Goal: Information Seeking & Learning: Learn about a topic

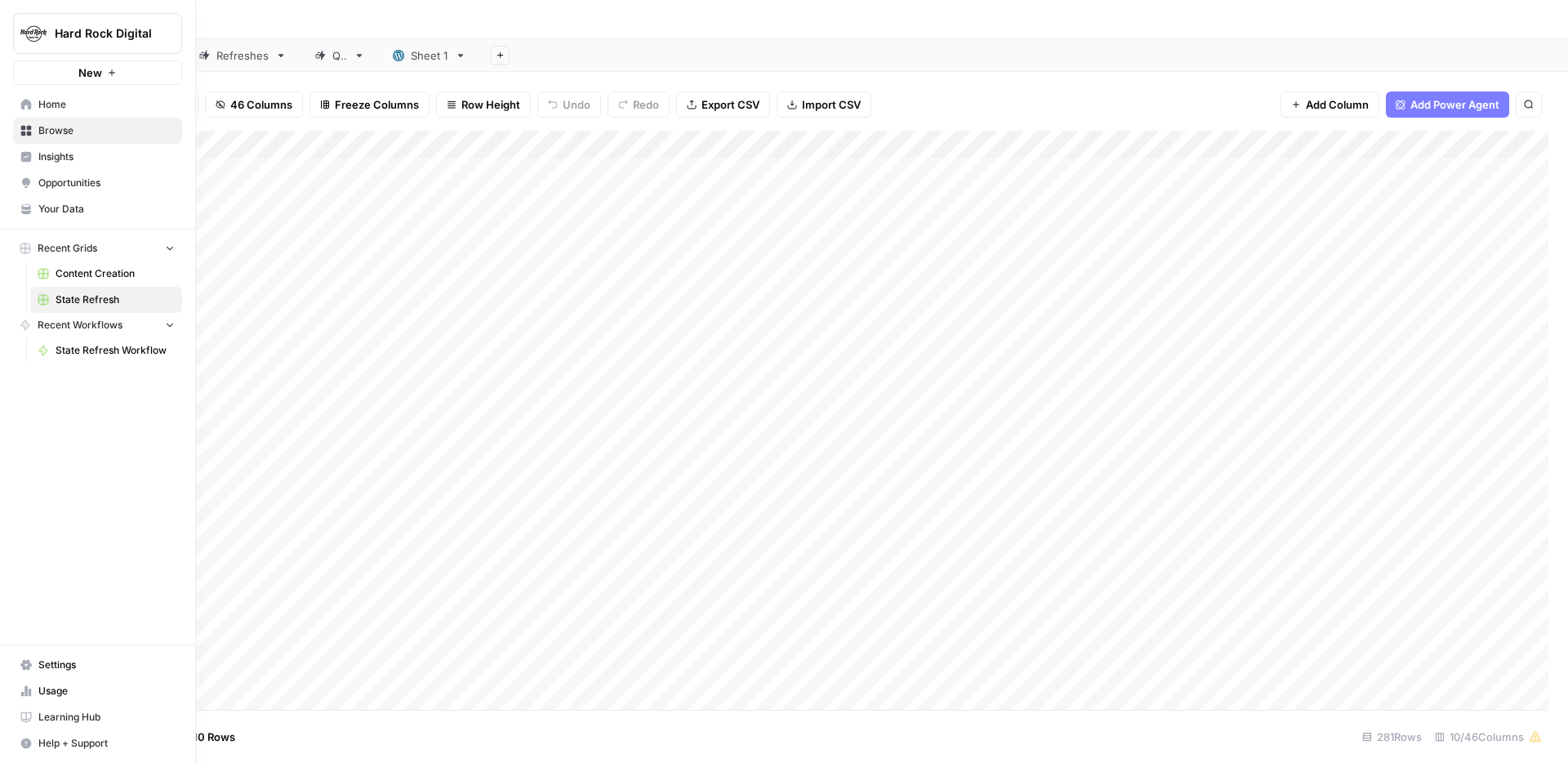
click at [56, 42] on button "Hard Rock Digital" at bounding box center [97, 33] width 169 height 41
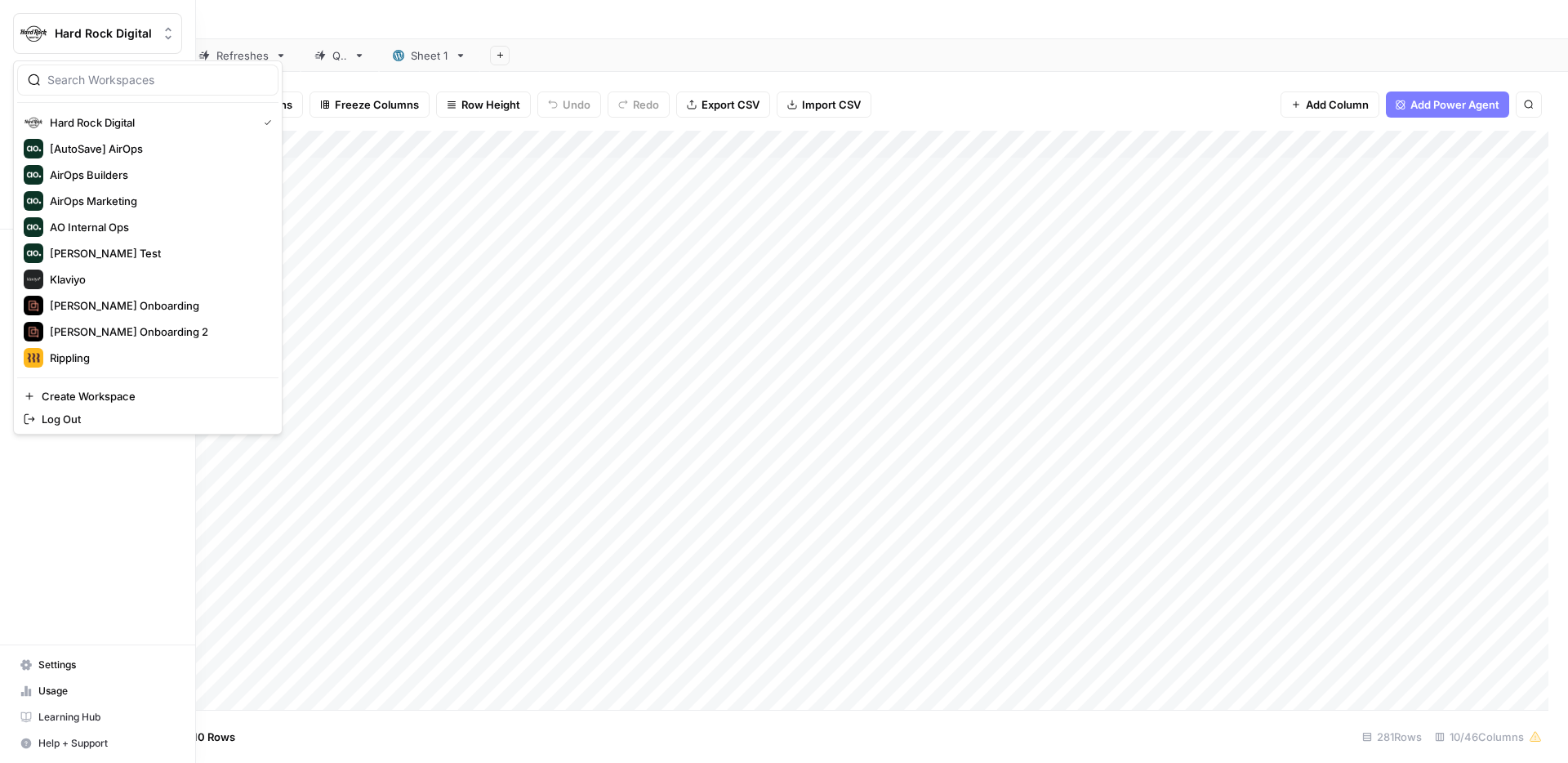
click at [64, 32] on span "Hard Rock Digital" at bounding box center [104, 34] width 99 height 16
click at [19, 35] on img "Workspace: Hard Rock Digital" at bounding box center [34, 34] width 29 height 29
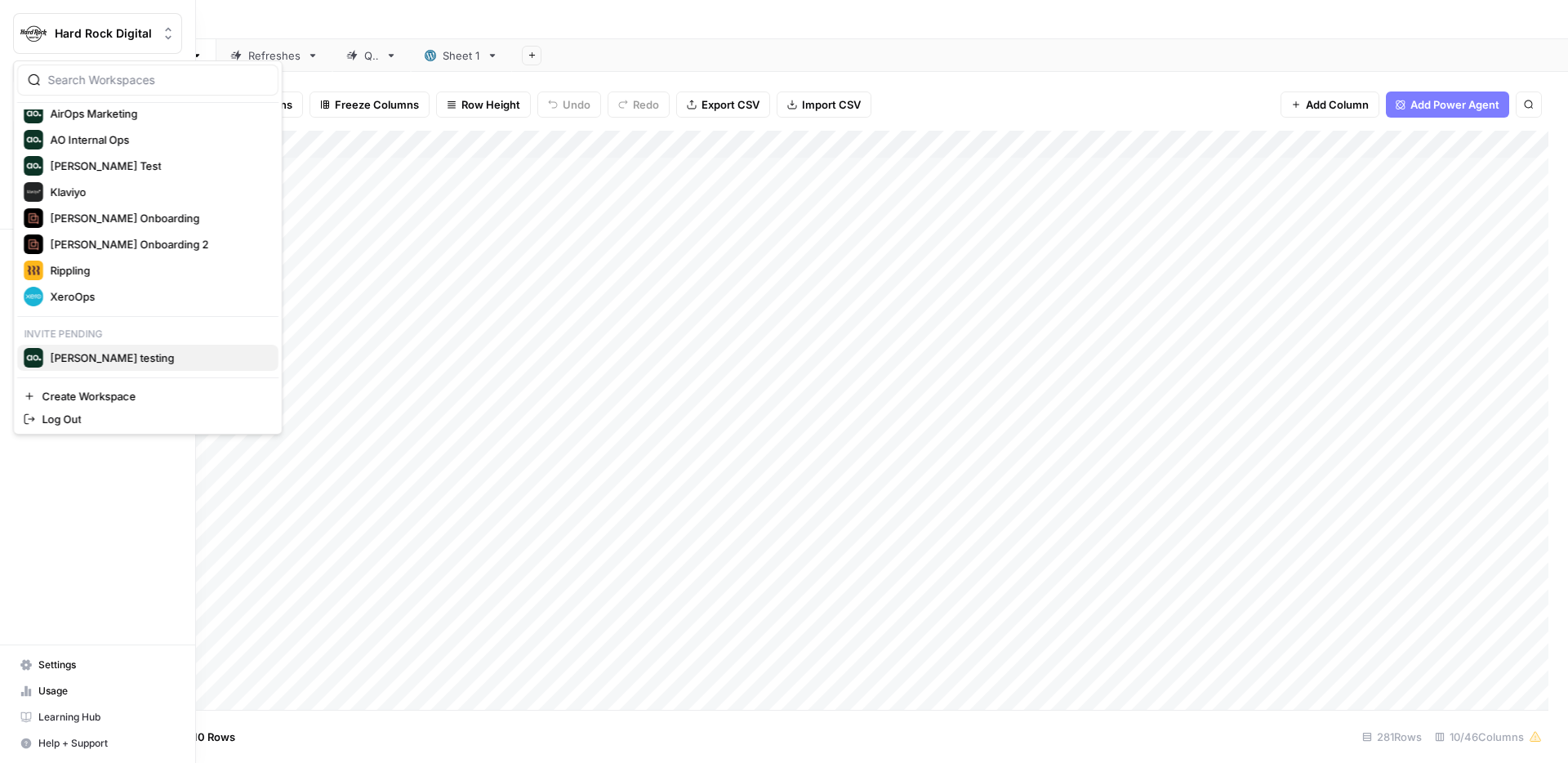
click at [108, 361] on span "[PERSON_NAME] testing" at bounding box center [112, 358] width 124 height 16
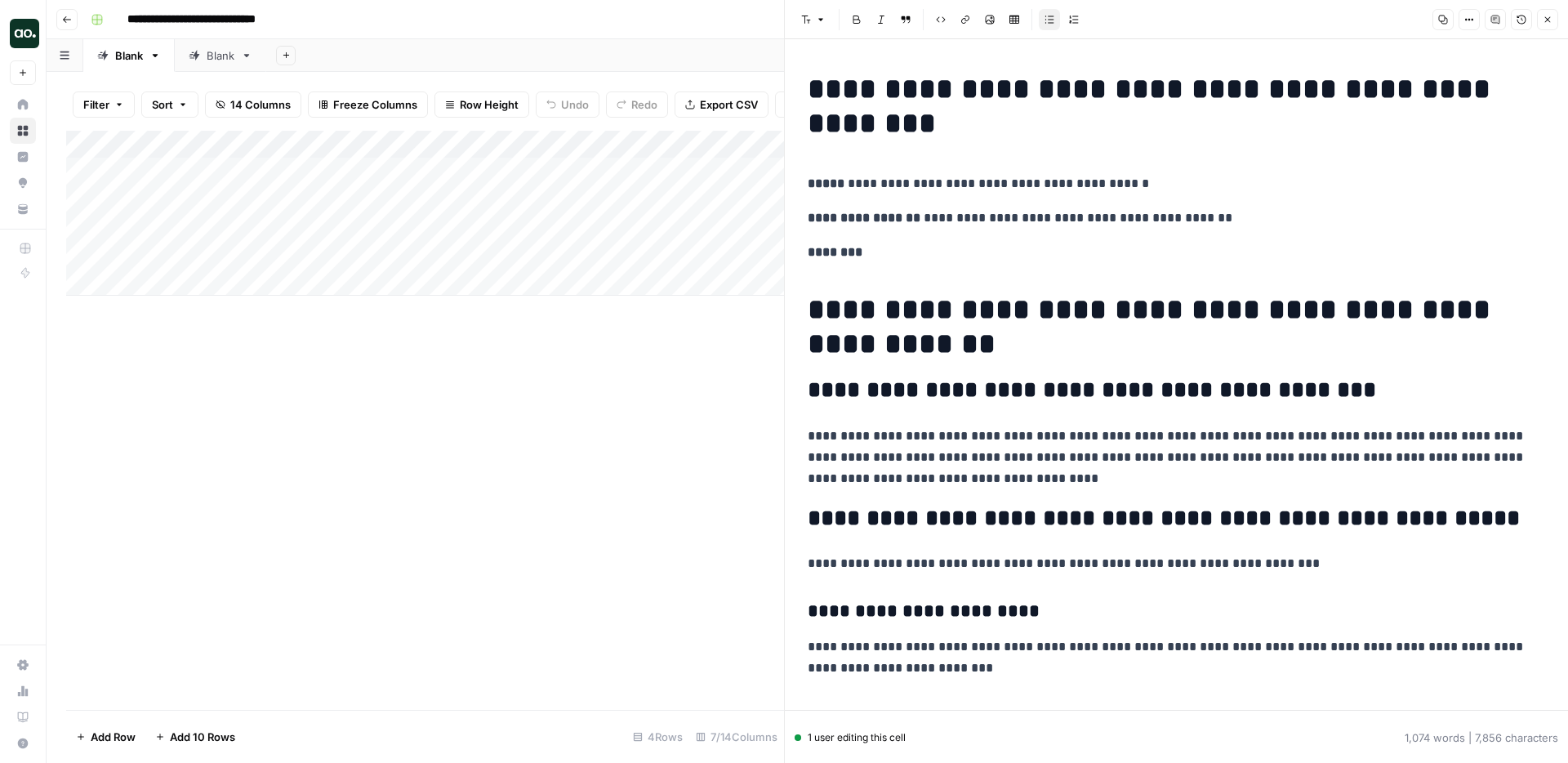
scroll to position [312, 0]
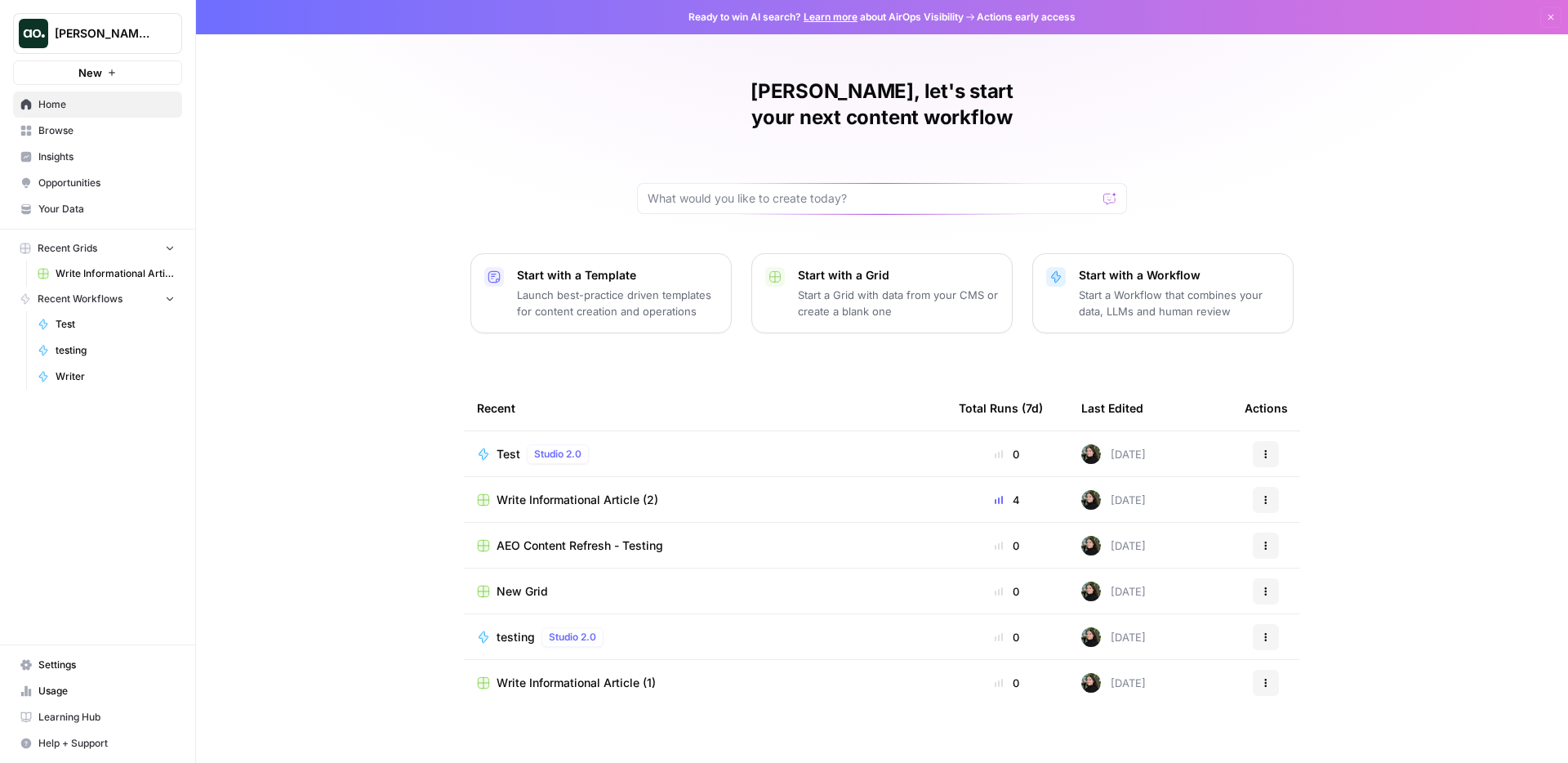
click at [58, 141] on link "Browse" at bounding box center [97, 131] width 169 height 27
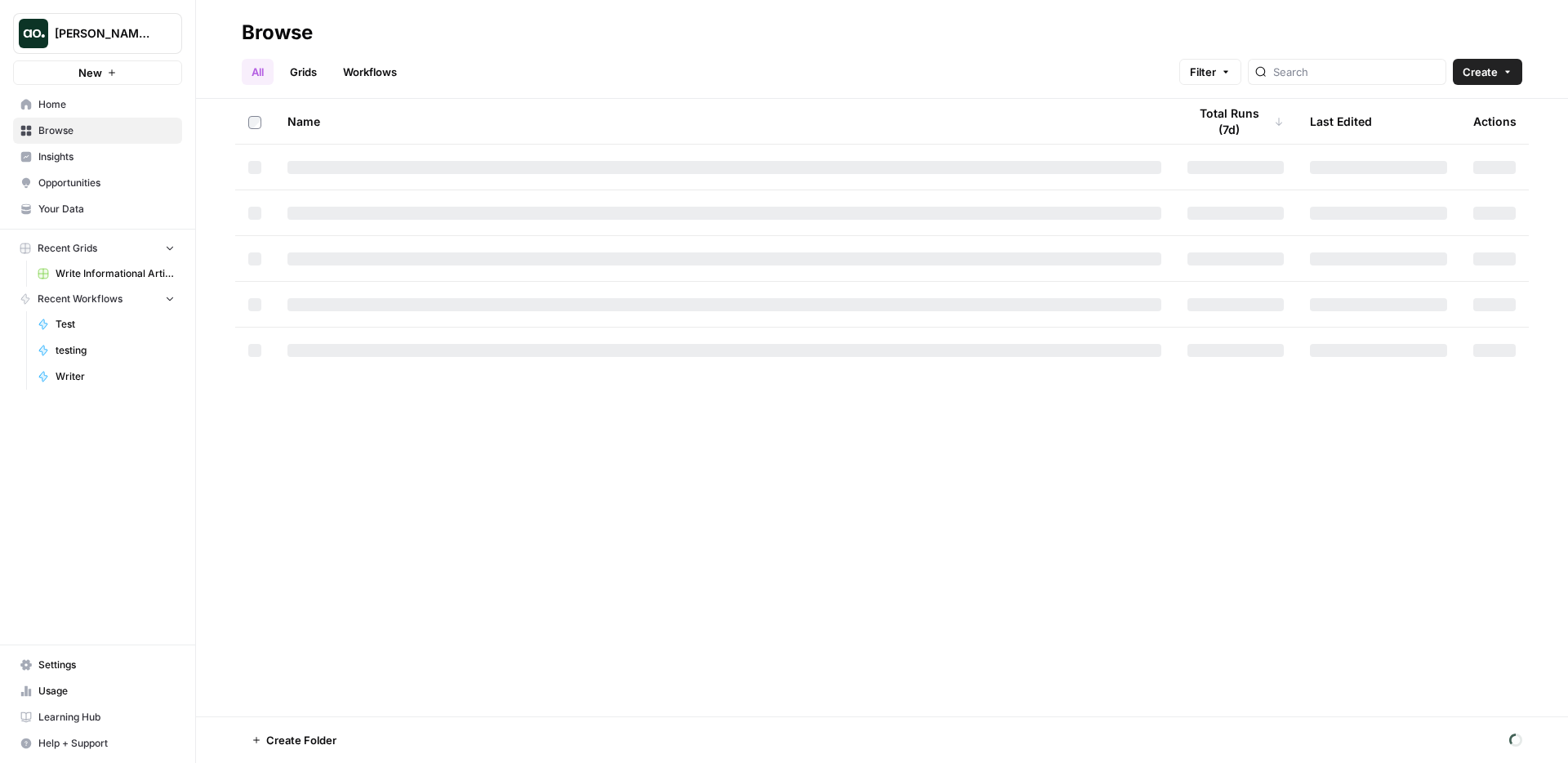
click at [80, 202] on span "Your Data" at bounding box center [106, 210] width 136 height 15
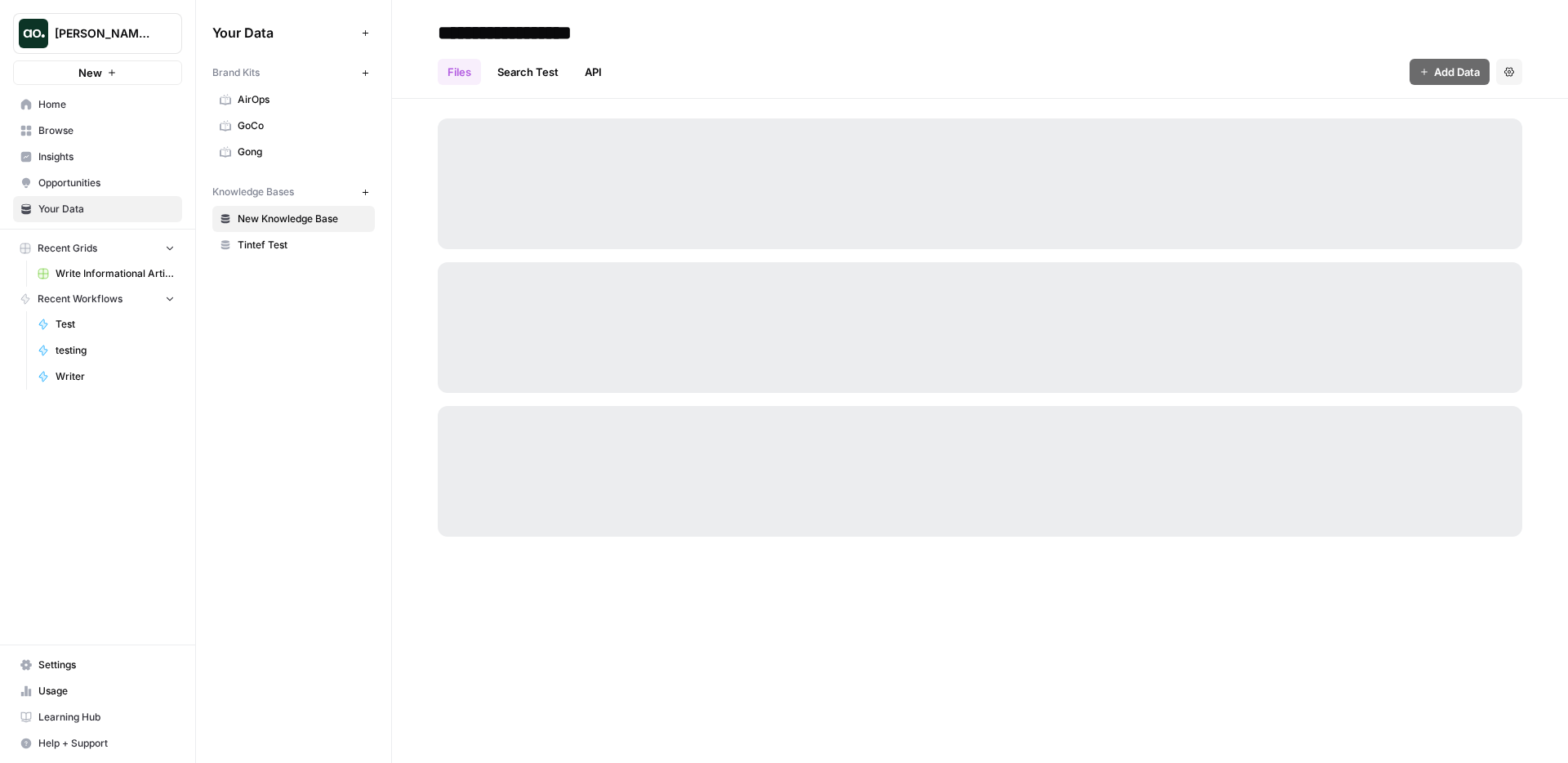
click at [261, 104] on span "AirOps" at bounding box center [303, 100] width 130 height 15
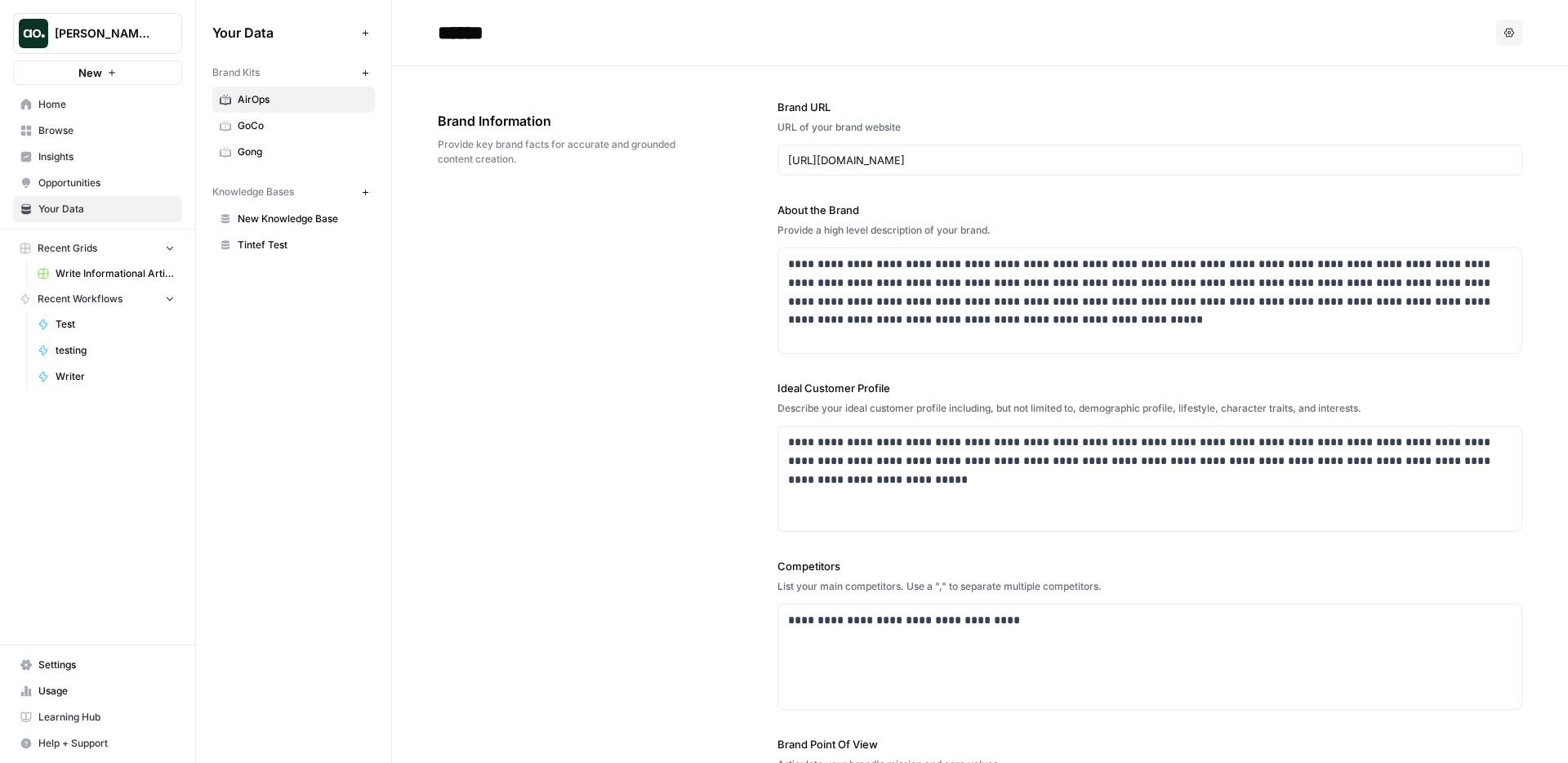
click at [824, 208] on label "About the Brand" at bounding box center [1149, 210] width 745 height 16
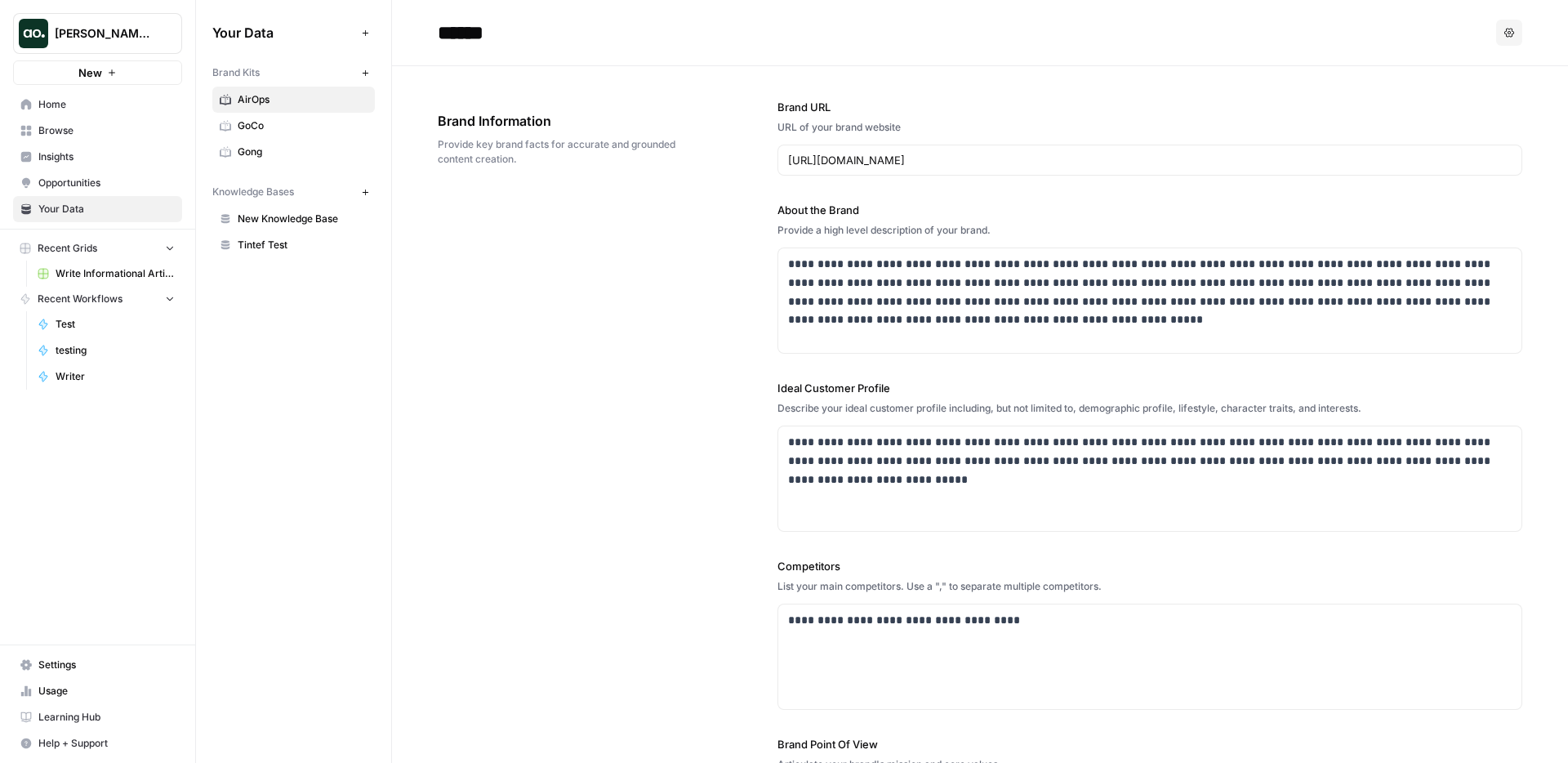
click at [824, 208] on label "About the Brand" at bounding box center [1149, 210] width 745 height 16
copy label "About the Brand"
click at [614, 38] on input "******" at bounding box center [562, 33] width 261 height 33
drag, startPoint x: 614, startPoint y: 38, endPoint x: 758, endPoint y: 41, distance: 144.0
click at [759, 42] on div "******" at bounding box center [964, 32] width 1051 height 27
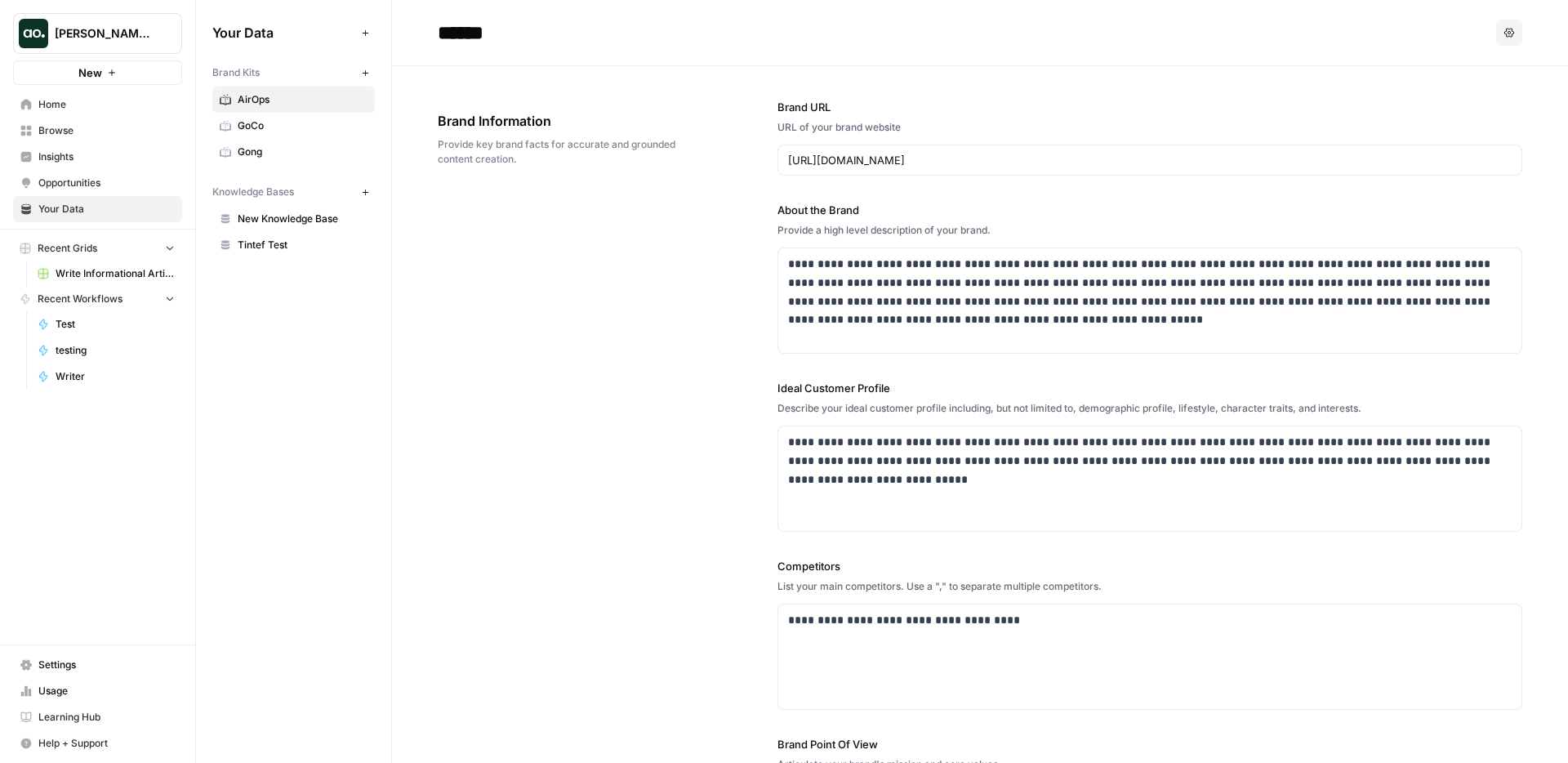
click at [758, 41] on div "******" at bounding box center [964, 32] width 1051 height 27
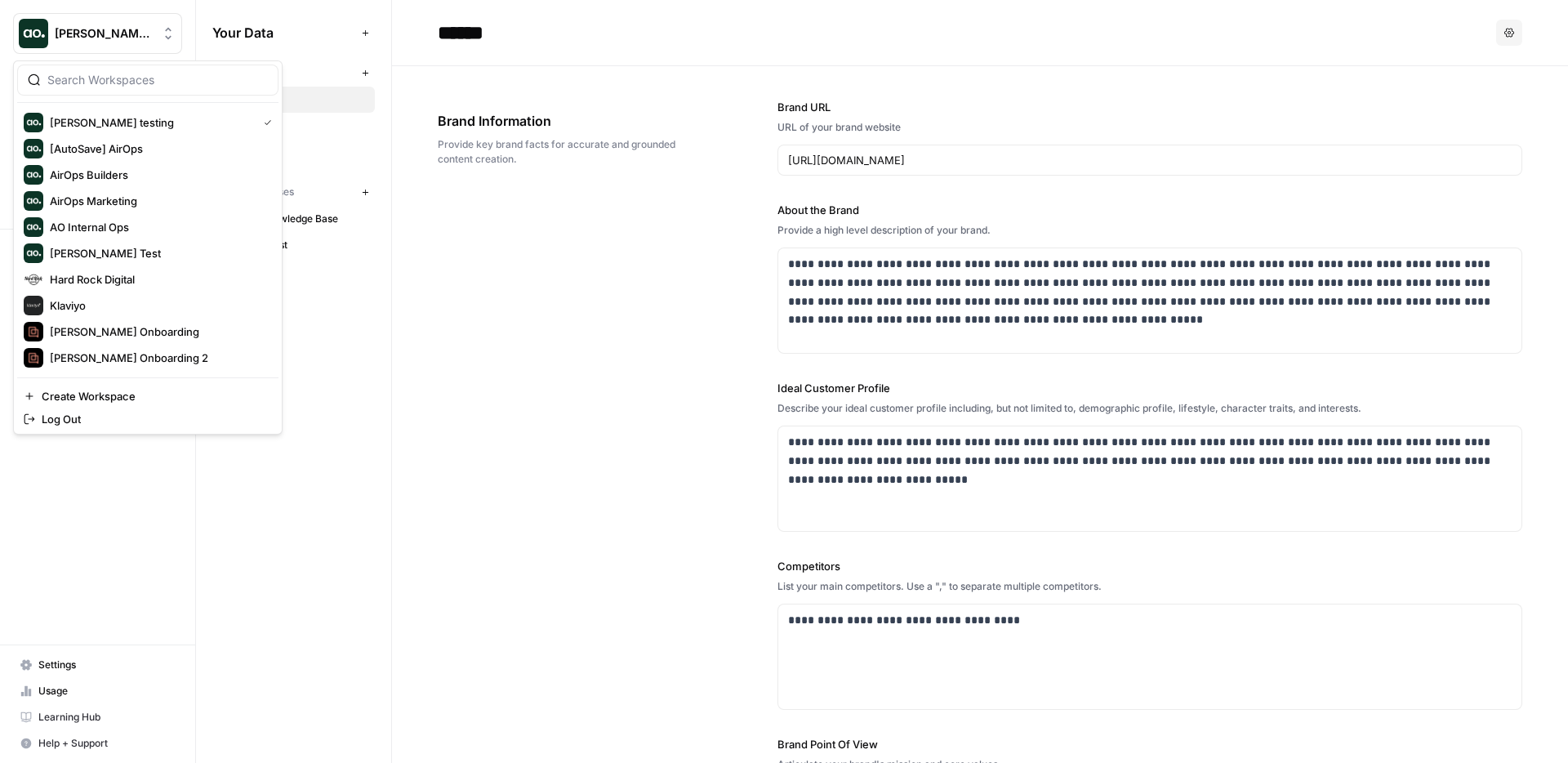
click at [76, 42] on button "[PERSON_NAME] testing" at bounding box center [97, 33] width 169 height 41
click at [107, 310] on div "Klaviyo" at bounding box center [148, 305] width 249 height 19
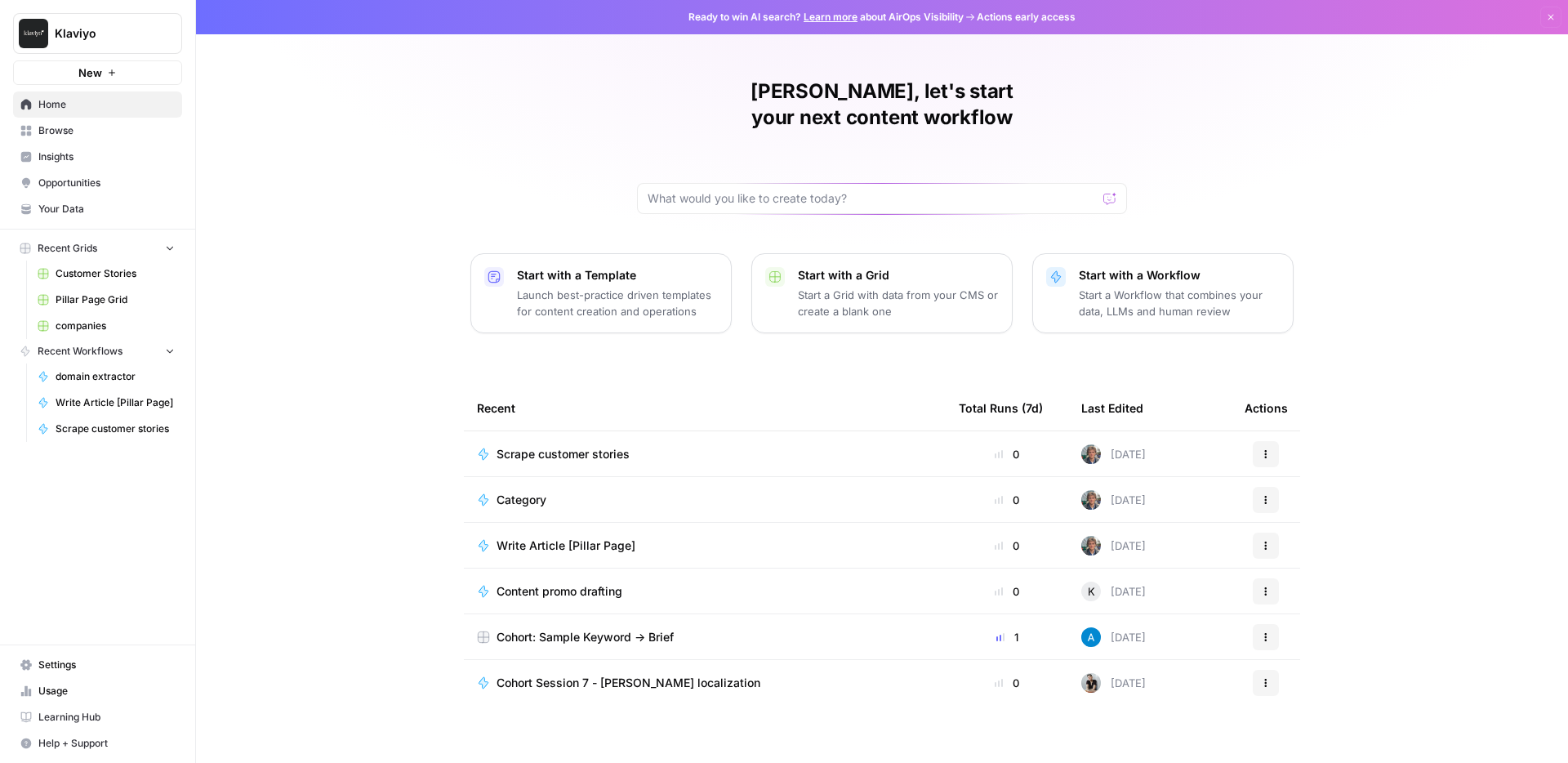
click at [114, 222] on nav "Home Browse Insights Opportunities Your Data" at bounding box center [97, 156] width 195 height 144
click at [107, 199] on link "Your Data" at bounding box center [97, 209] width 169 height 27
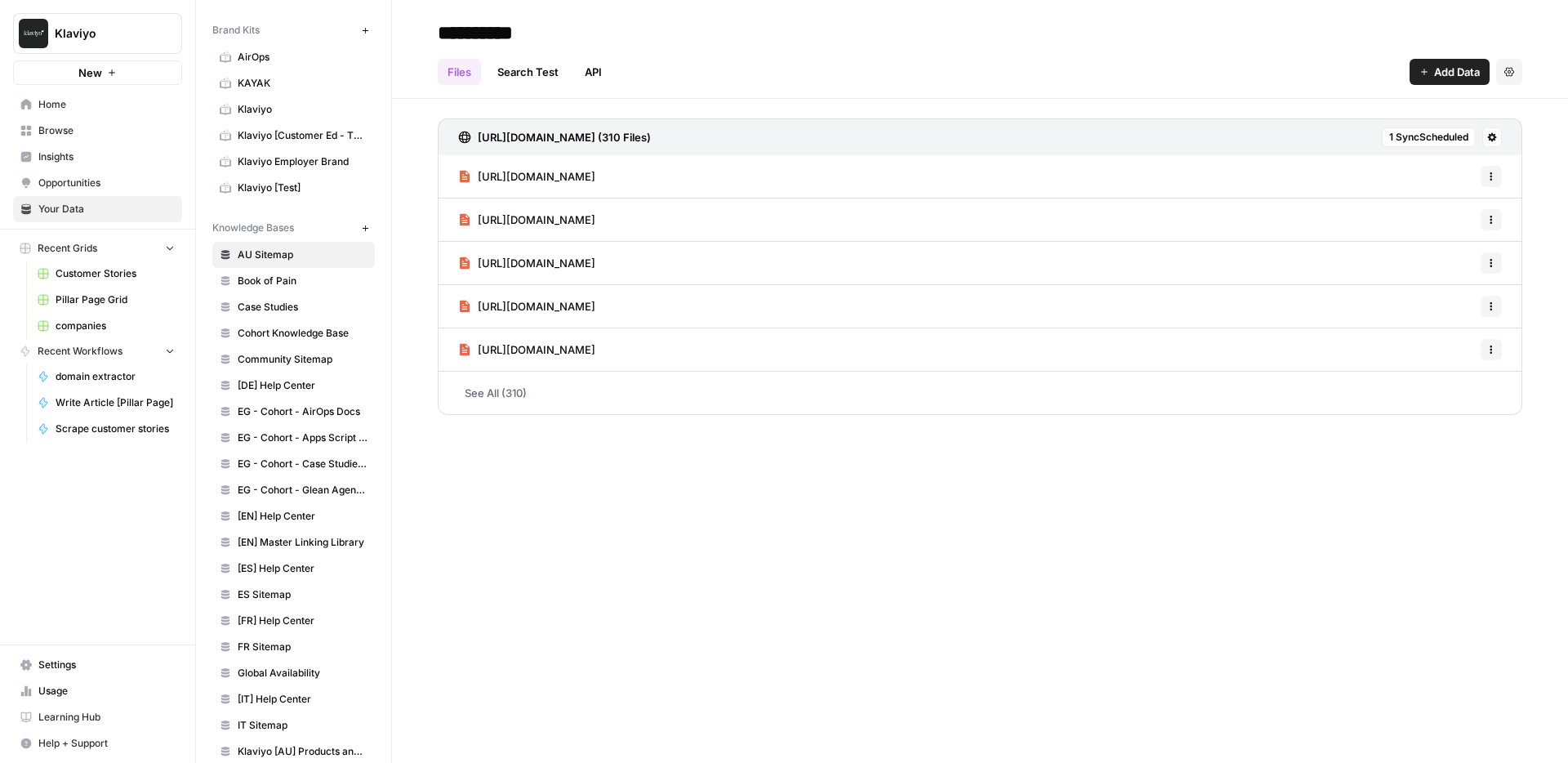
scroll to position [38, 0]
click at [317, 154] on link "Klaviyo Employer Brand" at bounding box center [293, 166] width 163 height 27
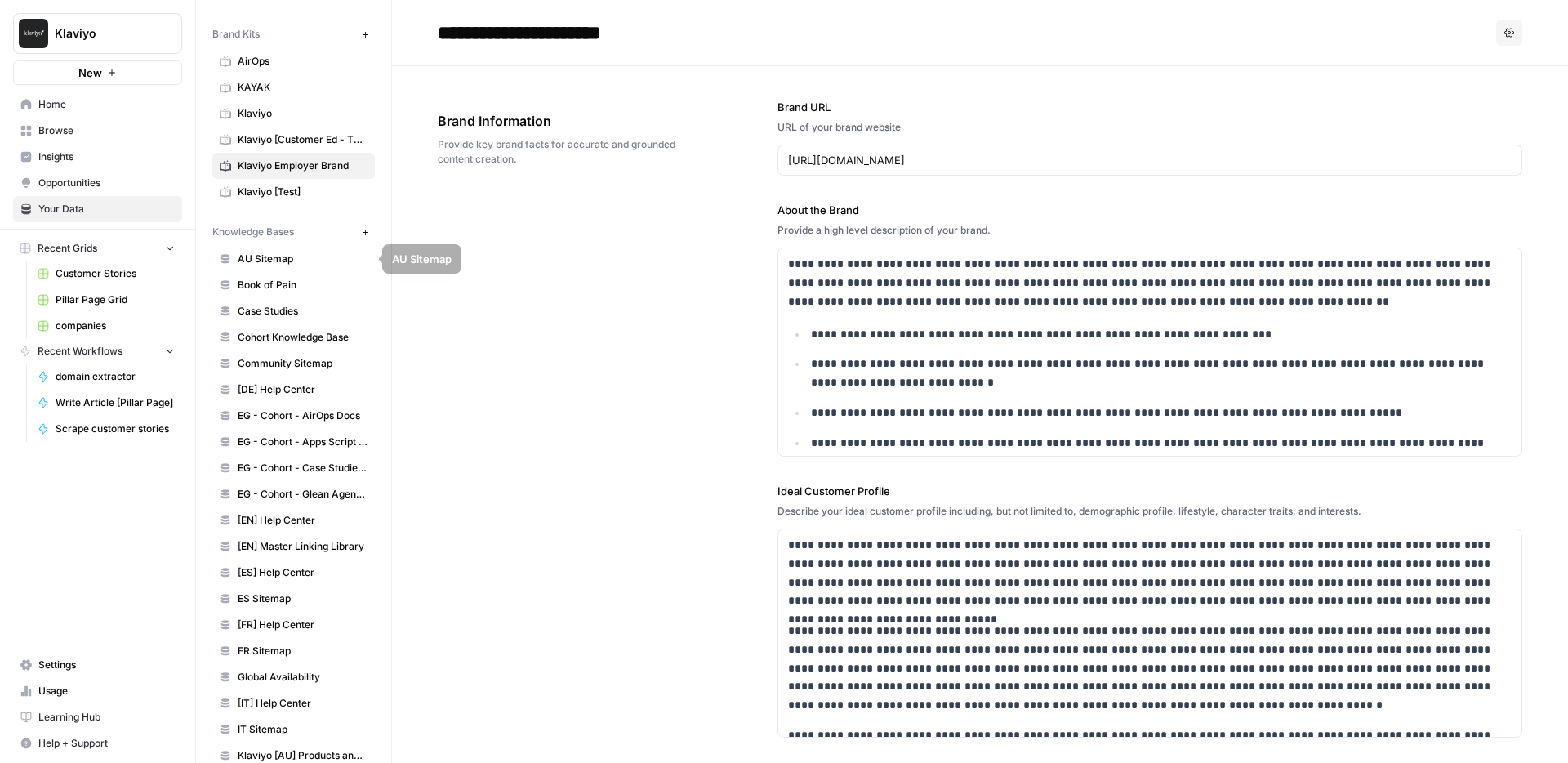
click at [320, 118] on span "Klaviyo" at bounding box center [303, 113] width 130 height 15
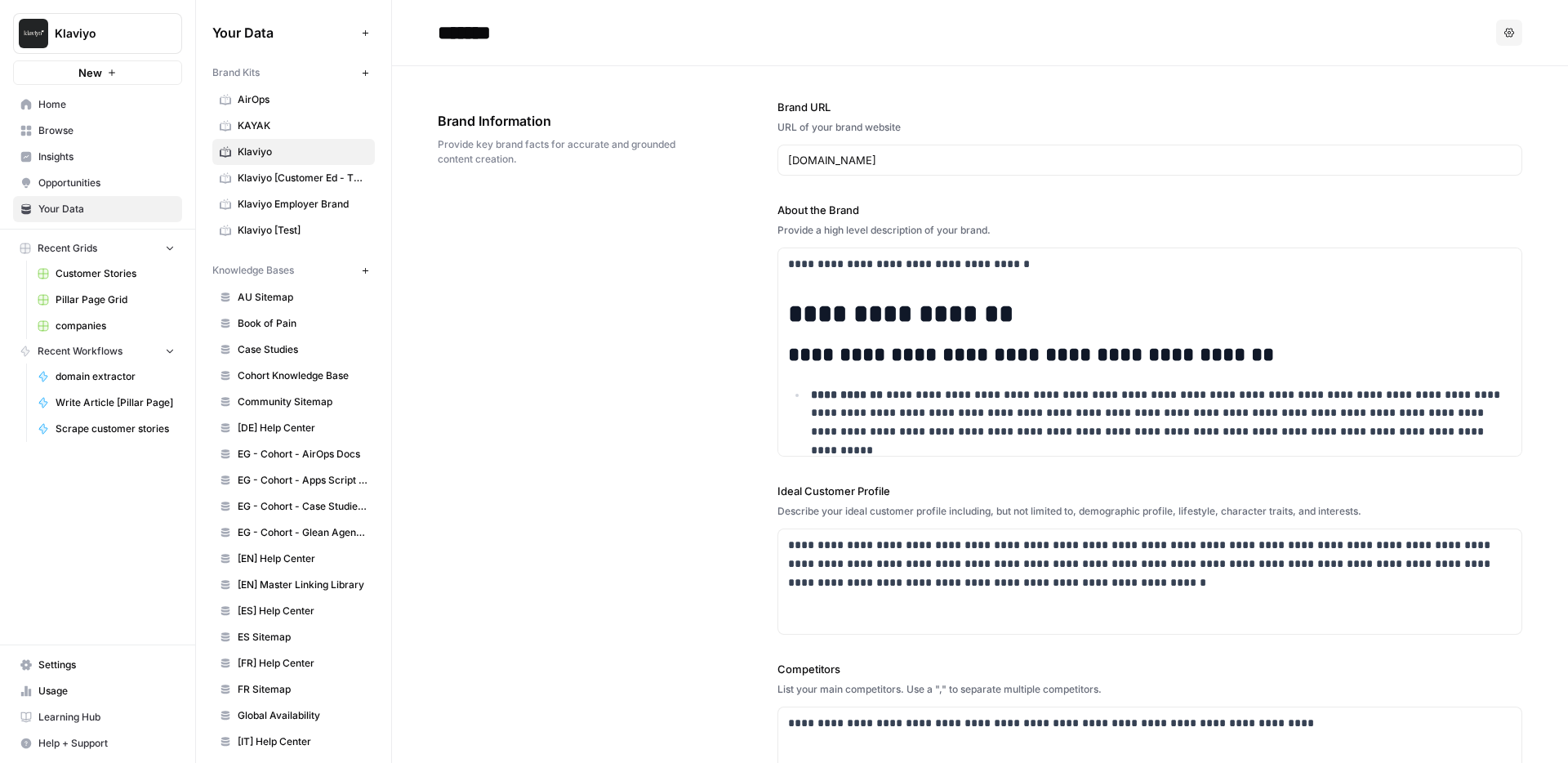
click at [441, 101] on div "Brand Information Provide key brand facts for accurate and grounded content cre…" at bounding box center [562, 139] width 249 height 121
click at [262, 80] on div "Brand Kits" at bounding box center [283, 72] width 143 height 15
click at [255, 67] on span "Brand Kits" at bounding box center [236, 72] width 48 height 15
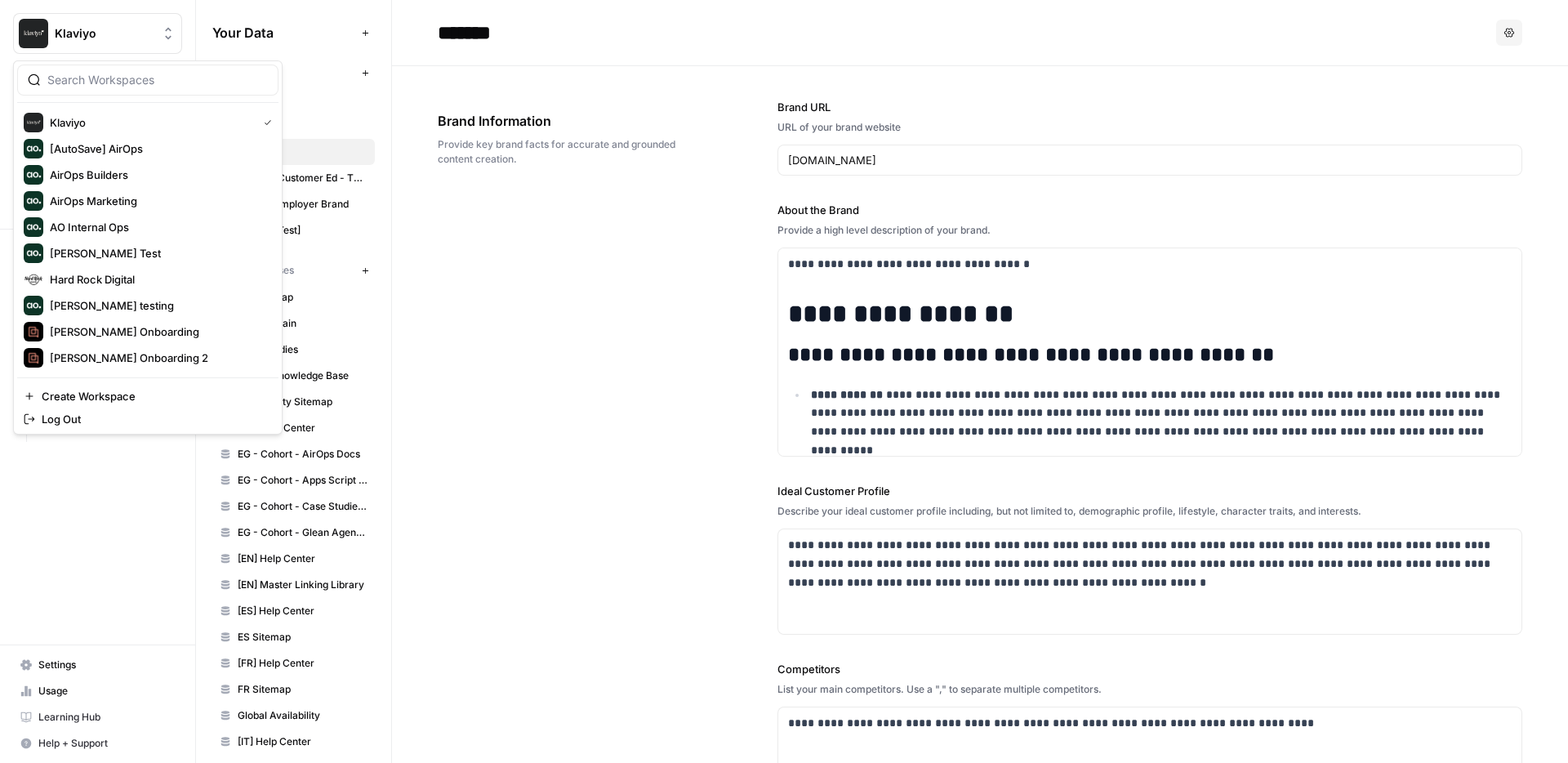
click at [46, 48] on button "Klaviyo" at bounding box center [97, 33] width 169 height 41
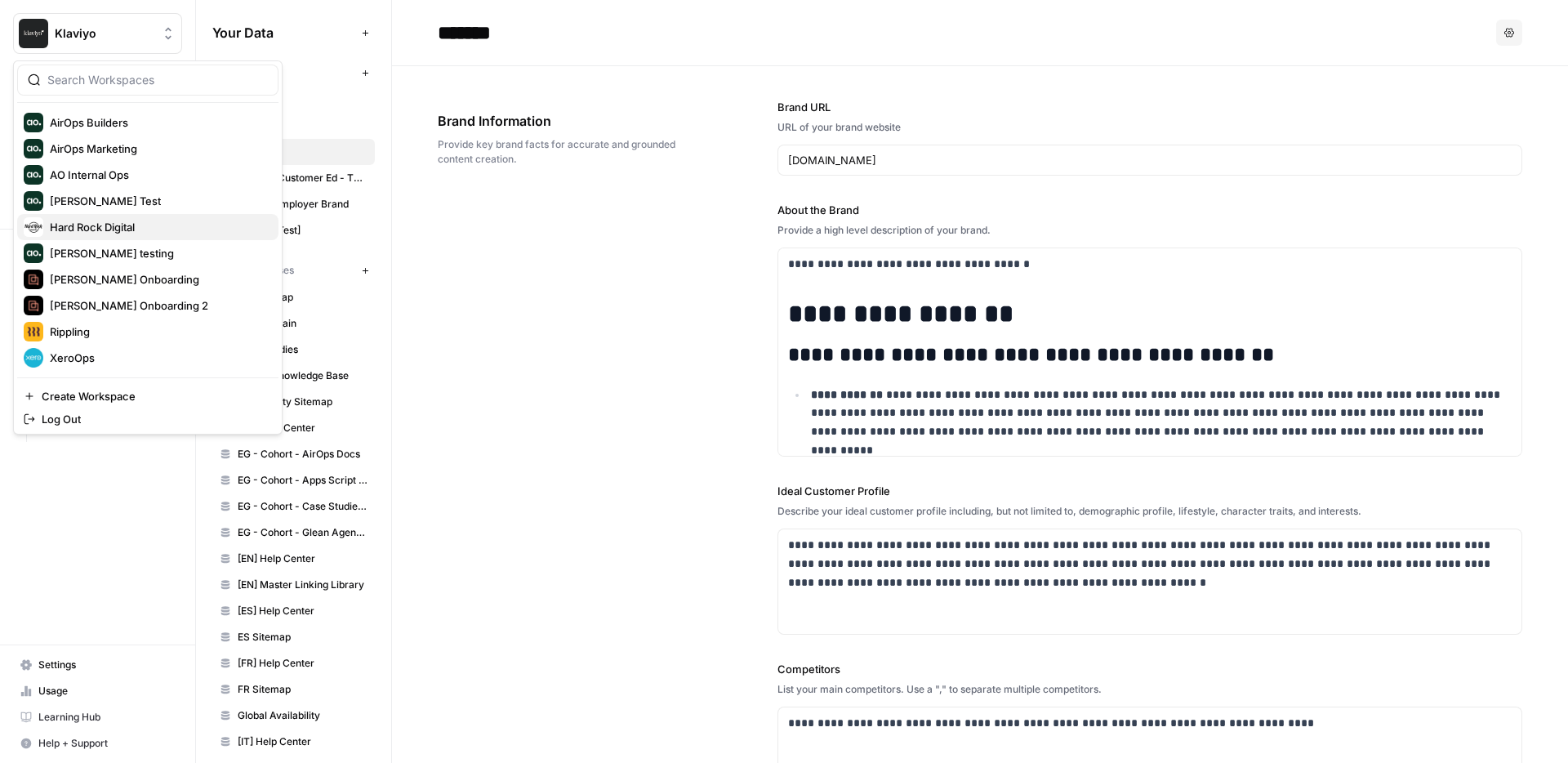
click at [112, 232] on span "Hard Rock Digital" at bounding box center [91, 227] width 85 height 16
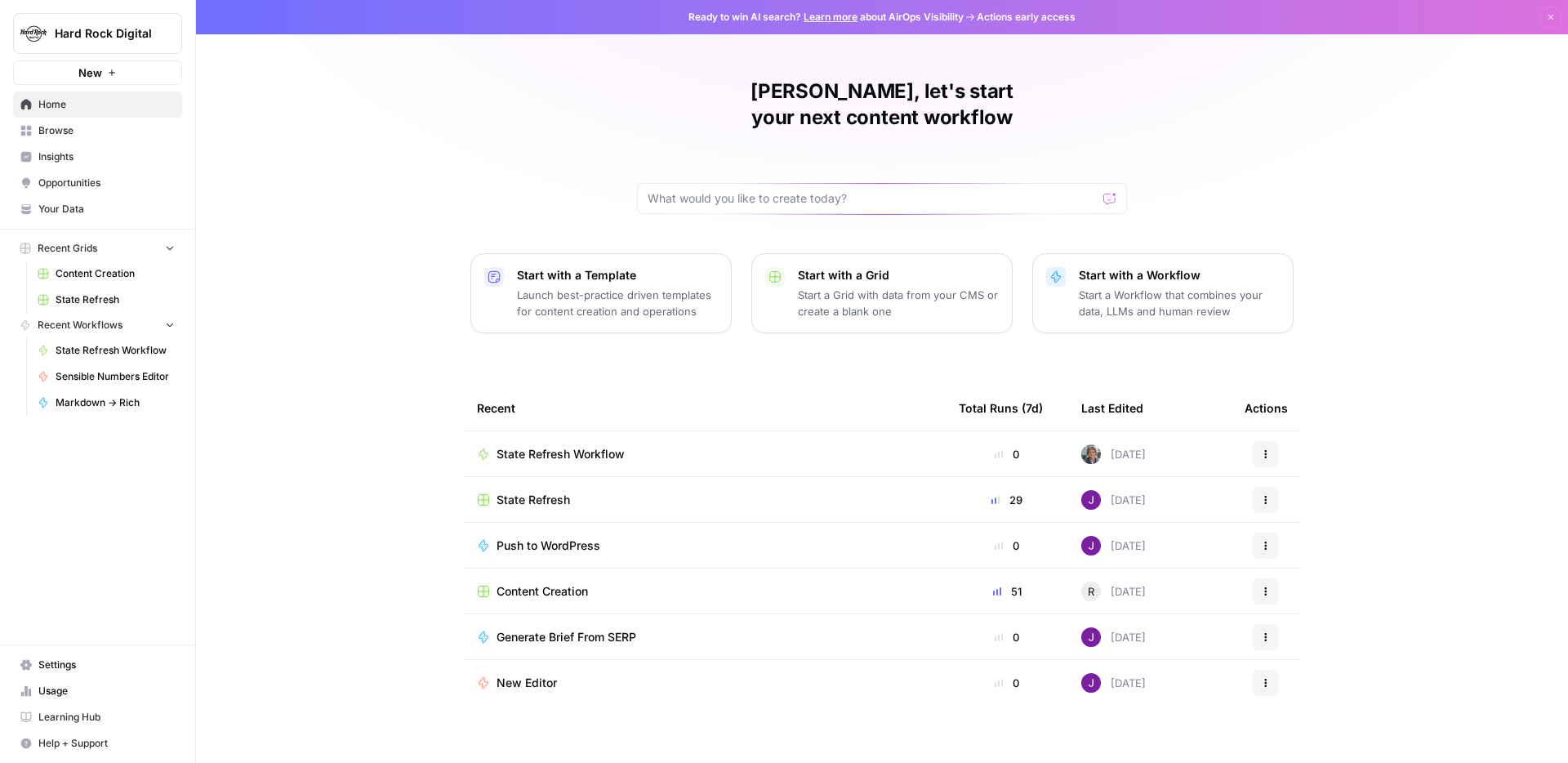
click at [90, 231] on div "Recent Grids Content Creation State Refresh Recent Workflows State Refresh Work…" at bounding box center [97, 326] width 195 height 193
click at [90, 216] on span "Your Data" at bounding box center [106, 210] width 136 height 15
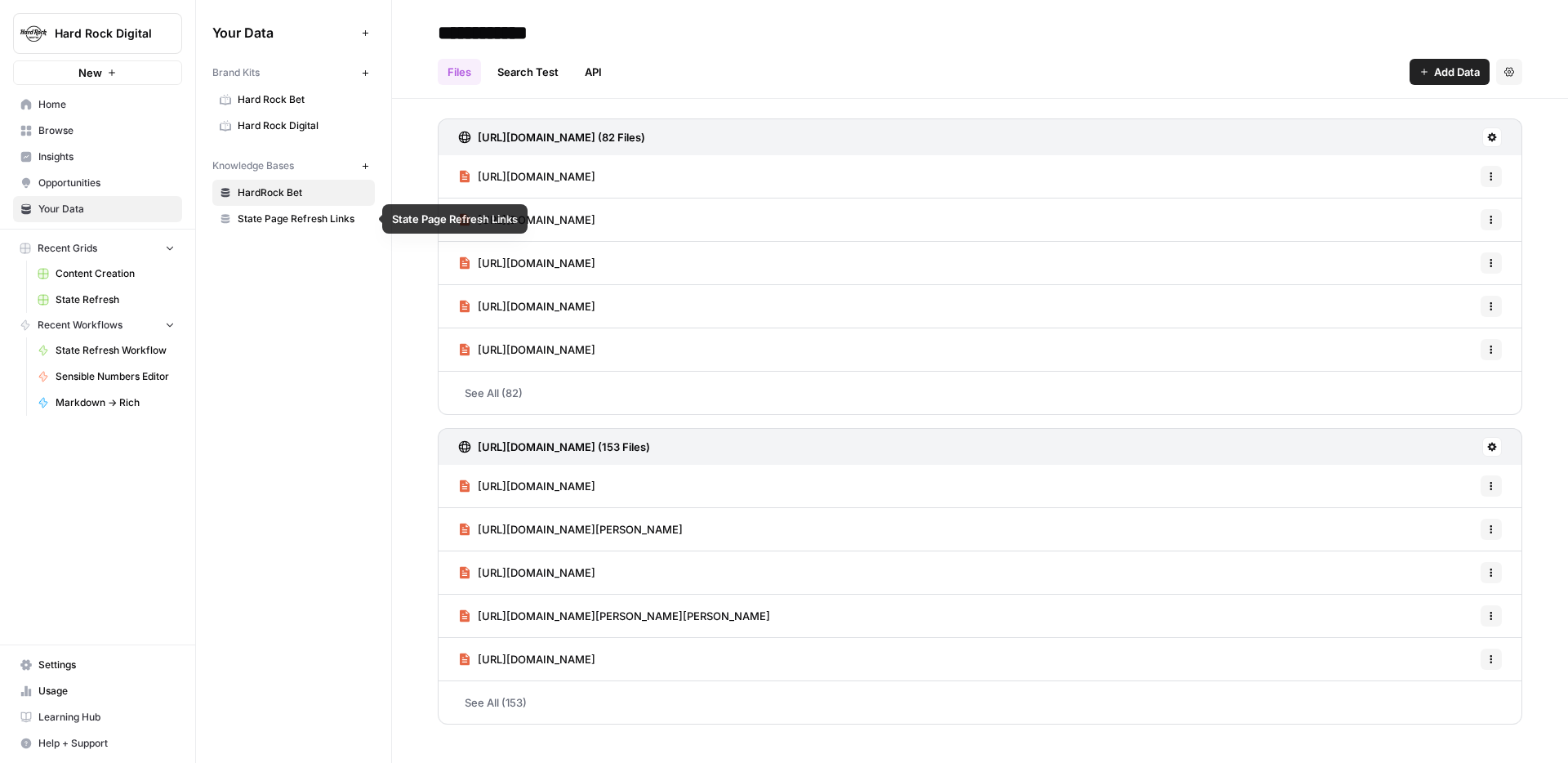
click at [272, 188] on span "HardRock Bet" at bounding box center [303, 193] width 130 height 15
click at [270, 224] on span "State Page Refresh Links" at bounding box center [303, 219] width 130 height 15
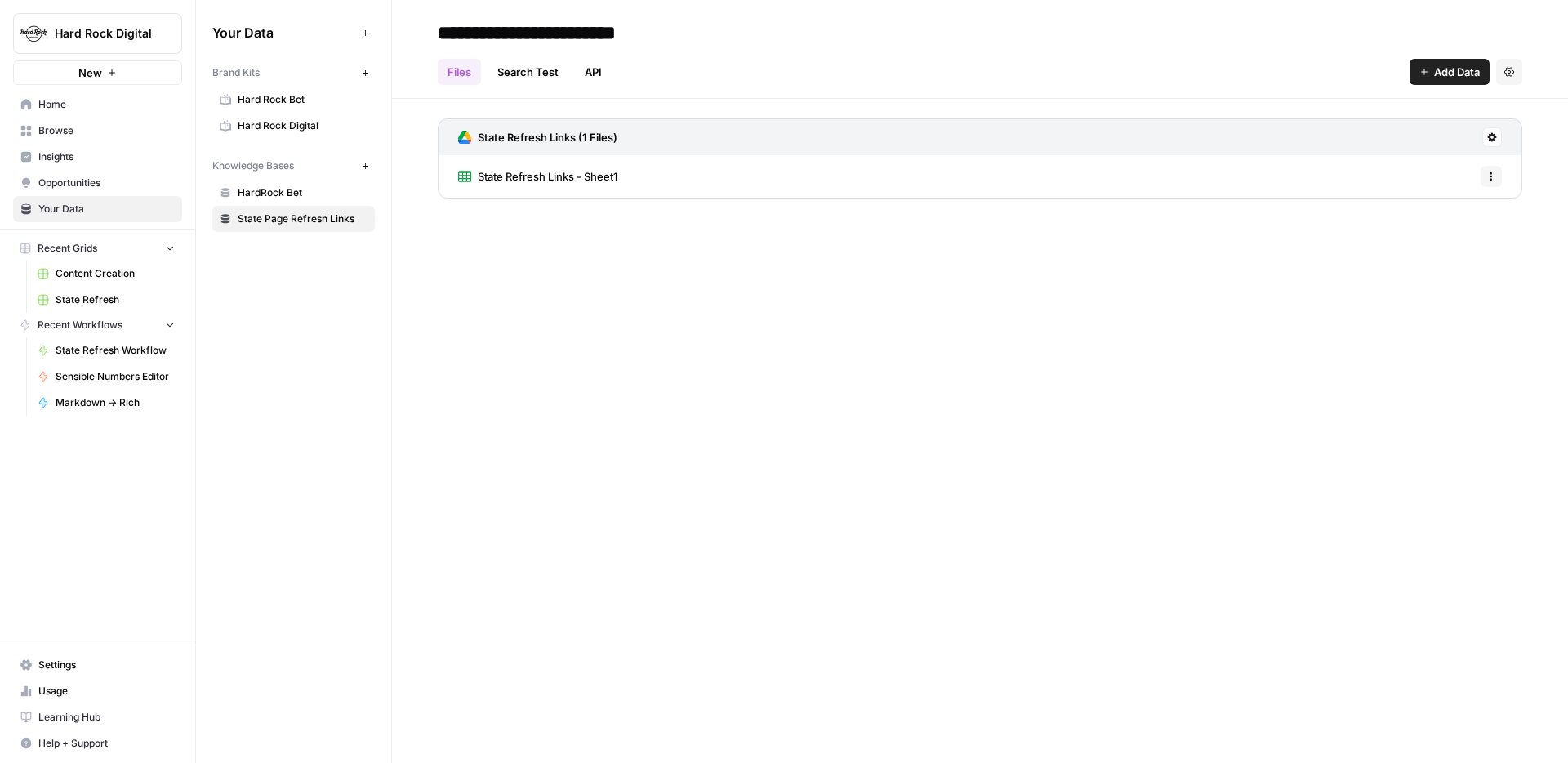
click at [287, 200] on link "HardRock Bet" at bounding box center [293, 193] width 163 height 27
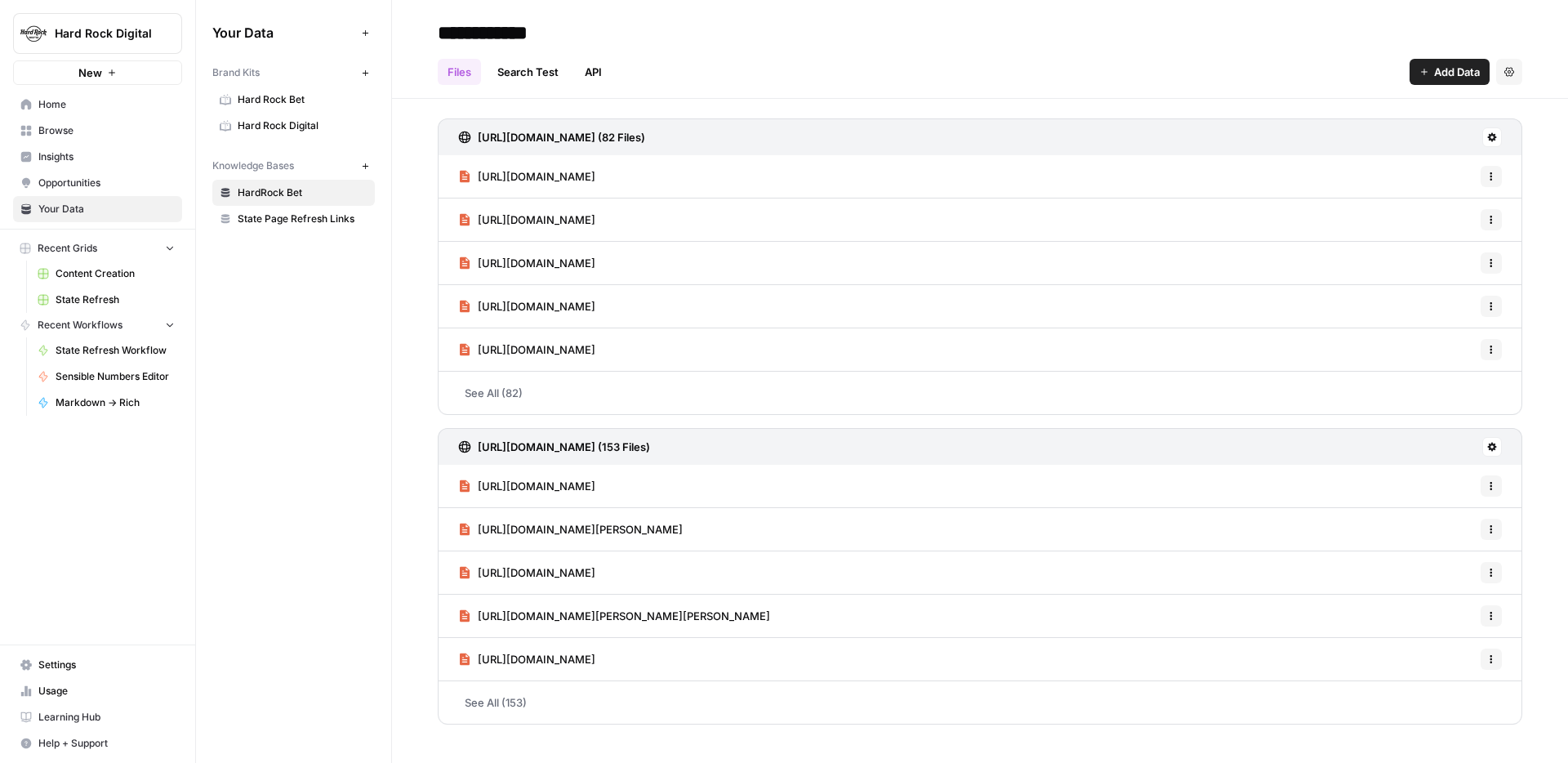
click at [261, 96] on span "Hard Rock Bet" at bounding box center [303, 100] width 130 height 15
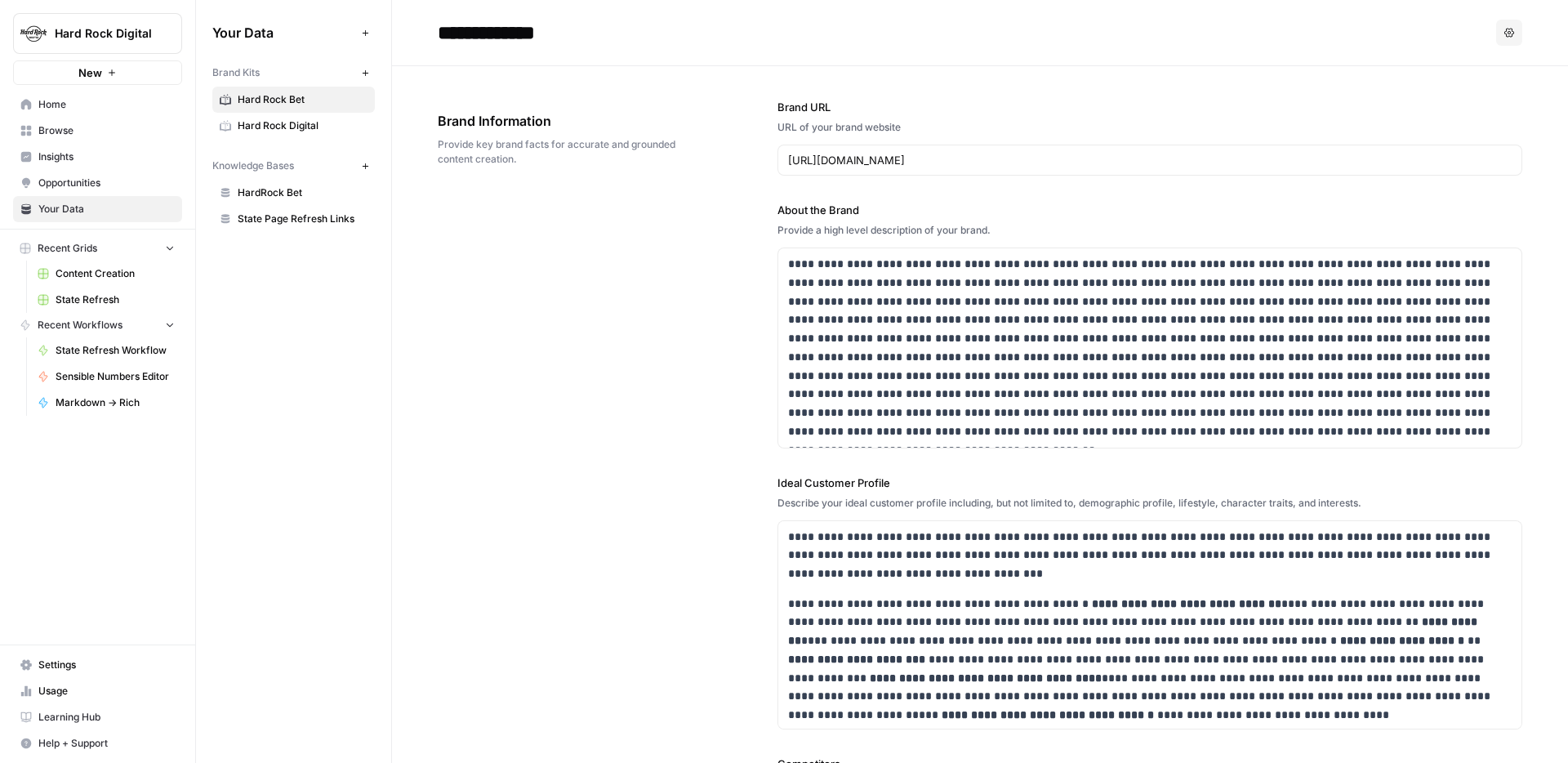
scroll to position [2498, 0]
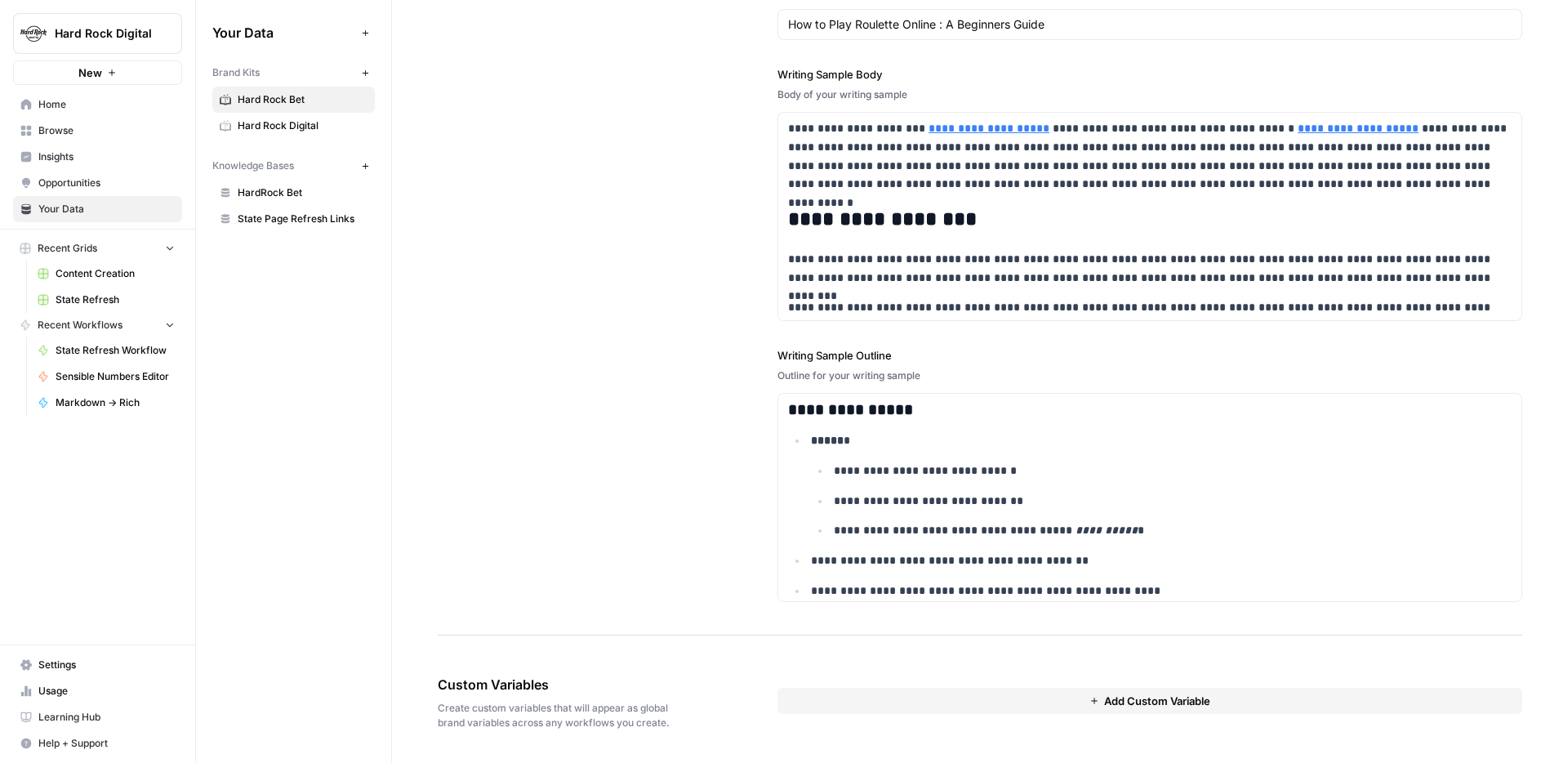
click at [264, 123] on span "Hard Rock Digital" at bounding box center [303, 126] width 130 height 15
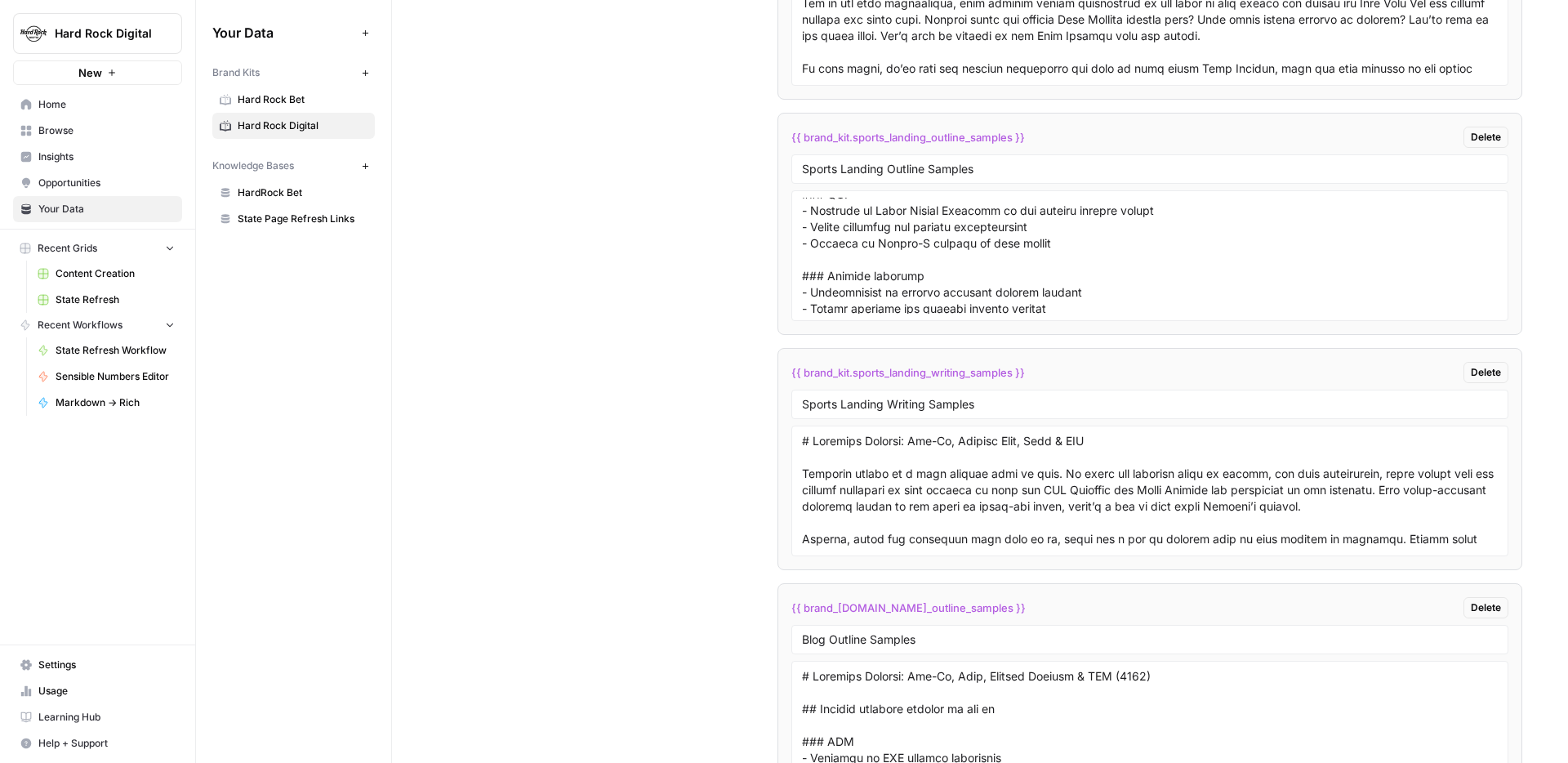
scroll to position [83, 0]
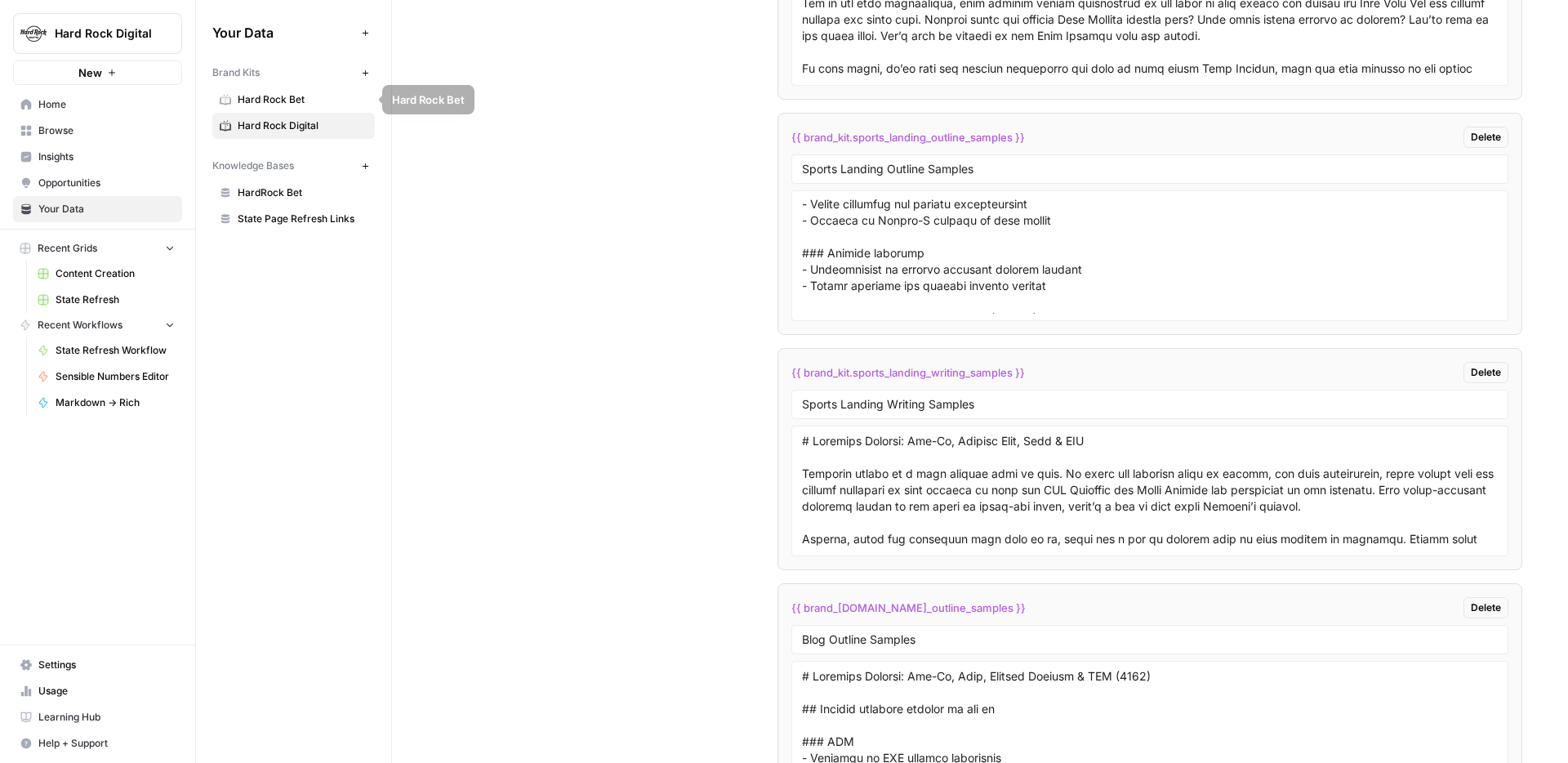
click at [80, 38] on span "Hard Rock Digital" at bounding box center [104, 34] width 99 height 16
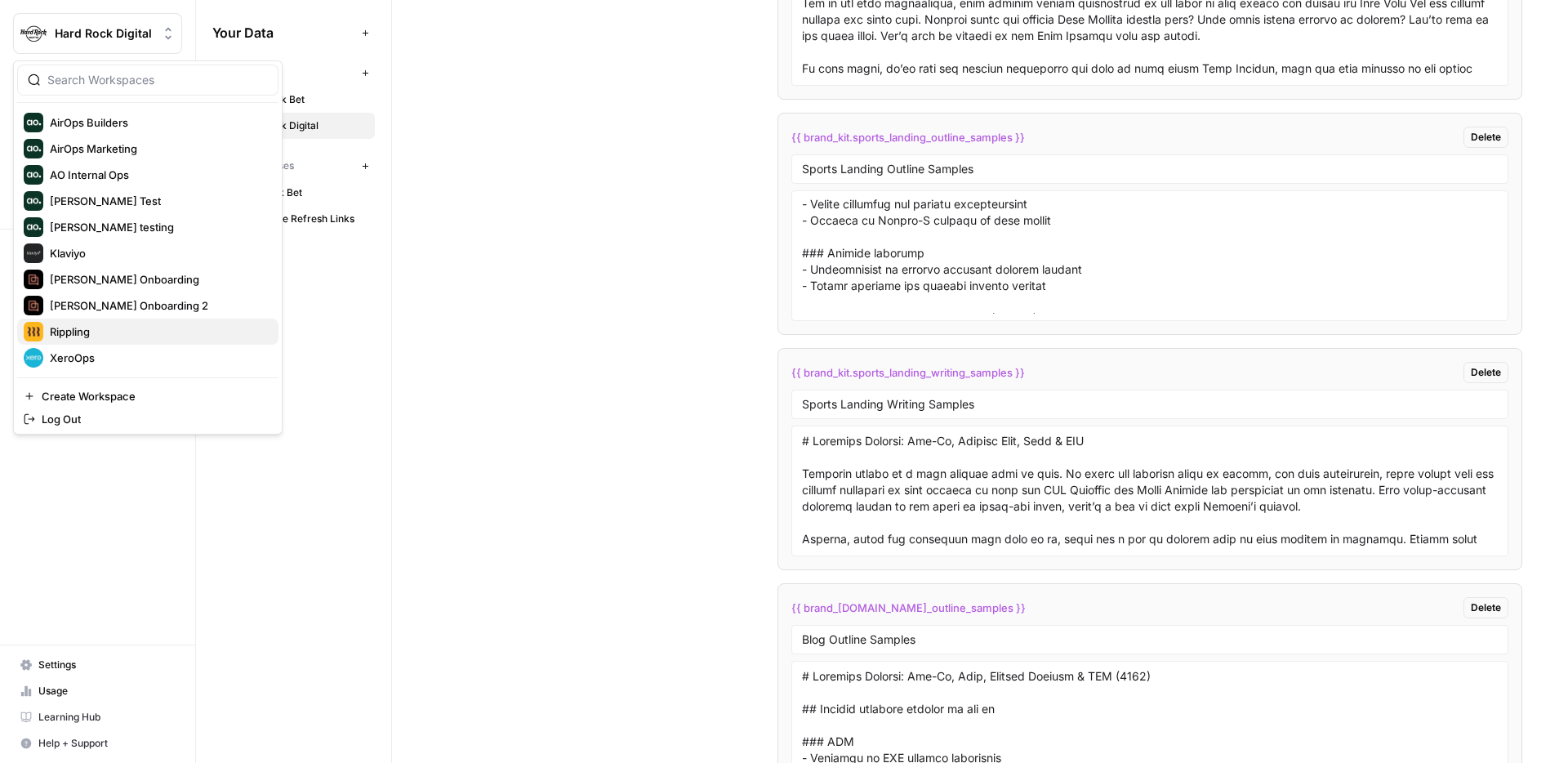
scroll to position [0, 0]
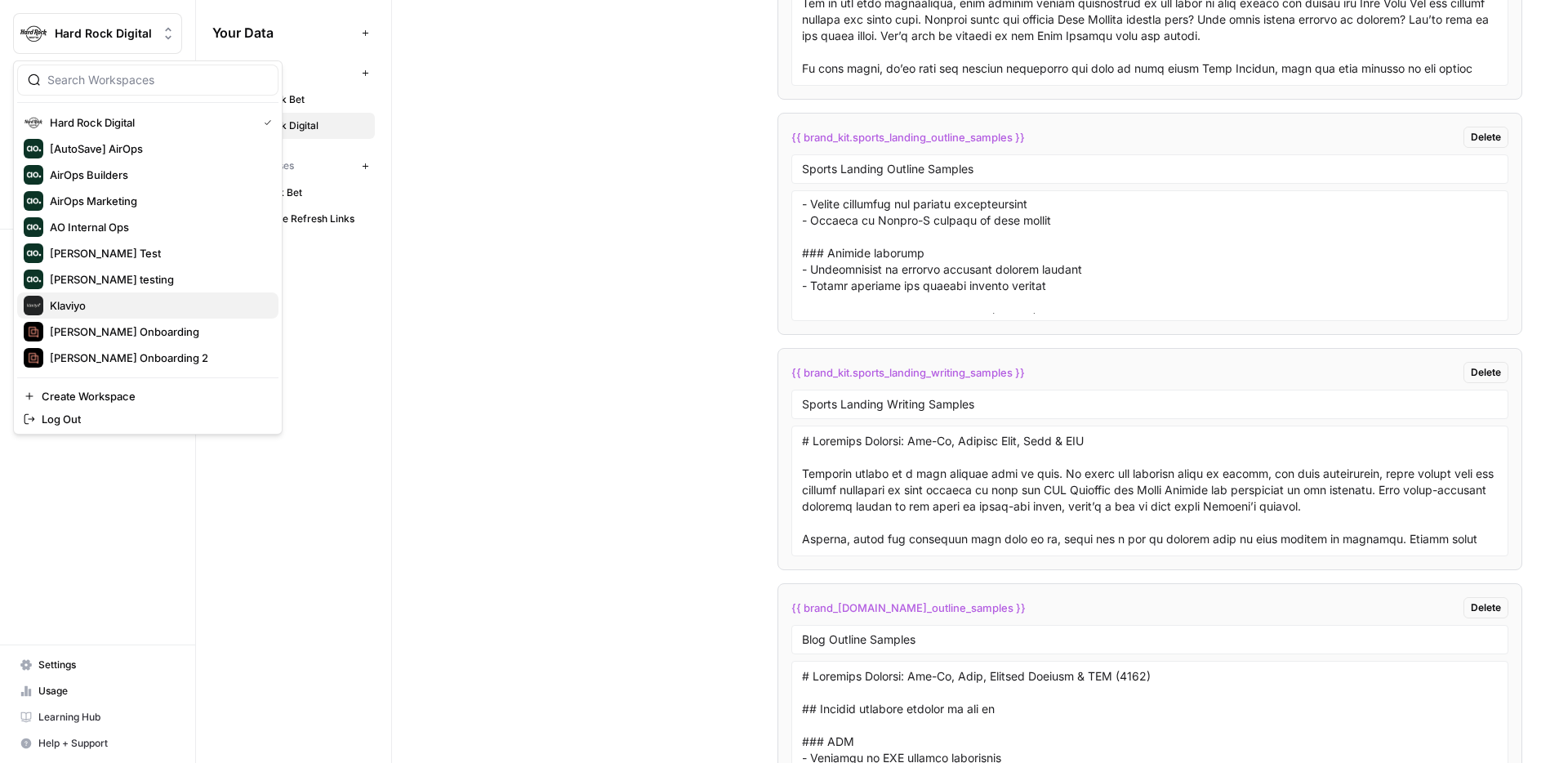
click at [123, 302] on div "Klaviyo" at bounding box center [148, 305] width 249 height 19
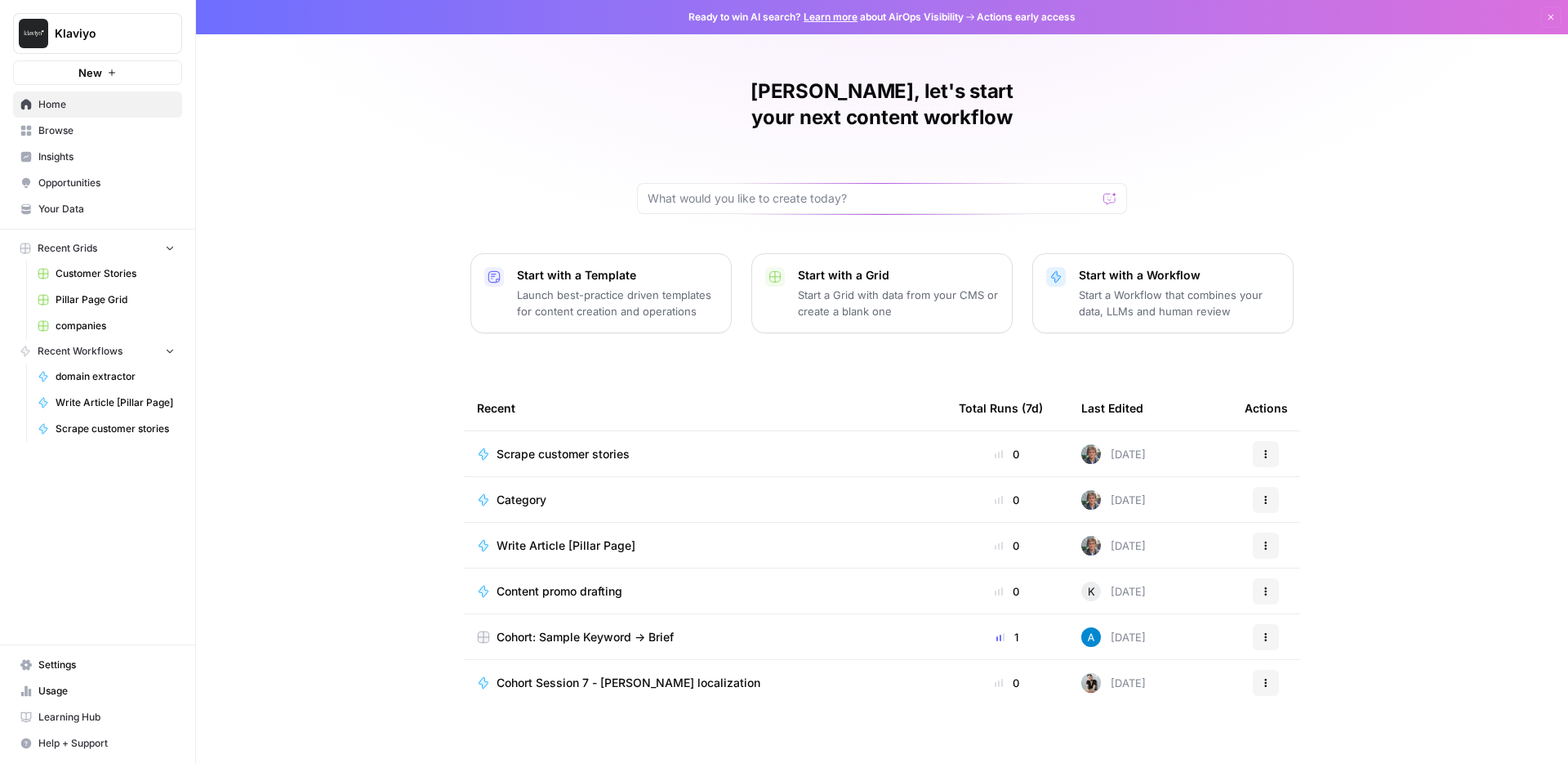
click at [82, 177] on span "Opportunities" at bounding box center [106, 183] width 136 height 15
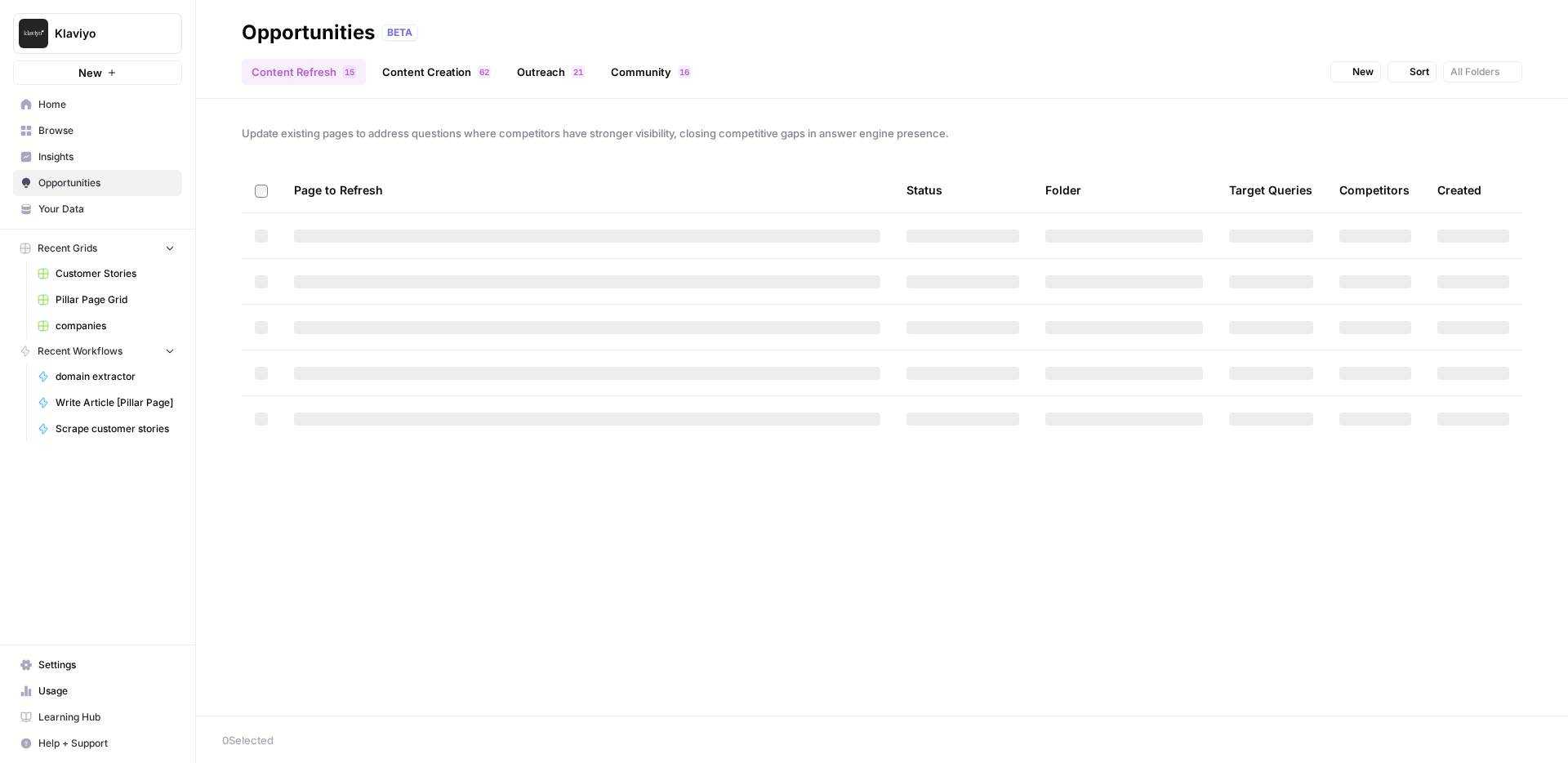
click at [82, 210] on span "Your Data" at bounding box center [106, 210] width 136 height 15
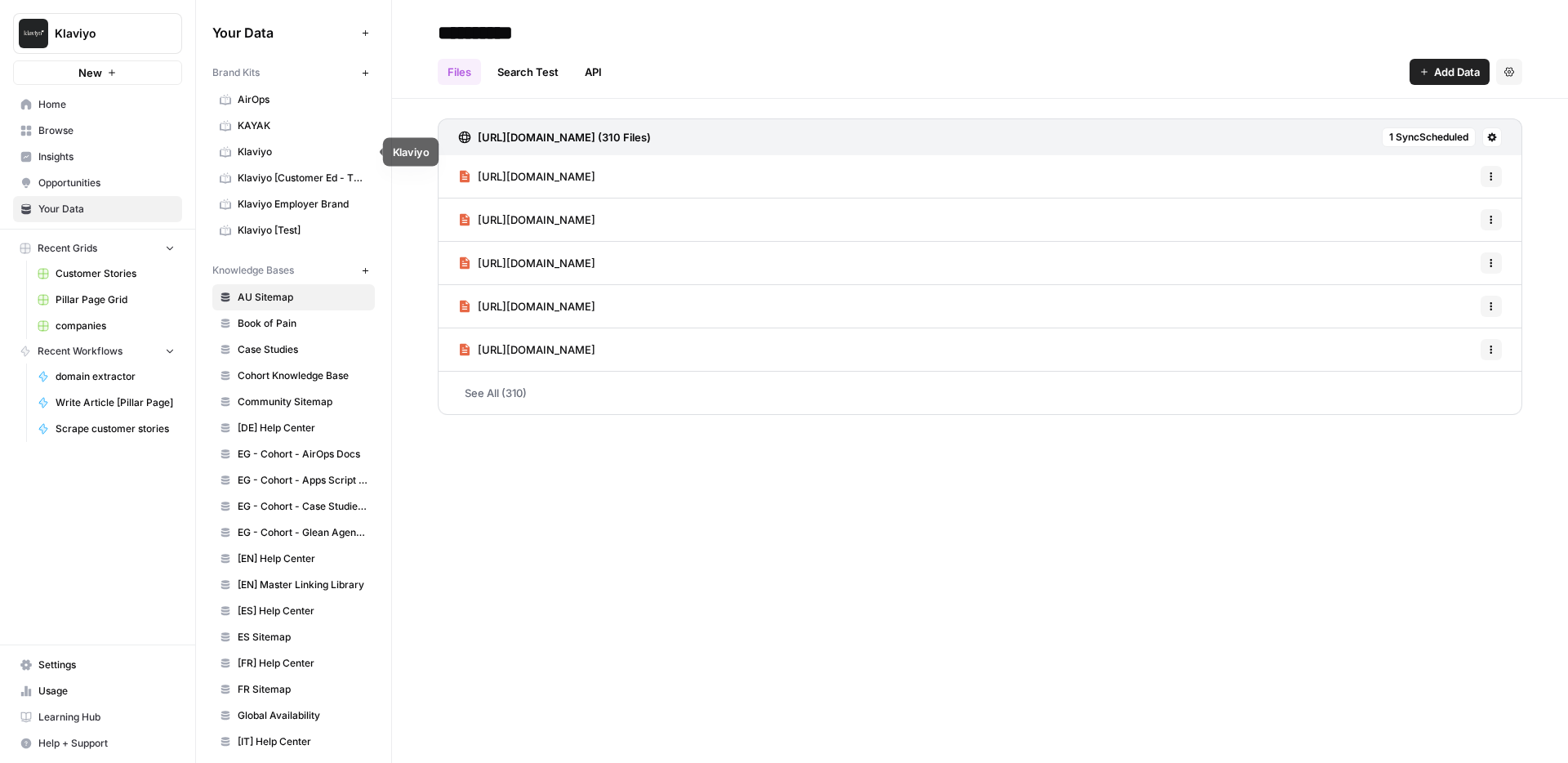
click at [292, 151] on span "Klaviyo" at bounding box center [303, 152] width 130 height 15
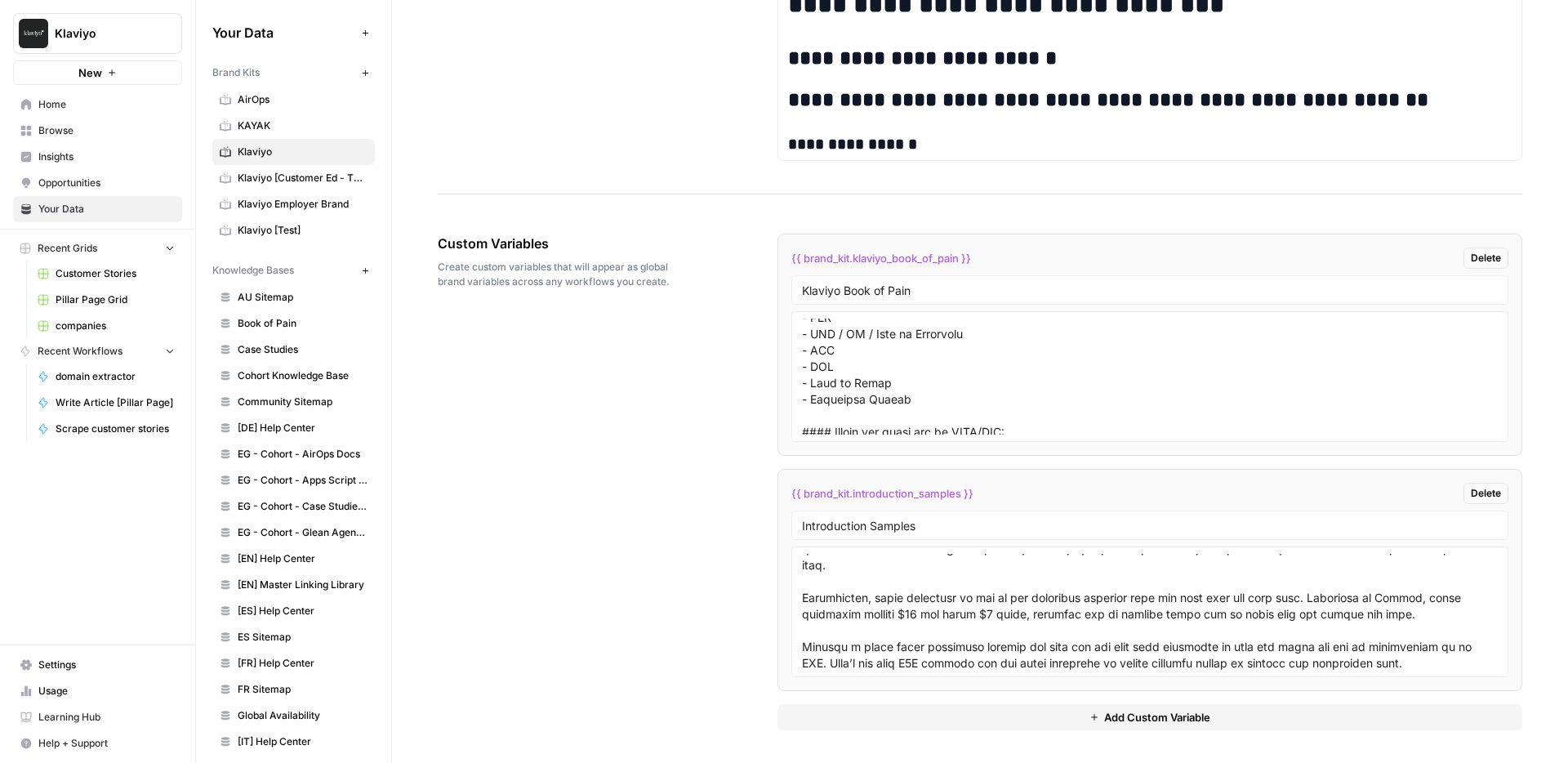
scroll to position [914, 0]
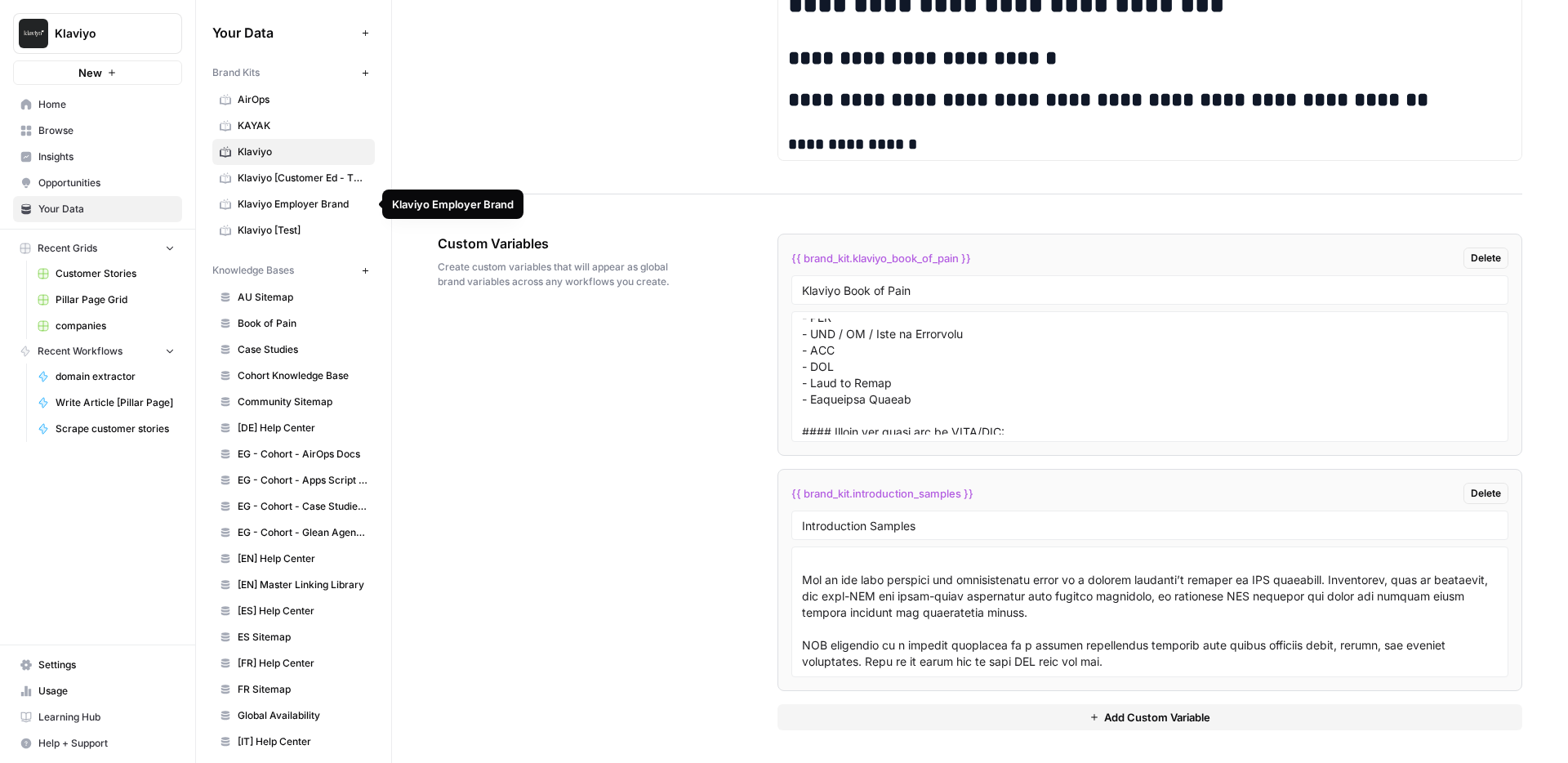
click at [328, 194] on link "Klaviyo Employer Brand" at bounding box center [293, 204] width 163 height 27
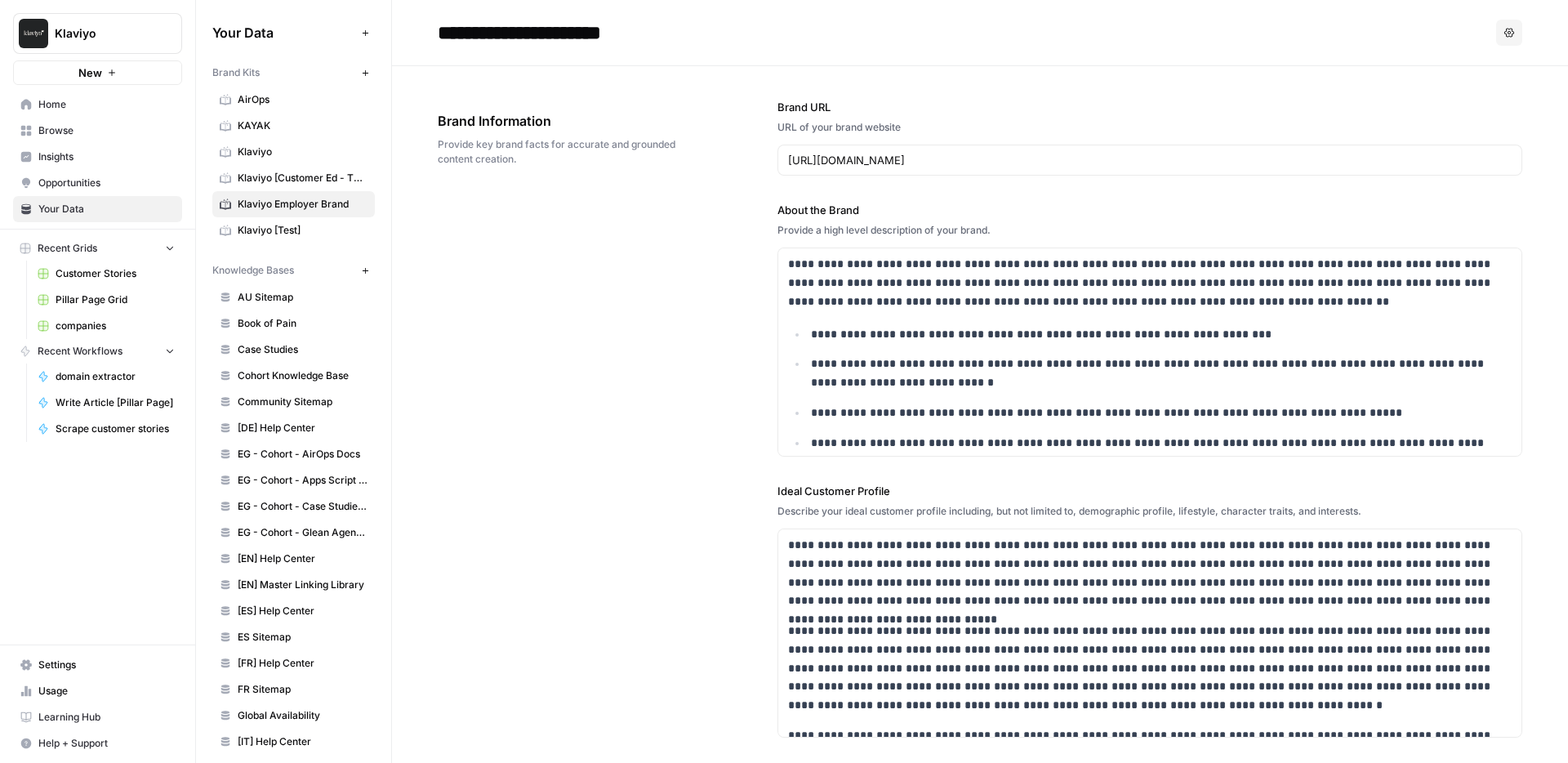
click at [121, 24] on button "Klaviyo" at bounding box center [97, 33] width 169 height 41
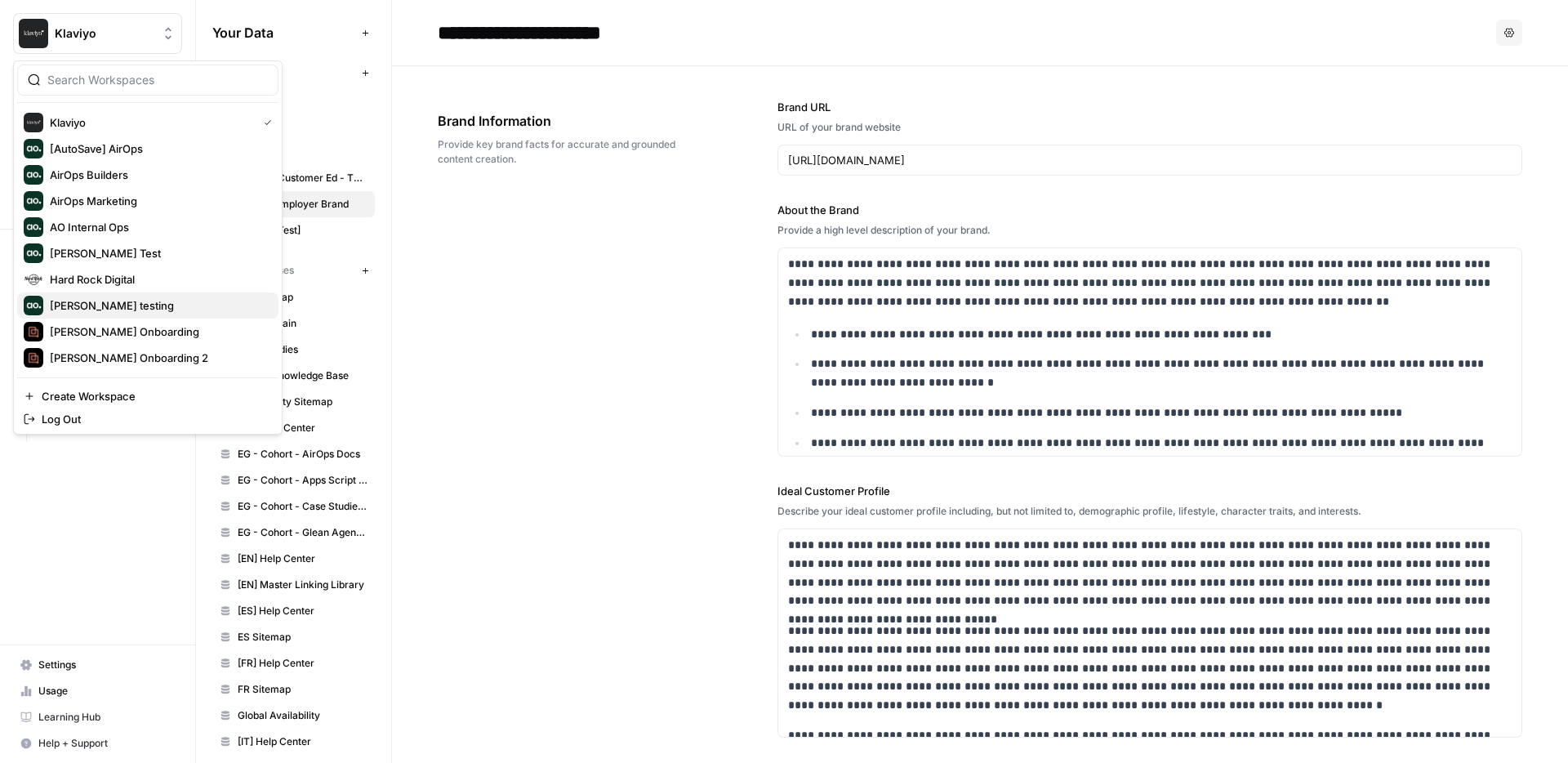
scroll to position [52, 0]
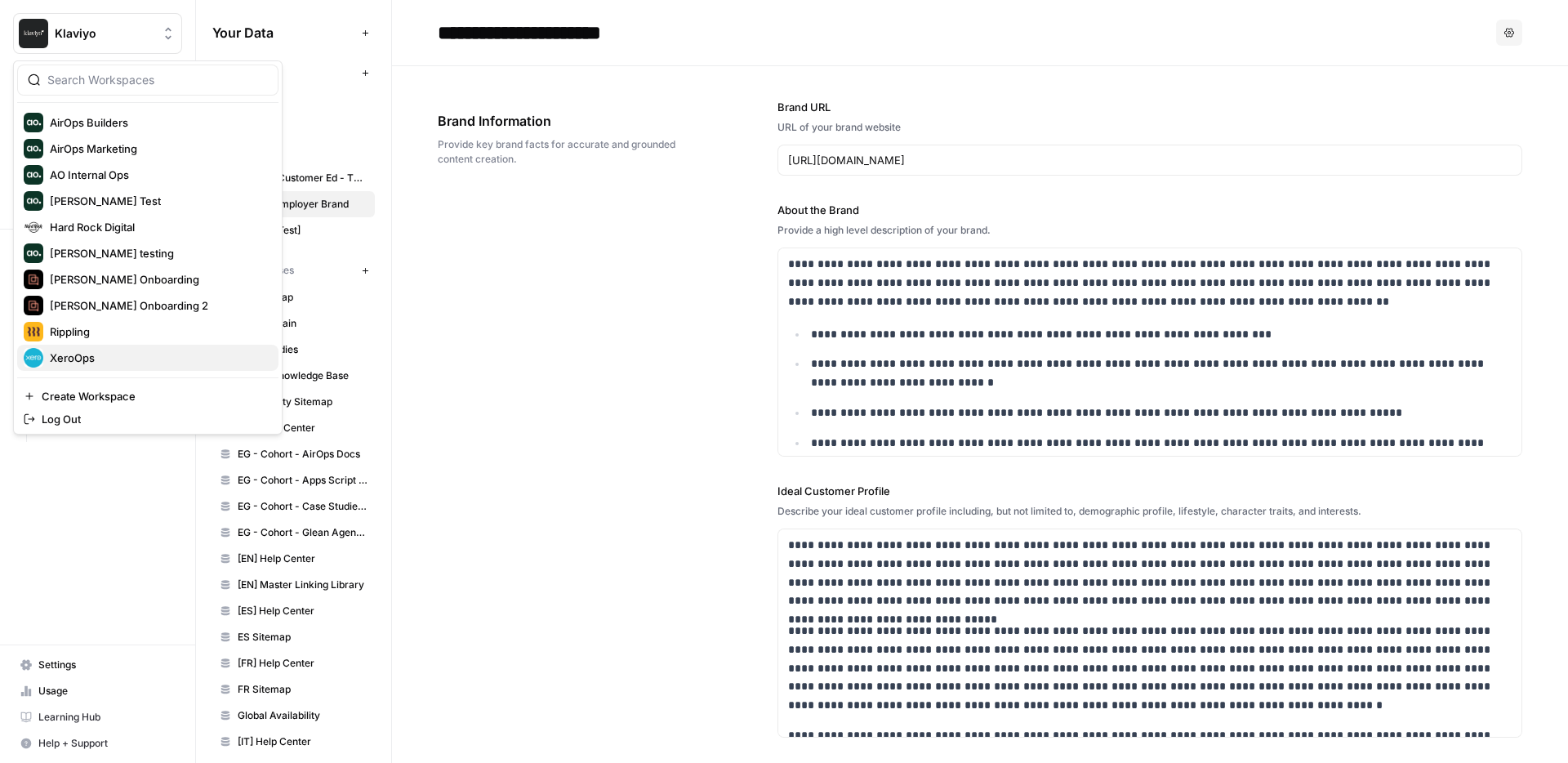
click at [144, 356] on div "XeroOps" at bounding box center [148, 357] width 249 height 19
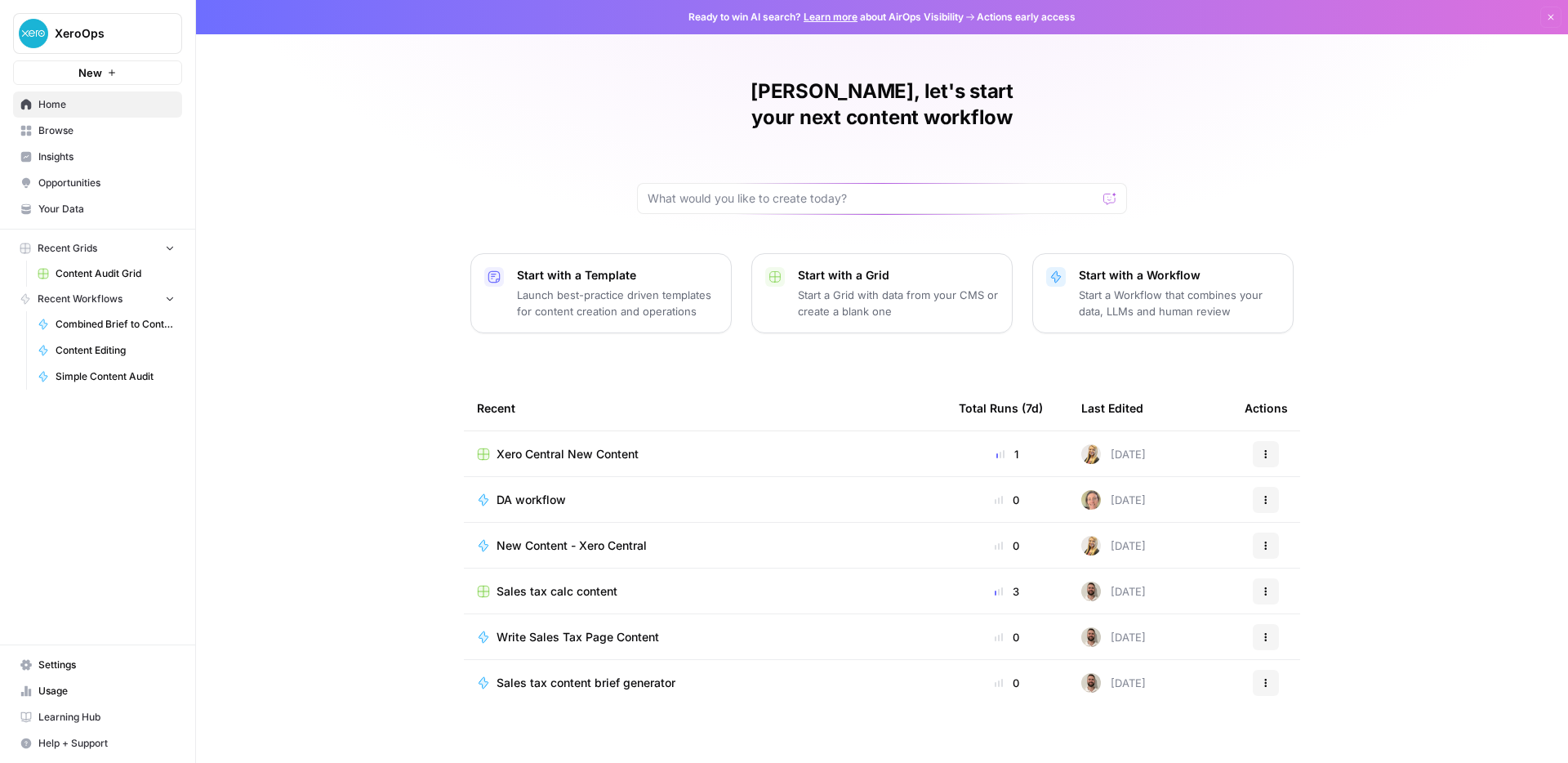
click at [103, 203] on span "Your Data" at bounding box center [106, 210] width 136 height 15
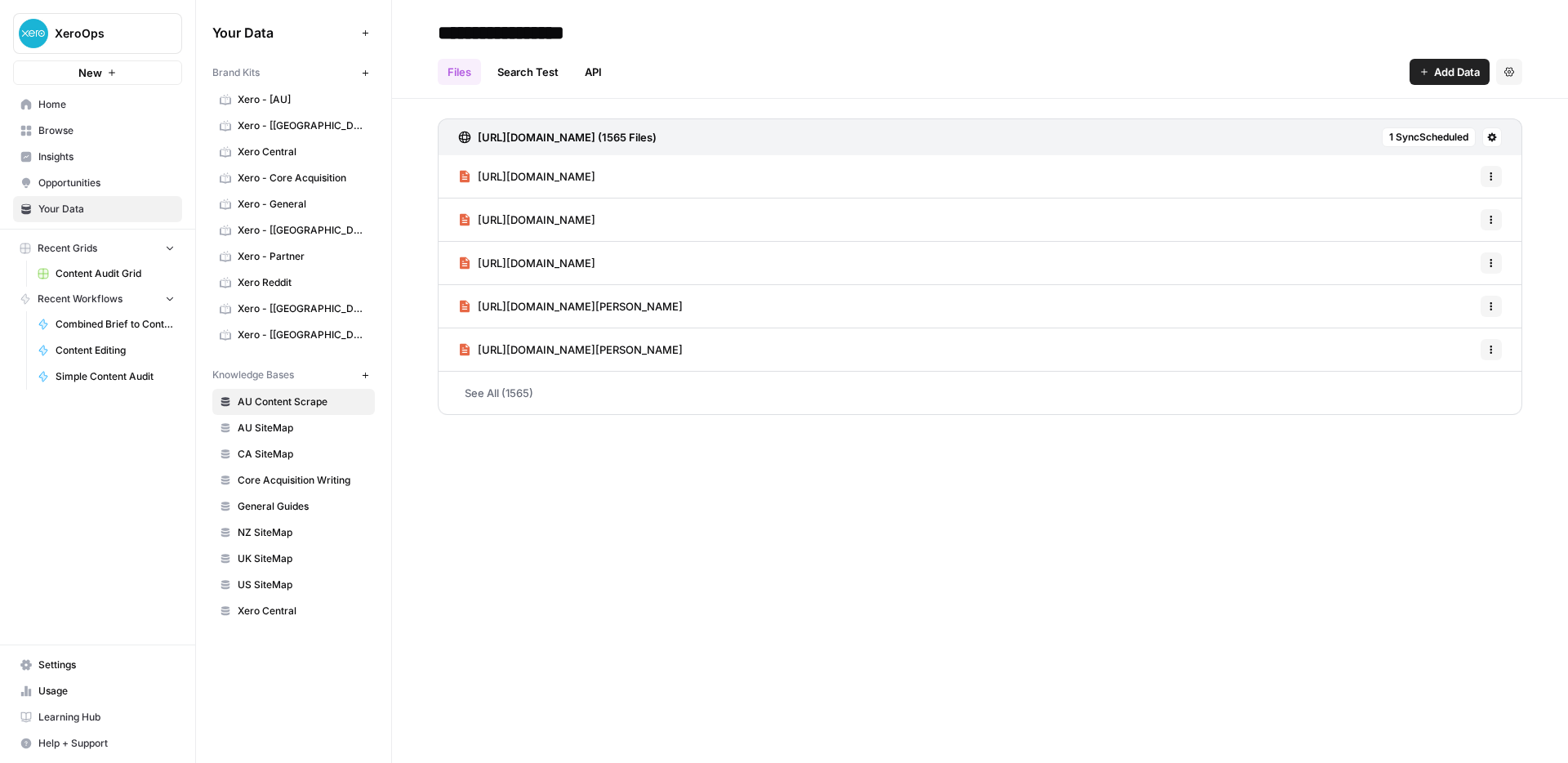
click at [65, 19] on button "XeroOps" at bounding box center [97, 33] width 169 height 41
click at [65, 21] on button "XeroOps" at bounding box center [97, 33] width 169 height 41
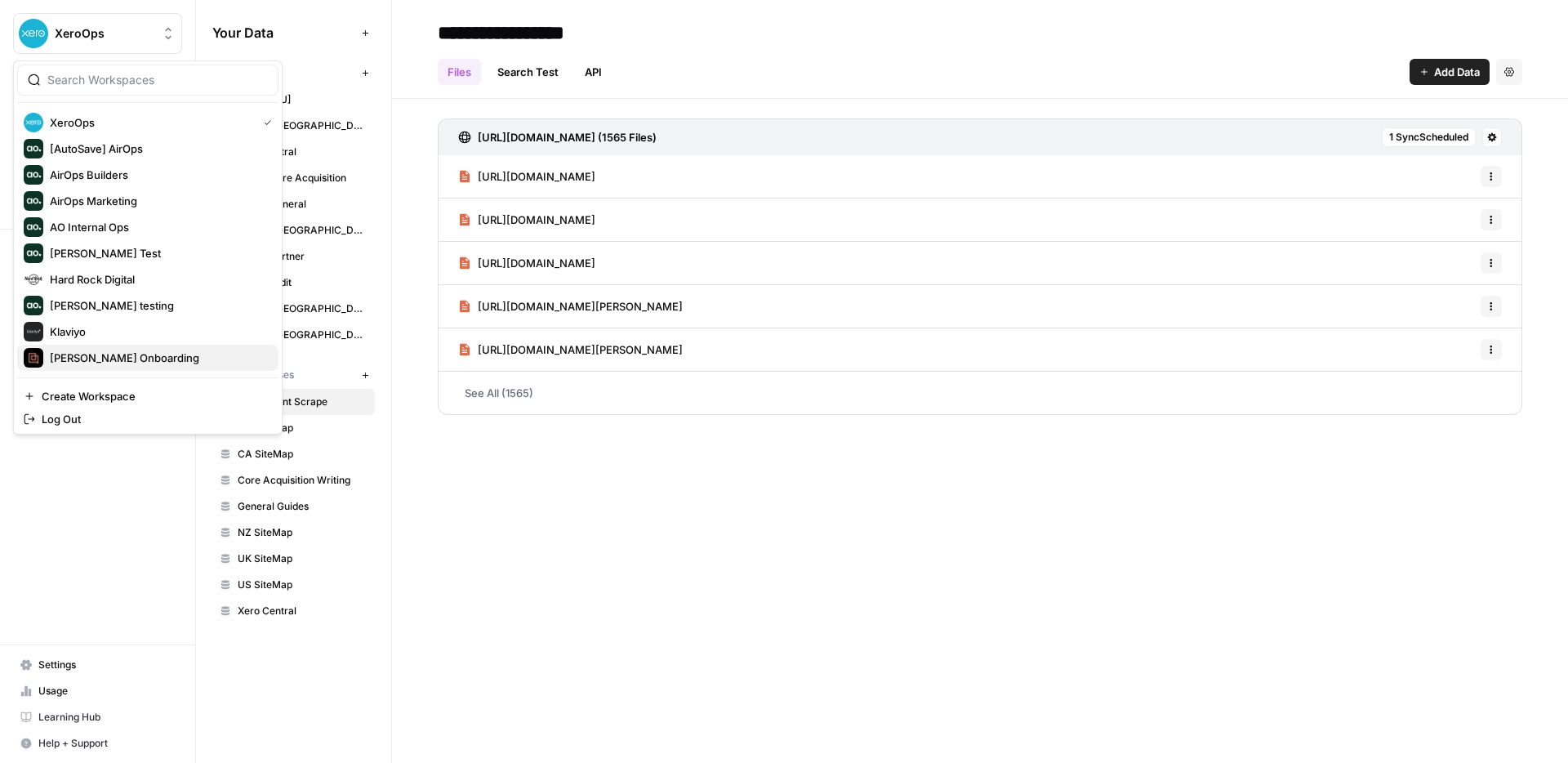
scroll to position [52, 0]
click at [136, 357] on div "Rippling" at bounding box center [148, 357] width 249 height 19
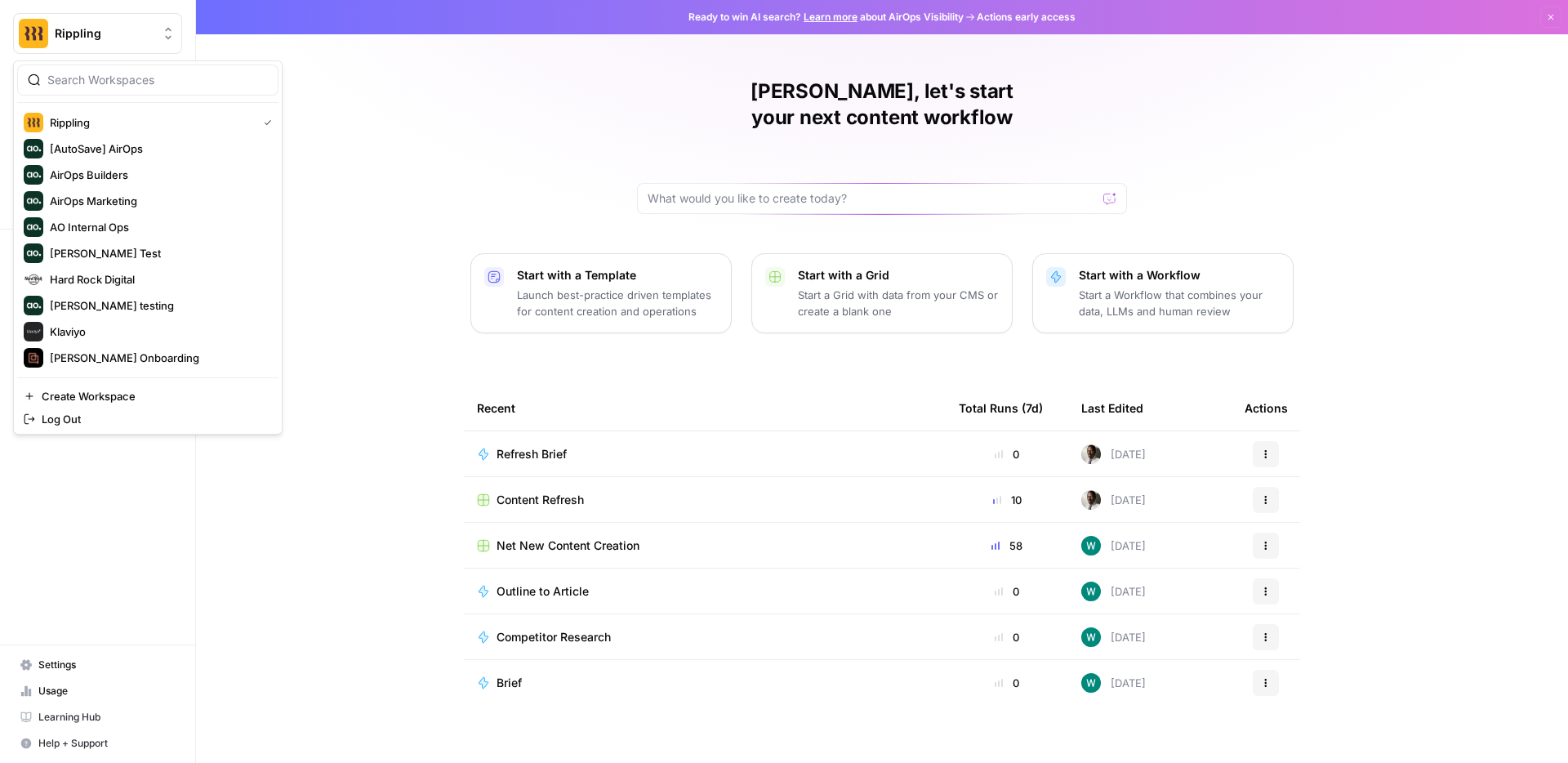
click at [97, 44] on button "Rippling" at bounding box center [97, 33] width 169 height 41
click at [118, 283] on span "Hard Rock Digital" at bounding box center [91, 280] width 85 height 16
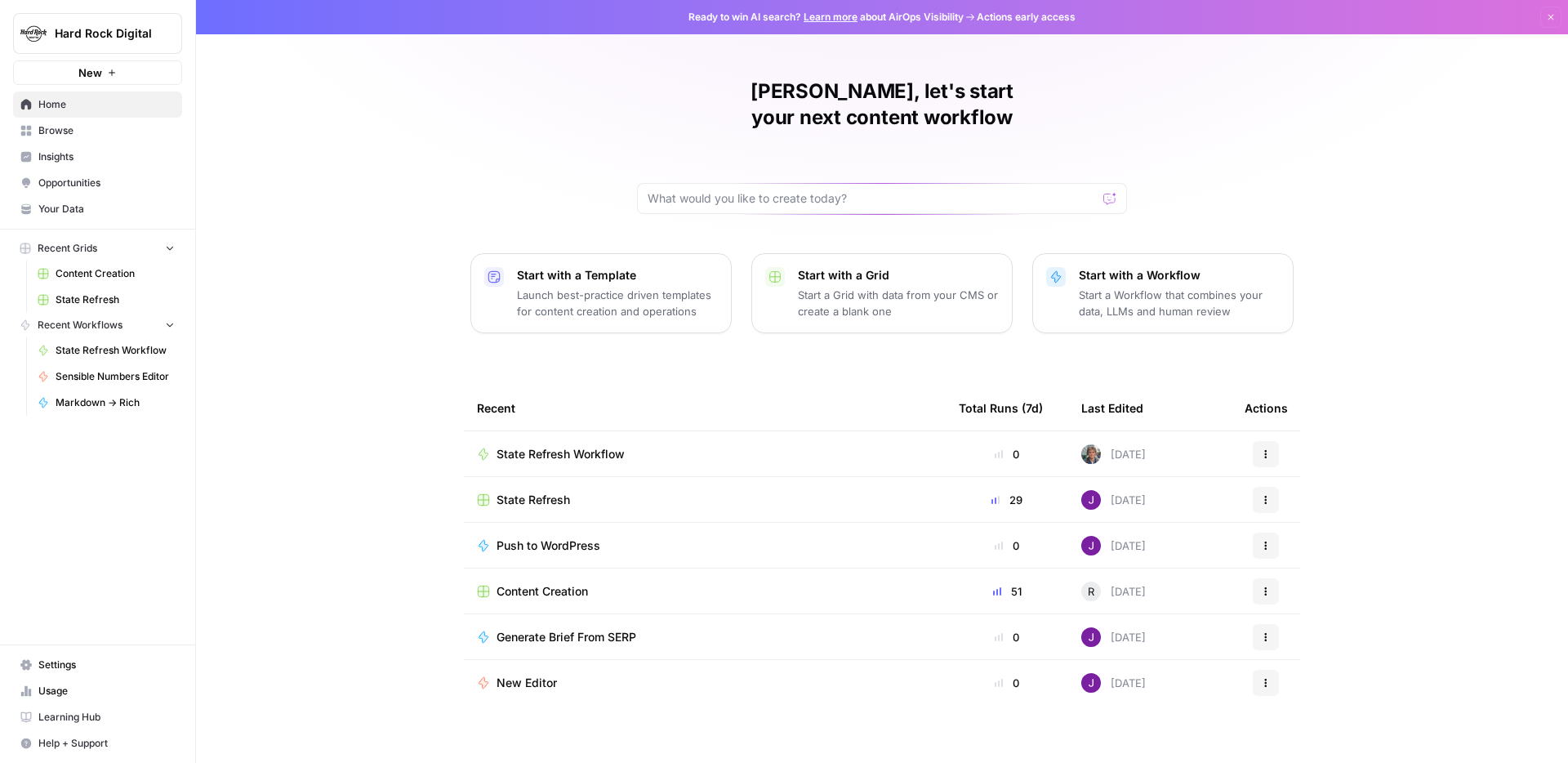
click at [112, 216] on span "Your Data" at bounding box center [106, 210] width 136 height 15
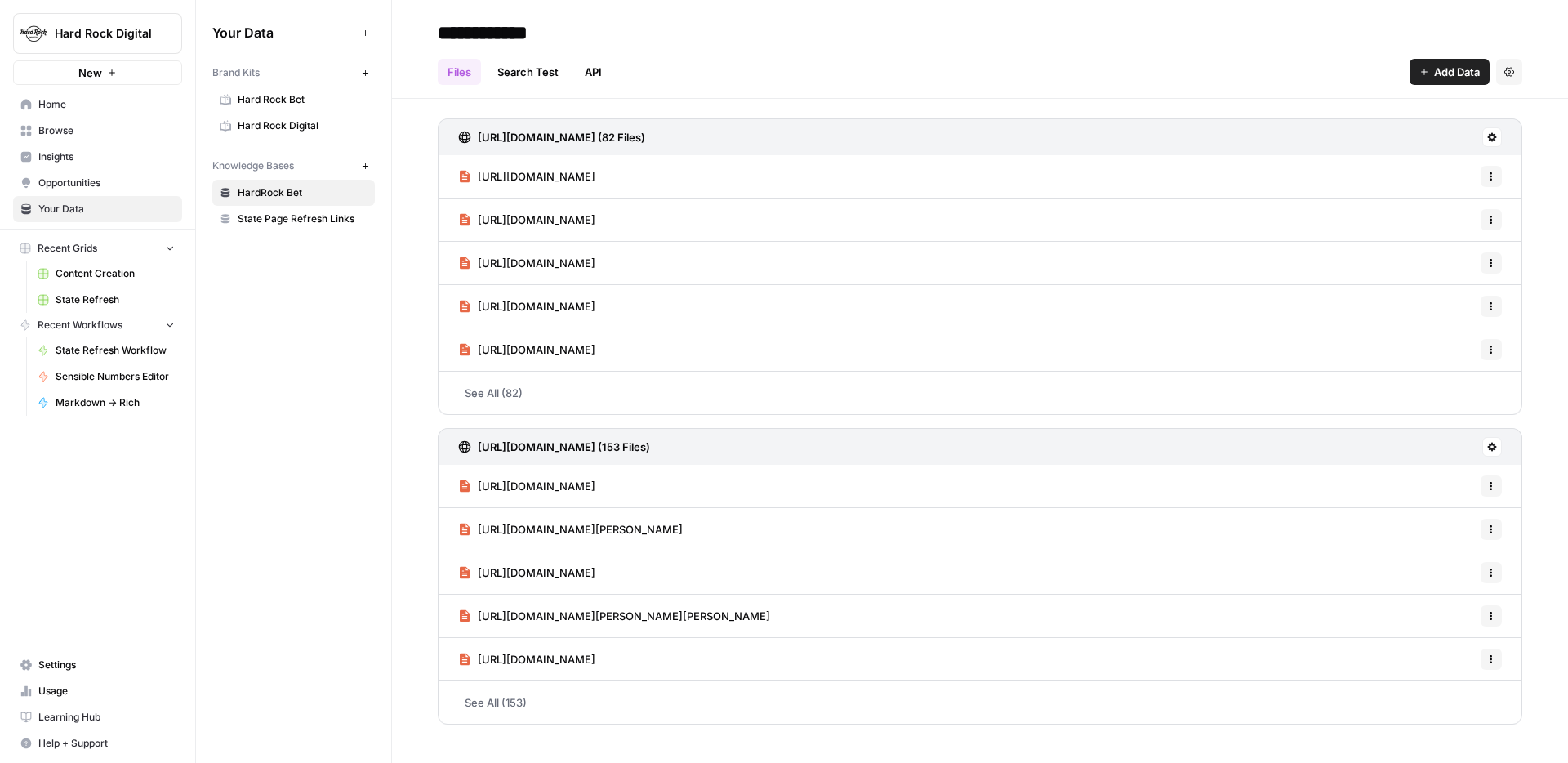
click at [283, 102] on span "Hard Rock Bet" at bounding box center [303, 100] width 130 height 15
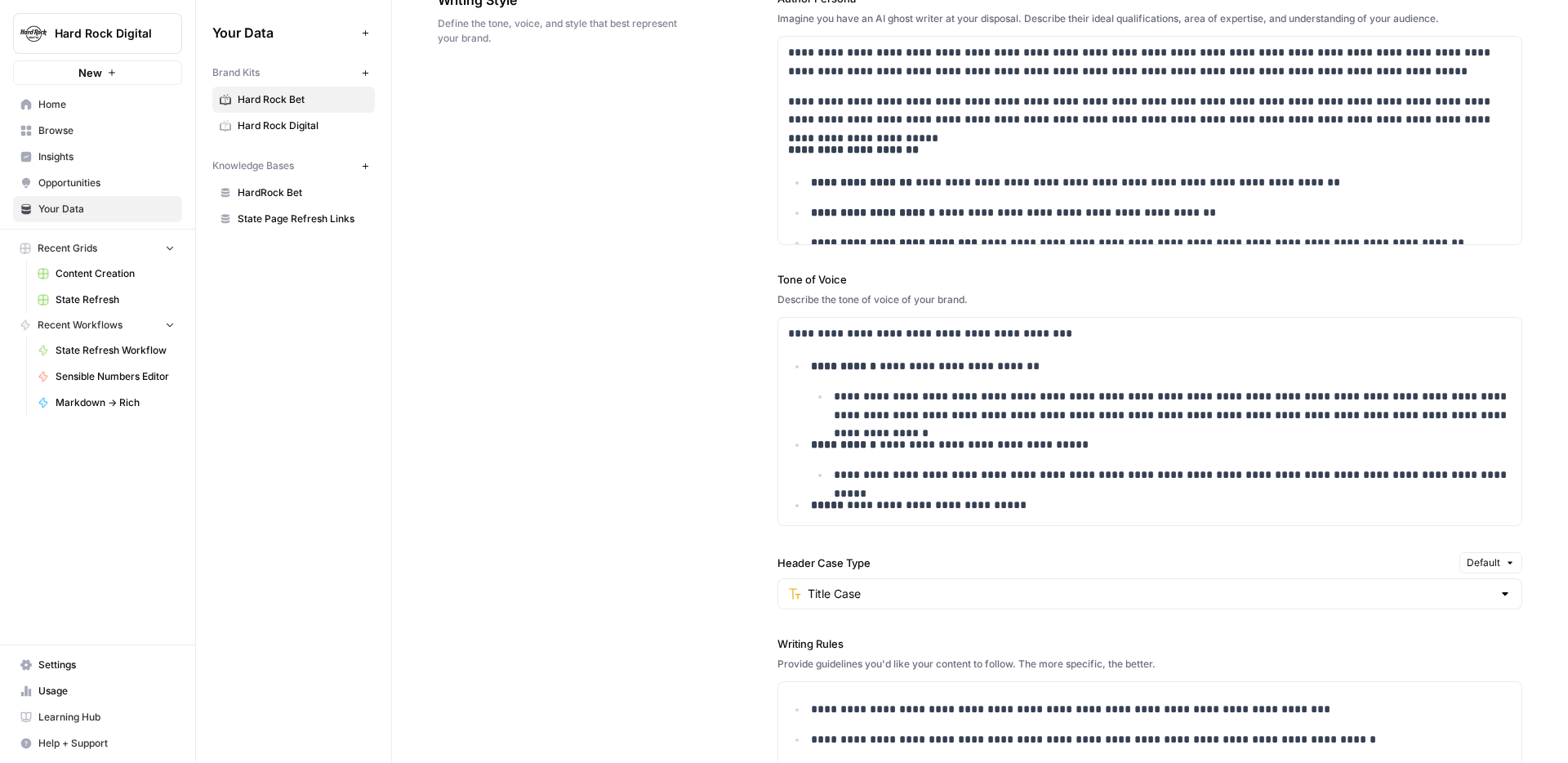
scroll to position [883, 0]
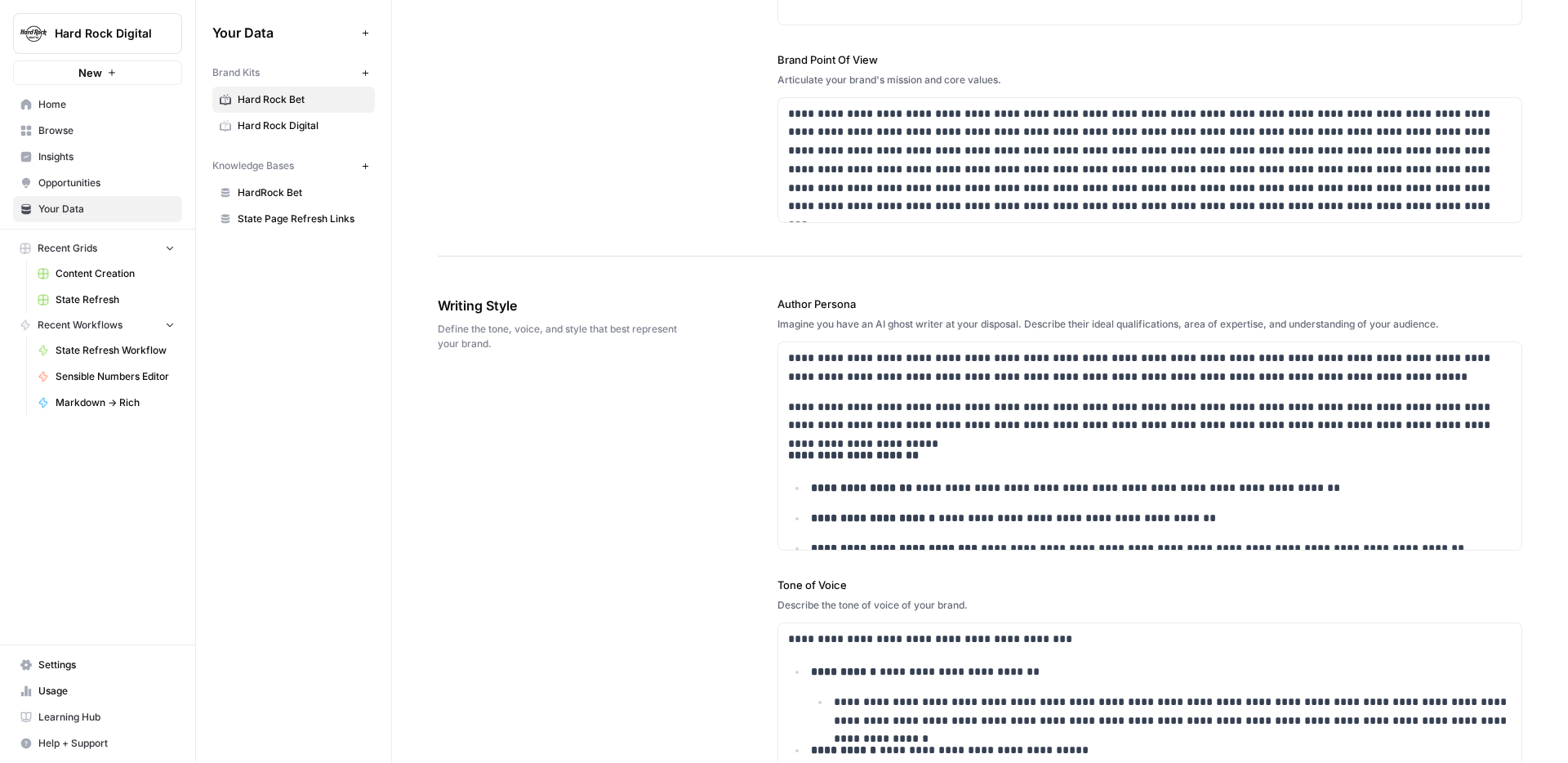
click at [274, 142] on div "Brand Kits New Hard Rock Bet Hard Rock Digital Knowledge Bases New HardRock Bet…" at bounding box center [293, 145] width 163 height 173
click at [277, 128] on span "Hard Rock Digital" at bounding box center [303, 126] width 130 height 15
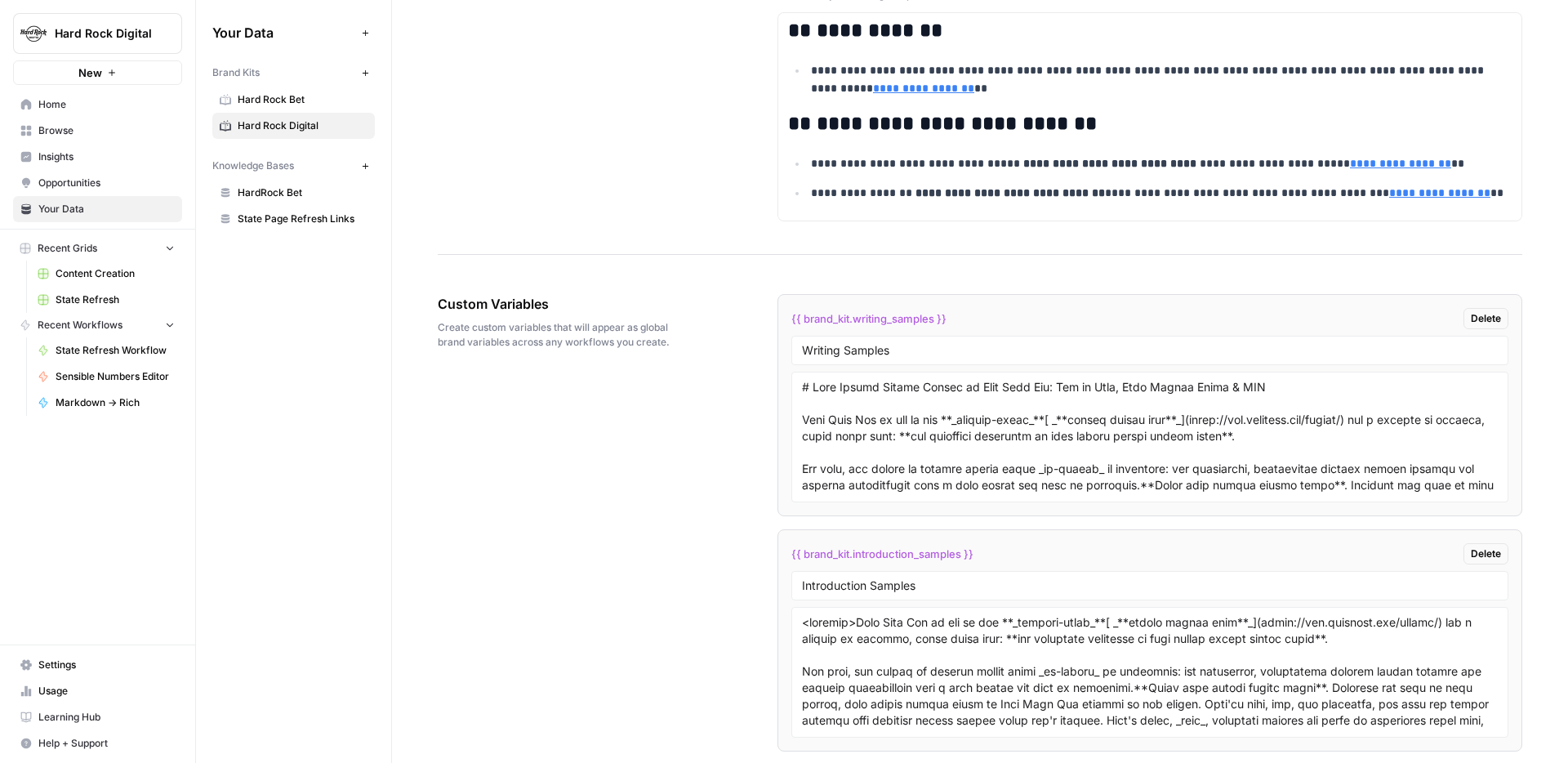
scroll to position [3398, 0]
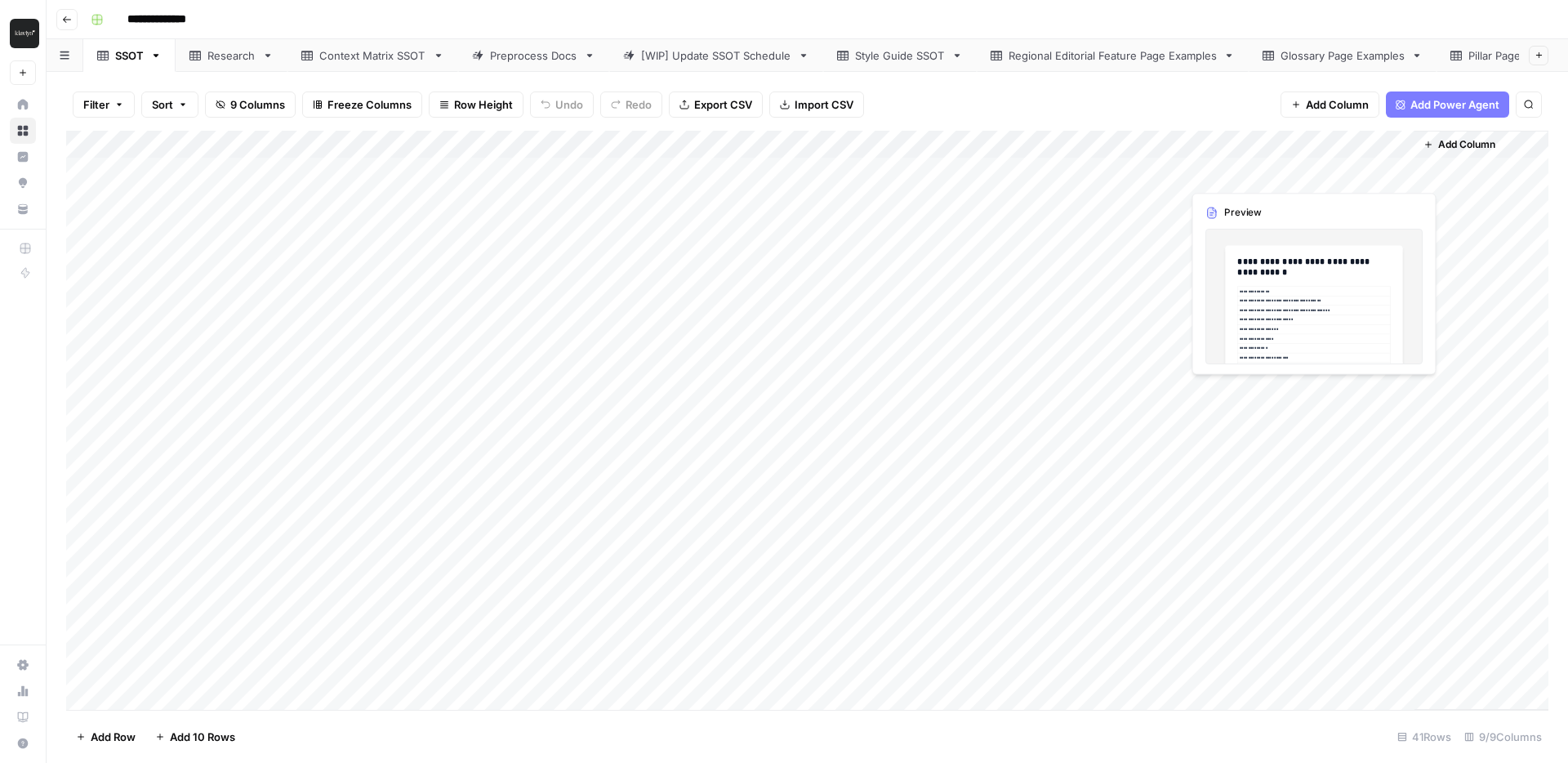
click at [1255, 168] on div "Add Column" at bounding box center [806, 420] width 1482 height 579
click at [1074, 167] on div "Add Column" at bounding box center [806, 420] width 1482 height 579
click at [1209, 168] on div "Add Column" at bounding box center [806, 420] width 1482 height 579
click at [1395, 172] on div "Add Column" at bounding box center [806, 420] width 1482 height 579
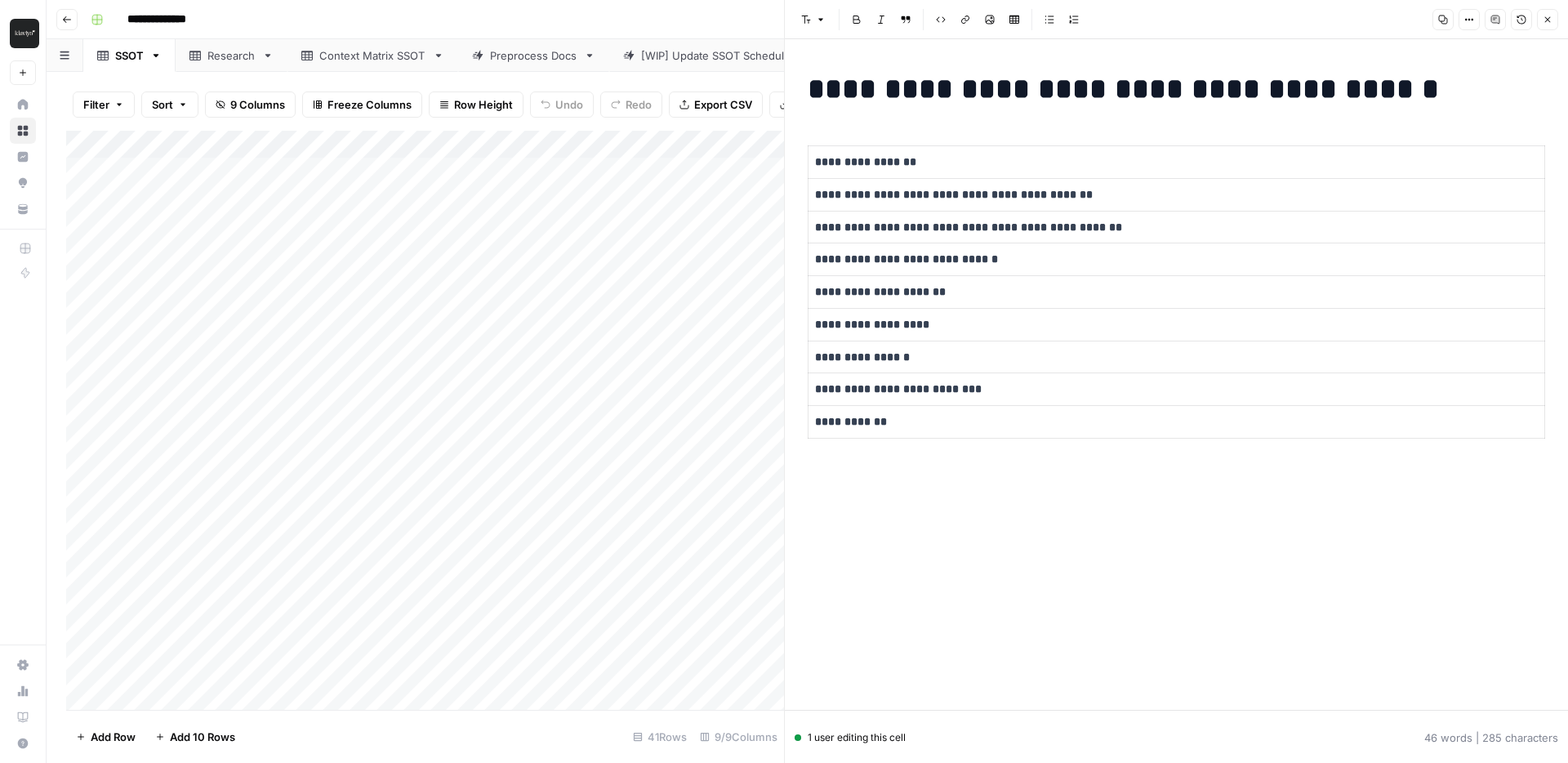
click at [1548, 21] on icon "button" at bounding box center [1548, 20] width 5 height 5
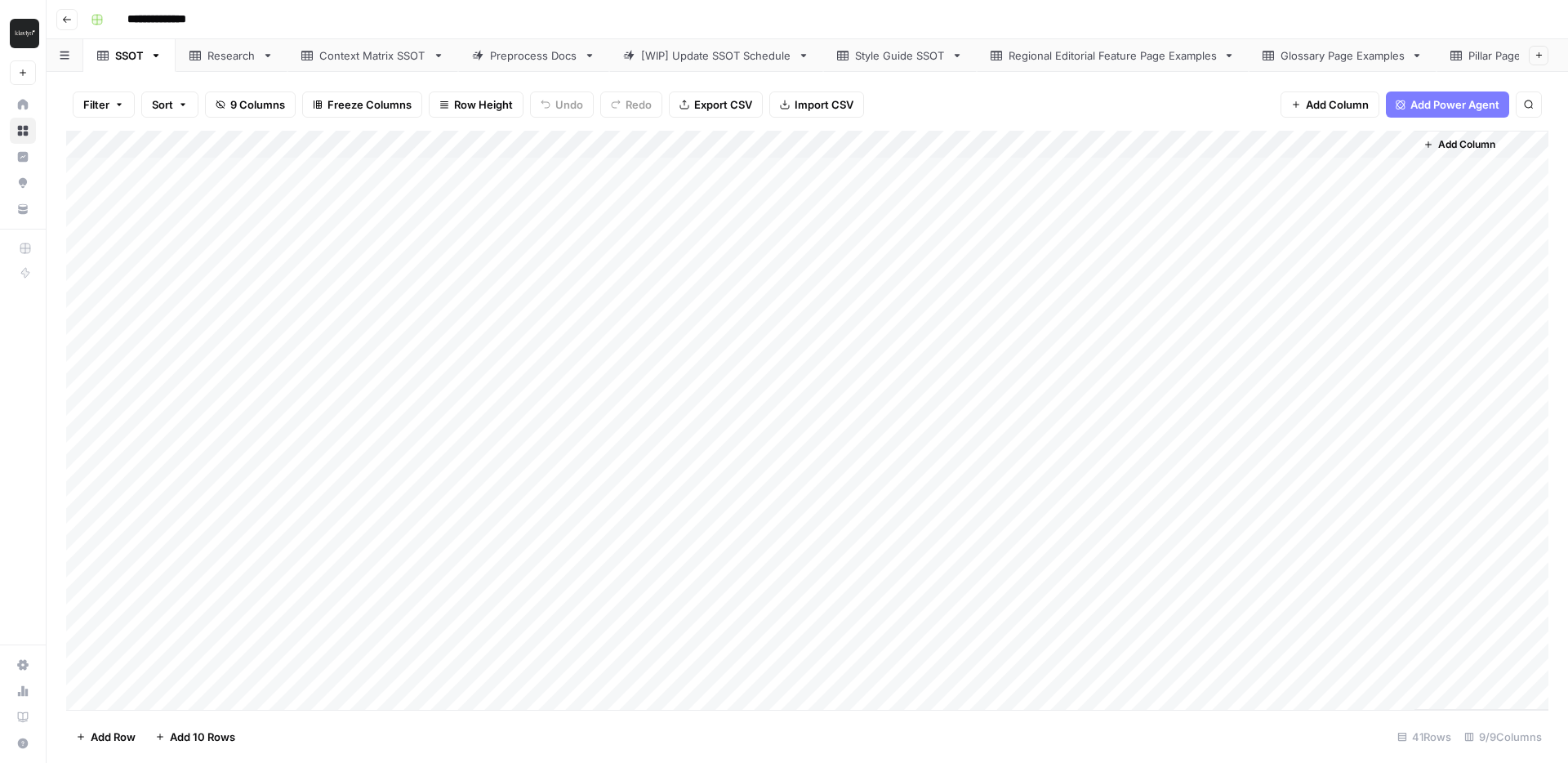
click at [1392, 223] on div "Add Column" at bounding box center [806, 420] width 1482 height 579
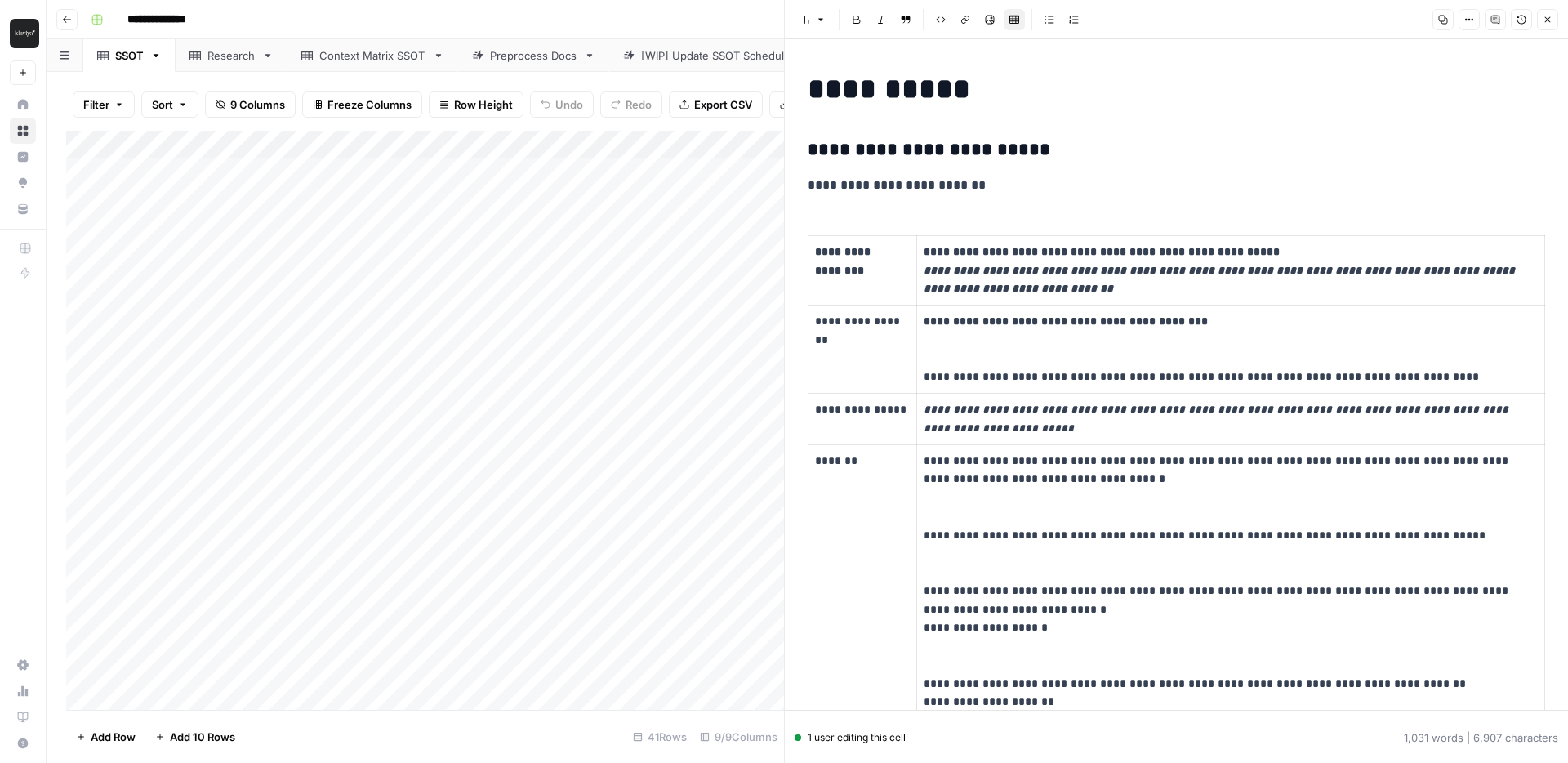
click at [1551, 21] on icon "button" at bounding box center [1547, 19] width 10 height 10
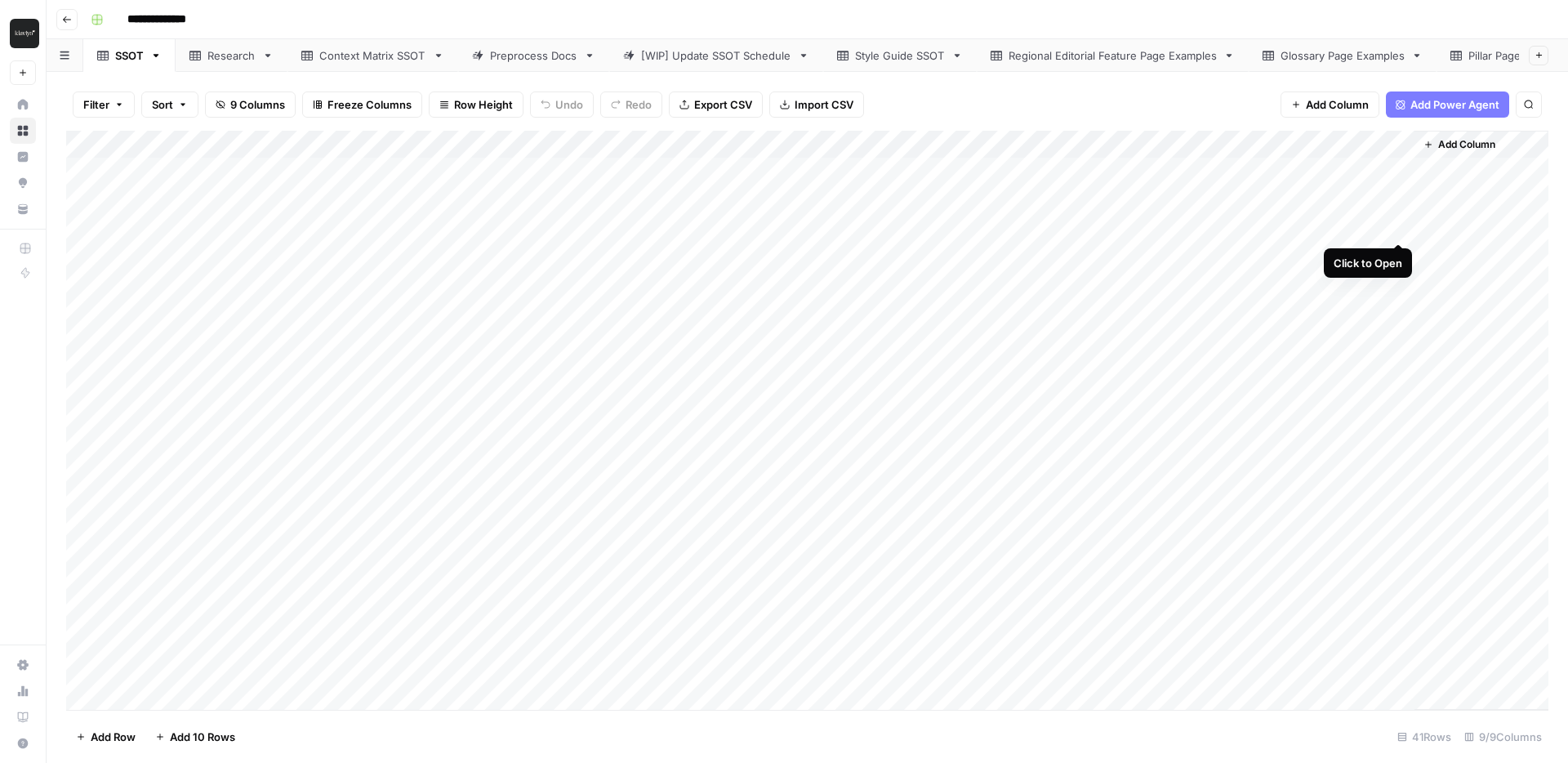
click at [1400, 224] on div "Add Column" at bounding box center [806, 420] width 1482 height 579
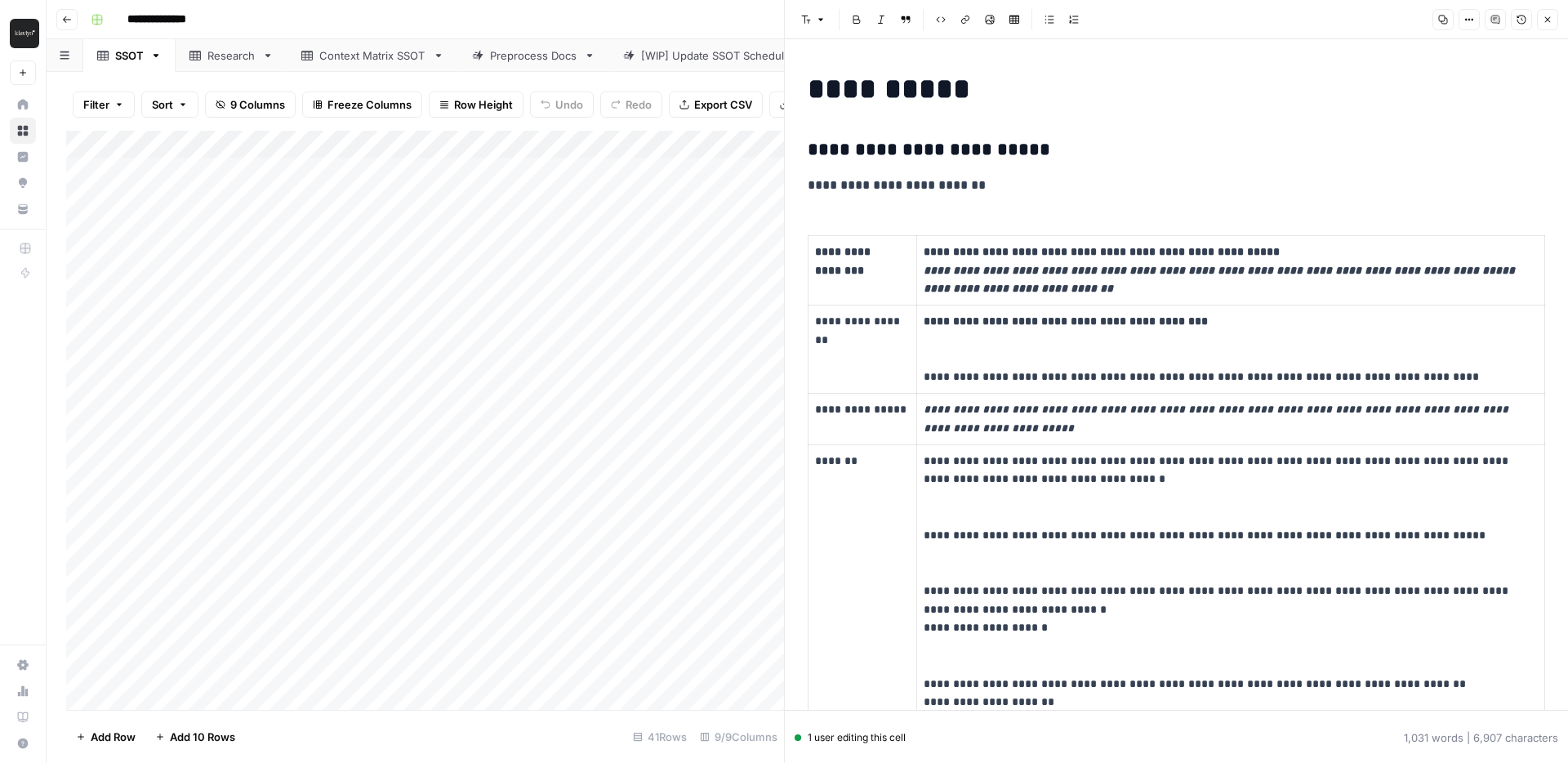
click at [479, 279] on div "Add Column" at bounding box center [424, 420] width 718 height 579
click at [1548, 17] on icon "button" at bounding box center [1547, 19] width 10 height 10
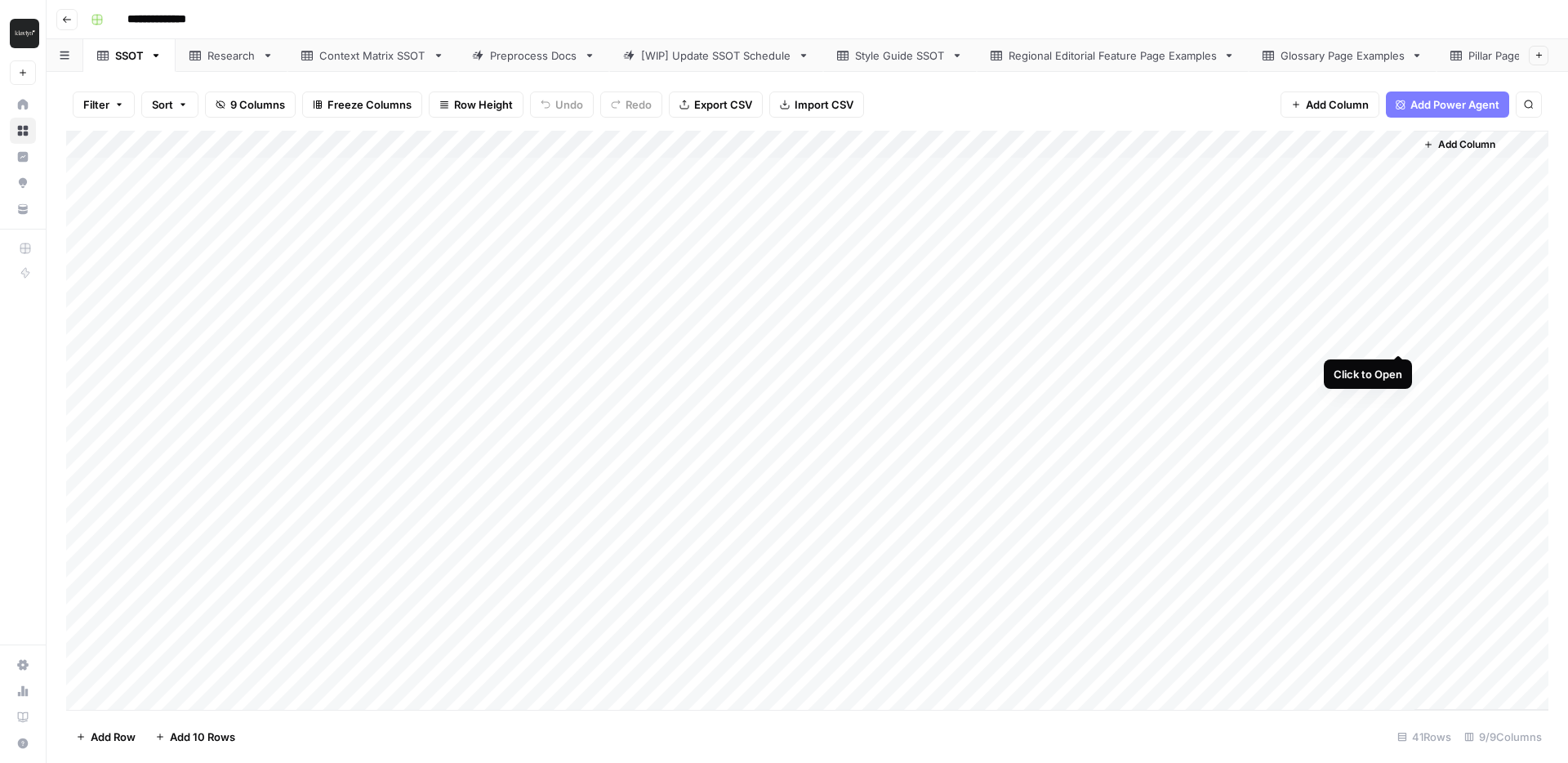
click at [1404, 339] on div "Add Column" at bounding box center [806, 420] width 1482 height 579
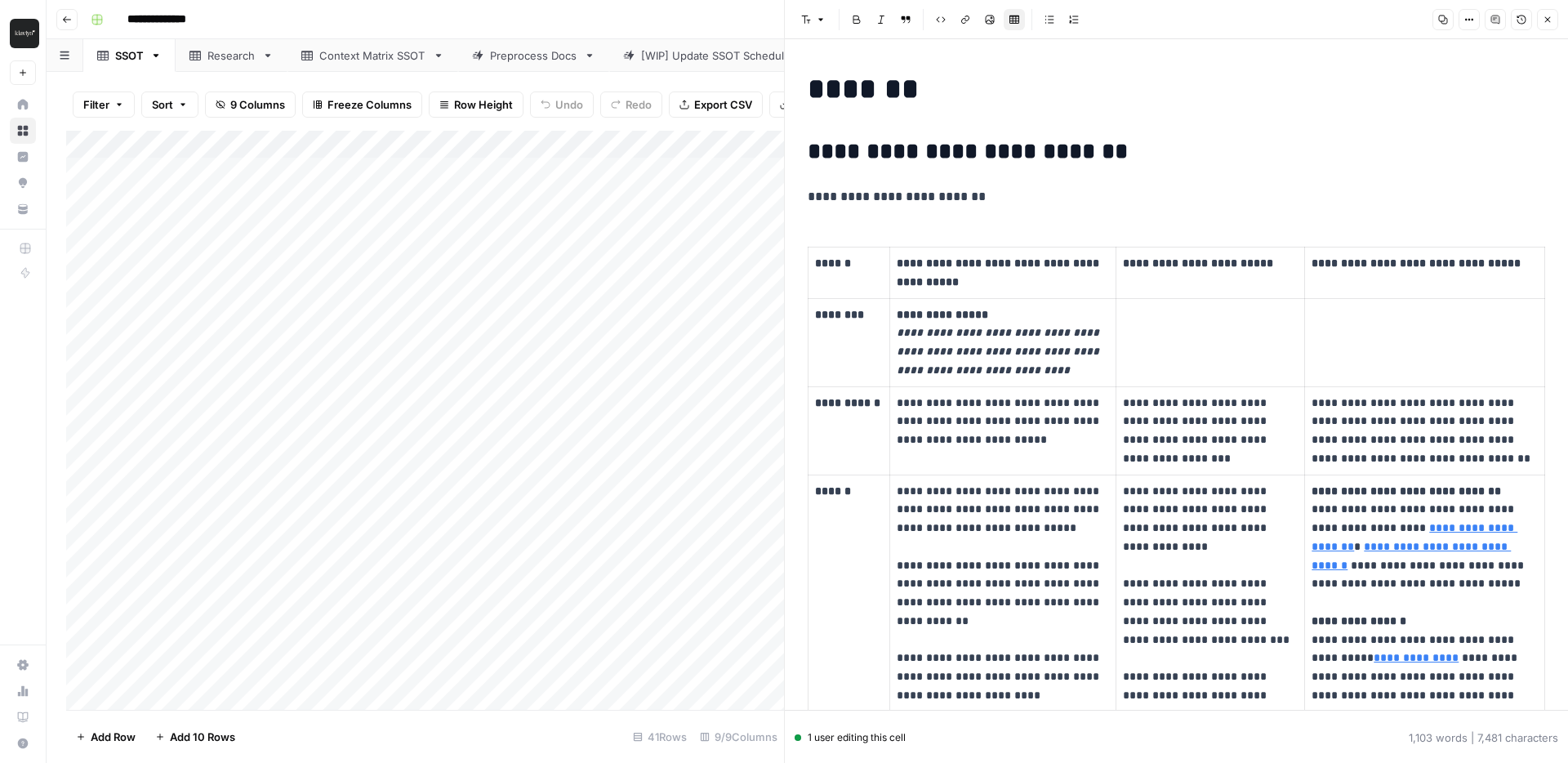
click at [1549, 19] on icon "button" at bounding box center [1547, 19] width 10 height 10
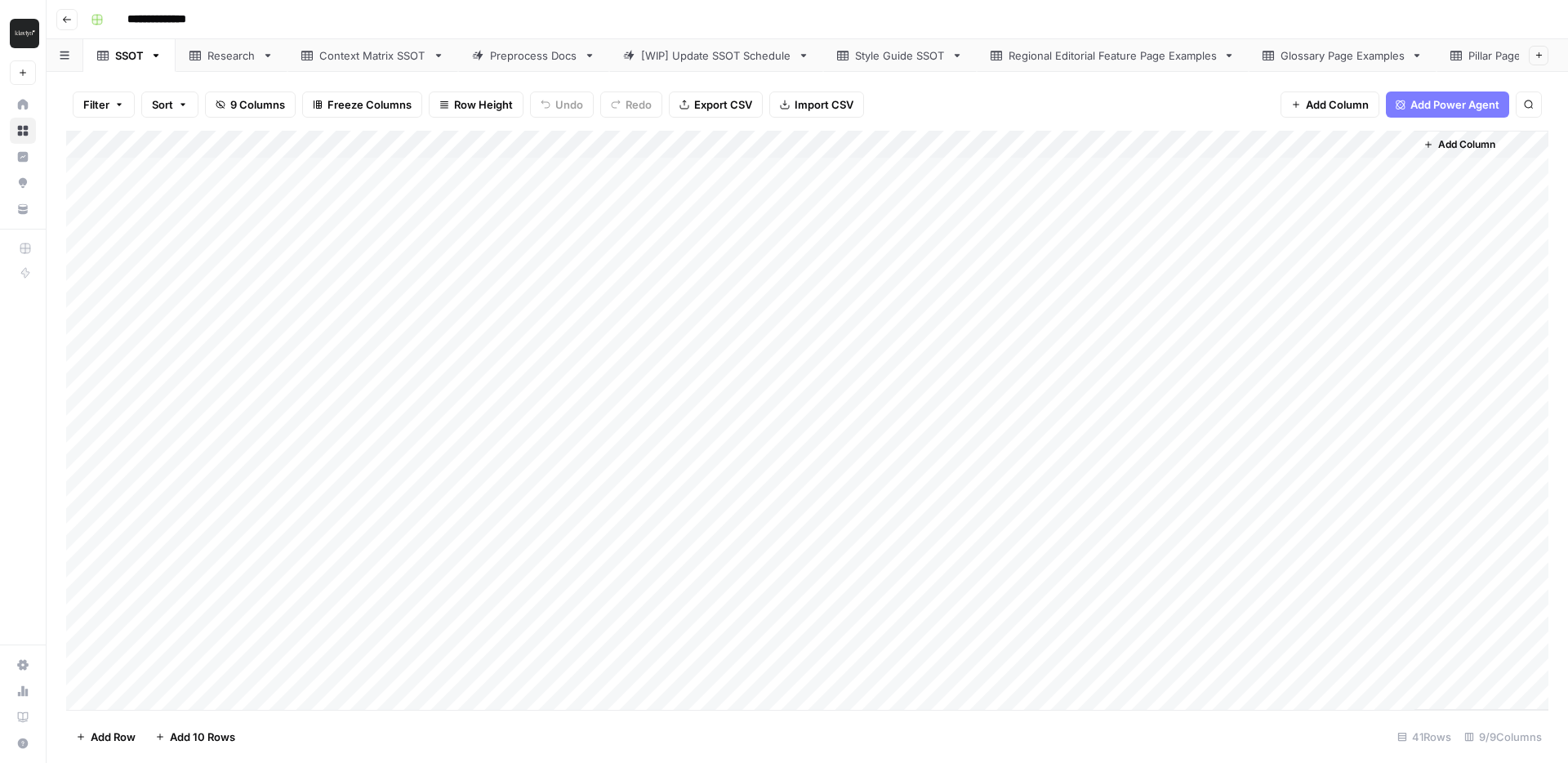
click at [983, 366] on div "Add Column" at bounding box center [806, 420] width 1482 height 579
click at [1392, 365] on div "Add Column" at bounding box center [806, 420] width 1482 height 579
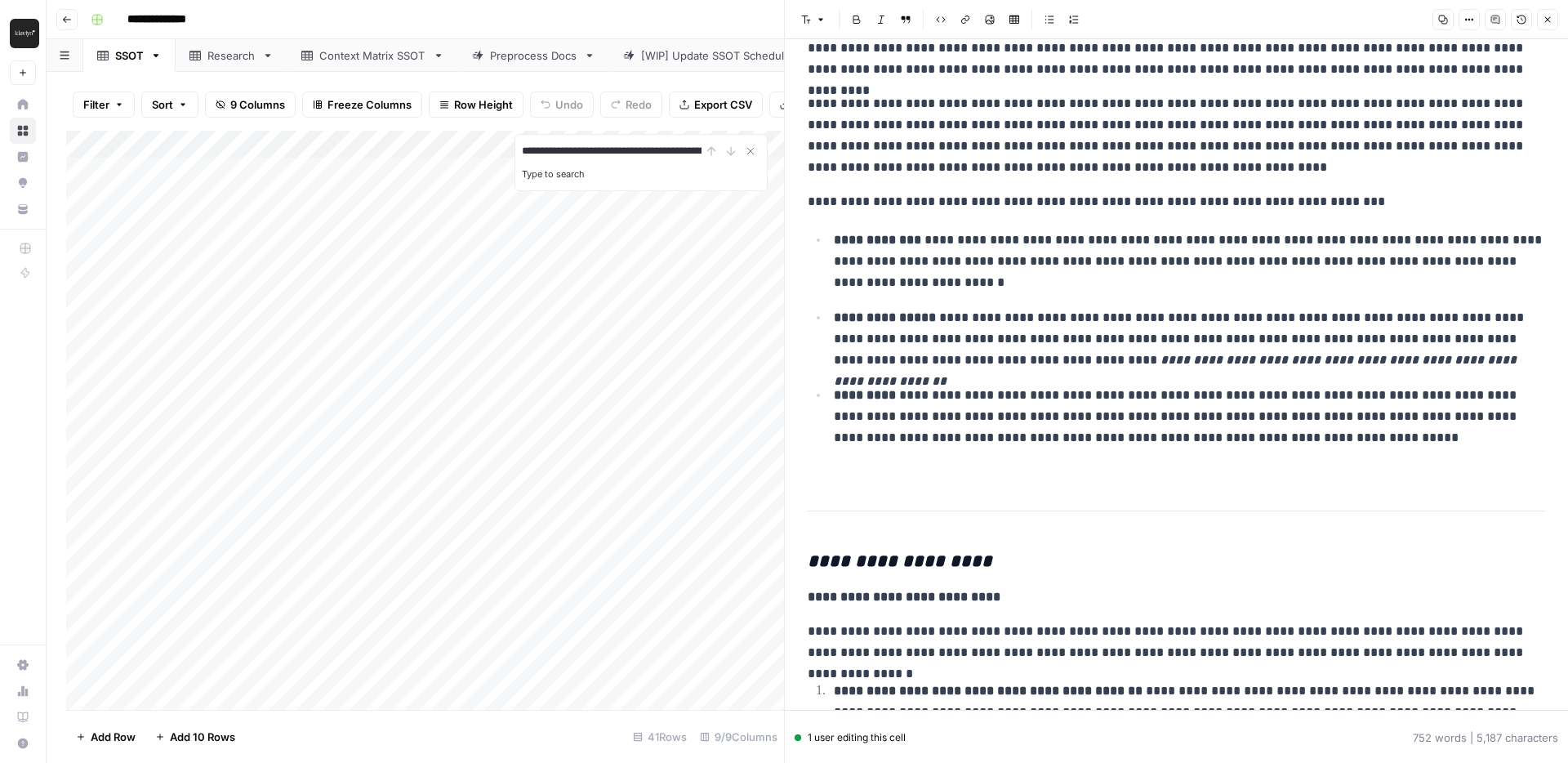
scroll to position [0, 92]
type input "**********"
click at [1258, 134] on p "**********" at bounding box center [1176, 135] width 738 height 85
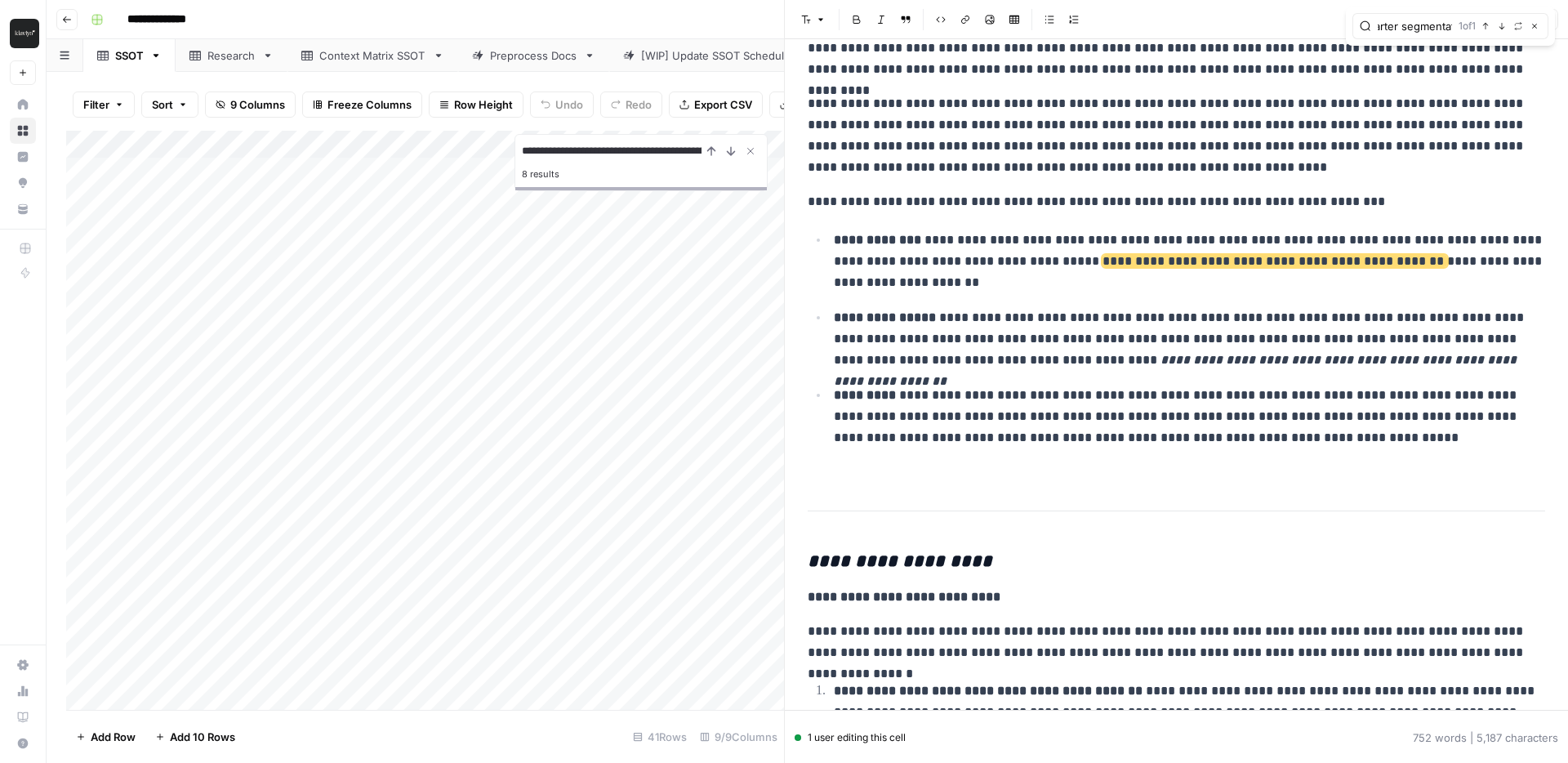
type input "action feeds Klaviyo, powering smarter segmentation,"
click at [554, 34] on header "**********" at bounding box center [807, 19] width 1521 height 39
click at [580, 278] on div "Add Column" at bounding box center [424, 420] width 718 height 579
click at [1537, 28] on icon "button" at bounding box center [1534, 26] width 8 height 8
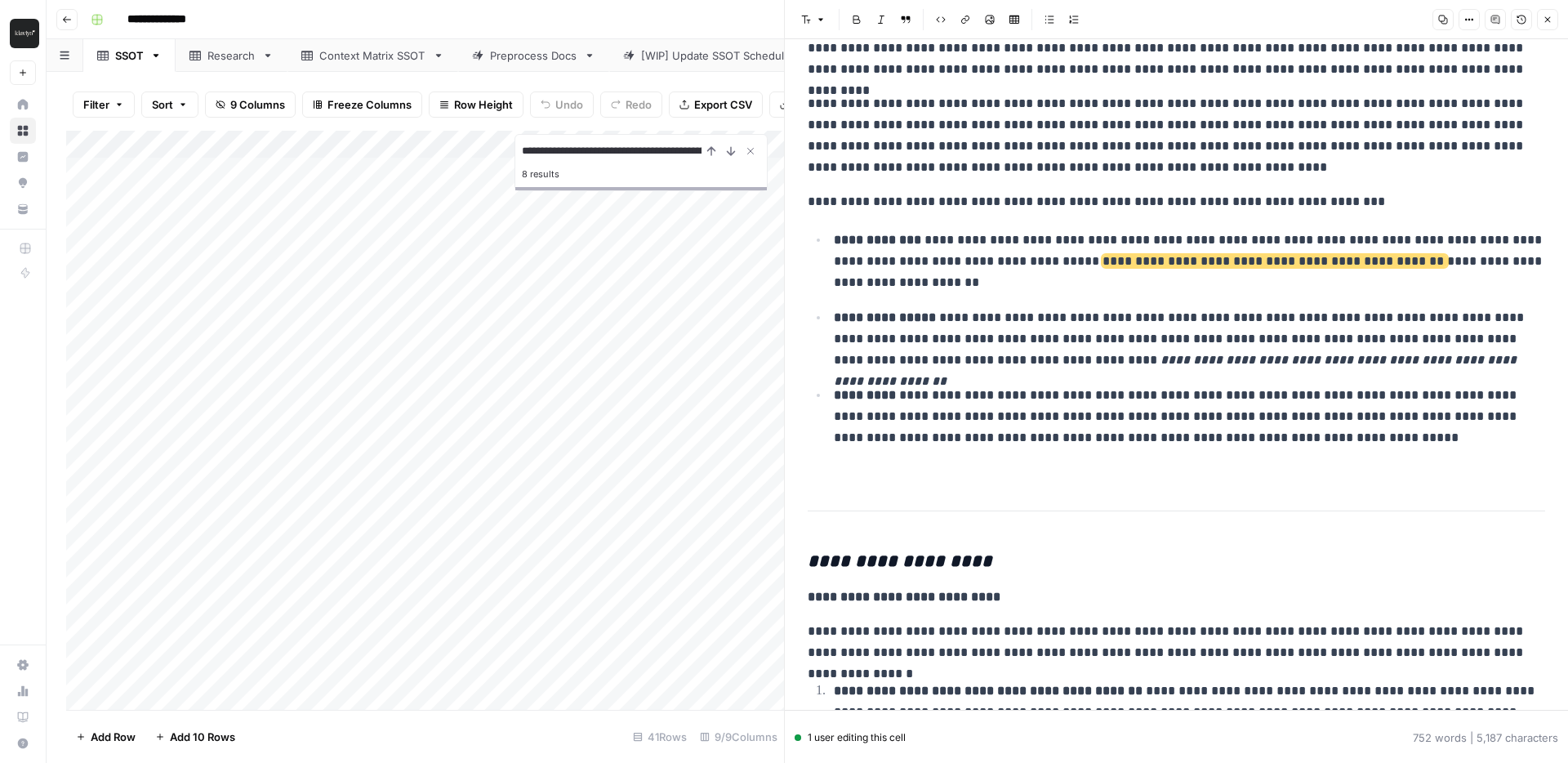
click at [1546, 27] on button "Close" at bounding box center [1547, 19] width 21 height 21
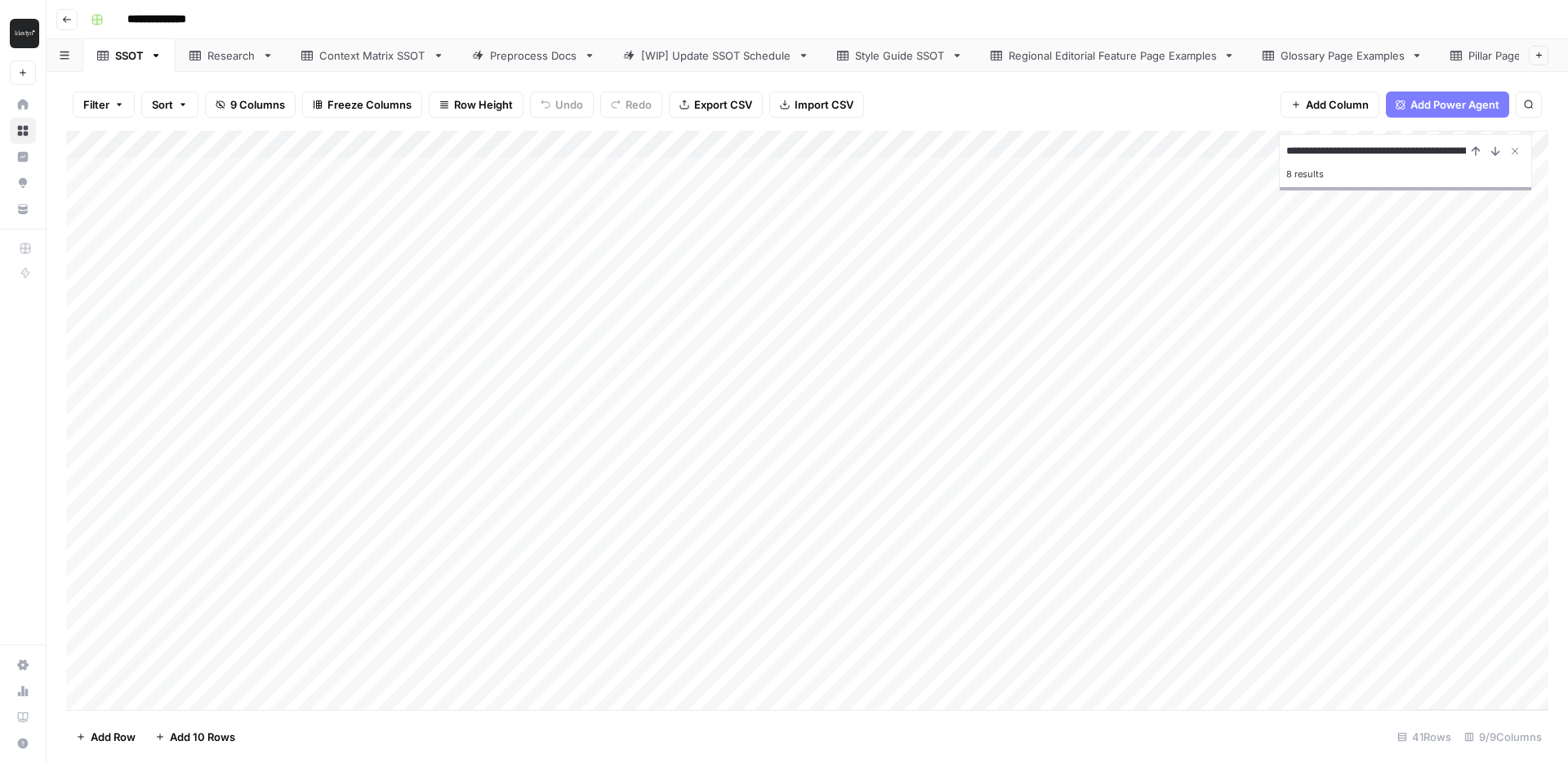
scroll to position [0, 93]
click at [1412, 55] on div "Pillar Page Examples" at bounding box center [1435, 56] width 103 height 16
click at [879, 59] on div "Style Guide SSOT" at bounding box center [900, 56] width 90 height 16
click at [127, 56] on div "SSOT" at bounding box center [129, 56] width 28 height 16
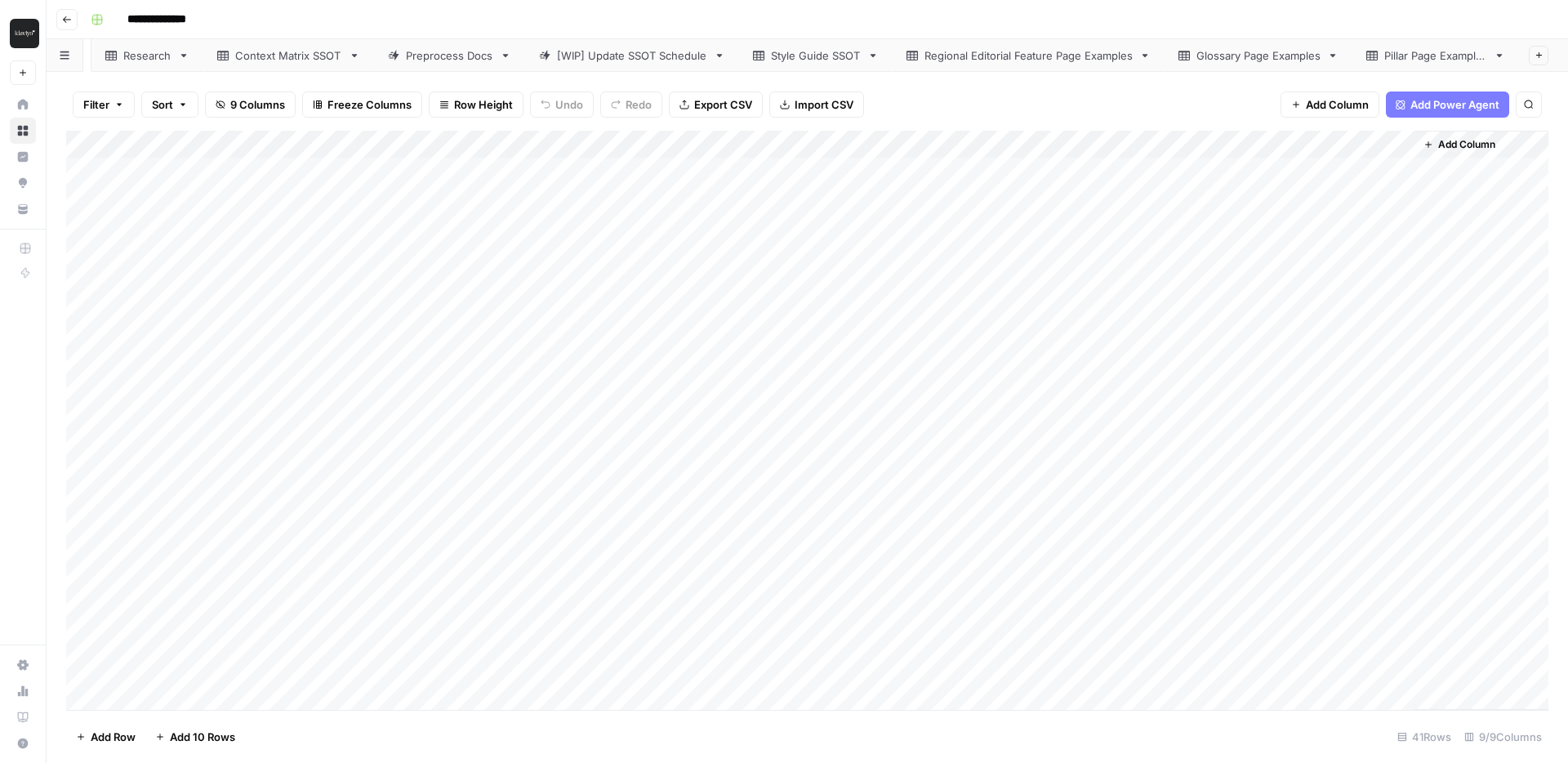
click at [1443, 58] on div "Pillar Page Examples" at bounding box center [1435, 56] width 103 height 16
click at [453, 172] on div "Add Column" at bounding box center [806, 269] width 1482 height 276
click at [644, 166] on div "Add Column" at bounding box center [1071, 269] width 954 height 276
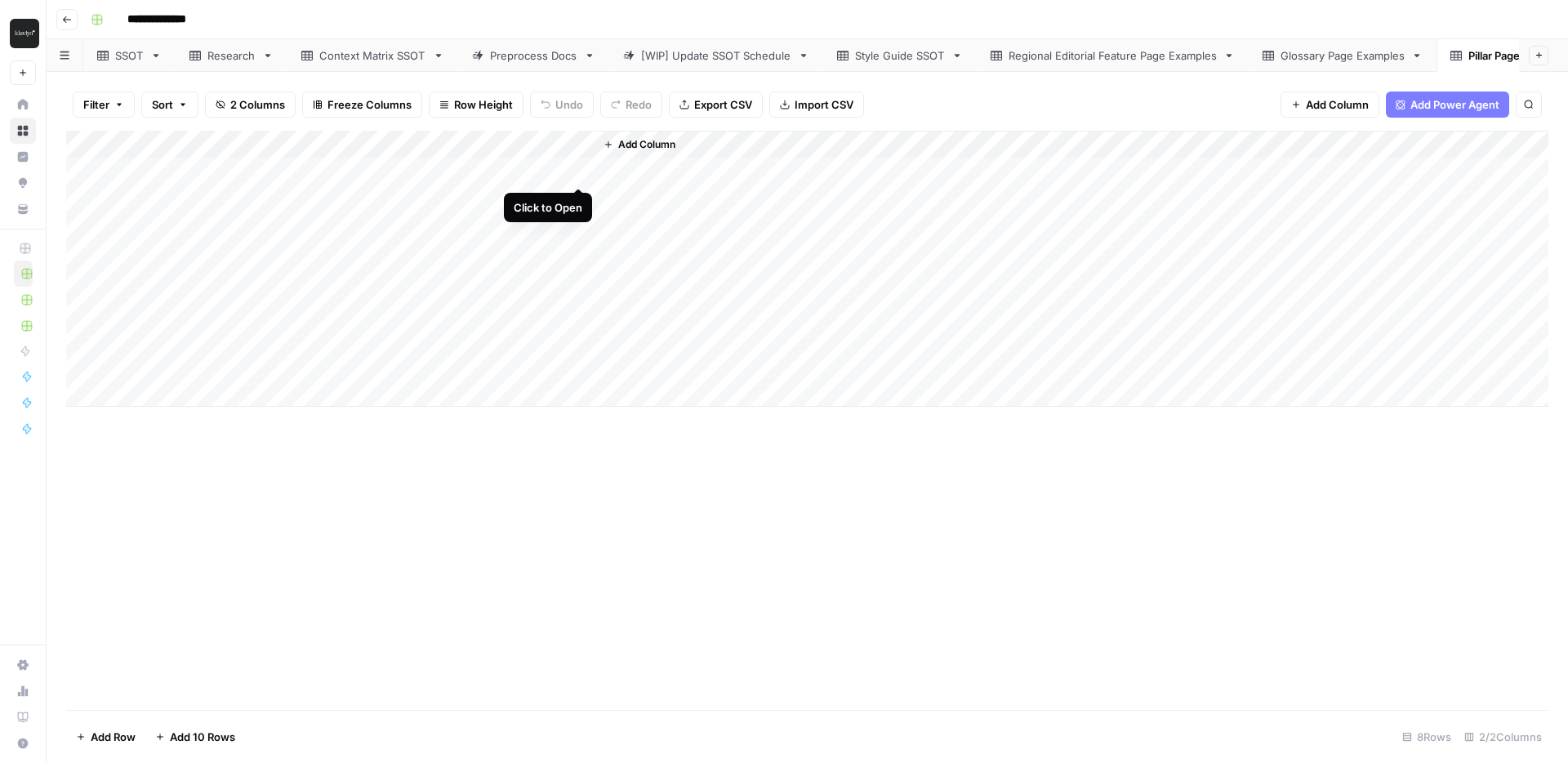
click at [574, 175] on div "Add Column" at bounding box center [806, 269] width 1482 height 276
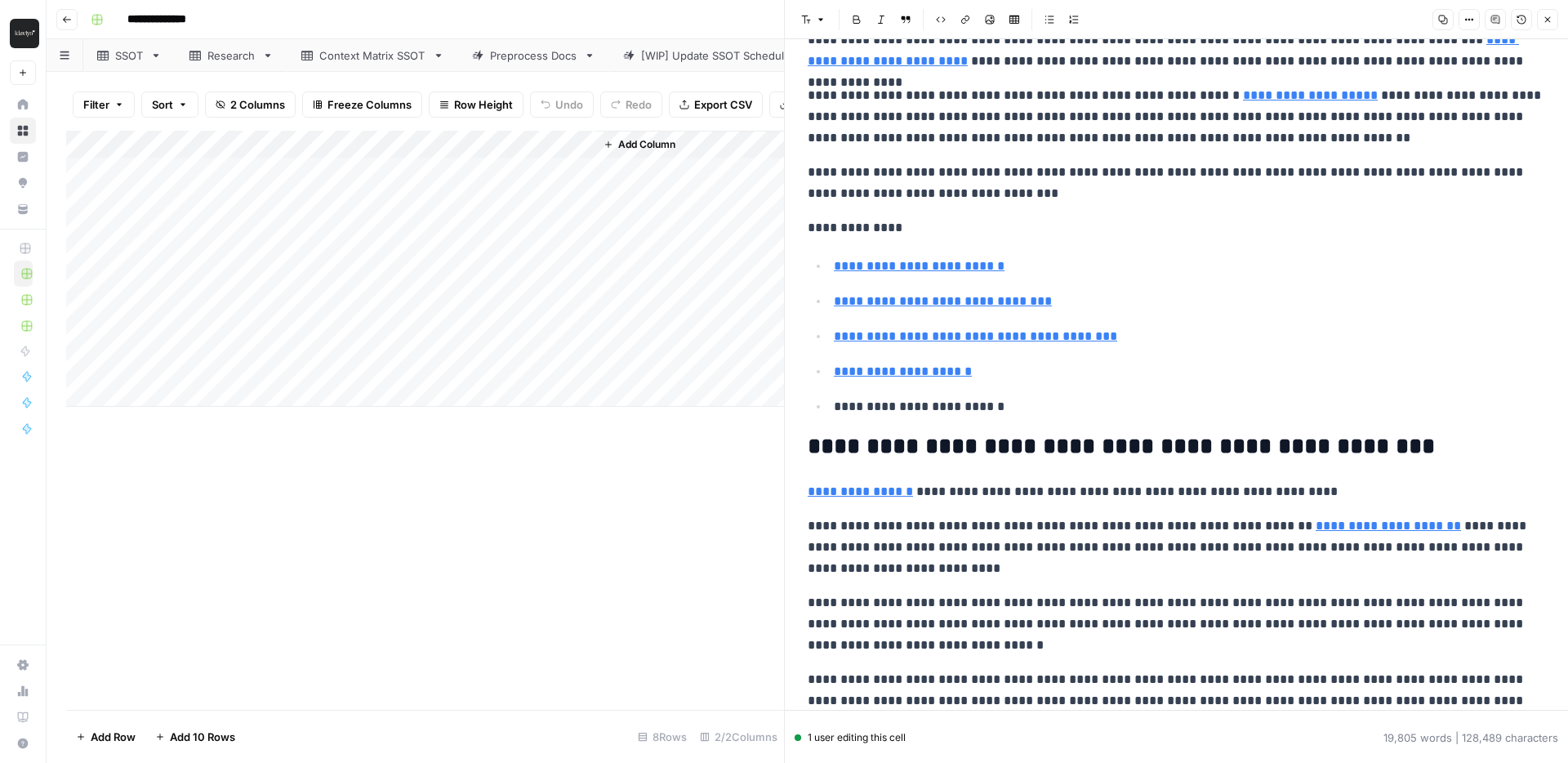
scroll to position [351, 0]
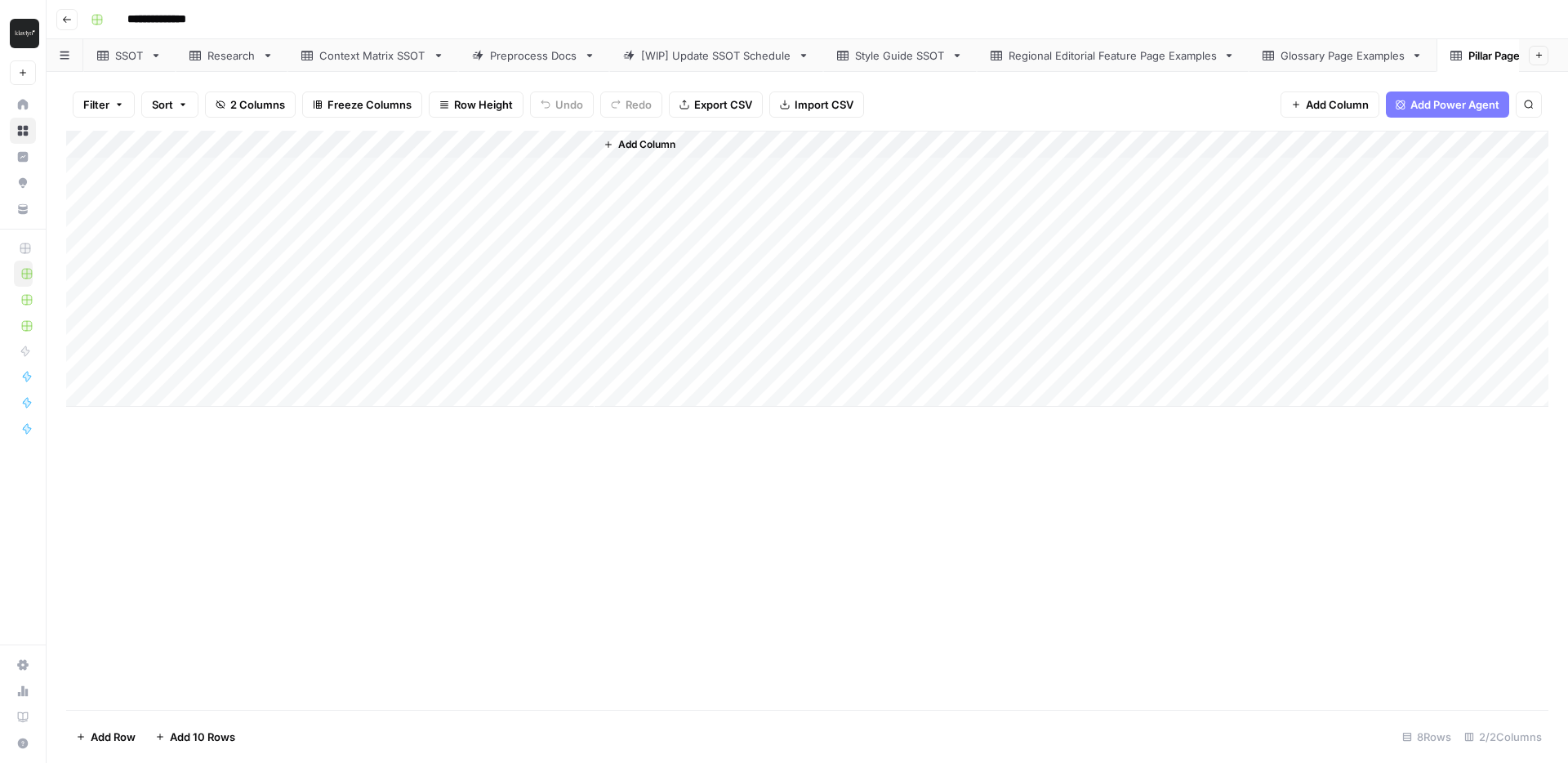
click at [127, 63] on link "SSOT" at bounding box center [129, 56] width 92 height 33
click at [210, 17] on input "**********" at bounding box center [175, 19] width 110 height 27
click at [205, 17] on input "**********" at bounding box center [175, 19] width 110 height 27
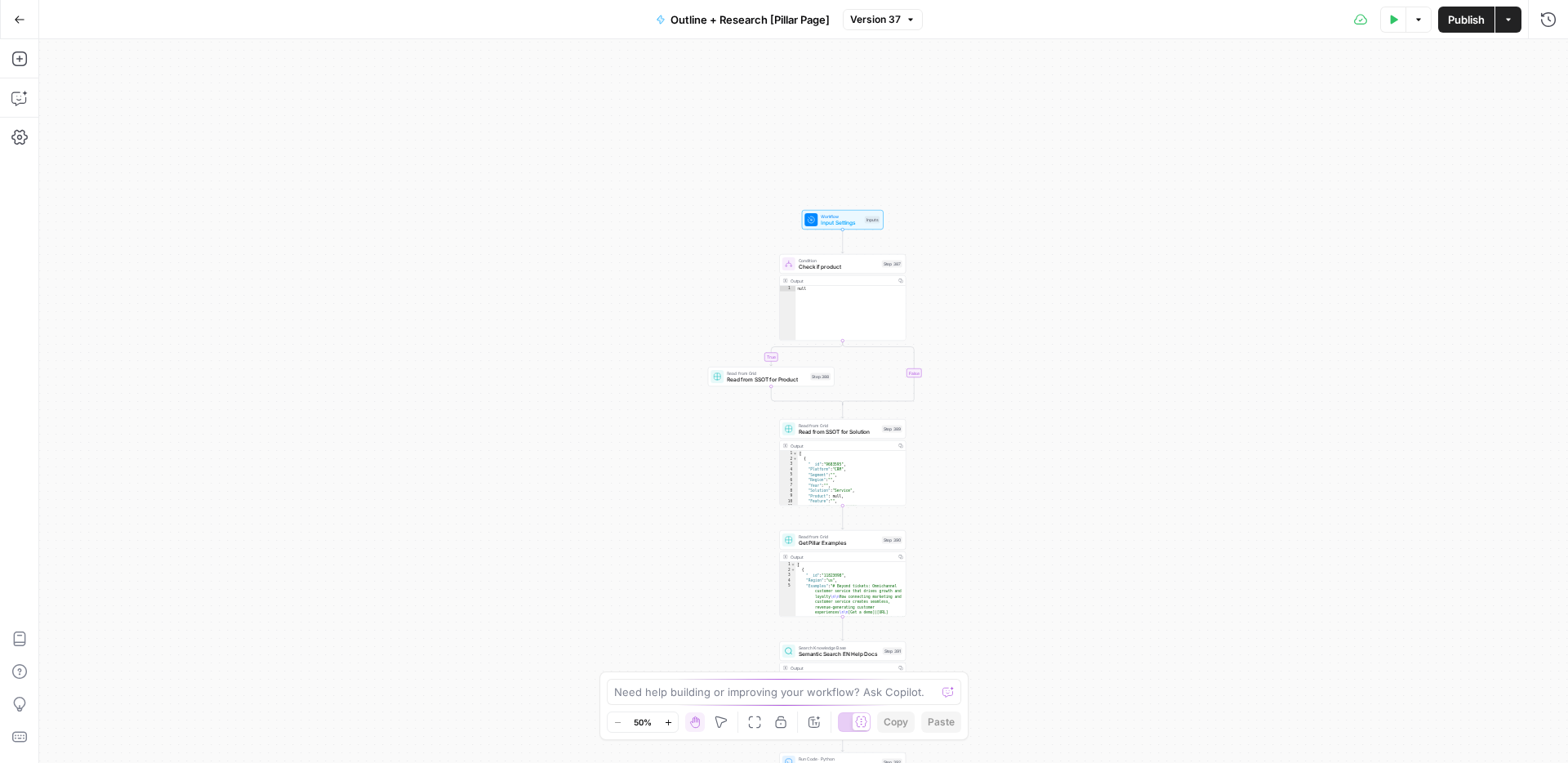
drag, startPoint x: 1044, startPoint y: 134, endPoint x: 1046, endPoint y: 700, distance: 566.0
click at [1046, 700] on div "true false Workflow Input Settings Inputs Condition Check if product Step 387 O…" at bounding box center [804, 401] width 1529 height 724
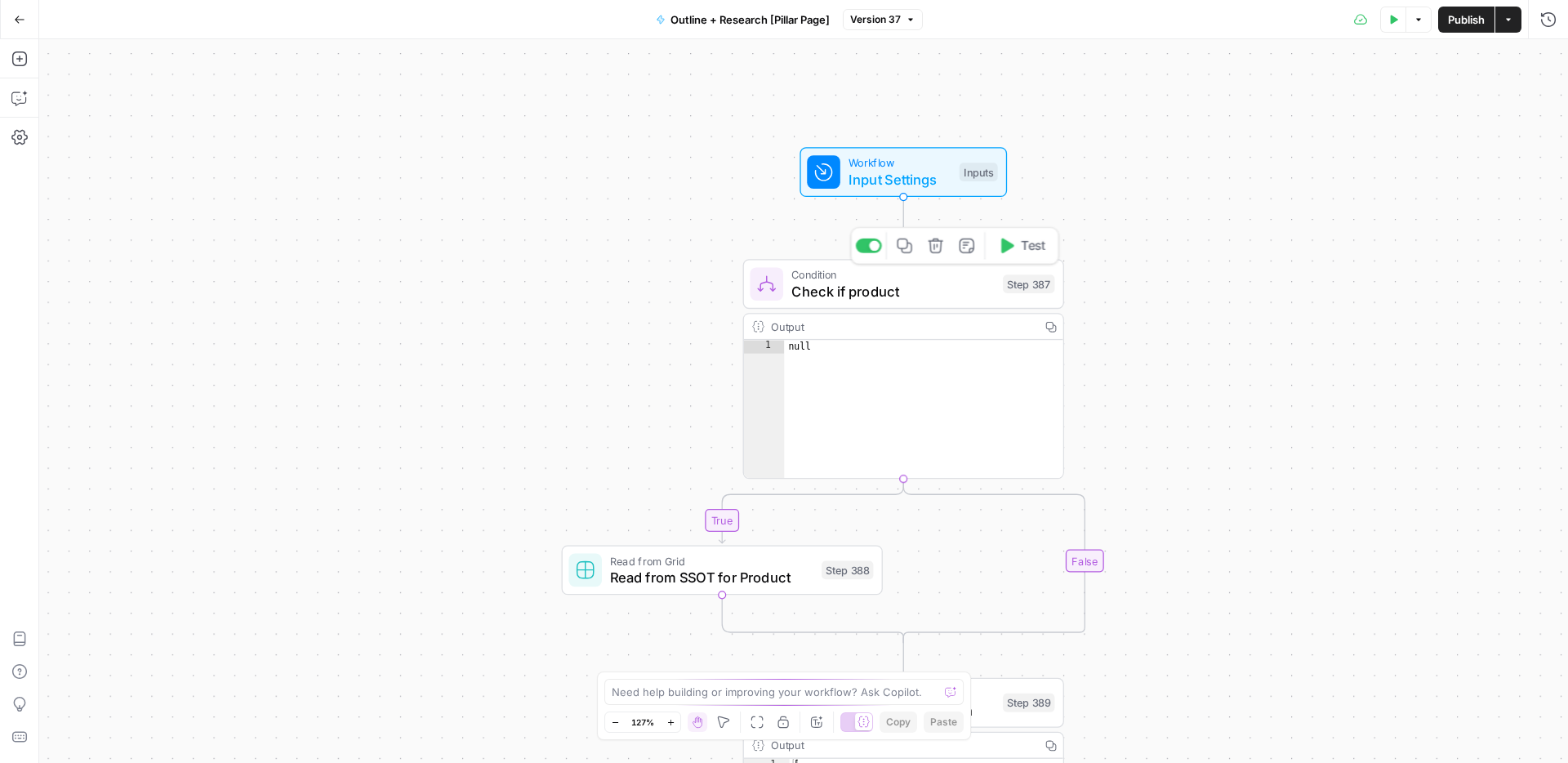
click at [843, 281] on span "Check if product" at bounding box center [892, 291] width 203 height 20
click at [514, 304] on div "true false Workflow Input Settings Inputs Condition Check if product Step 387 O…" at bounding box center [804, 401] width 1529 height 724
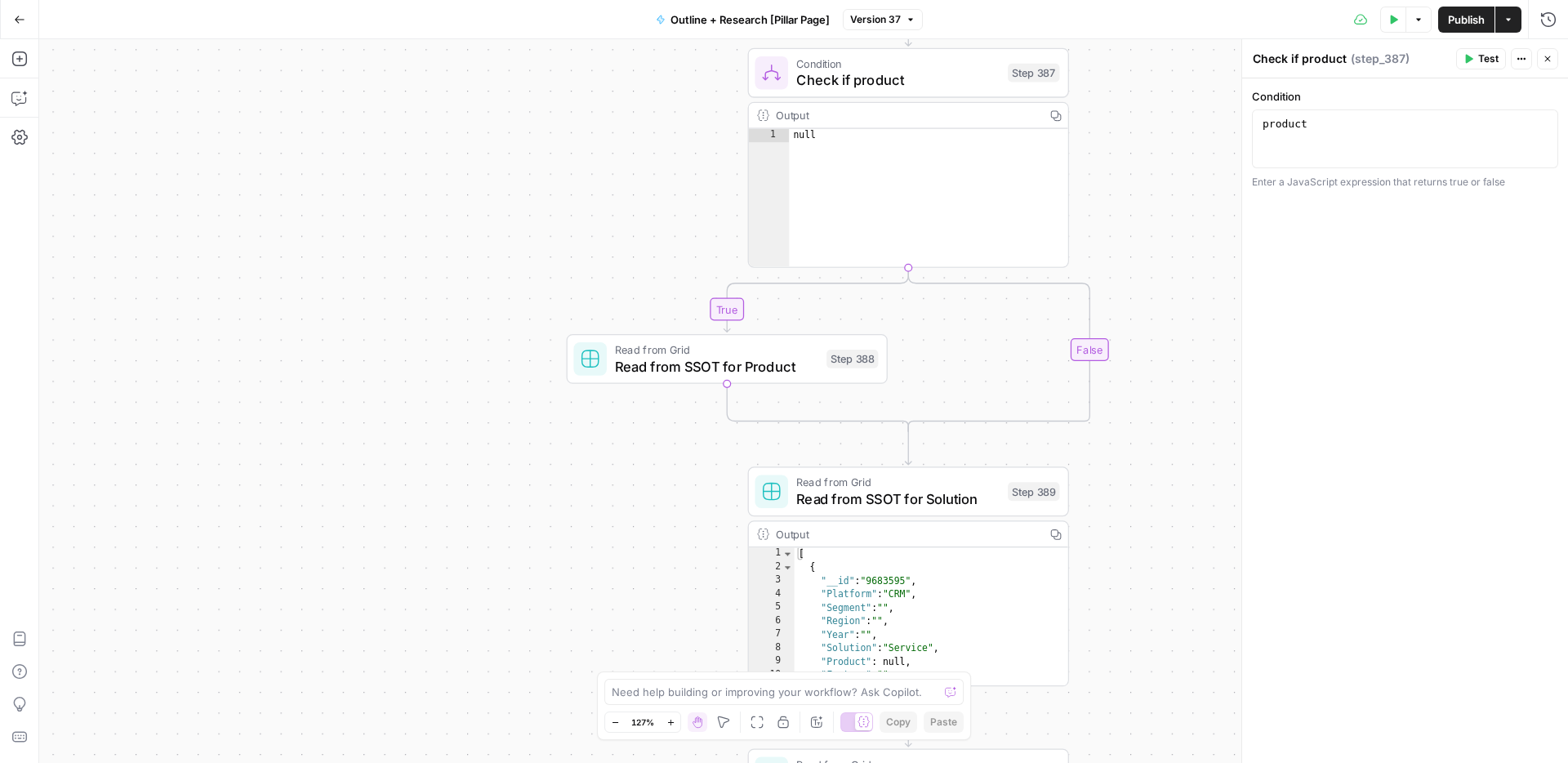
drag, startPoint x: 514, startPoint y: 305, endPoint x: 516, endPoint y: 125, distance: 180.0
click at [516, 124] on div "true false Workflow Input Settings Inputs Condition Check if product Step 387 O…" at bounding box center [804, 401] width 1529 height 724
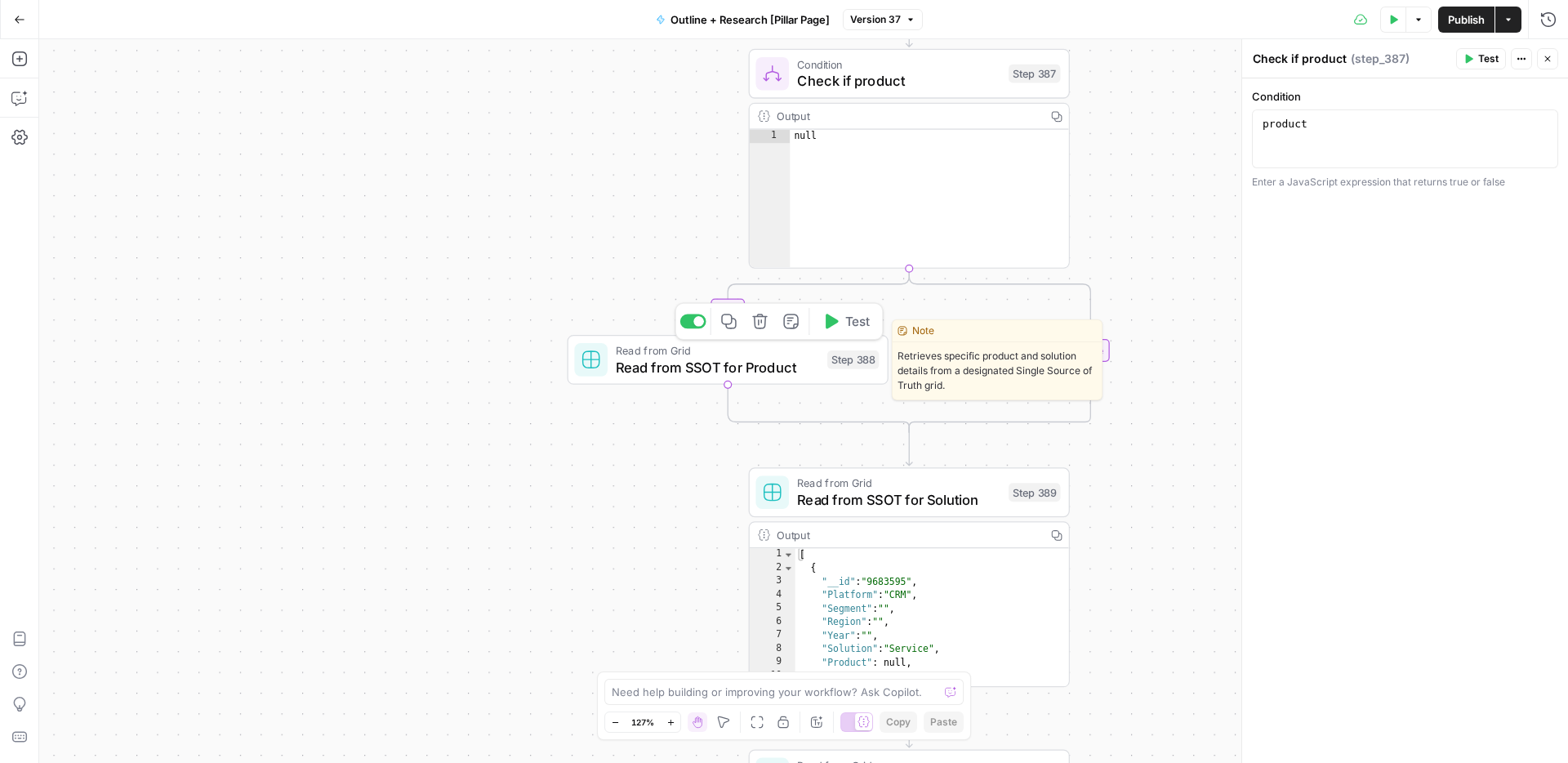
click at [644, 367] on span "Read from SSOT for Product" at bounding box center [717, 367] width 203 height 20
type input "SSOT"
type input "Messaging SSOT"
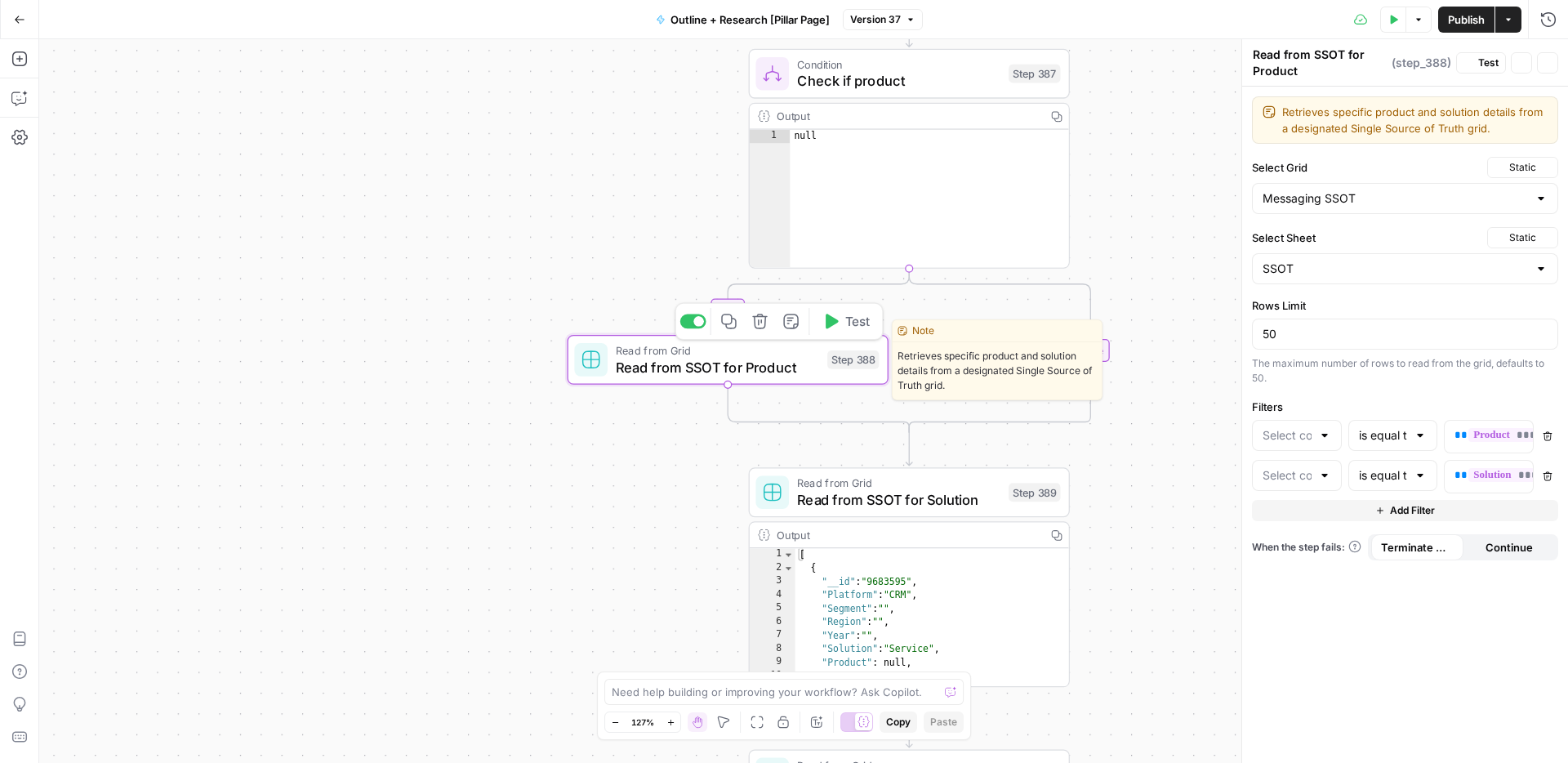
type input "Product"
type input "Solution"
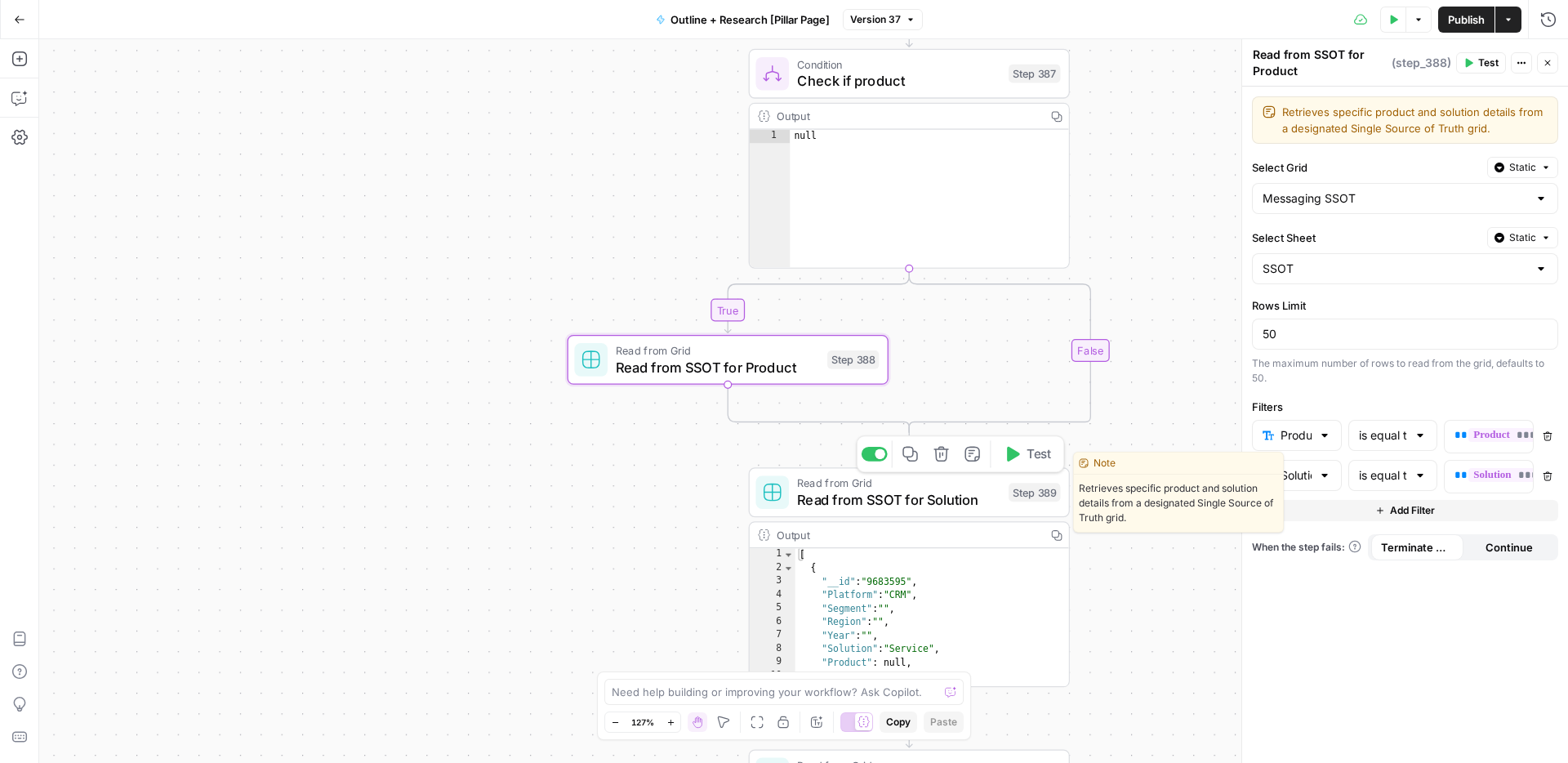
click at [846, 500] on span "Read from SSOT for Solution" at bounding box center [899, 500] width 203 height 20
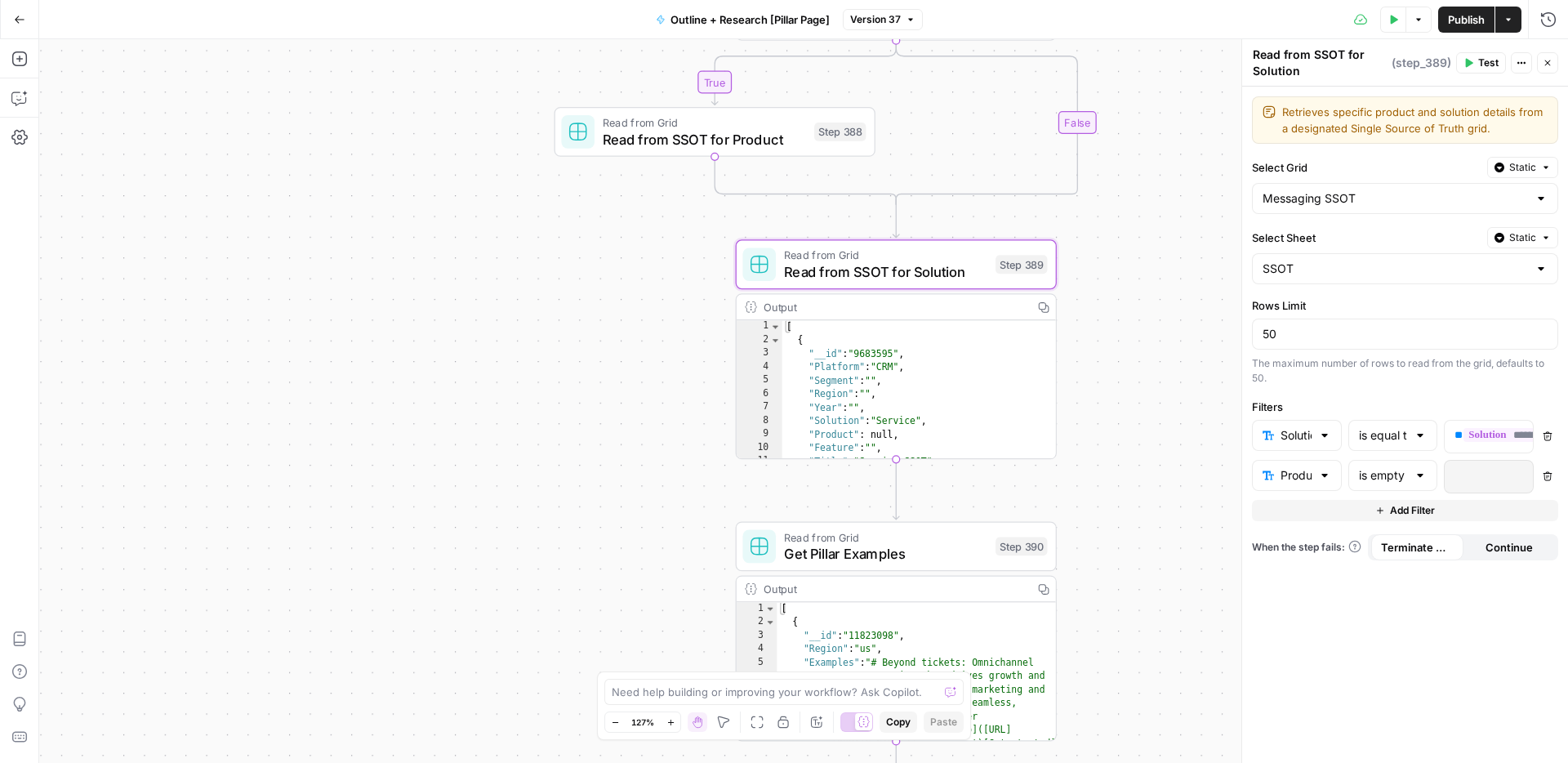
drag, startPoint x: 493, startPoint y: 597, endPoint x: 479, endPoint y: 370, distance: 227.4
click at [479, 370] on div "true false Workflow Input Settings Inputs Condition Check if product Step 387 O…" at bounding box center [804, 401] width 1529 height 724
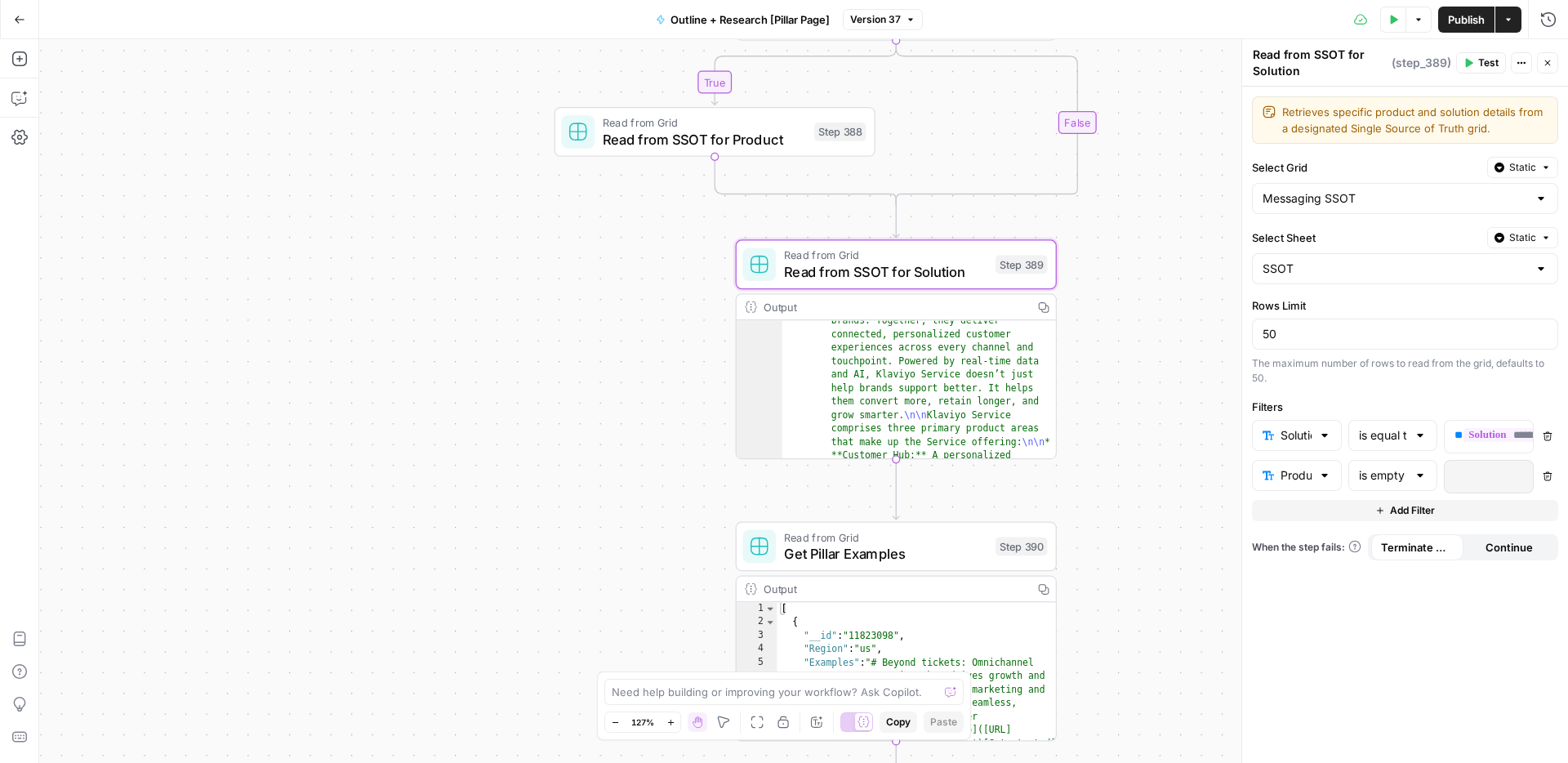
scroll to position [564, 0]
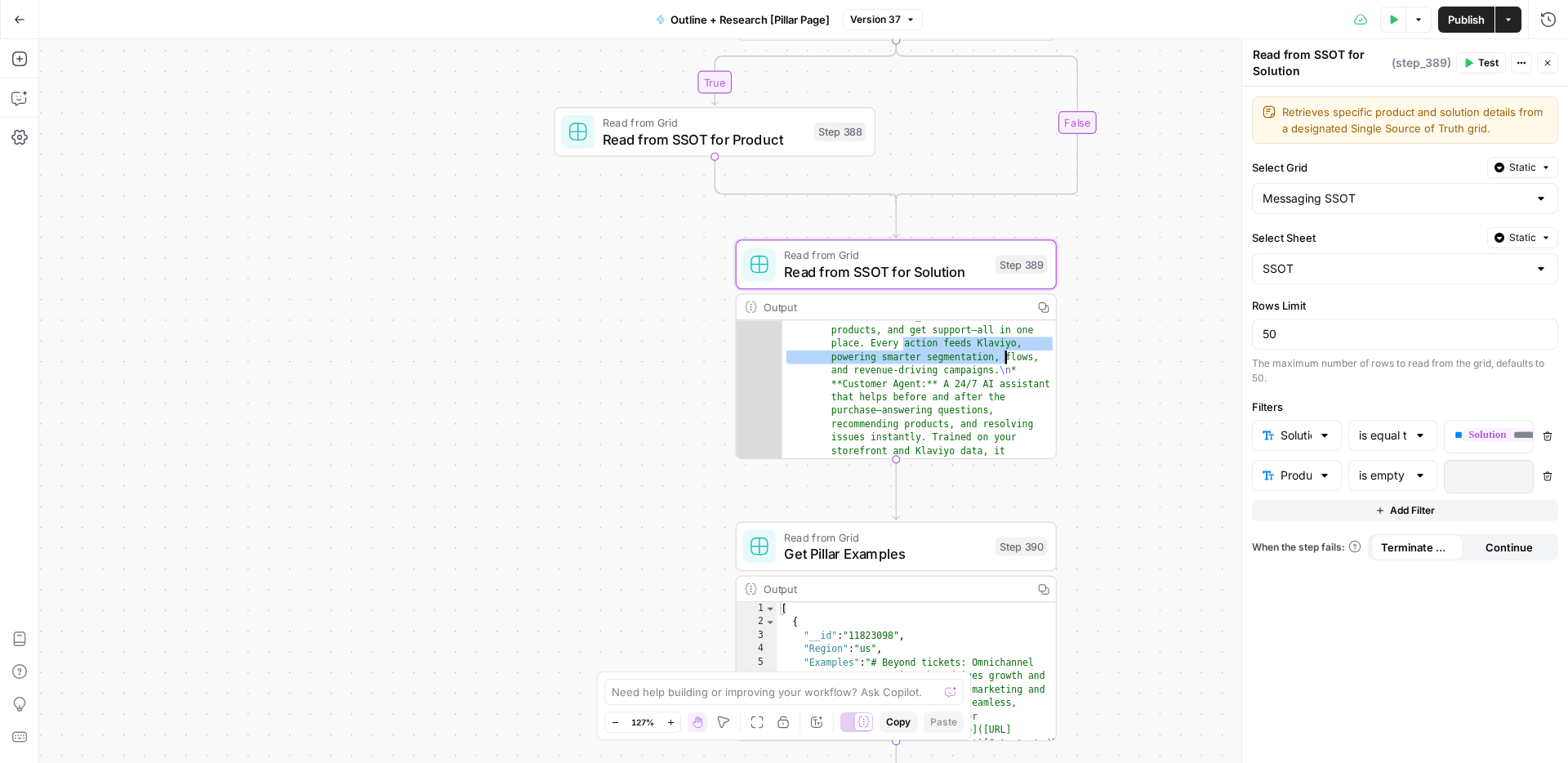
drag, startPoint x: 880, startPoint y: 342, endPoint x: 952, endPoint y: 349, distance: 72.3
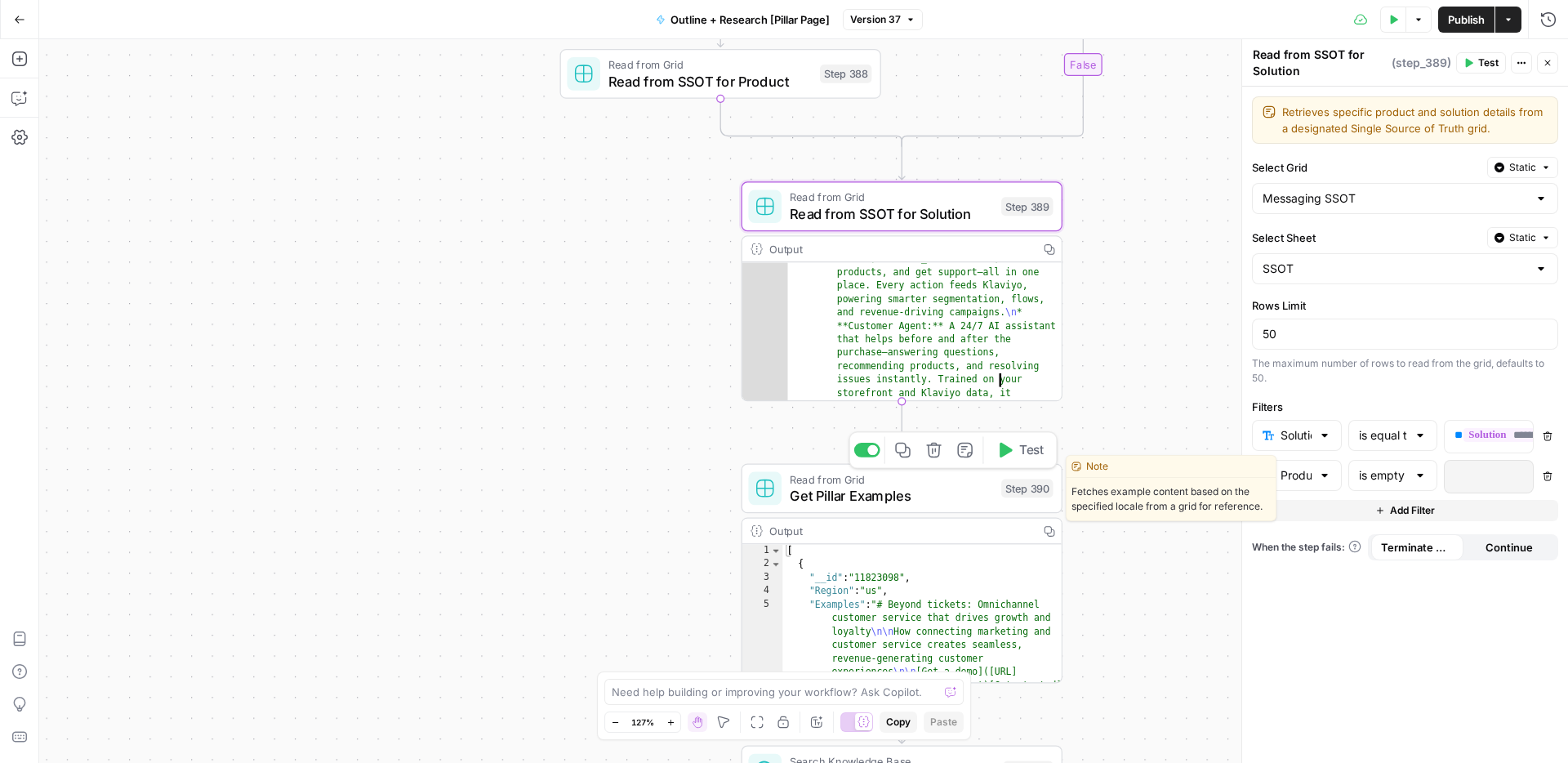
click at [845, 509] on div "Read from Grid Get Pillar Examples Step 390 Copy step Delete step Edit Note Test" at bounding box center [901, 488] width 321 height 49
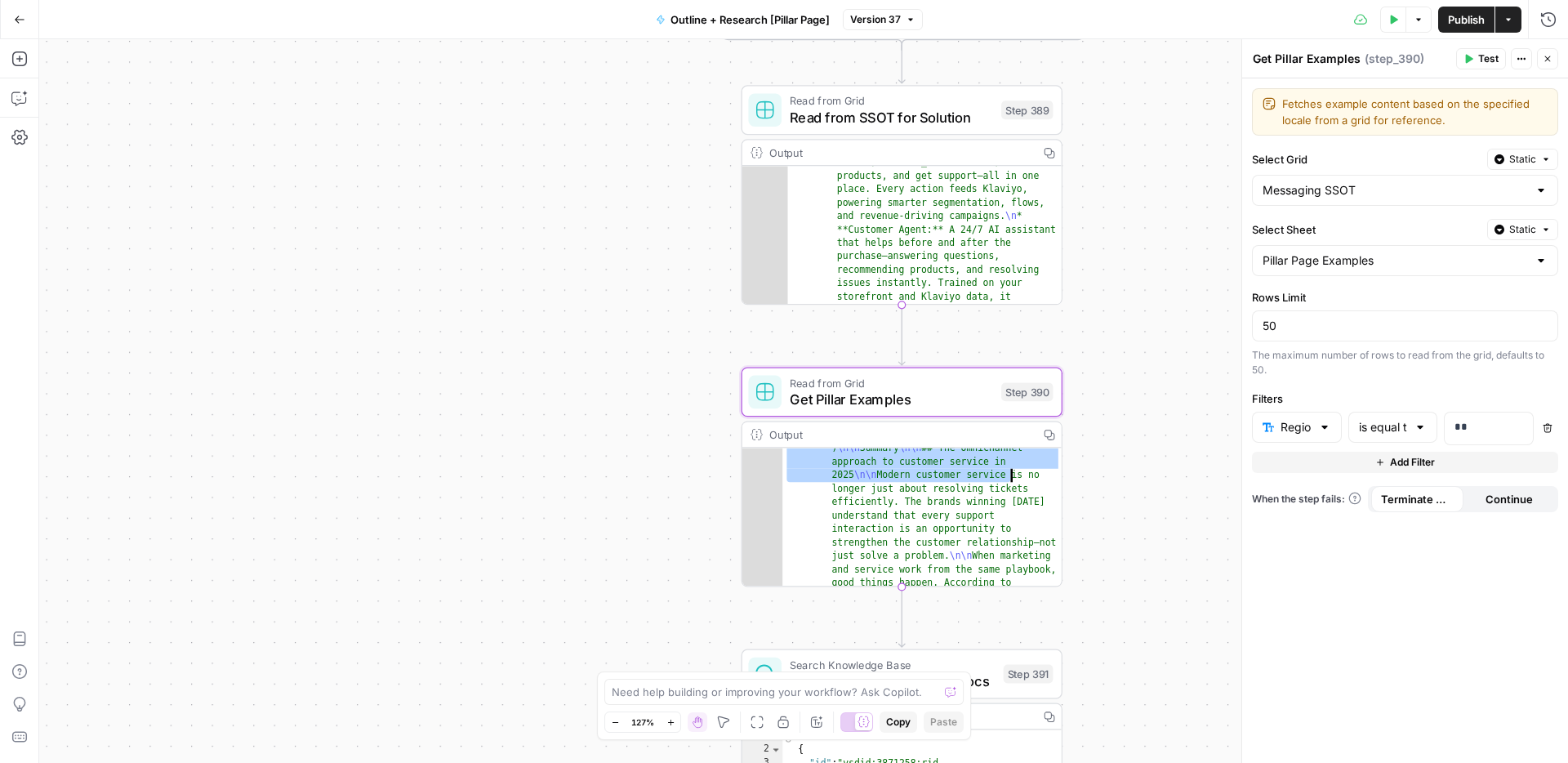
scroll to position [0, 0]
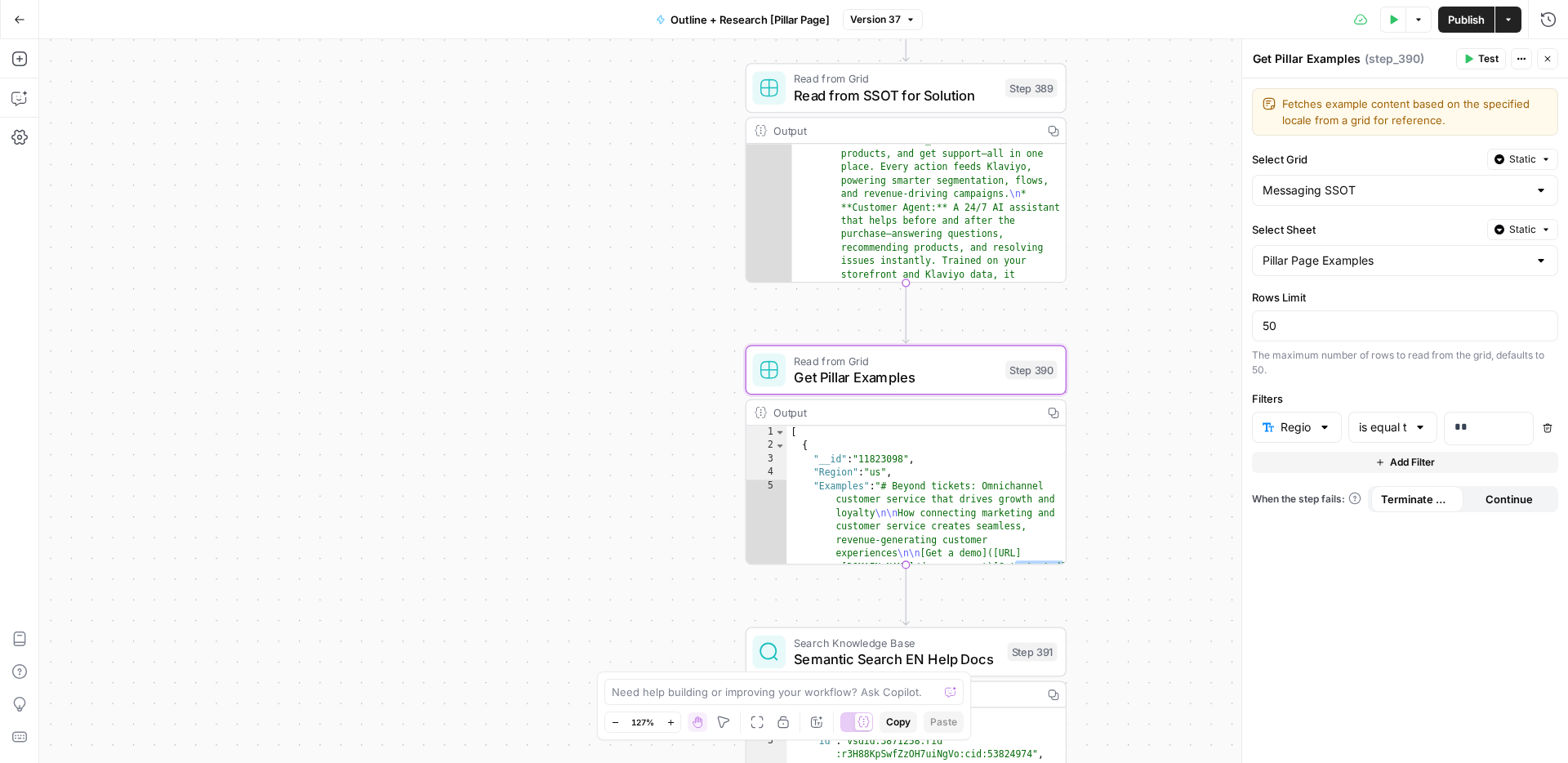
drag, startPoint x: 643, startPoint y: 569, endPoint x: 645, endPoint y: 543, distance: 26.1
click at [645, 543] on div "true false Workflow Input Settings Inputs Condition Check if product Step 387 O…" at bounding box center [804, 401] width 1529 height 724
type textarea "**********"
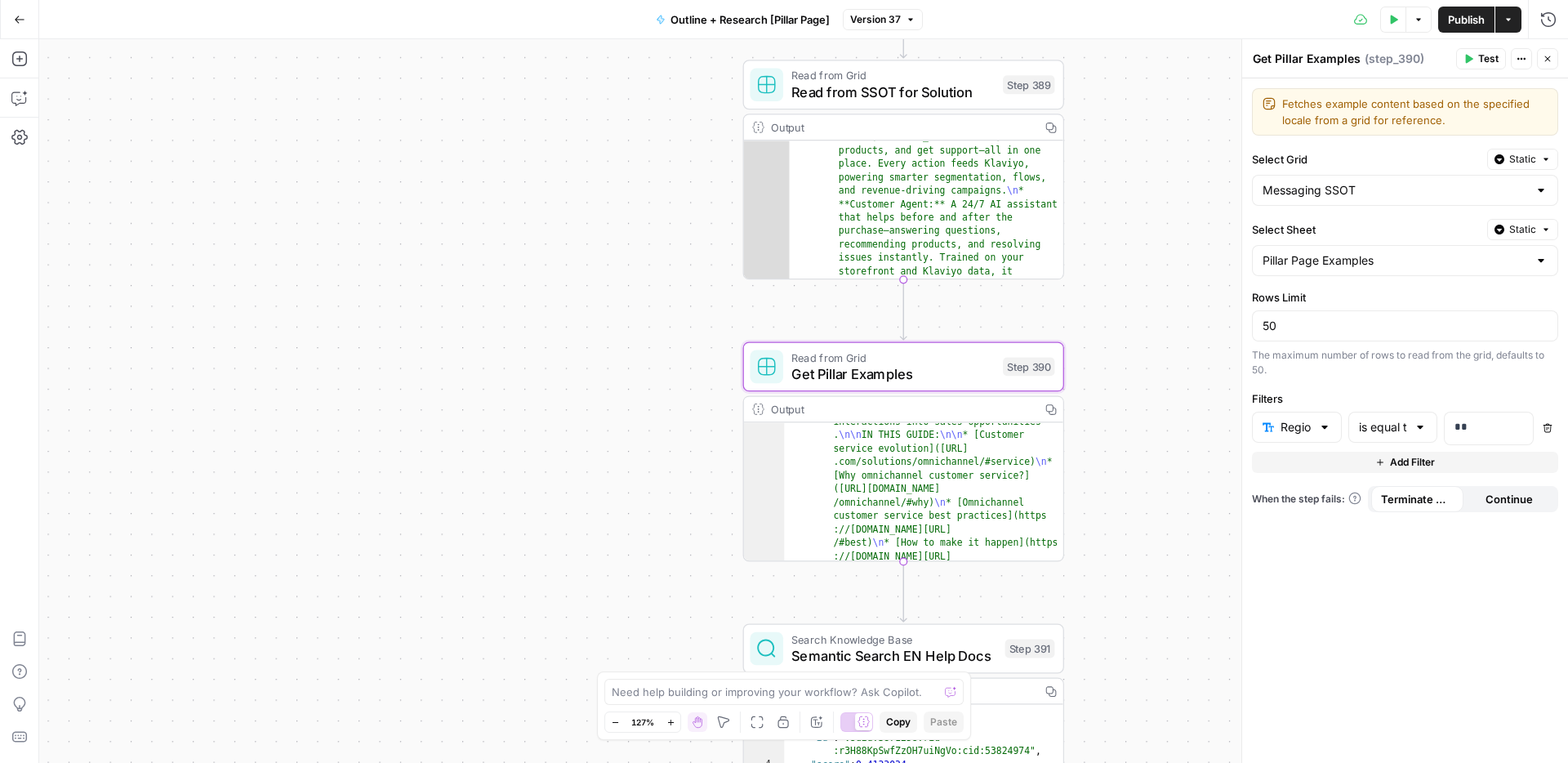
scroll to position [447, 0]
click at [1282, 325] on input "50" at bounding box center [1405, 326] width 285 height 16
click at [1334, 189] on input "Select Grid" at bounding box center [1395, 190] width 265 height 16
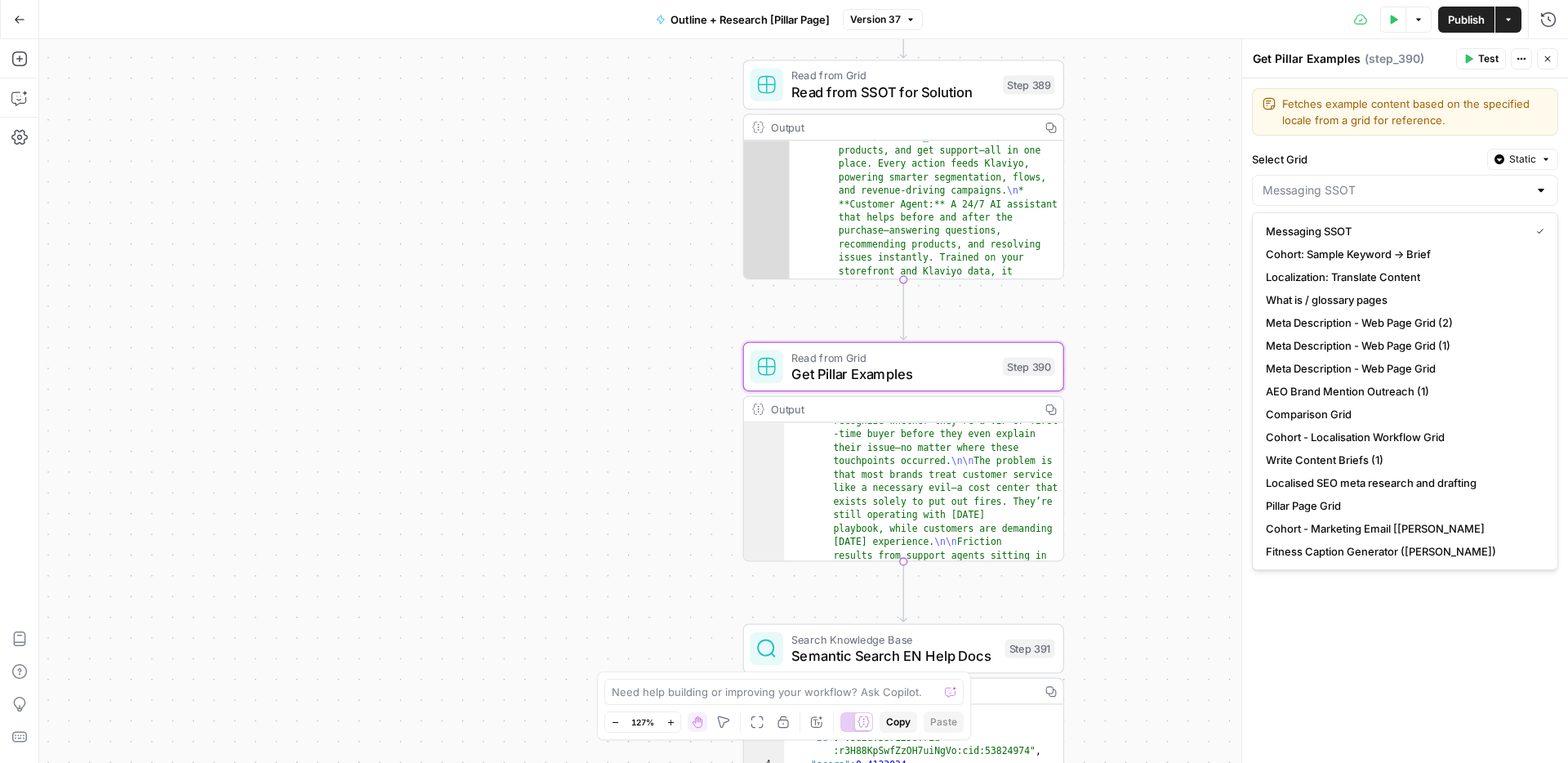
type input "Messaging SSOT"
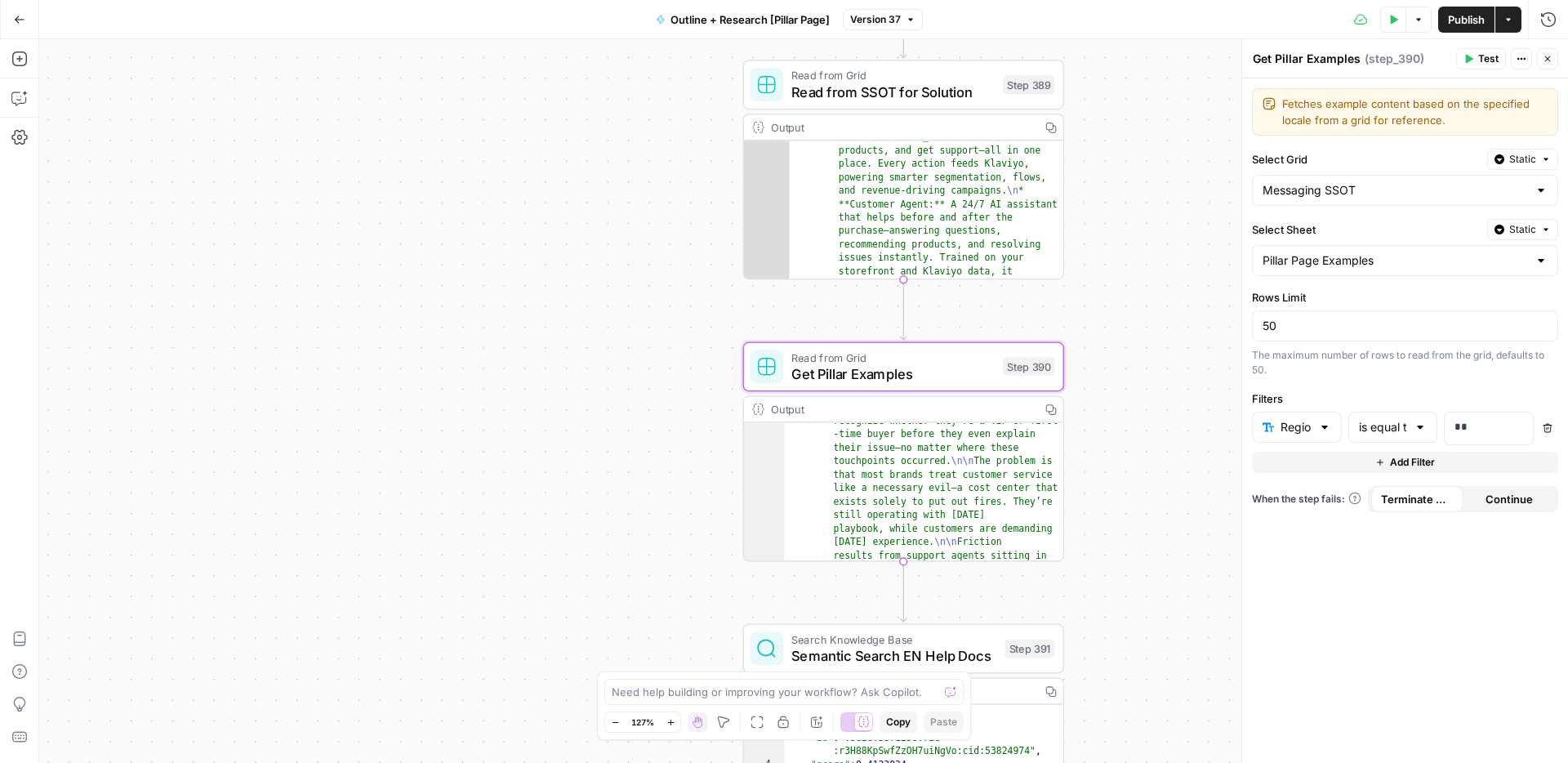
click at [1141, 221] on div "true false Workflow Input Settings Inputs Condition Check if product Step 387 O…" at bounding box center [804, 401] width 1529 height 724
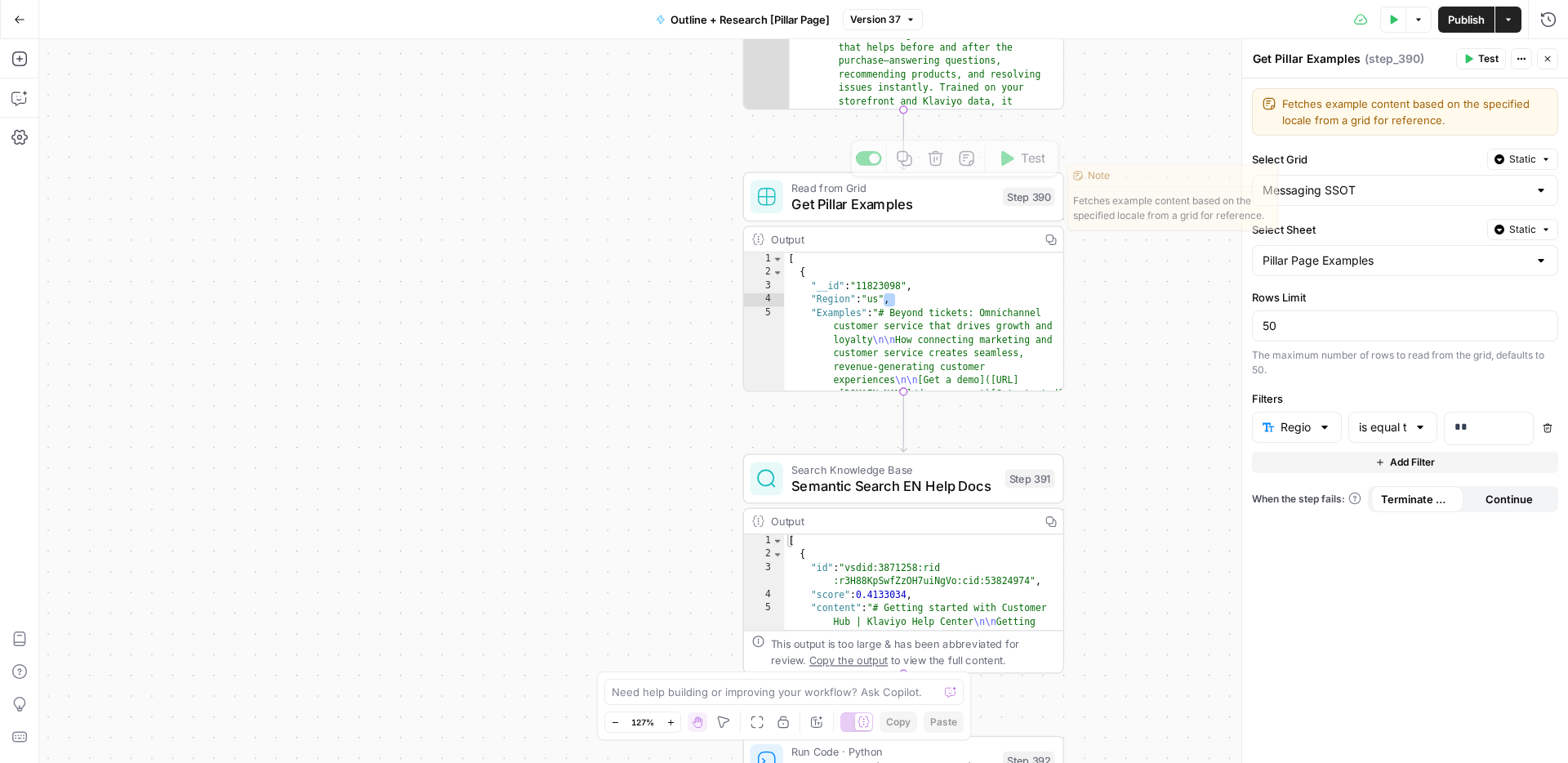
drag, startPoint x: 1151, startPoint y: 392, endPoint x: 1151, endPoint y: 222, distance: 170.0
click at [1151, 222] on div "true false Workflow Input Settings Inputs Condition Check if product Step 387 O…" at bounding box center [804, 401] width 1529 height 724
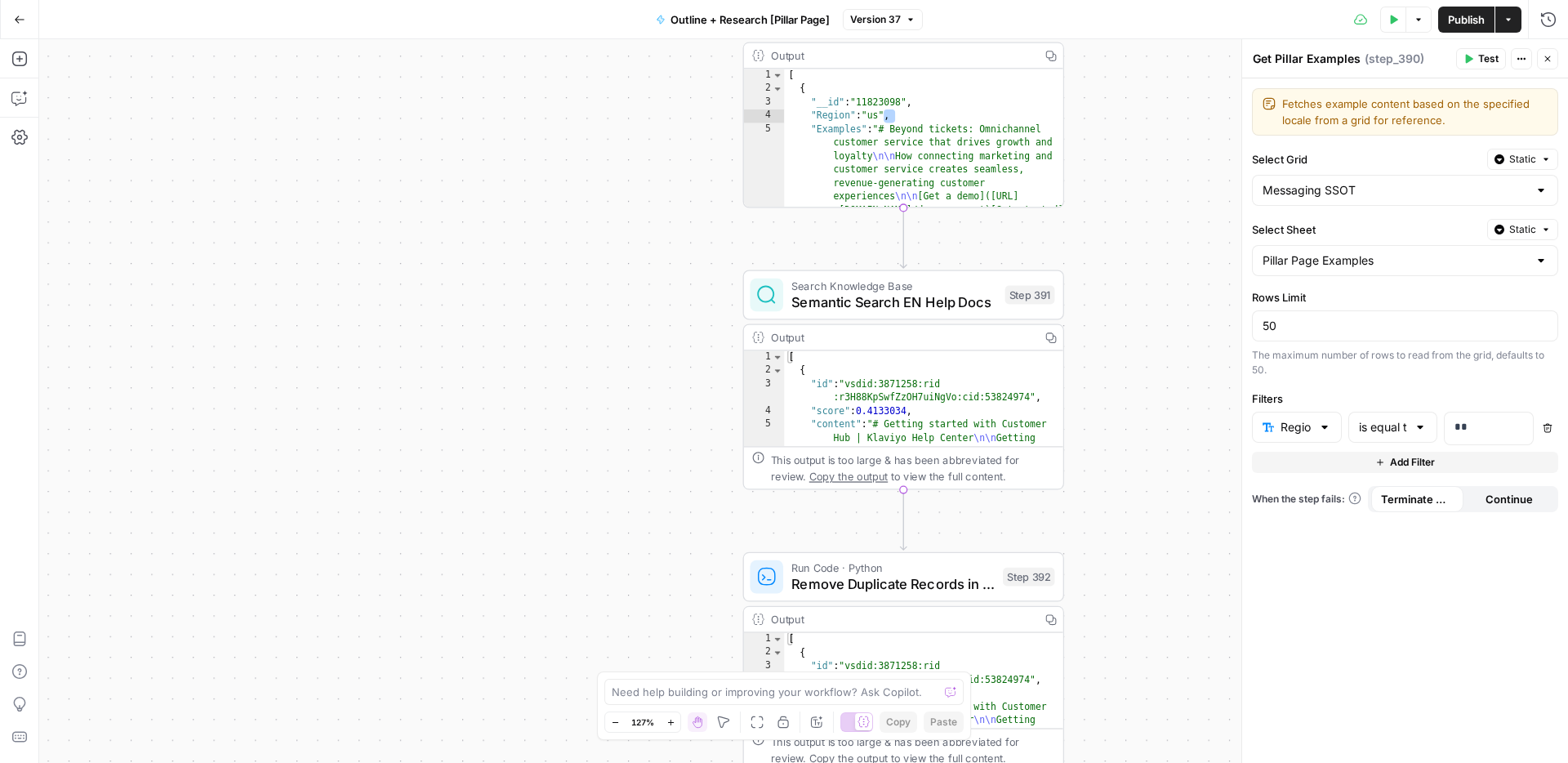
drag, startPoint x: 585, startPoint y: 414, endPoint x: 585, endPoint y: 232, distance: 182.0
click at [585, 232] on div "true false Workflow Input Settings Inputs Condition Check if product Step 387 O…" at bounding box center [804, 401] width 1529 height 724
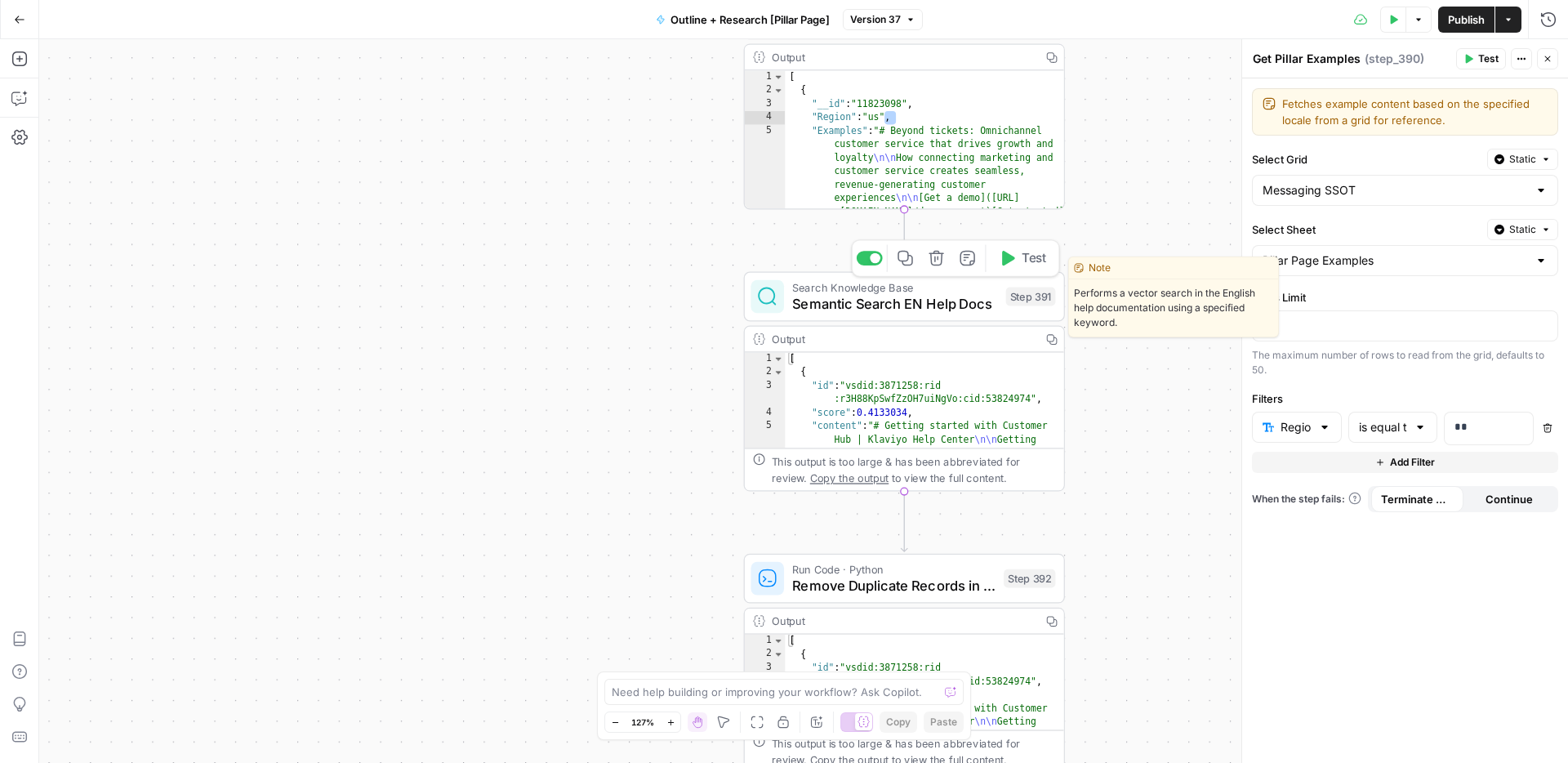
click at [921, 305] on span "Semantic Search EN Help Docs" at bounding box center [894, 304] width 205 height 20
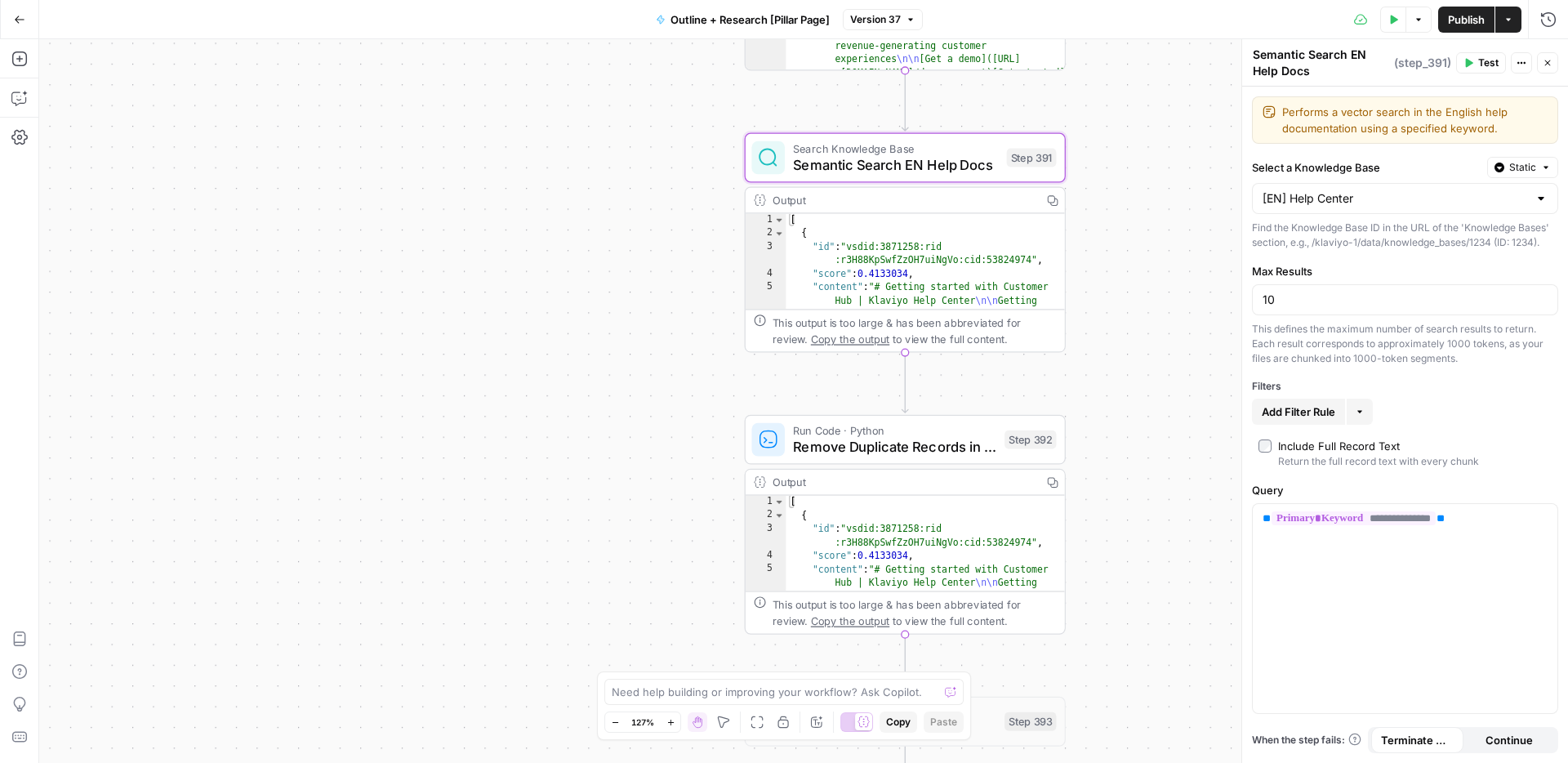
drag, startPoint x: 626, startPoint y: 510, endPoint x: 626, endPoint y: 358, distance: 152.0
click at [626, 358] on div "true false Workflow Input Settings Inputs Condition Check if product Step 387 O…" at bounding box center [804, 401] width 1529 height 724
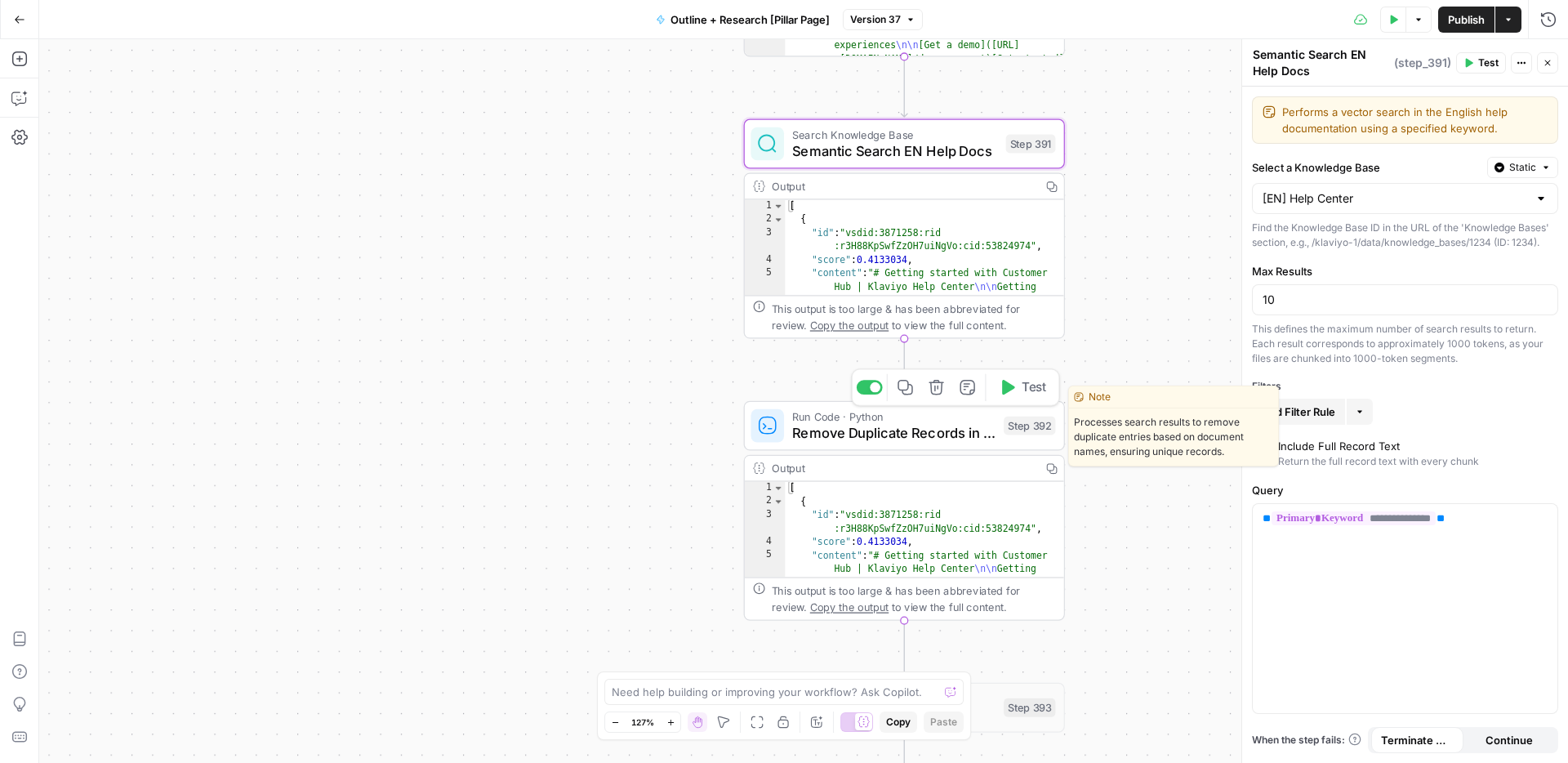
click at [860, 441] on span "Remove Duplicate Records in Returned Docs" at bounding box center [893, 433] width 203 height 20
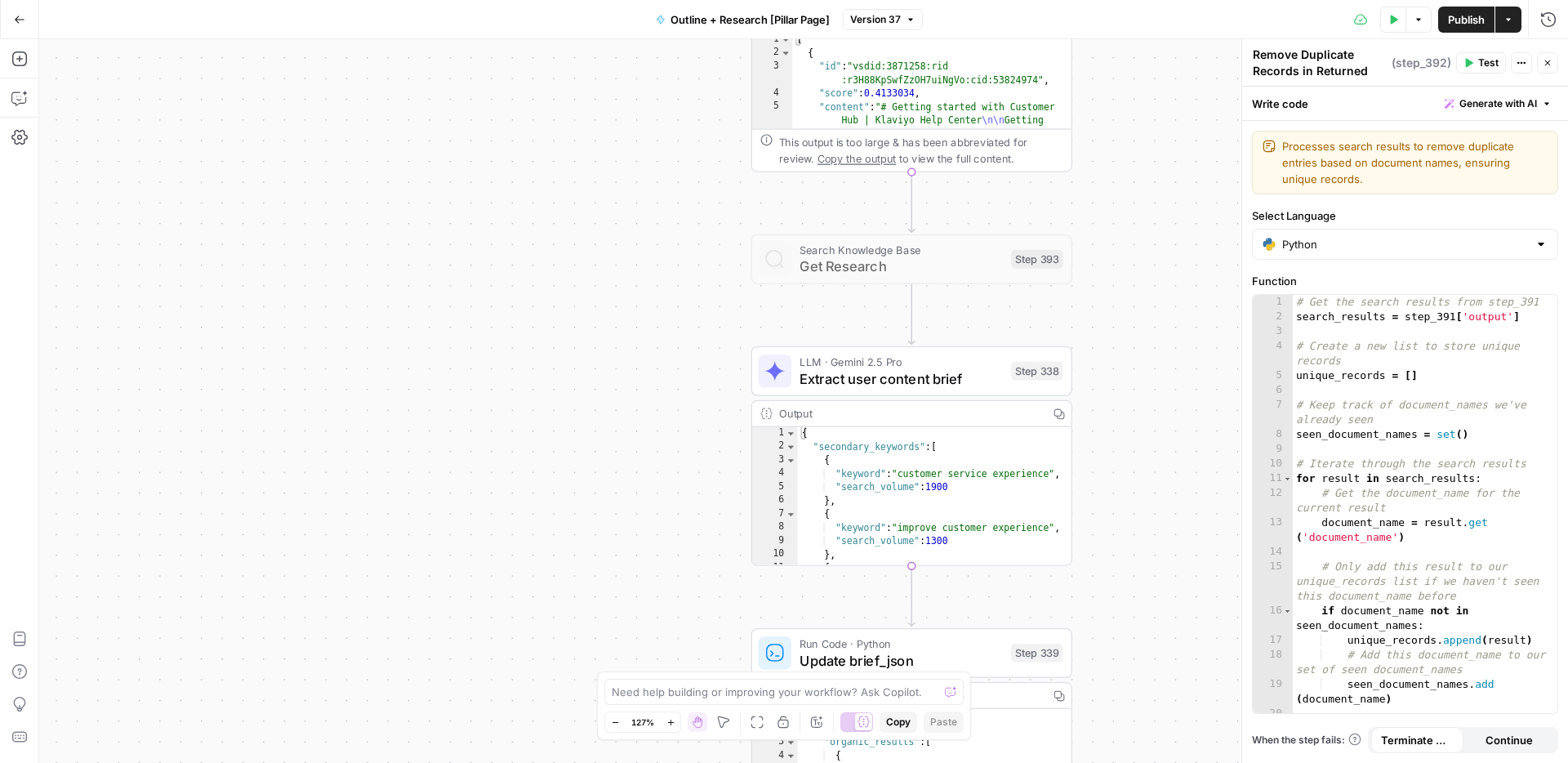
drag, startPoint x: 566, startPoint y: 496, endPoint x: 573, endPoint y: 49, distance: 447.1
click at [573, 49] on div "true false Workflow Input Settings Inputs Condition Check if product Step 387 O…" at bounding box center [804, 401] width 1529 height 724
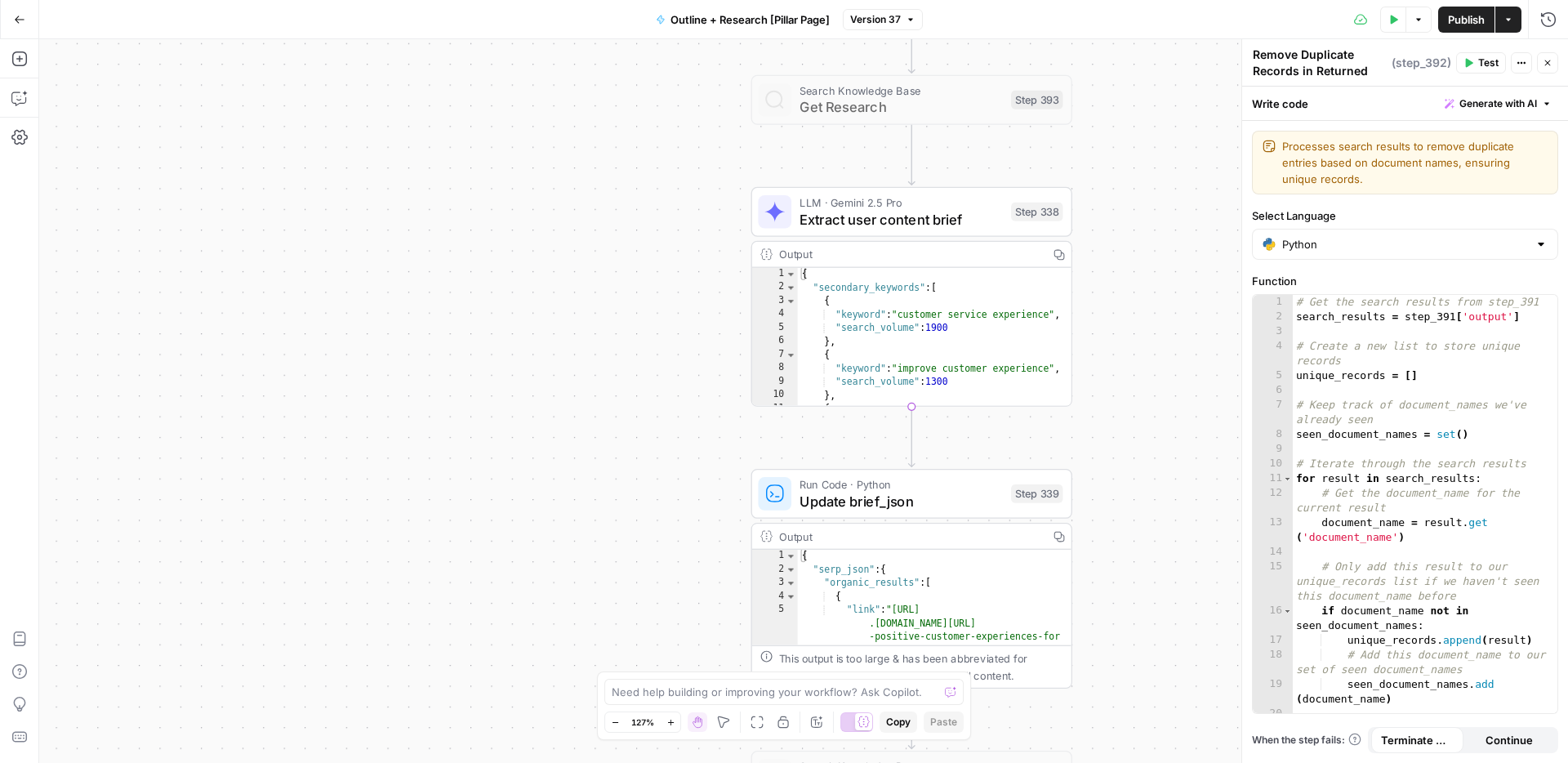
drag, startPoint x: 629, startPoint y: 471, endPoint x: 628, endPoint y: 312, distance: 159.0
click at [628, 312] on div "true false Workflow Input Settings Inputs Condition Check if product Step 387 O…" at bounding box center [804, 401] width 1529 height 724
click at [891, 218] on span "Extract user content brief" at bounding box center [901, 220] width 203 height 20
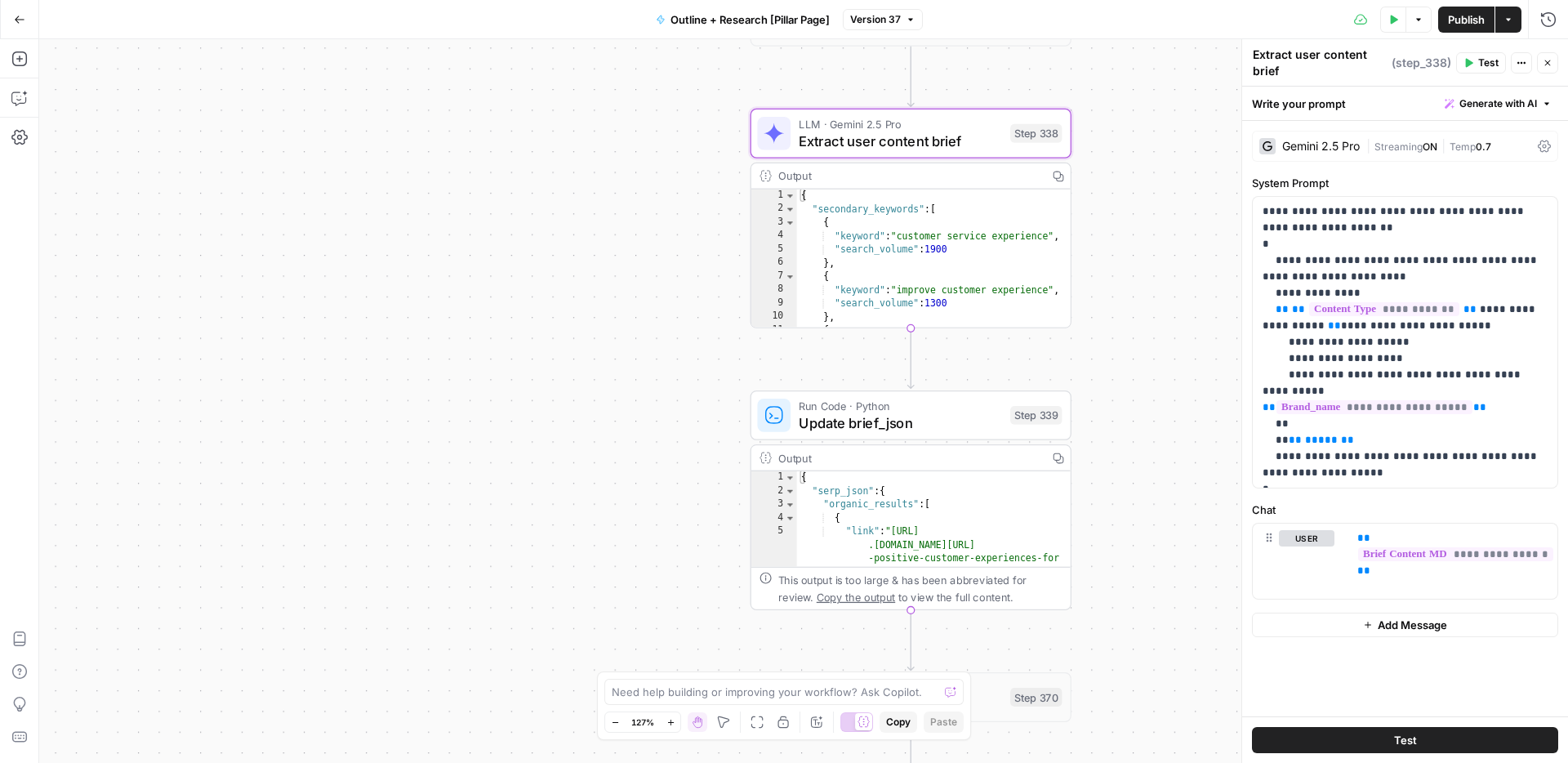
drag, startPoint x: 659, startPoint y: 501, endPoint x: 661, endPoint y: 393, distance: 108.0
click at [660, 393] on div "true false Workflow Input Settings Inputs Condition Check if product Step 387 O…" at bounding box center [804, 401] width 1529 height 724
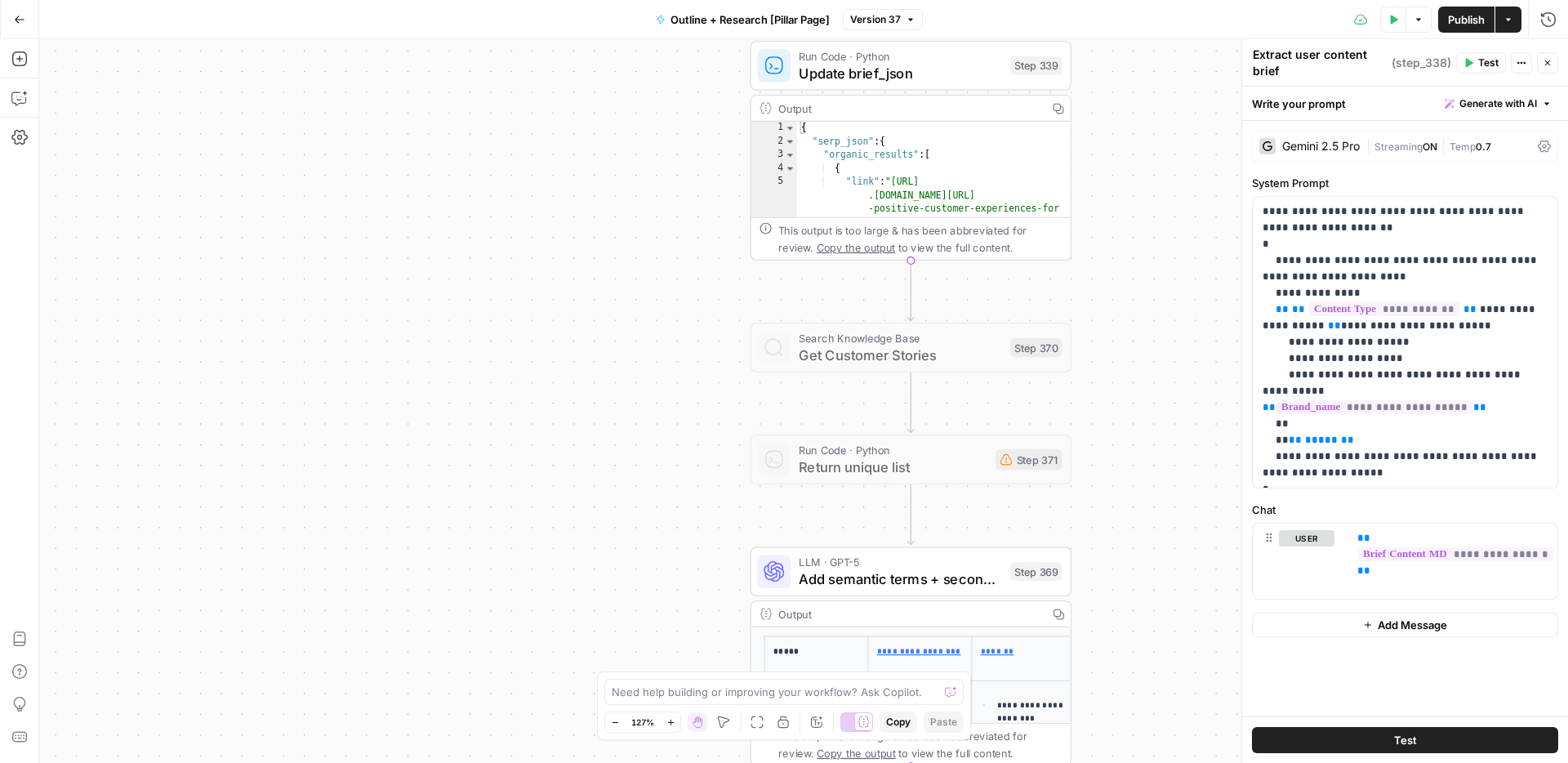
drag, startPoint x: 592, startPoint y: 572, endPoint x: 592, endPoint y: 252, distance: 320.0
click at [592, 251] on div "true false Workflow Input Settings Inputs Condition Check if product Step 387 O…" at bounding box center [804, 401] width 1529 height 724
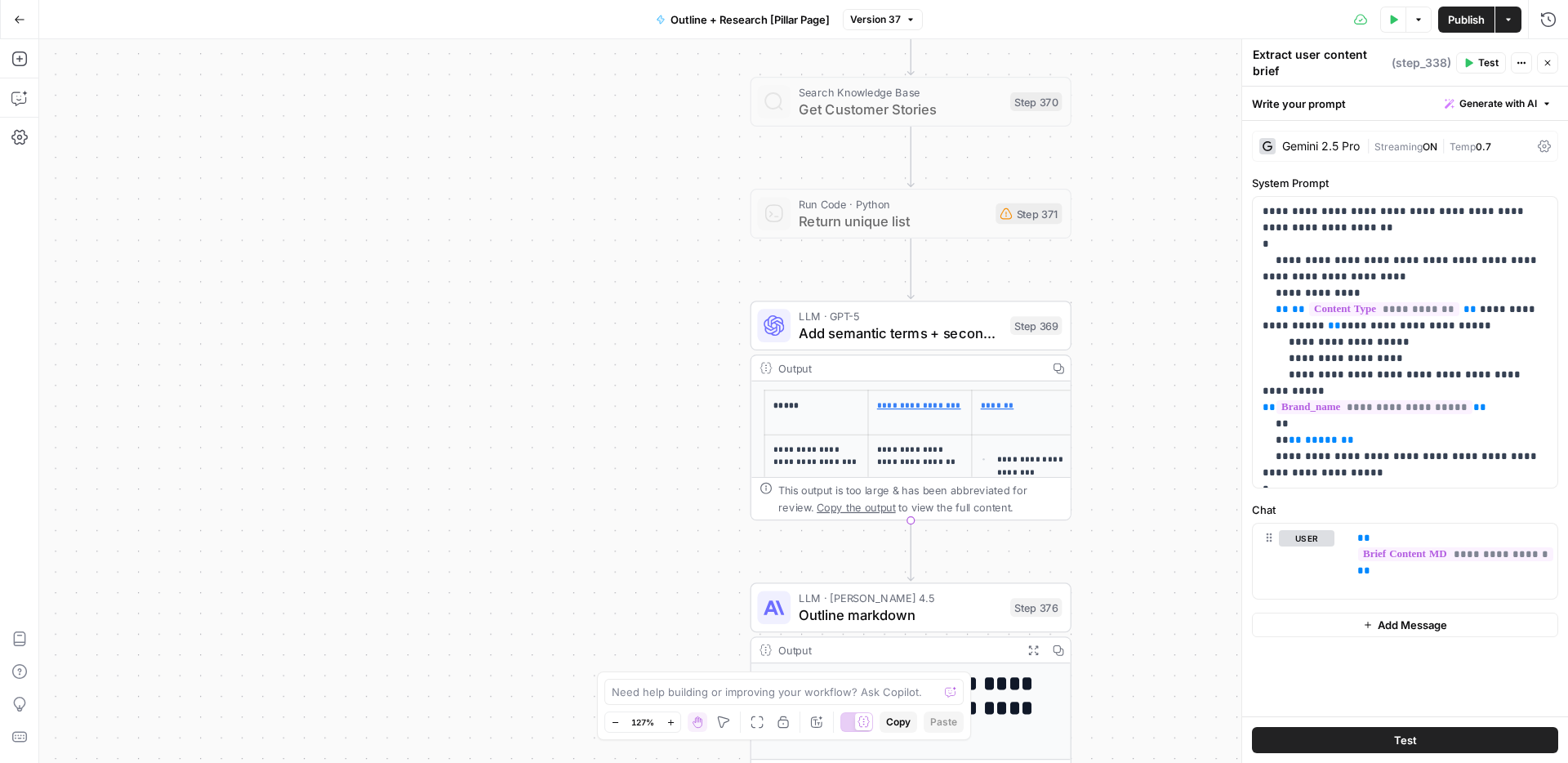
drag, startPoint x: 625, startPoint y: 490, endPoint x: 620, endPoint y: 220, distance: 270.0
click at [620, 220] on div "true false Workflow Input Settings Inputs Condition Check if product Step 387 O…" at bounding box center [804, 401] width 1529 height 724
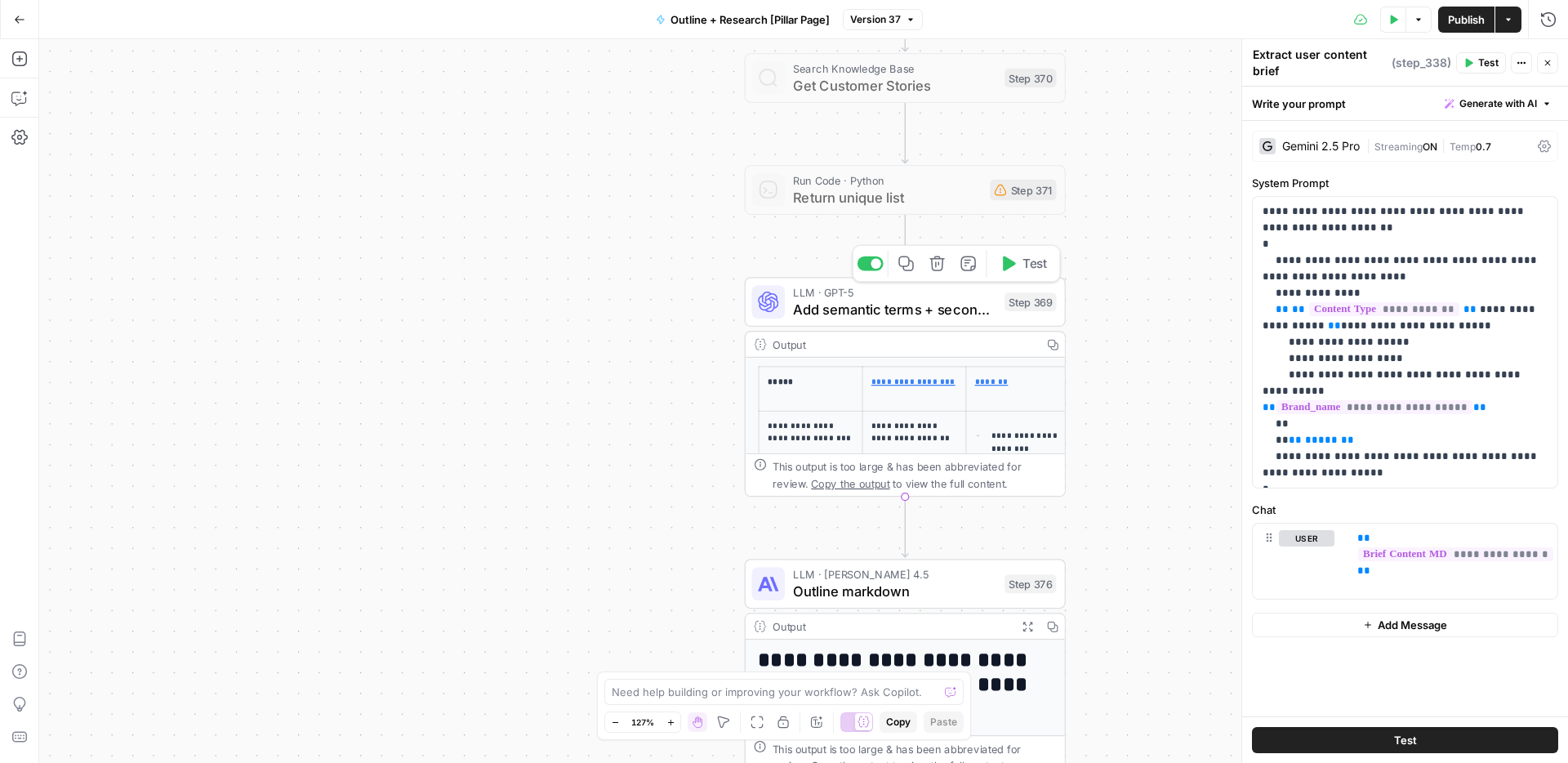
click at [891, 313] on span "Add semantic terms + secondary kw" at bounding box center [894, 309] width 203 height 20
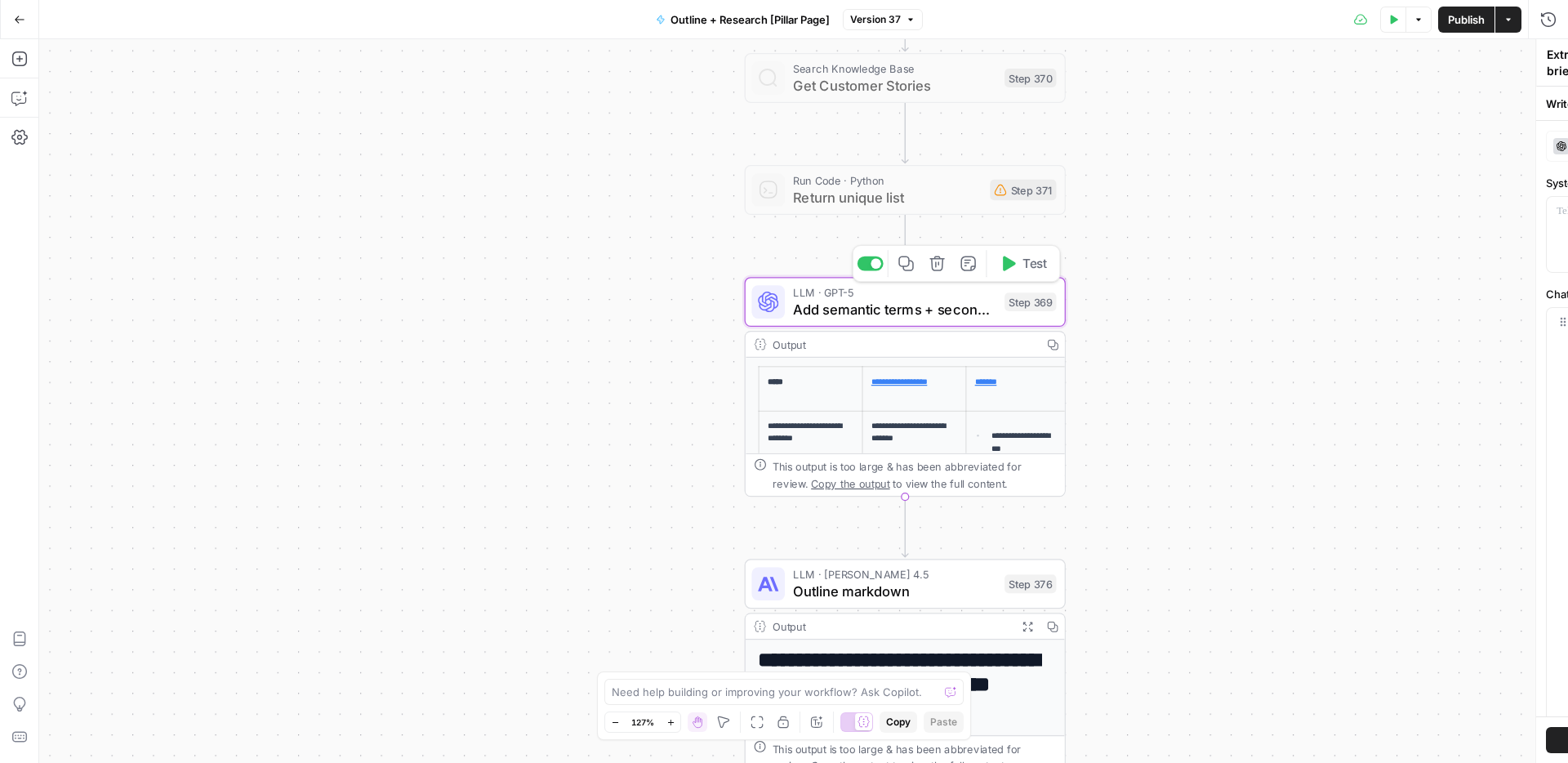
type textarea "Add semantic terms + secondary kw"
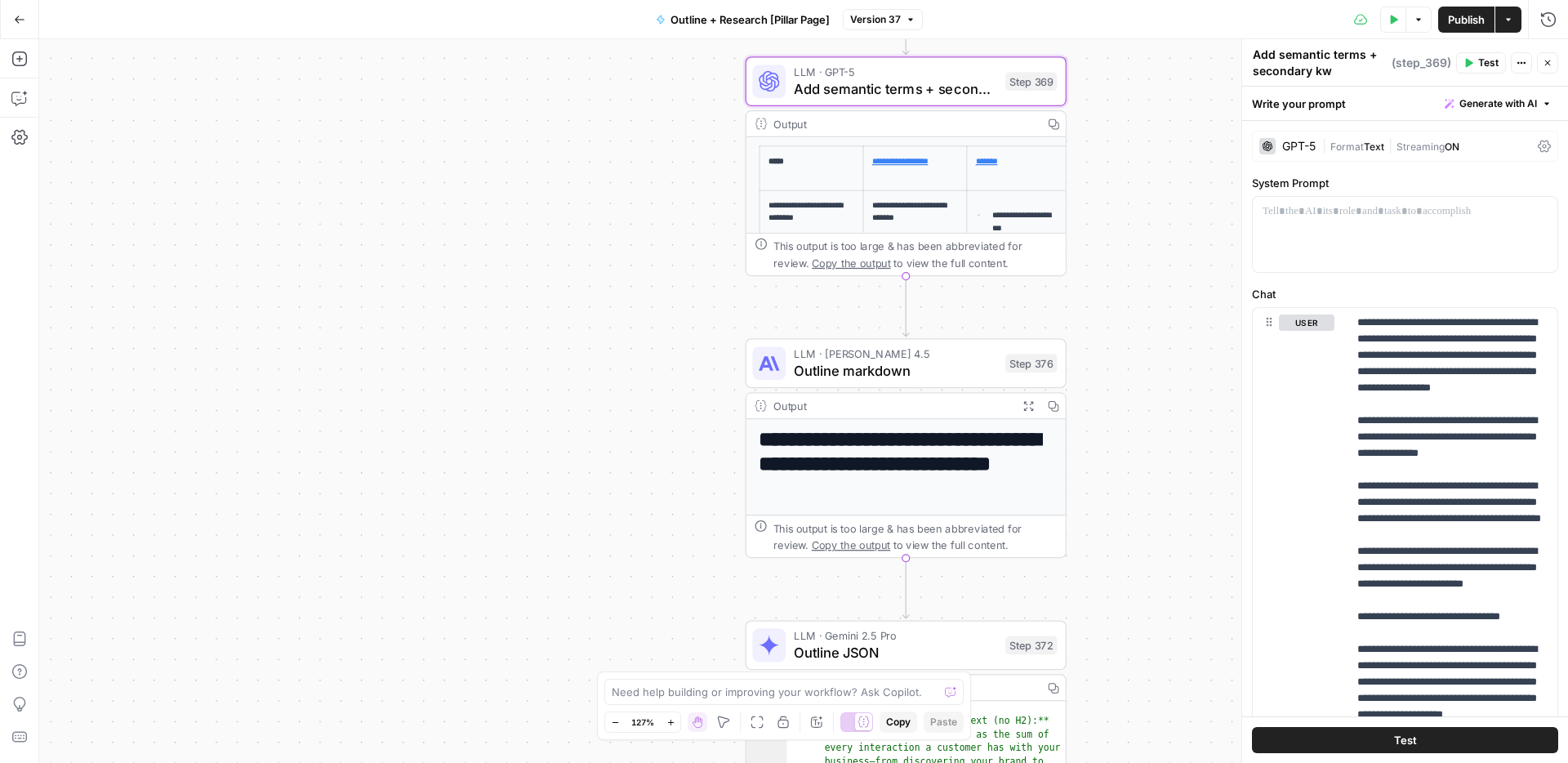
drag, startPoint x: 662, startPoint y: 394, endPoint x: 666, endPoint y: 146, distance: 248.0
click at [666, 146] on div "true false Workflow Input Settings Inputs Condition Check if product Step 387 O…" at bounding box center [804, 401] width 1529 height 724
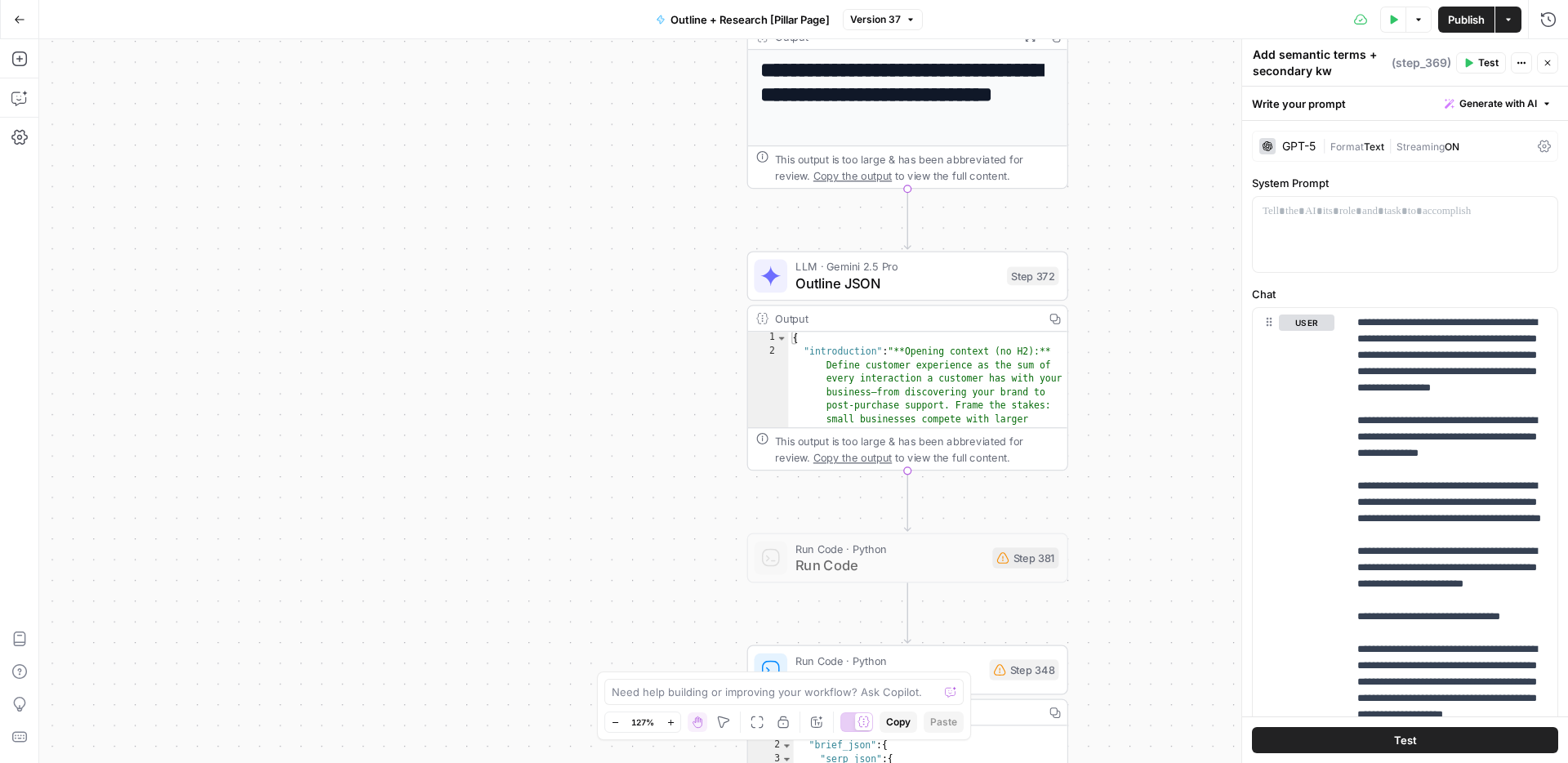
drag, startPoint x: 709, startPoint y: 564, endPoint x: 713, endPoint y: 196, distance: 368.0
click at [713, 196] on div "true false Workflow Input Settings Inputs Condition Check if product Step 387 O…" at bounding box center [804, 401] width 1529 height 724
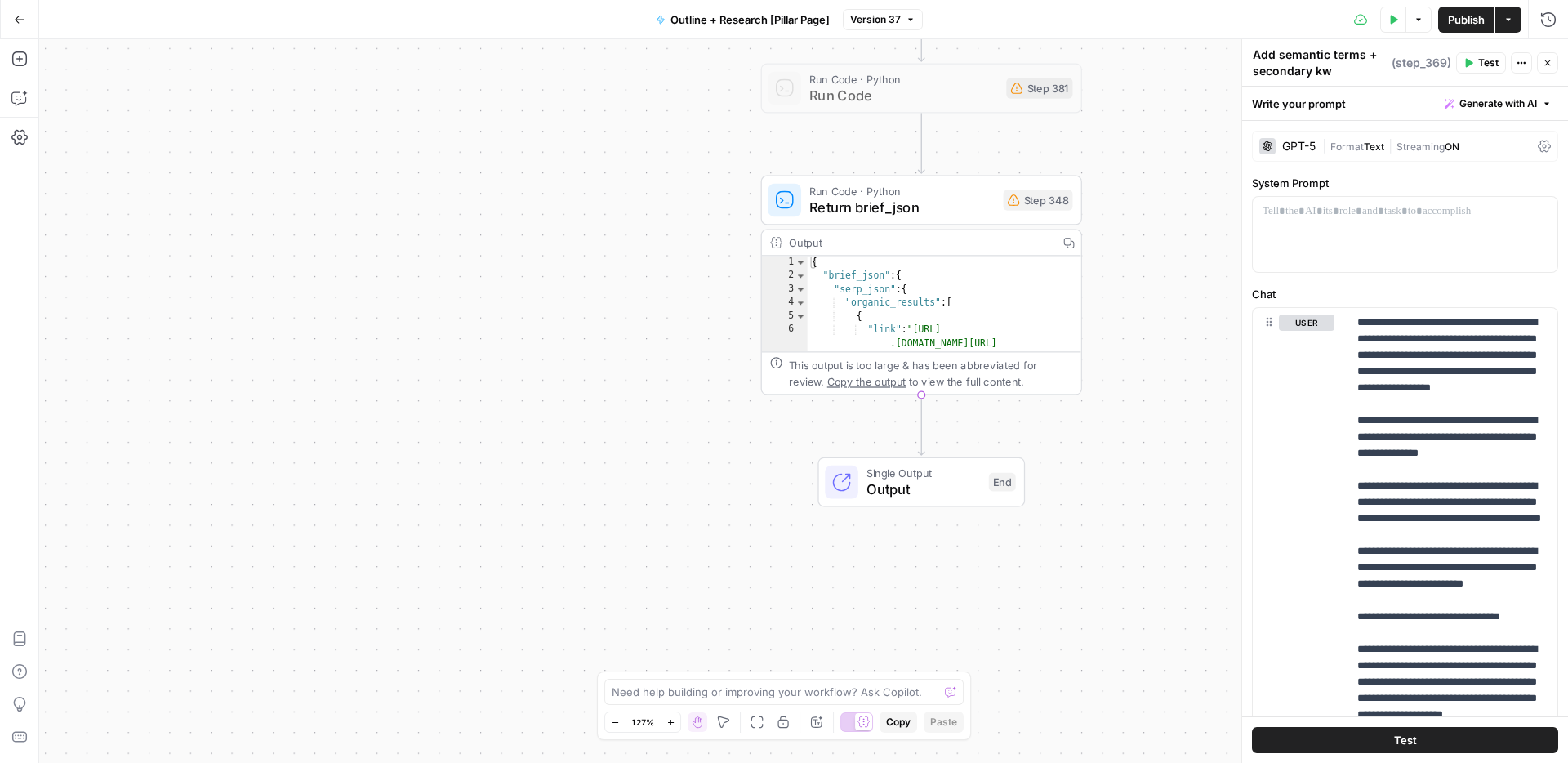
drag, startPoint x: 666, startPoint y: 319, endPoint x: 676, endPoint y: -5, distance: 324.2
click at [676, 0] on html "Klaviyo New Home Browse Insights Opportunities Your Data Recent Grids Messaging…" at bounding box center [784, 382] width 1568 height 763
click at [917, 211] on div "Run Code · Python Return brief_json Step 348 Copy step Delete step Add Note Test" at bounding box center [921, 194] width 321 height 49
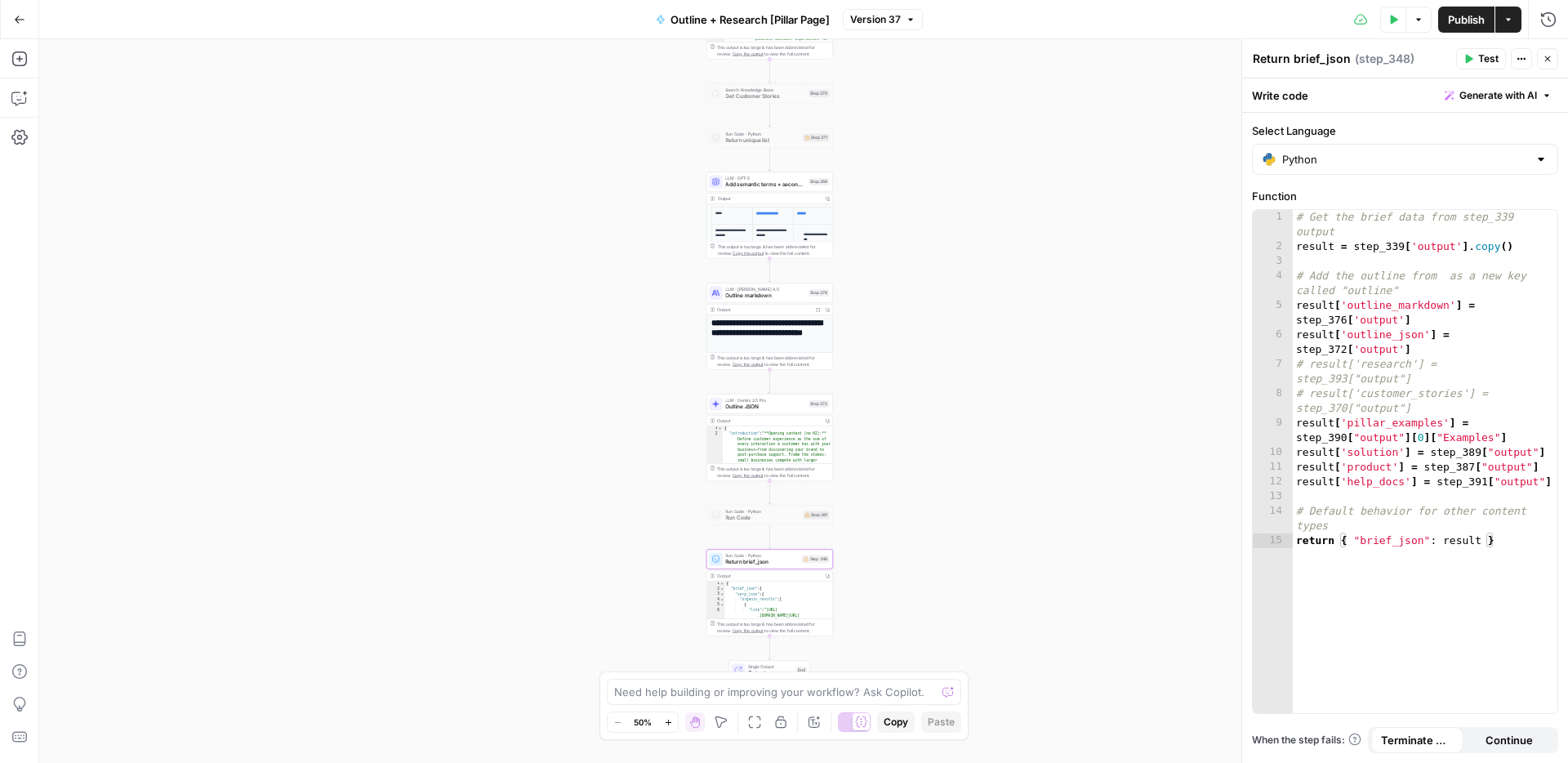
drag, startPoint x: 669, startPoint y: 199, endPoint x: 670, endPoint y: 570, distance: 371.0
click at [670, 570] on div "true false Workflow Input Settings Inputs Condition Check if product Step 387 O…" at bounding box center [804, 401] width 1529 height 724
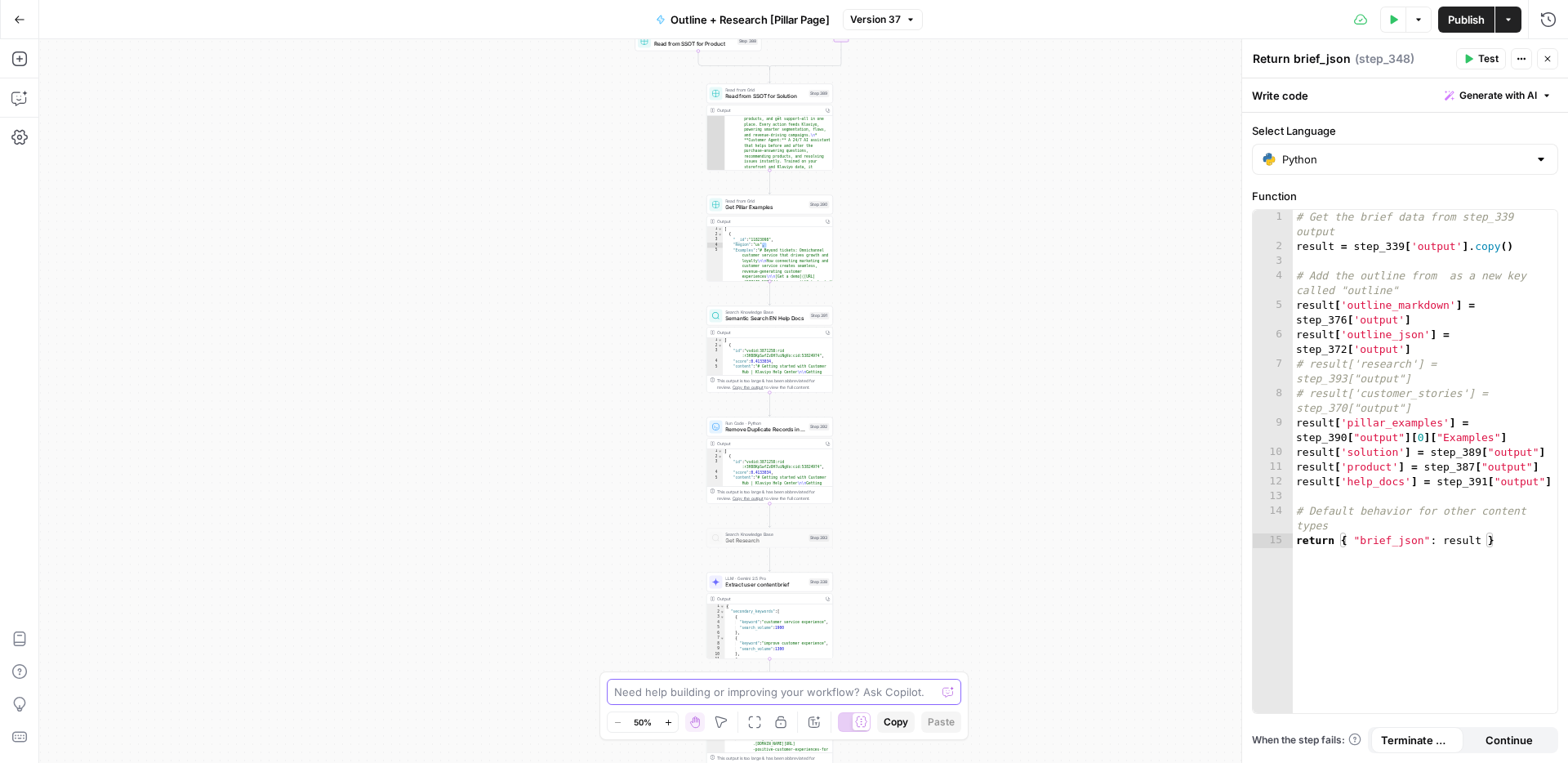
drag, startPoint x: 637, startPoint y: 119, endPoint x: 635, endPoint y: 797, distance: 678.0
click at [635, 762] on html "Klaviyo New Home Browse Insights Opportunities Your Data Recent Grids Messaging…" at bounding box center [784, 382] width 1568 height 763
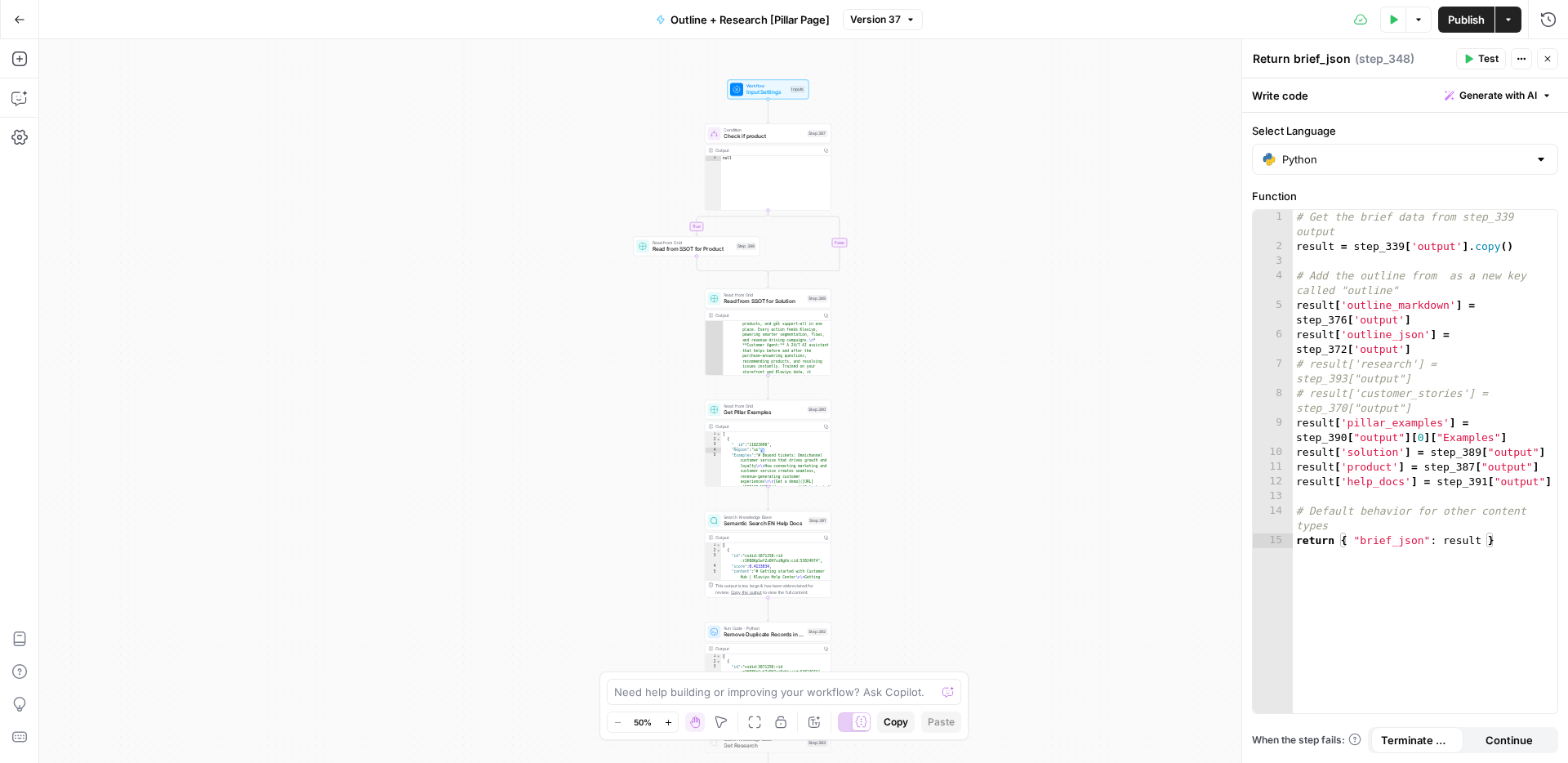
drag, startPoint x: 615, startPoint y: 153, endPoint x: 613, endPoint y: 348, distance: 195.0
click at [613, 349] on div "true false Workflow Input Settings Inputs Condition Check if product Step 387 O…" at bounding box center [804, 401] width 1529 height 724
click at [624, 338] on div "true false Workflow Input Settings Inputs Condition Check if product Step 387 O…" at bounding box center [804, 401] width 1529 height 724
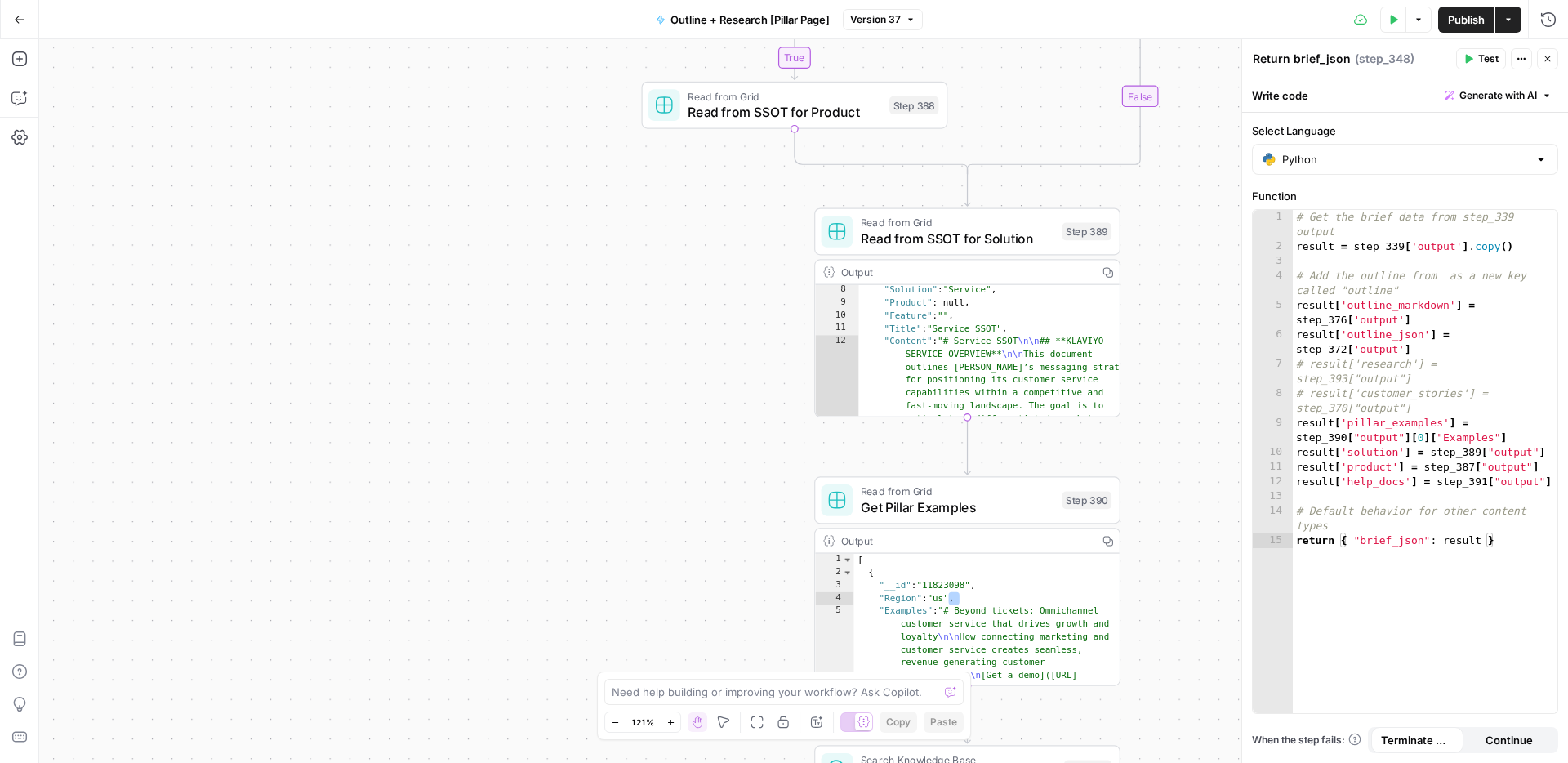
scroll to position [75, 0]
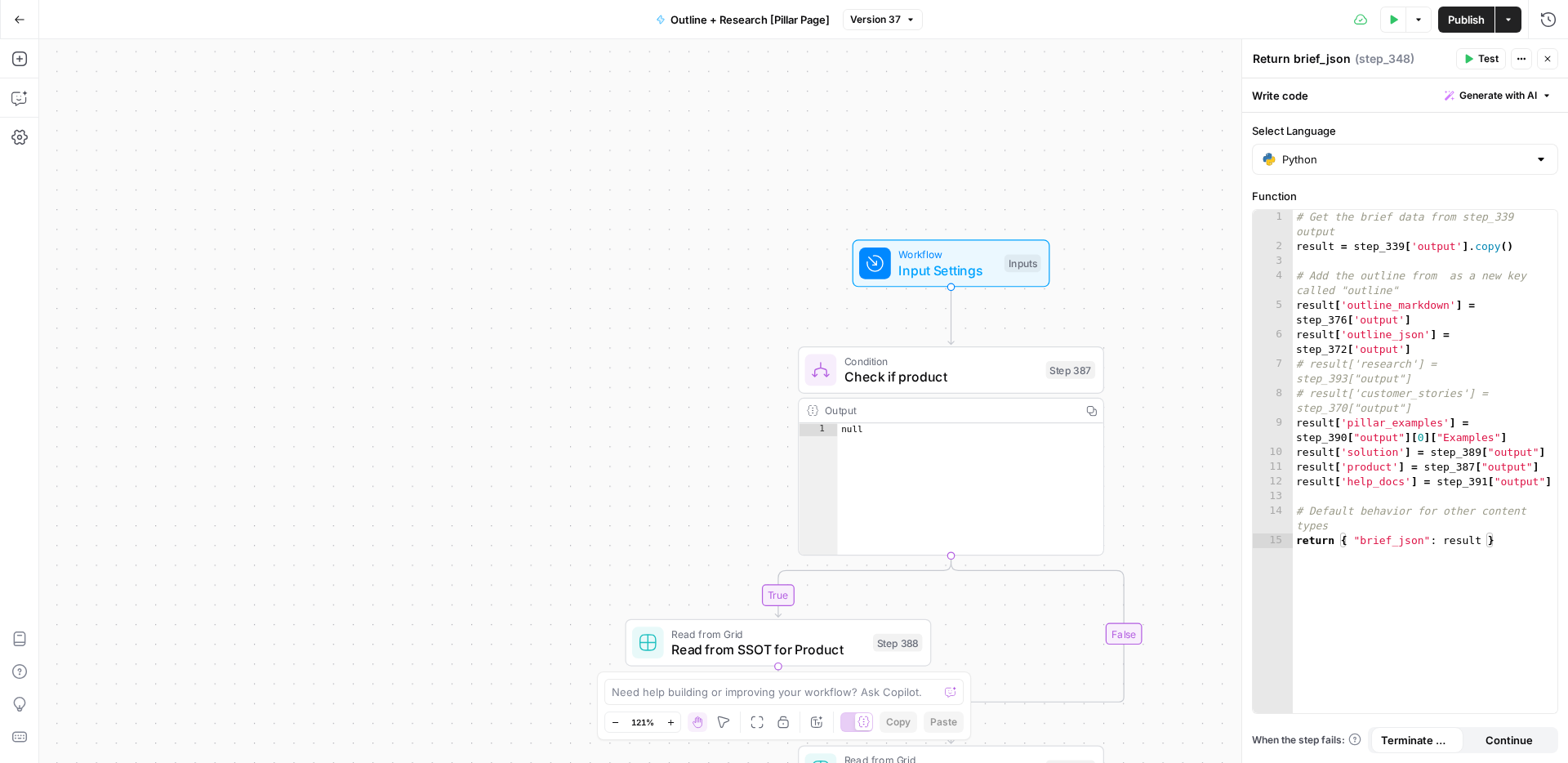
drag, startPoint x: 699, startPoint y: 218, endPoint x: 682, endPoint y: 751, distance: 533.3
click at [682, 753] on div "true false Workflow Input Settings Inputs Condition Check if product Step 387 O…" at bounding box center [804, 401] width 1529 height 724
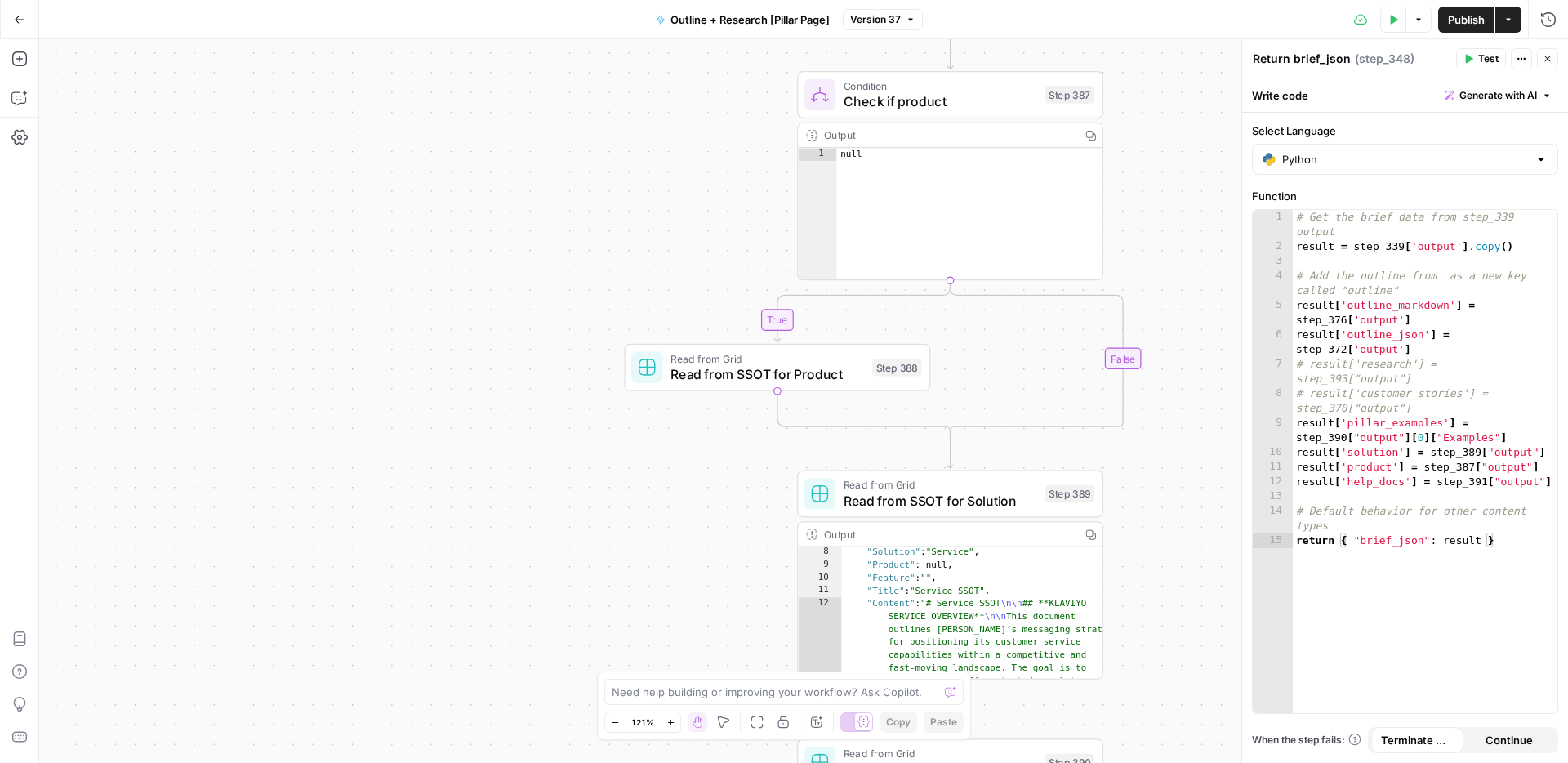
drag, startPoint x: 613, startPoint y: 564, endPoint x: 613, endPoint y: 293, distance: 271.0
click at [613, 292] on div "true false Workflow Input Settings Inputs Condition Check if product Step 387 O…" at bounding box center [804, 401] width 1529 height 724
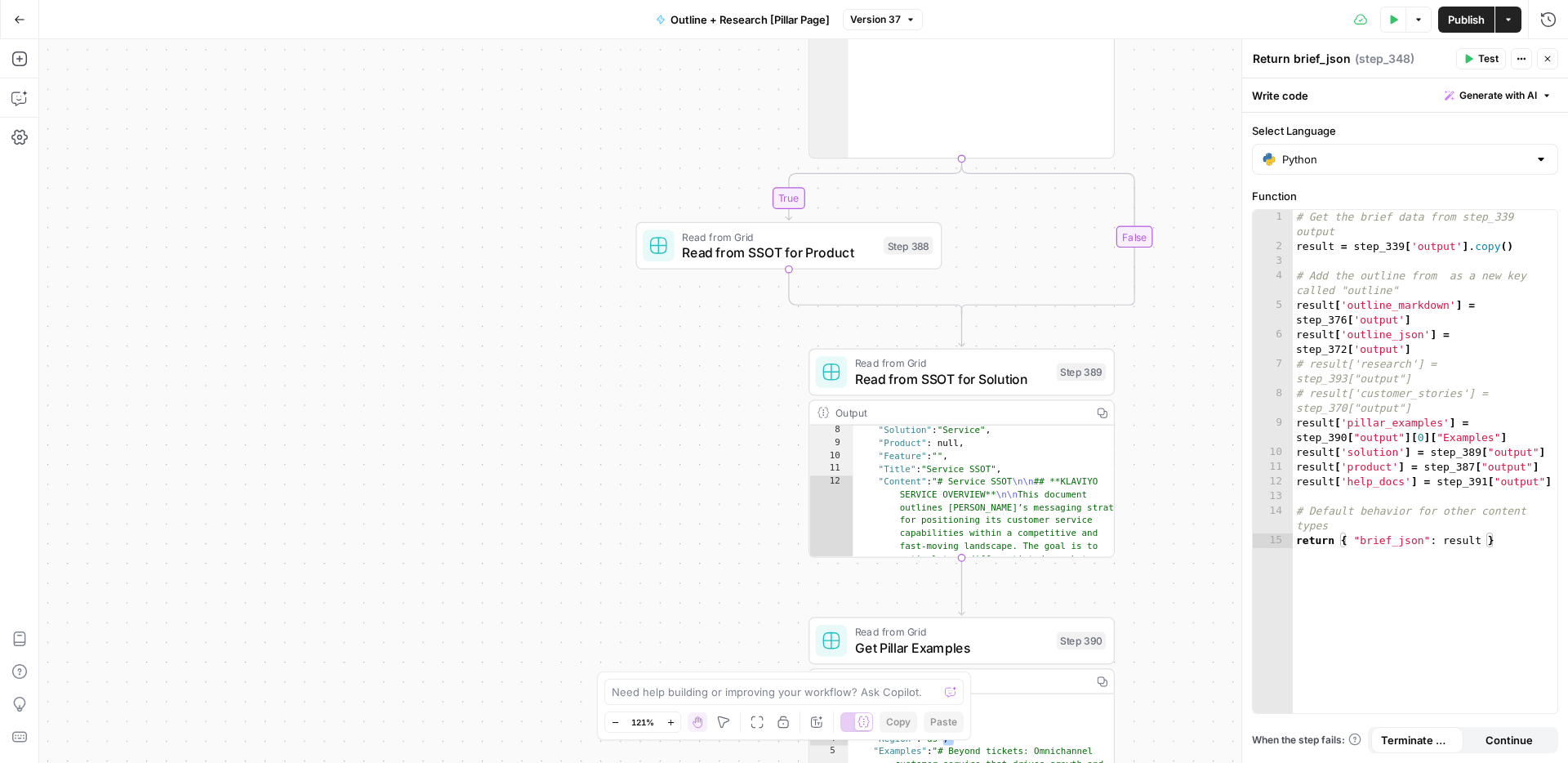
drag, startPoint x: 603, startPoint y: 478, endPoint x: 614, endPoint y: 356, distance: 122.5
click at [614, 356] on div "true false Workflow Input Settings Inputs Condition Check if product Step 387 O…" at bounding box center [804, 401] width 1529 height 724
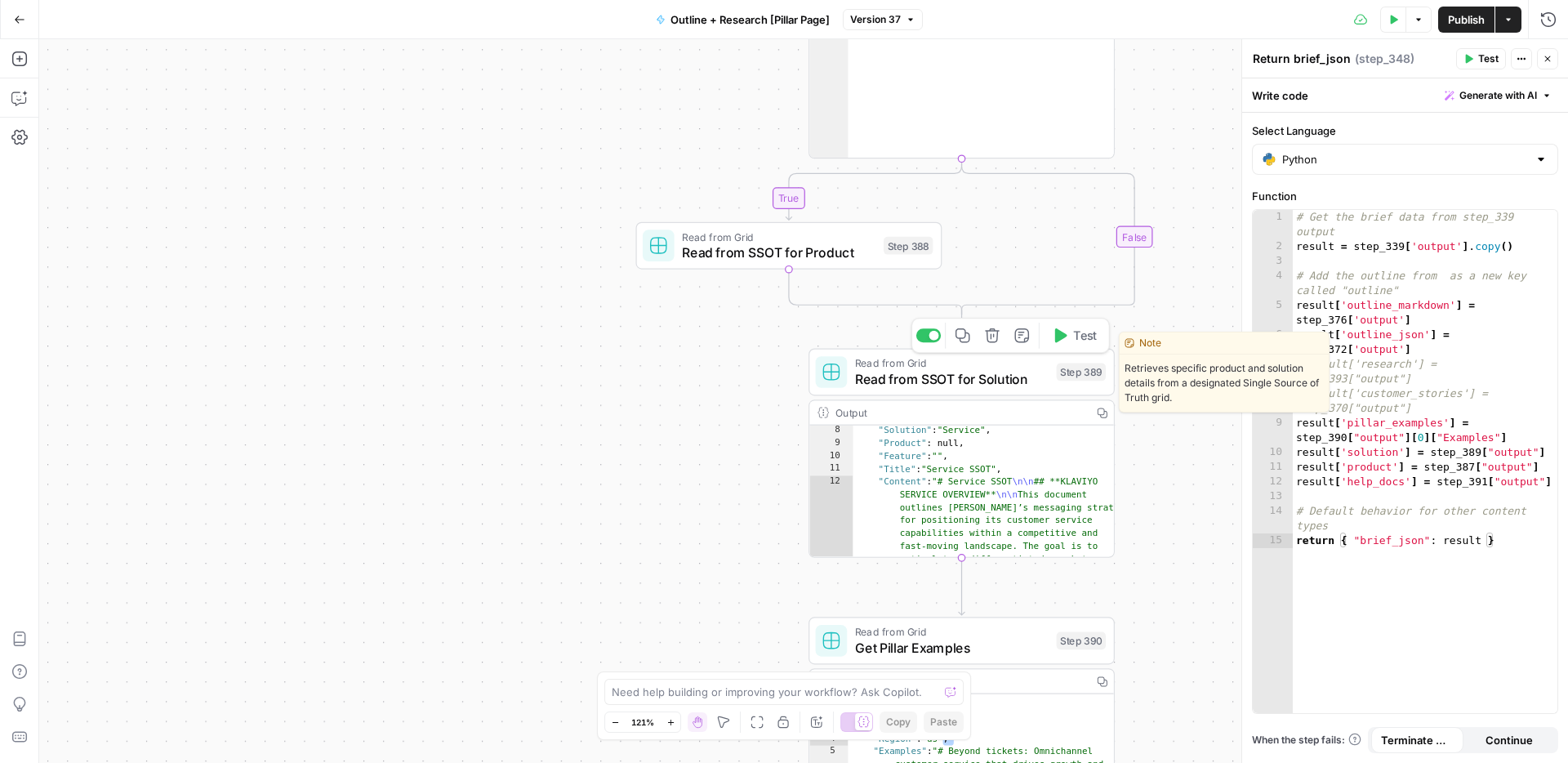
click at [929, 374] on span "Read from SSOT for Solution" at bounding box center [952, 379] width 194 height 19
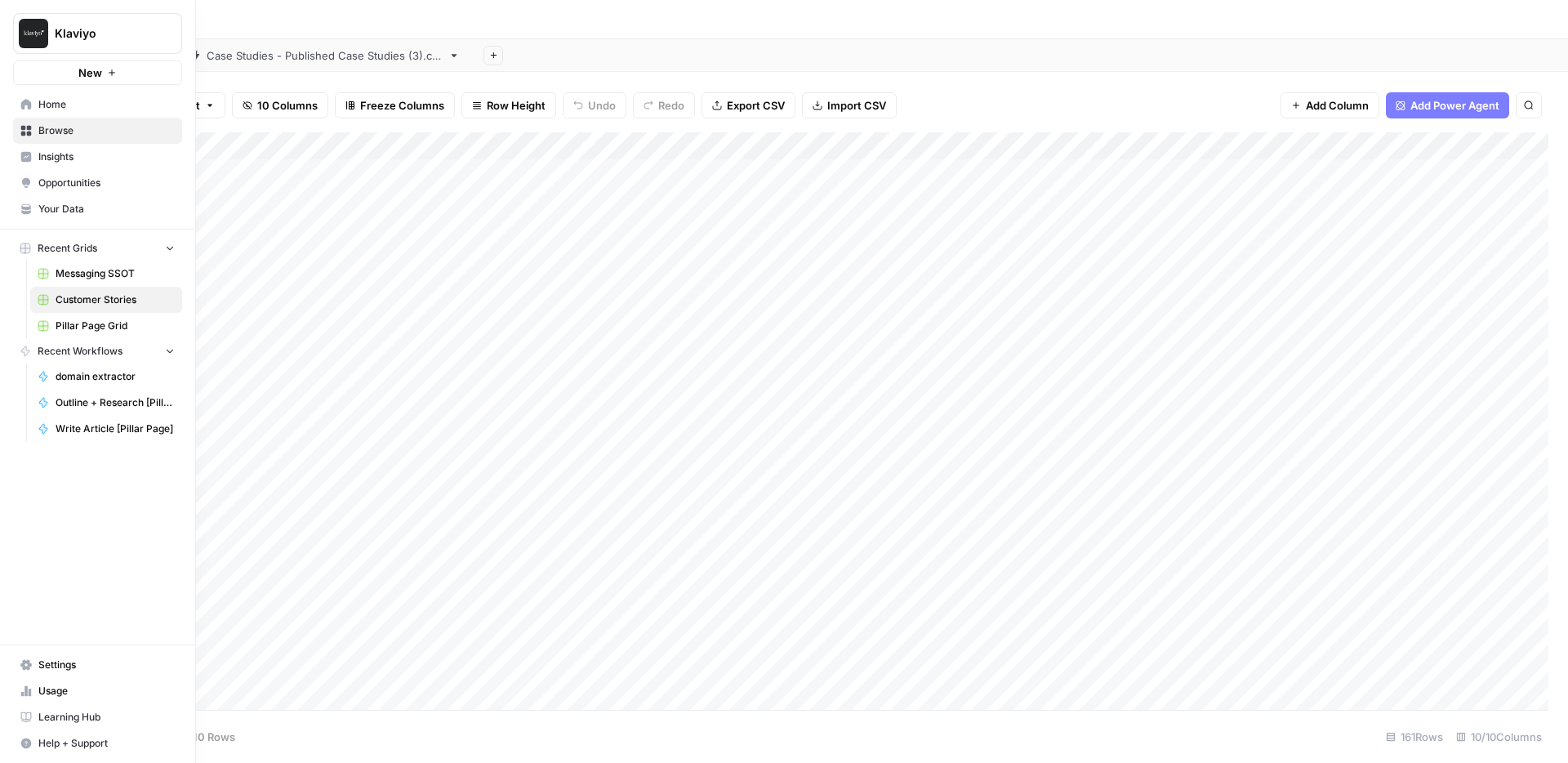
click at [82, 202] on span "Your Data" at bounding box center [106, 210] width 136 height 15
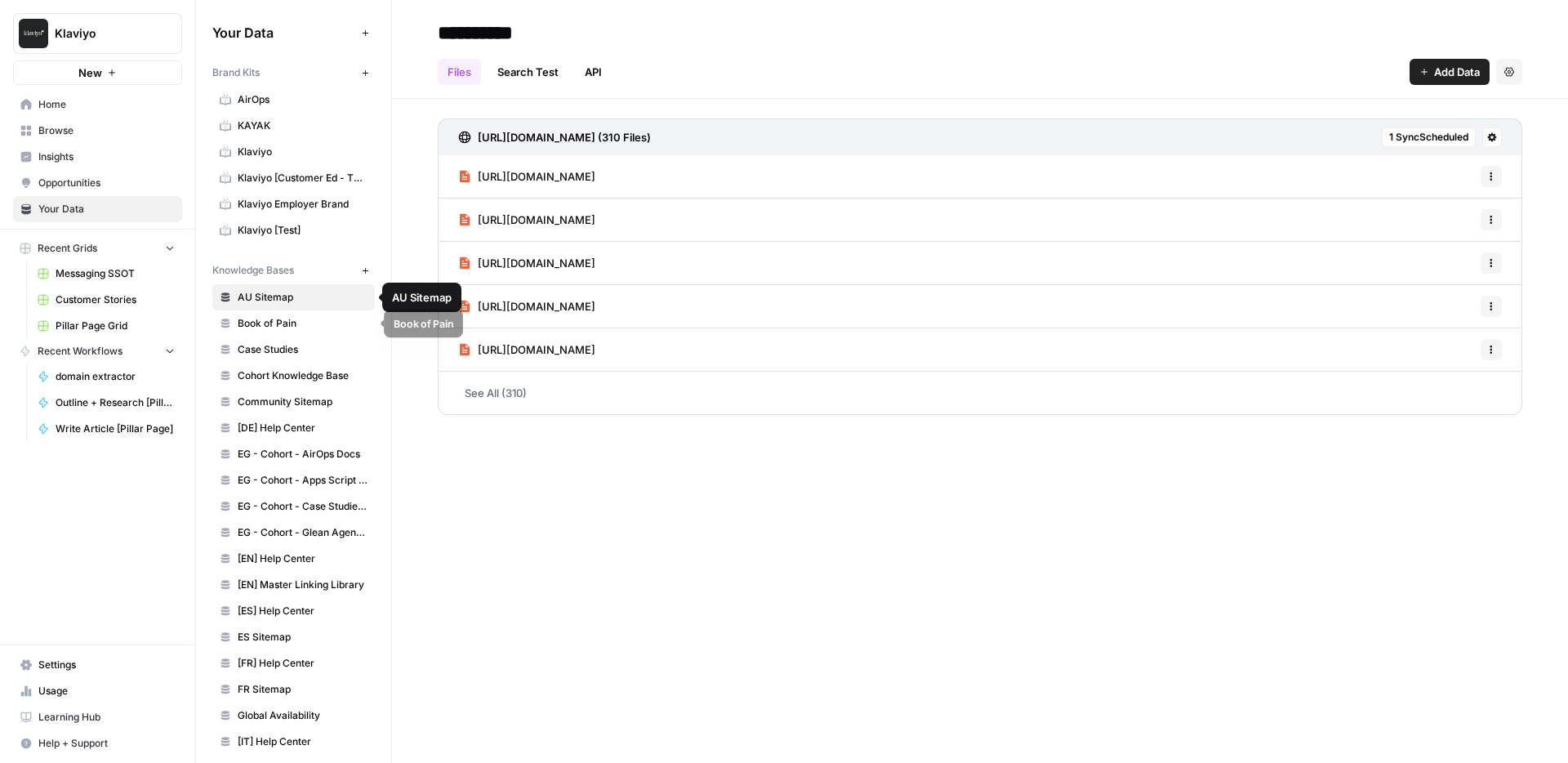
click at [293, 323] on span "Book of Pain" at bounding box center [303, 324] width 130 height 15
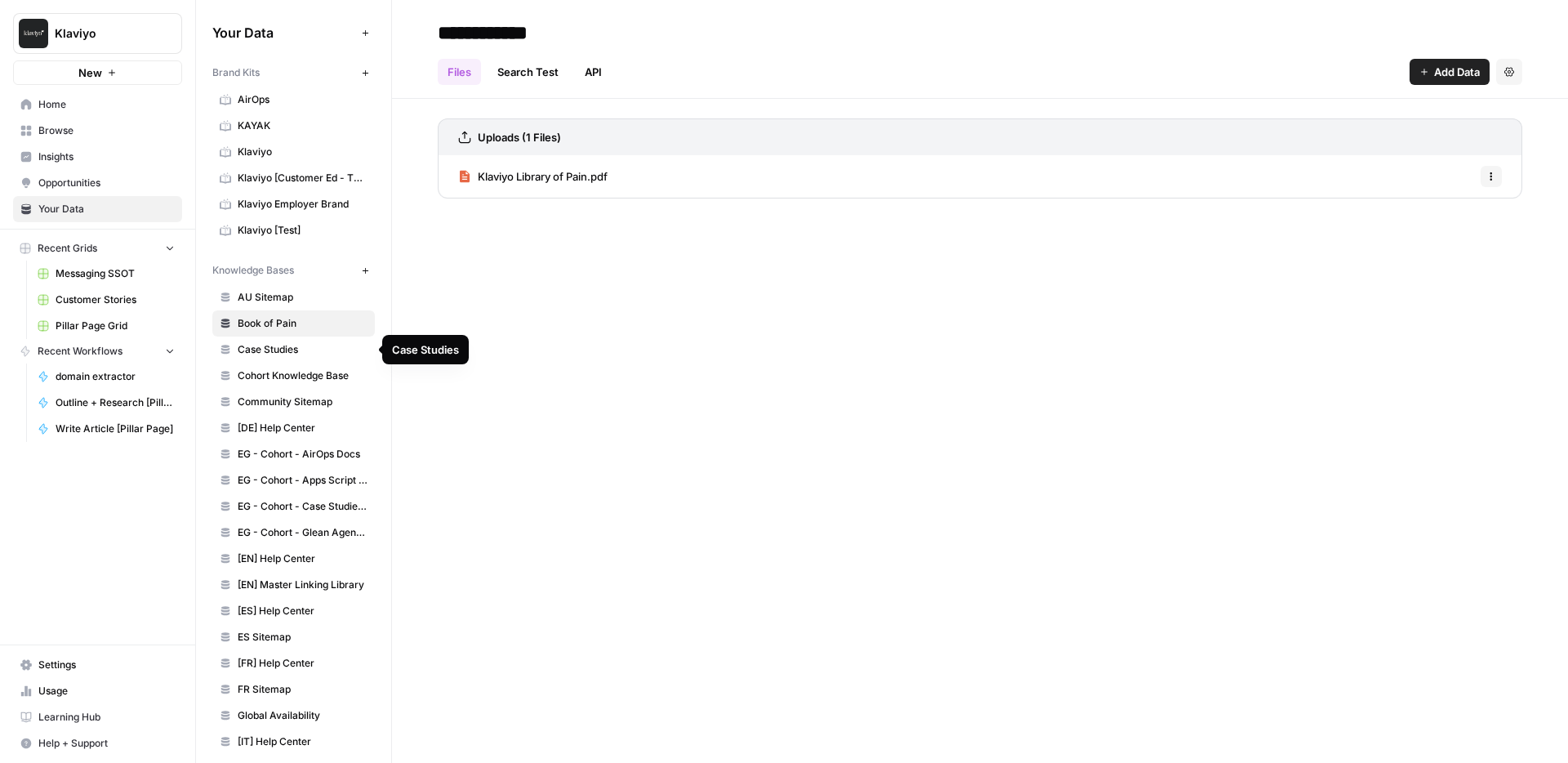
click at [293, 354] on span "Case Studies" at bounding box center [303, 349] width 130 height 15
click at [496, 69] on link "Search Test" at bounding box center [528, 71] width 80 height 27
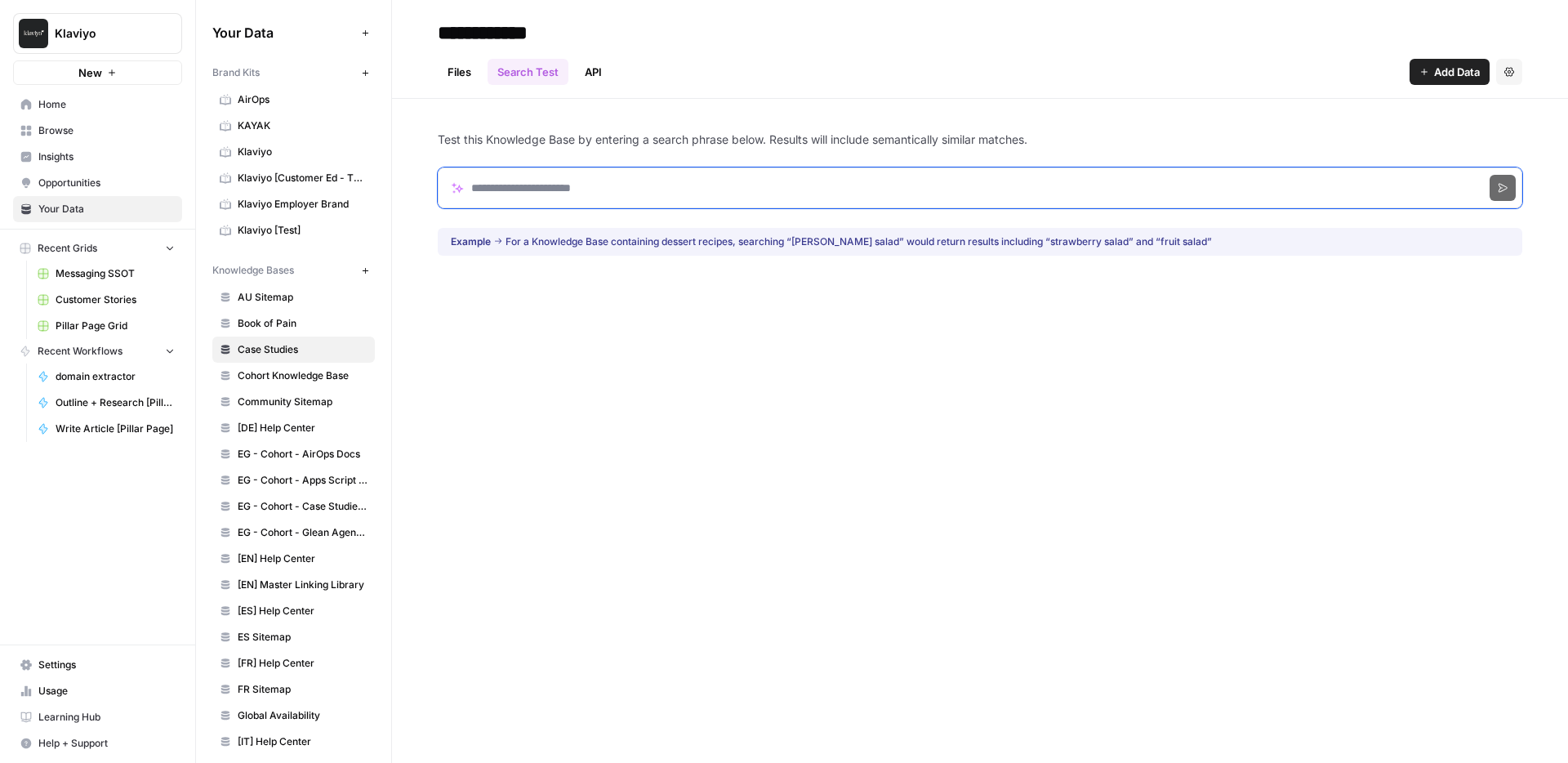
click at [558, 180] on input "Search phrase" at bounding box center [980, 188] width 1084 height 41
click button "Search" at bounding box center [1502, 188] width 27 height 27
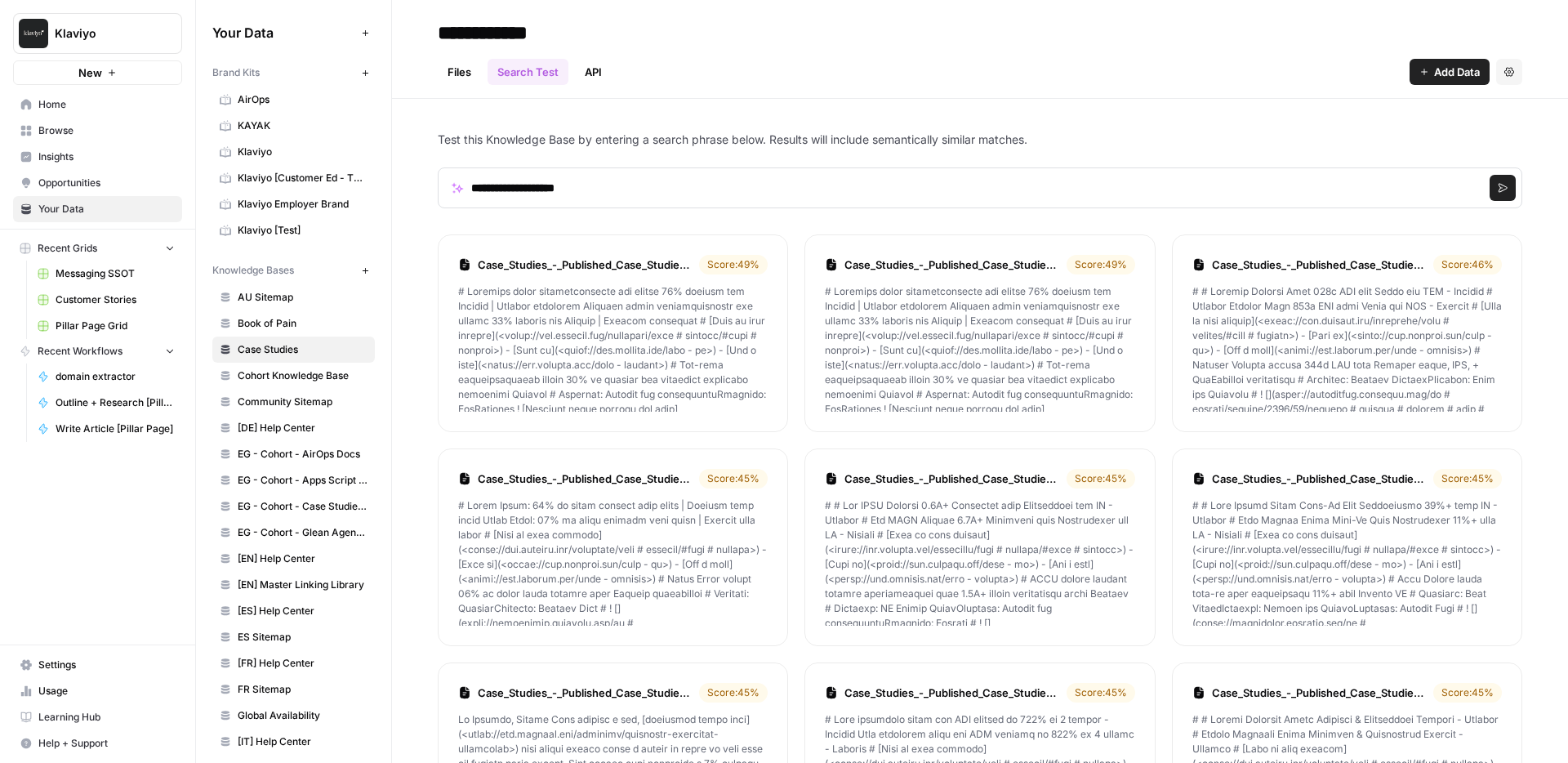
click at [612, 354] on p at bounding box center [613, 348] width 310 height 127
click at [571, 189] on input "**********" at bounding box center [980, 188] width 1084 height 41
click button "Search" at bounding box center [1502, 188] width 27 height 27
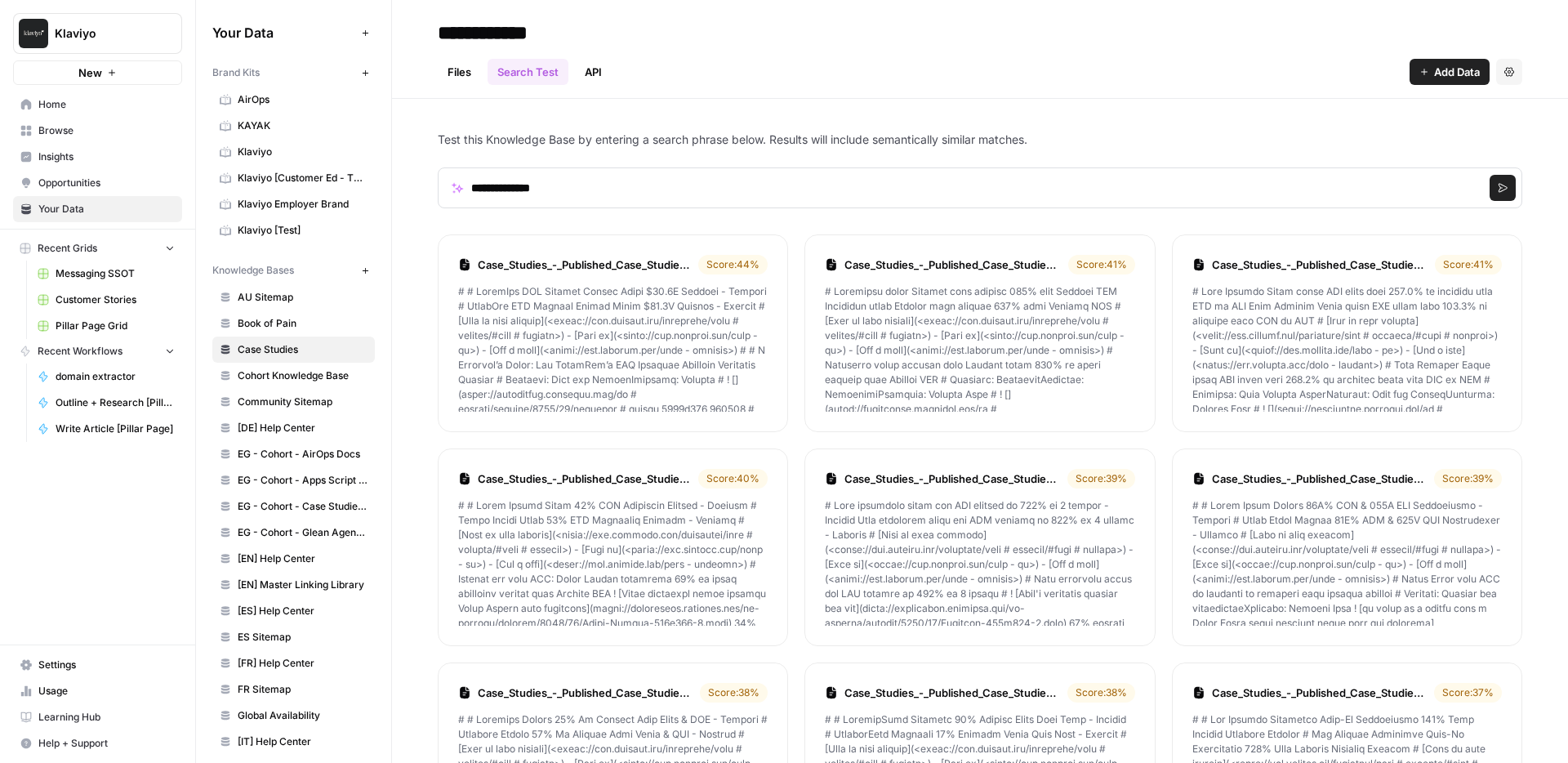
click at [528, 345] on p at bounding box center [613, 348] width 310 height 127
click at [618, 255] on div "Case_Studies_-_Published_Case_Studies_3_csv_export.csv Score: 44 %" at bounding box center [613, 264] width 310 height 19
click at [463, 266] on icon at bounding box center [464, 264] width 13 height 13
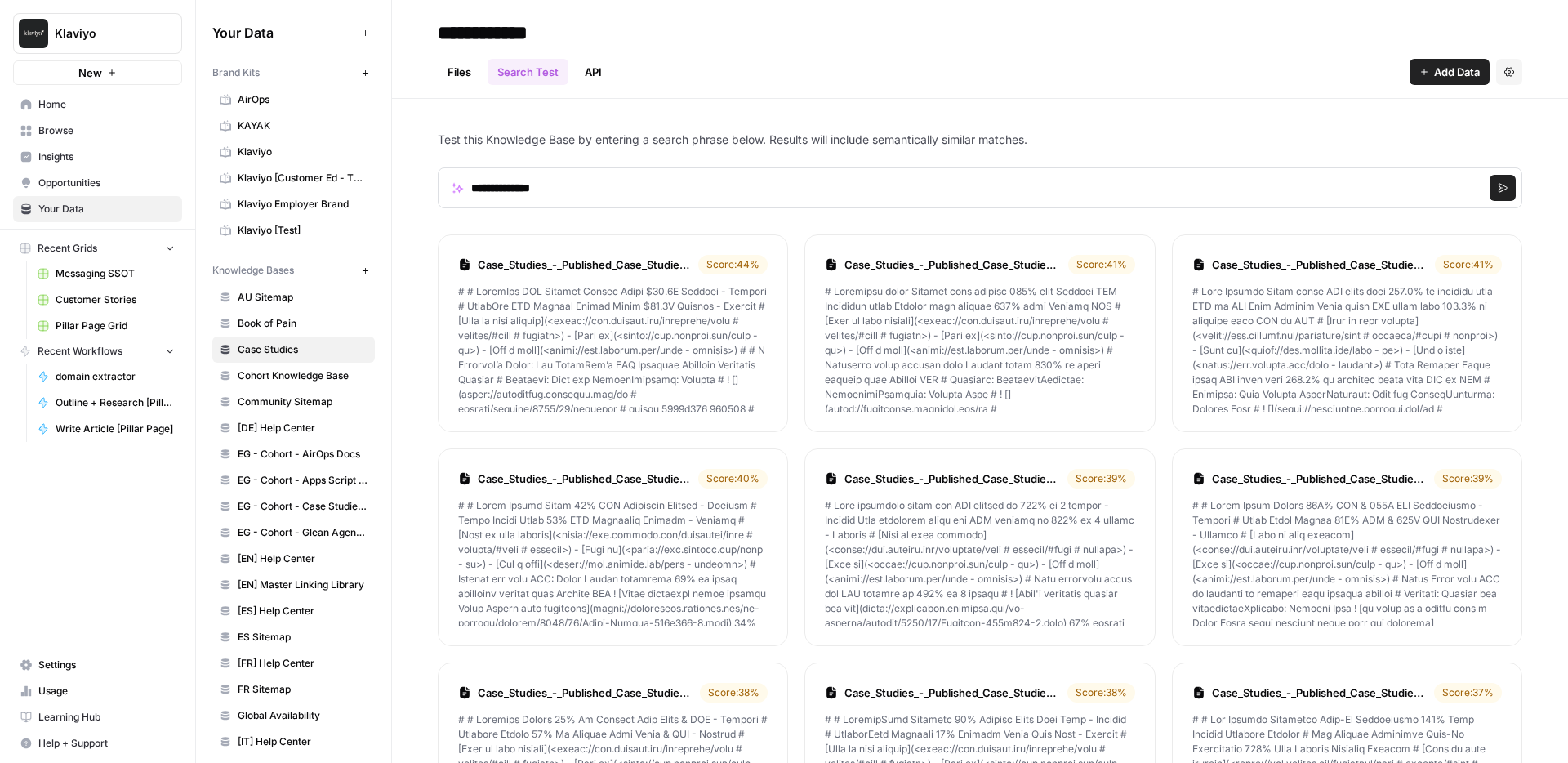
click at [738, 271] on div "Score: 44 %" at bounding box center [733, 264] width 69 height 19
click at [635, 175] on input "**********" at bounding box center [980, 188] width 1084 height 41
click button "Search" at bounding box center [1502, 188] width 27 height 27
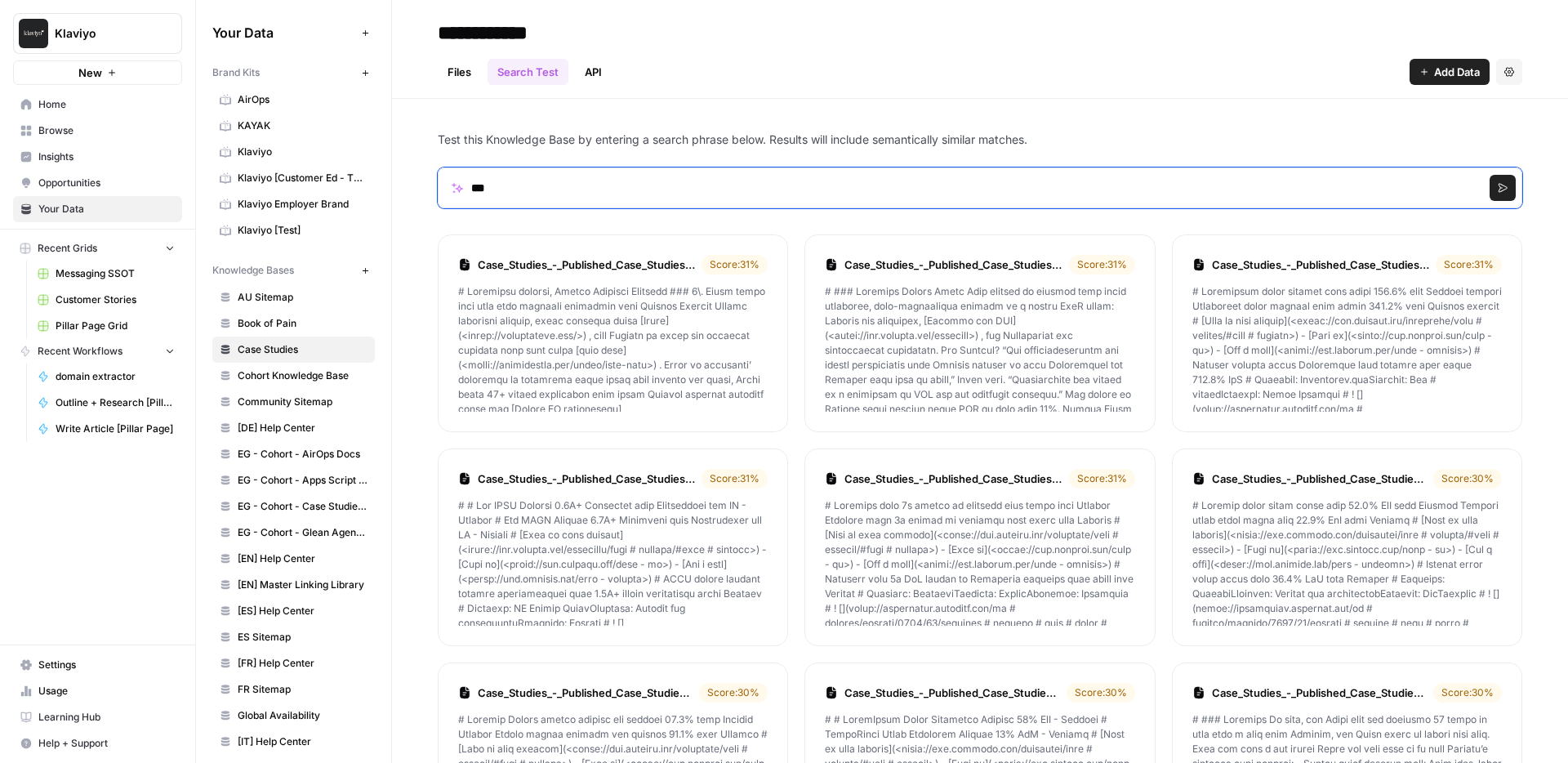
click at [631, 185] on input "***" at bounding box center [980, 188] width 1084 height 41
type input "**********"
click button "Search" at bounding box center [1502, 188] width 27 height 27
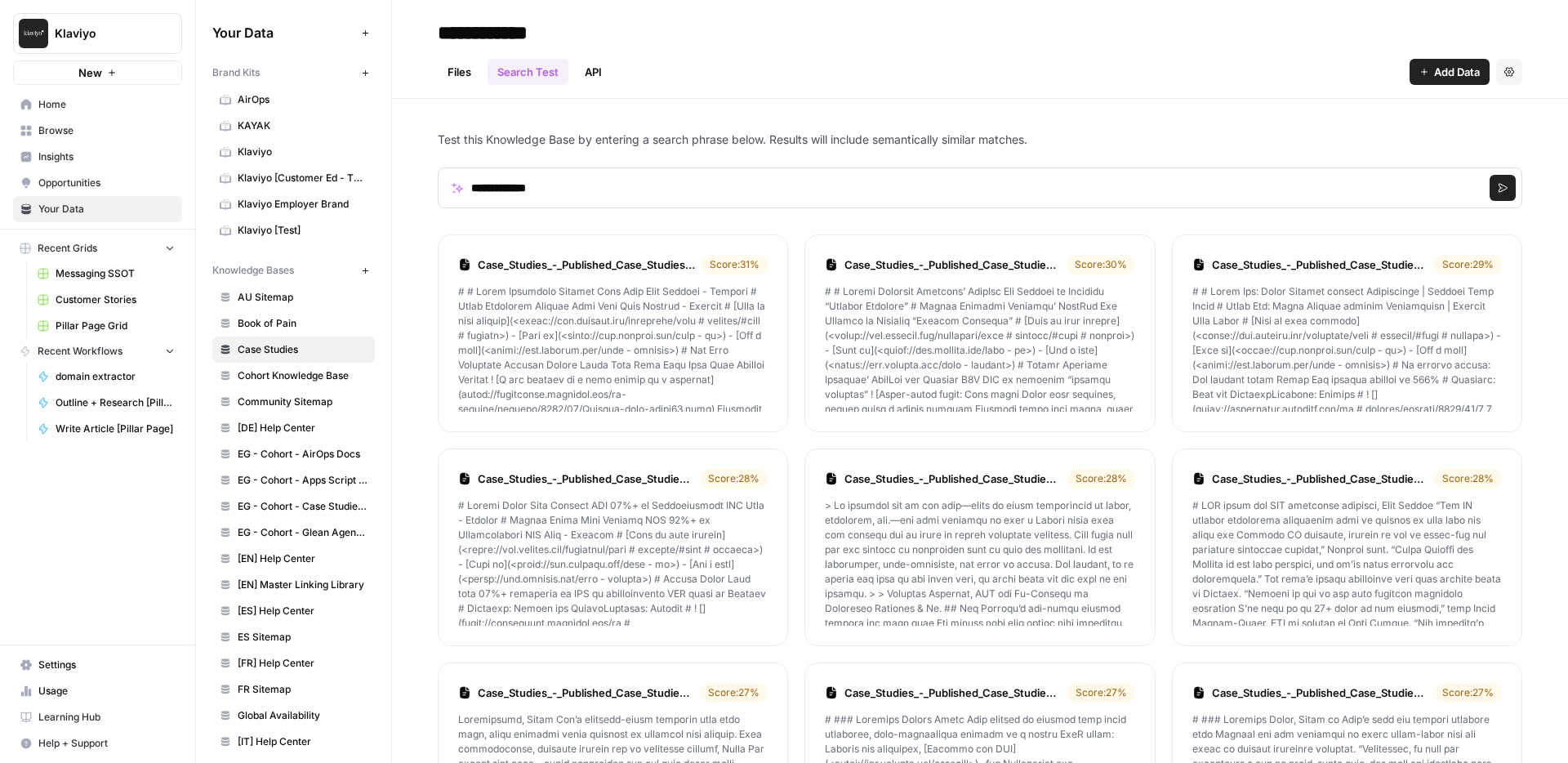
click at [308, 374] on span "Cohort Knowledge Base" at bounding box center [303, 376] width 130 height 15
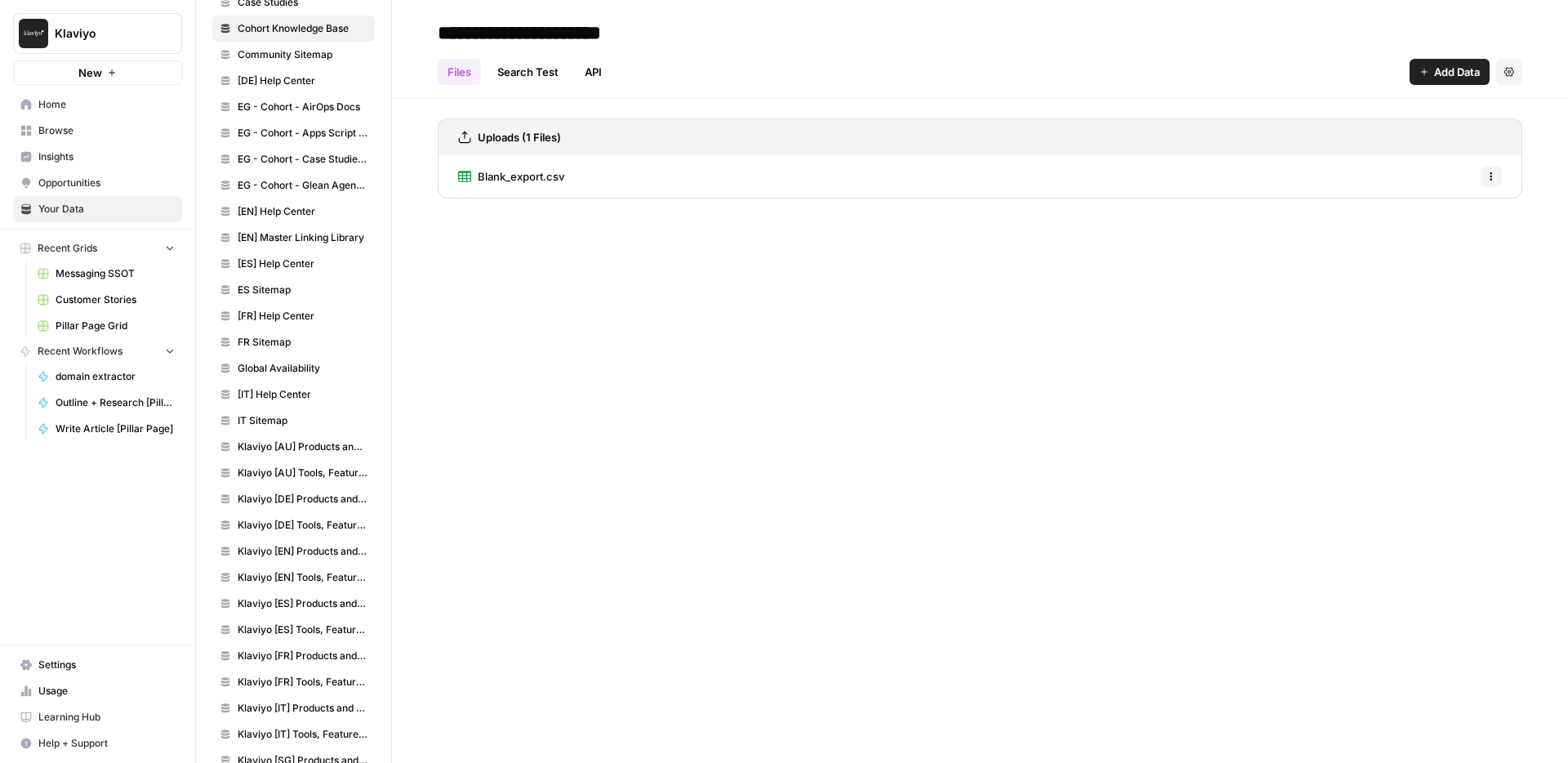
scroll to position [613, 0]
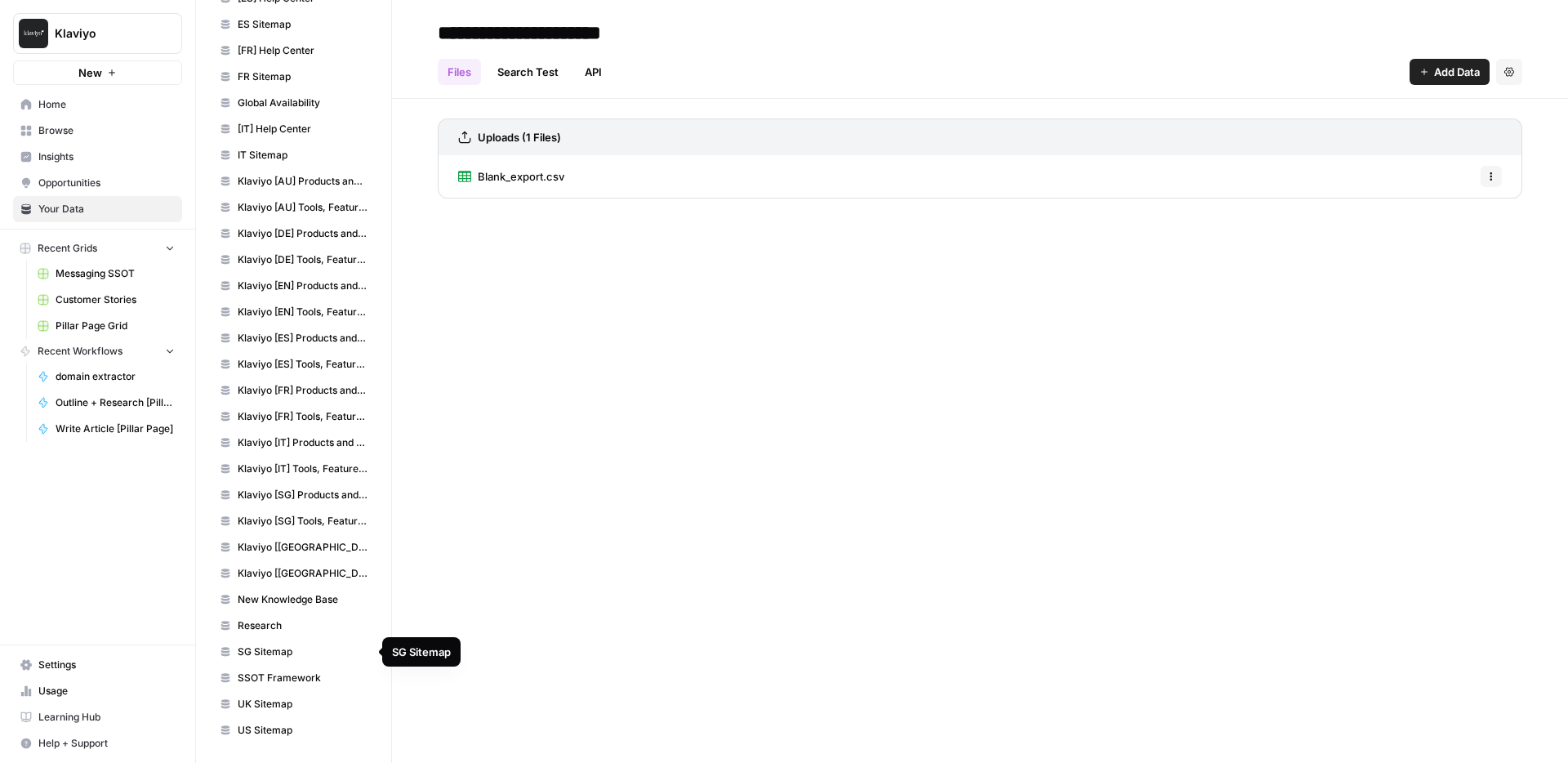
click at [275, 671] on span "SSOT Framework" at bounding box center [303, 678] width 130 height 15
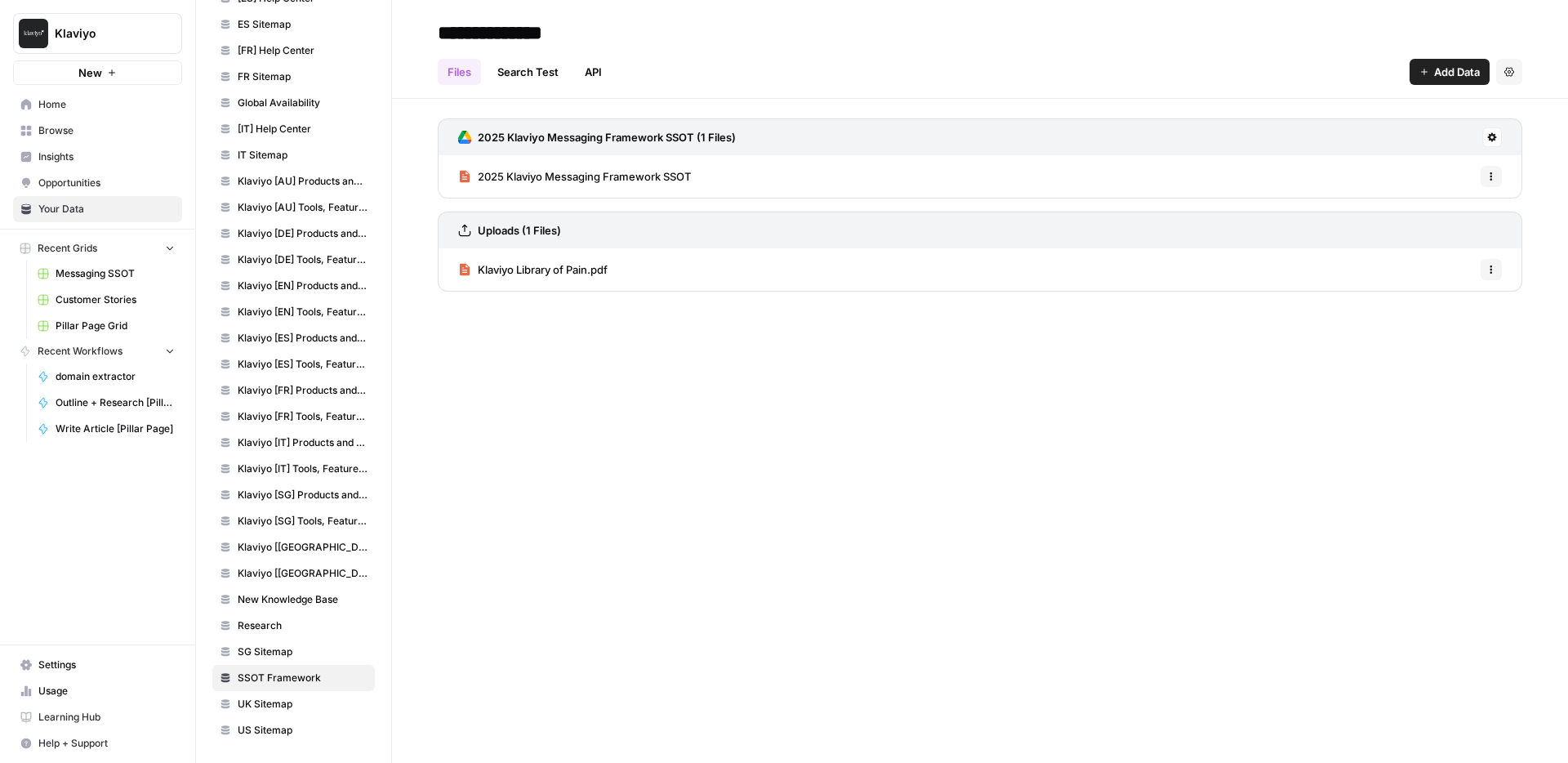
click at [618, 182] on span "2025 Klaviyo Messaging Framework SSOT" at bounding box center [584, 177] width 213 height 16
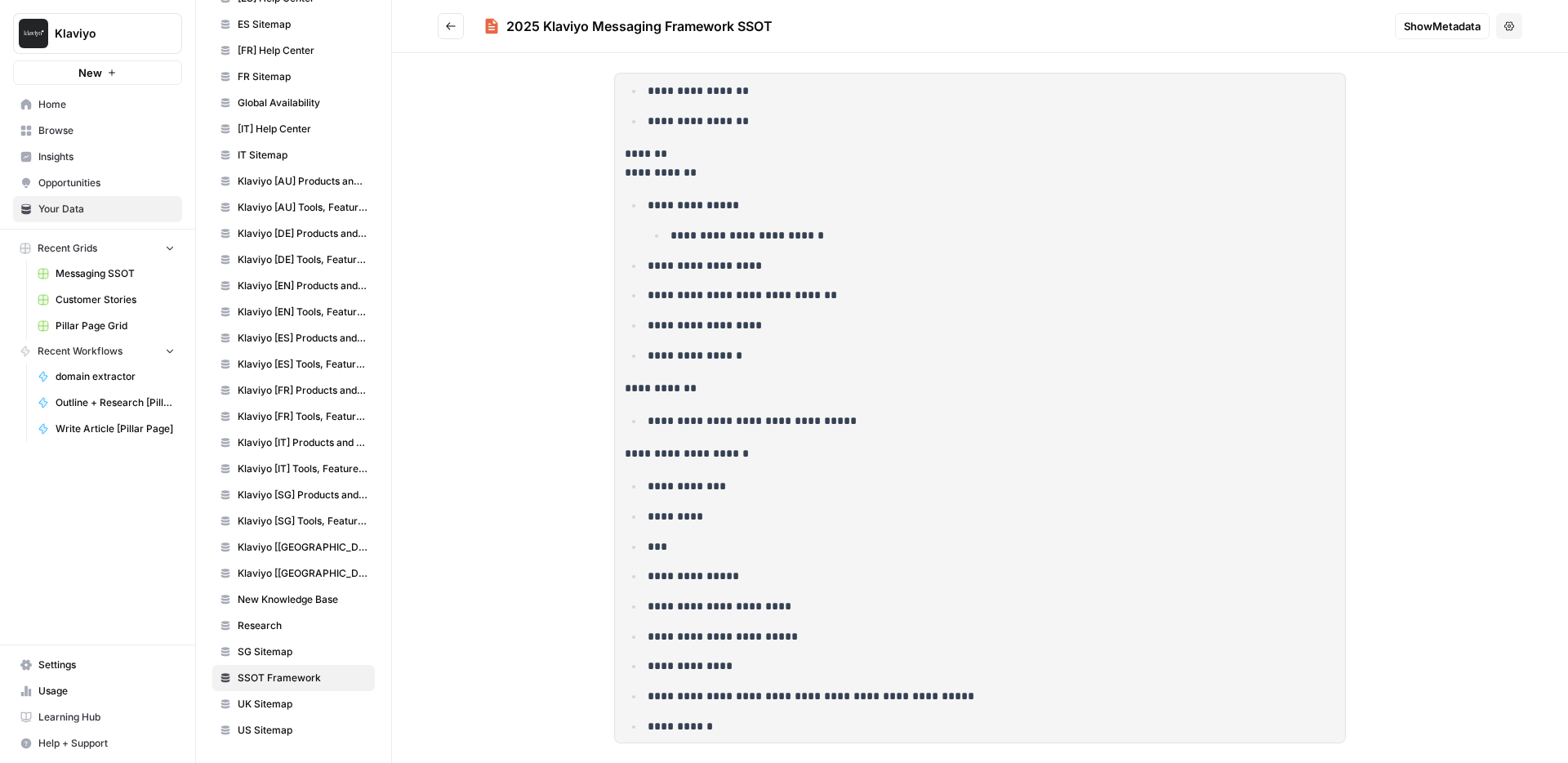
scroll to position [15335, 0]
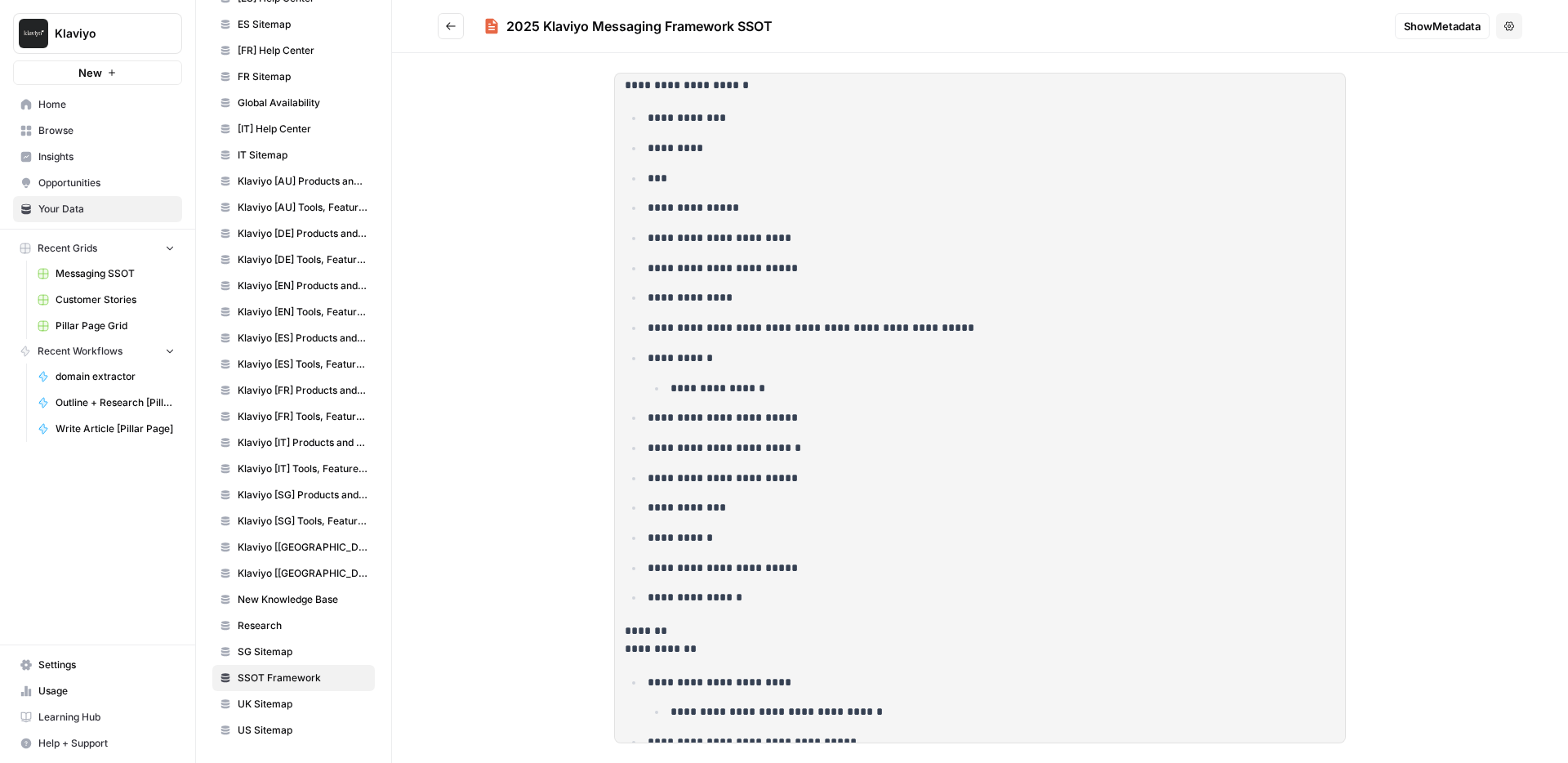
click at [252, 677] on span "SSOT Framework" at bounding box center [303, 678] width 130 height 15
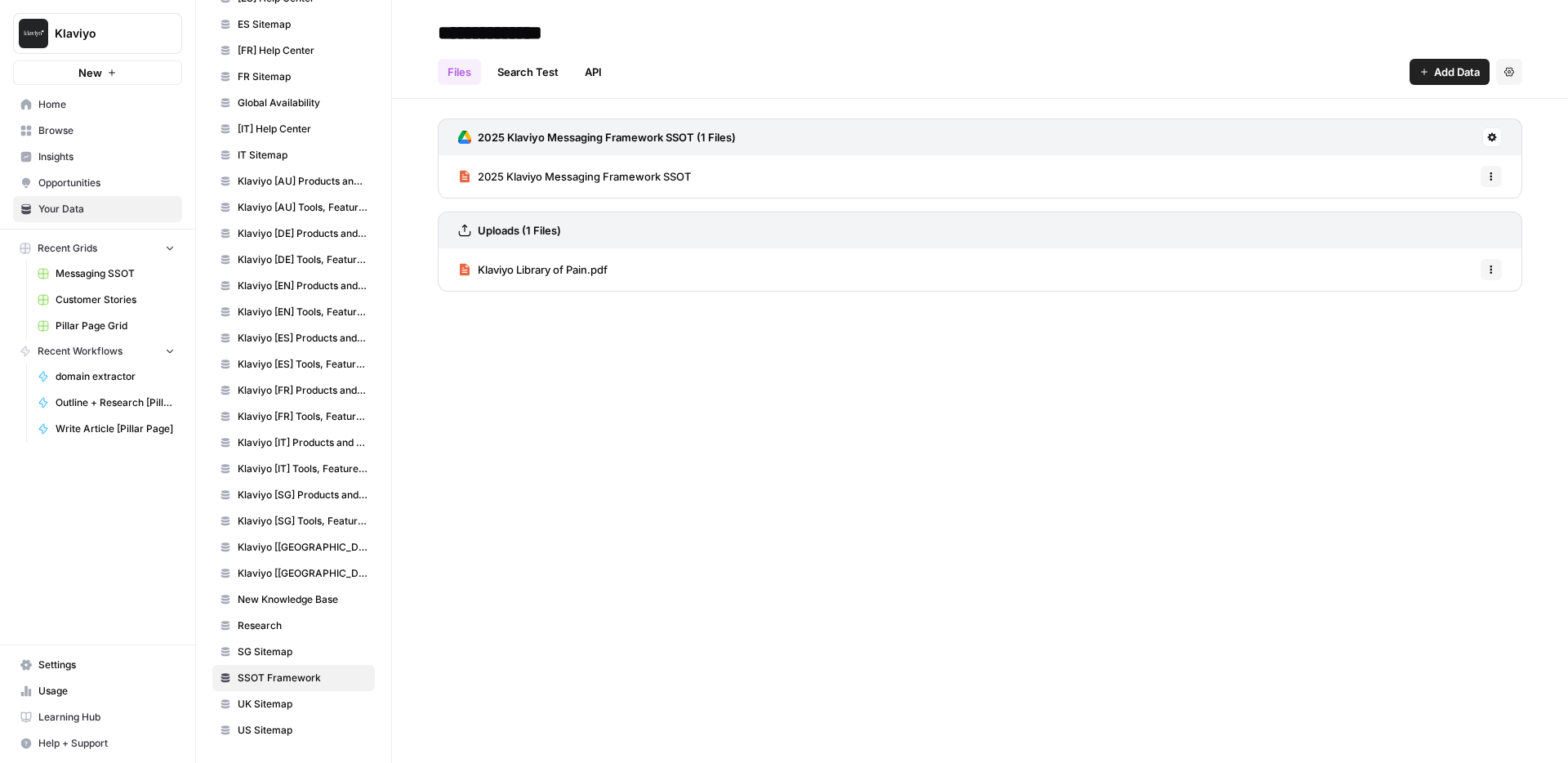
click at [523, 74] on link "Search Test" at bounding box center [528, 71] width 80 height 27
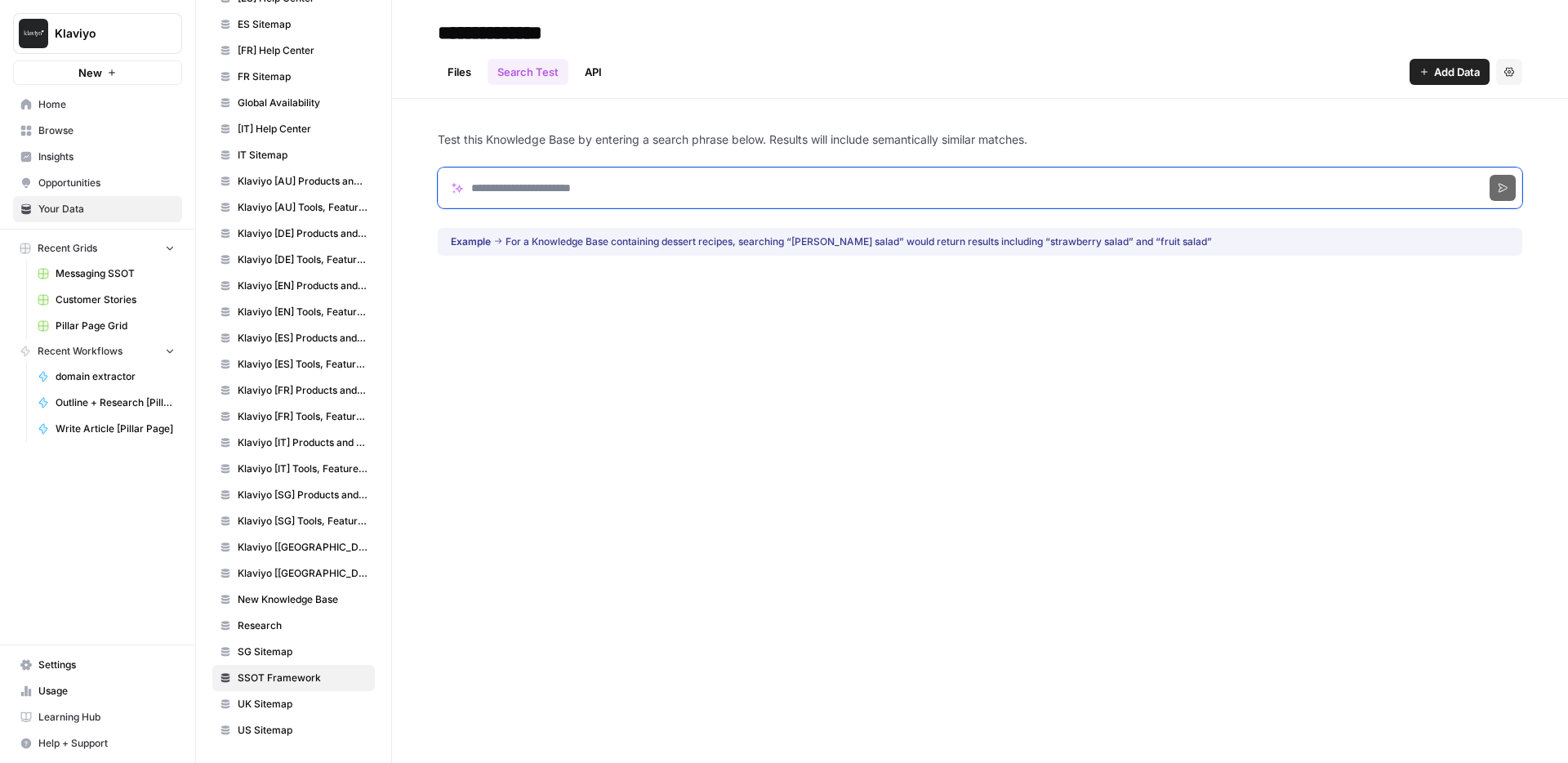
click at [684, 192] on input "Search phrase" at bounding box center [980, 188] width 1084 height 41
type input "**********"
click button "Search" at bounding box center [1502, 188] width 27 height 27
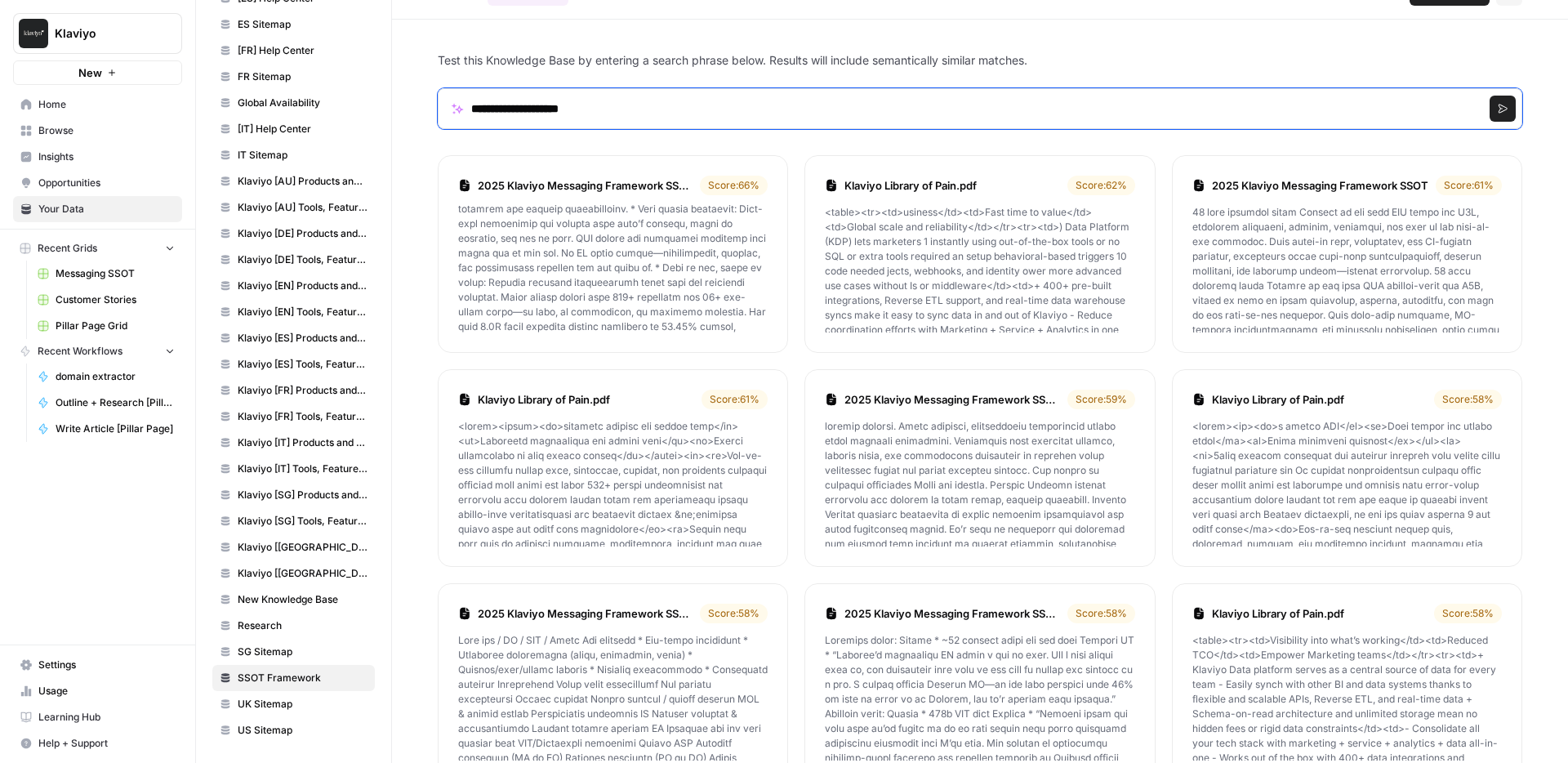
scroll to position [769, 0]
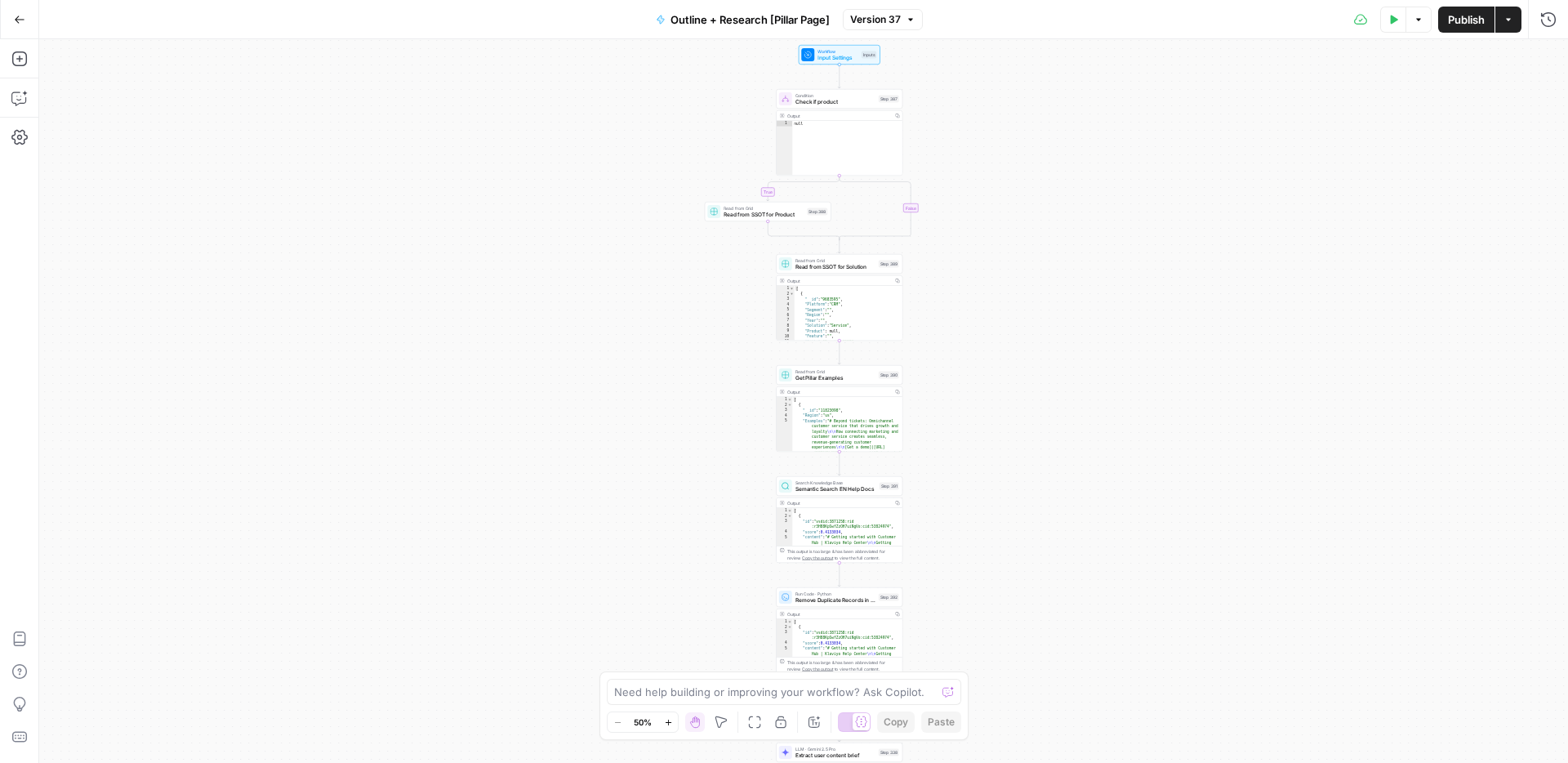
drag, startPoint x: 709, startPoint y: 265, endPoint x: 707, endPoint y: 668, distance: 403.0
click at [707, 668] on div "true false Workflow Input Settings Inputs Condition Check if product Step 387 O…" at bounding box center [804, 401] width 1529 height 724
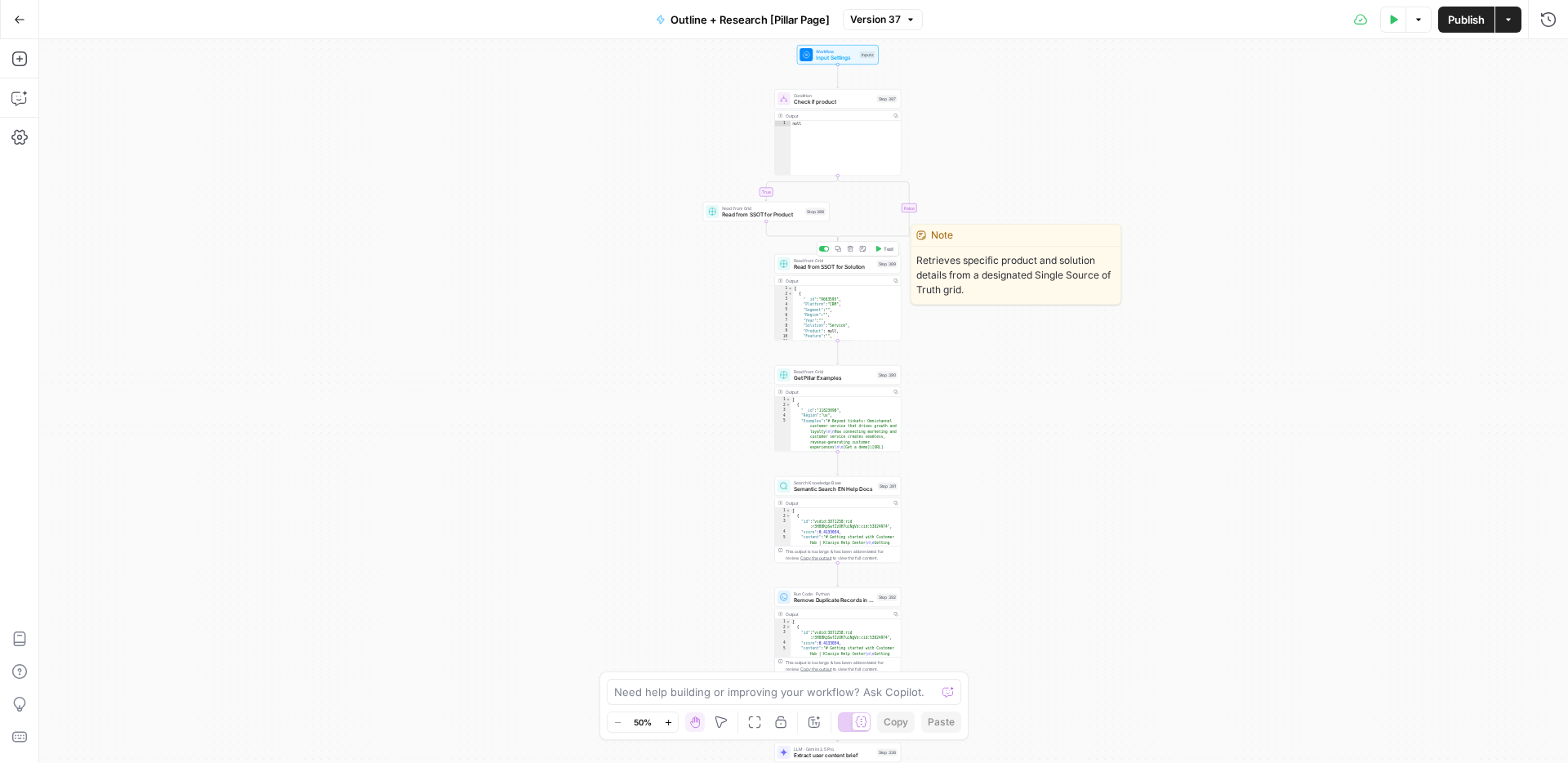
click at [845, 263] on span "Read from SSOT for Solution" at bounding box center [834, 267] width 80 height 8
type input "SSOT"
type input "Messaging SSOT"
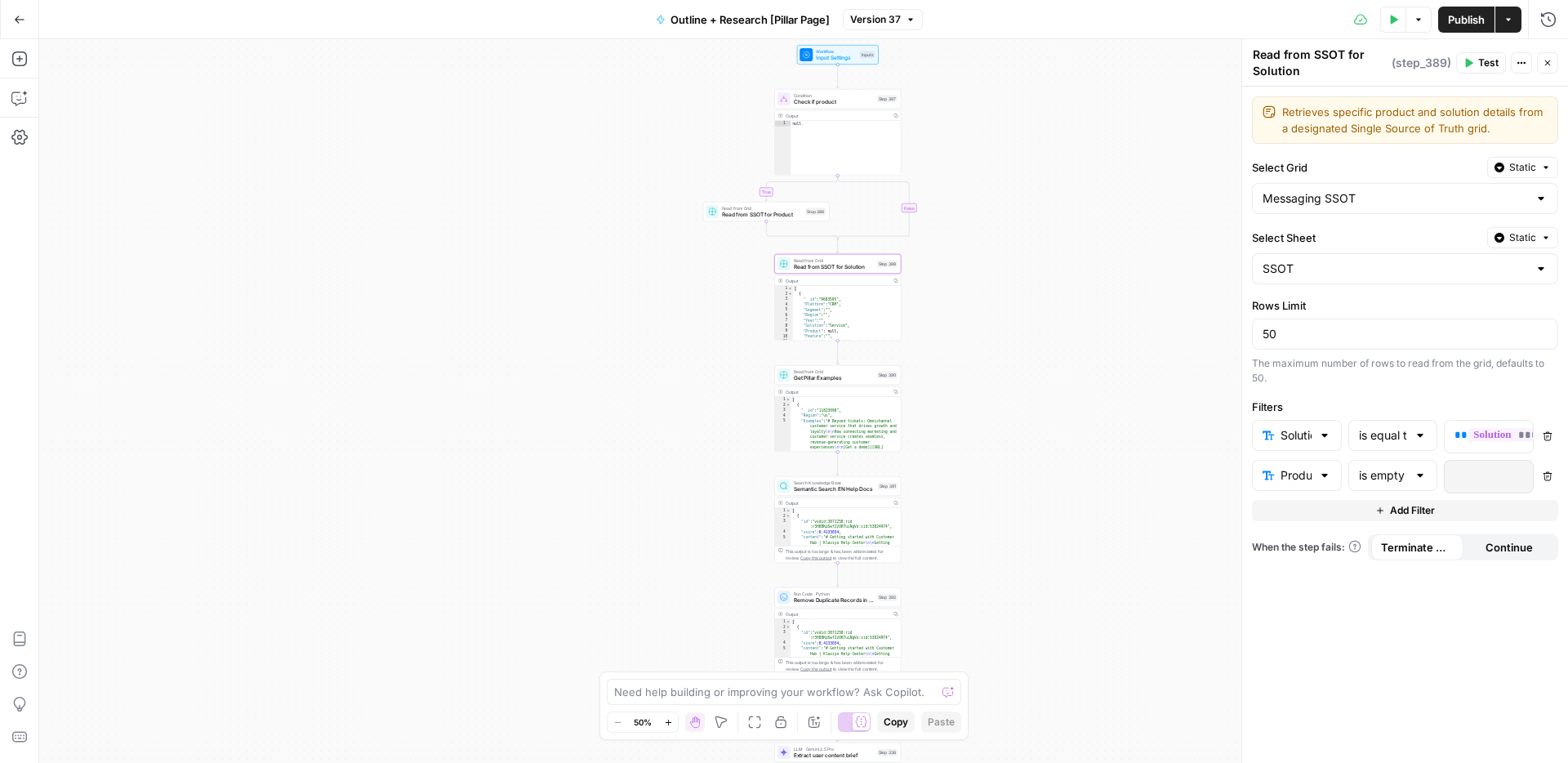
click at [810, 47] on div "Workflow Input Settings Inputs Test Step" at bounding box center [837, 54] width 81 height 19
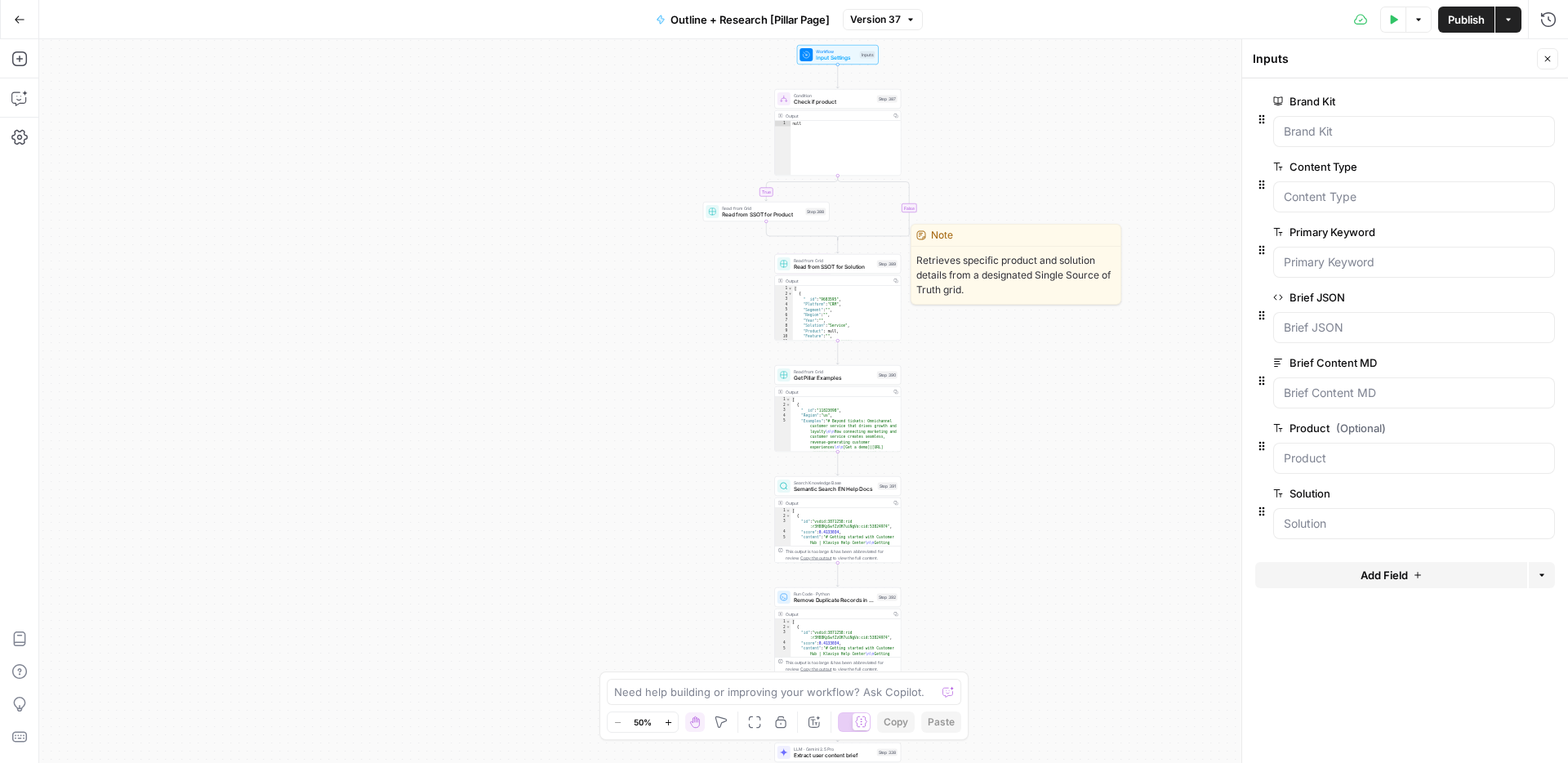
click at [813, 271] on span "Read from SSOT for Solution" at bounding box center [834, 267] width 80 height 8
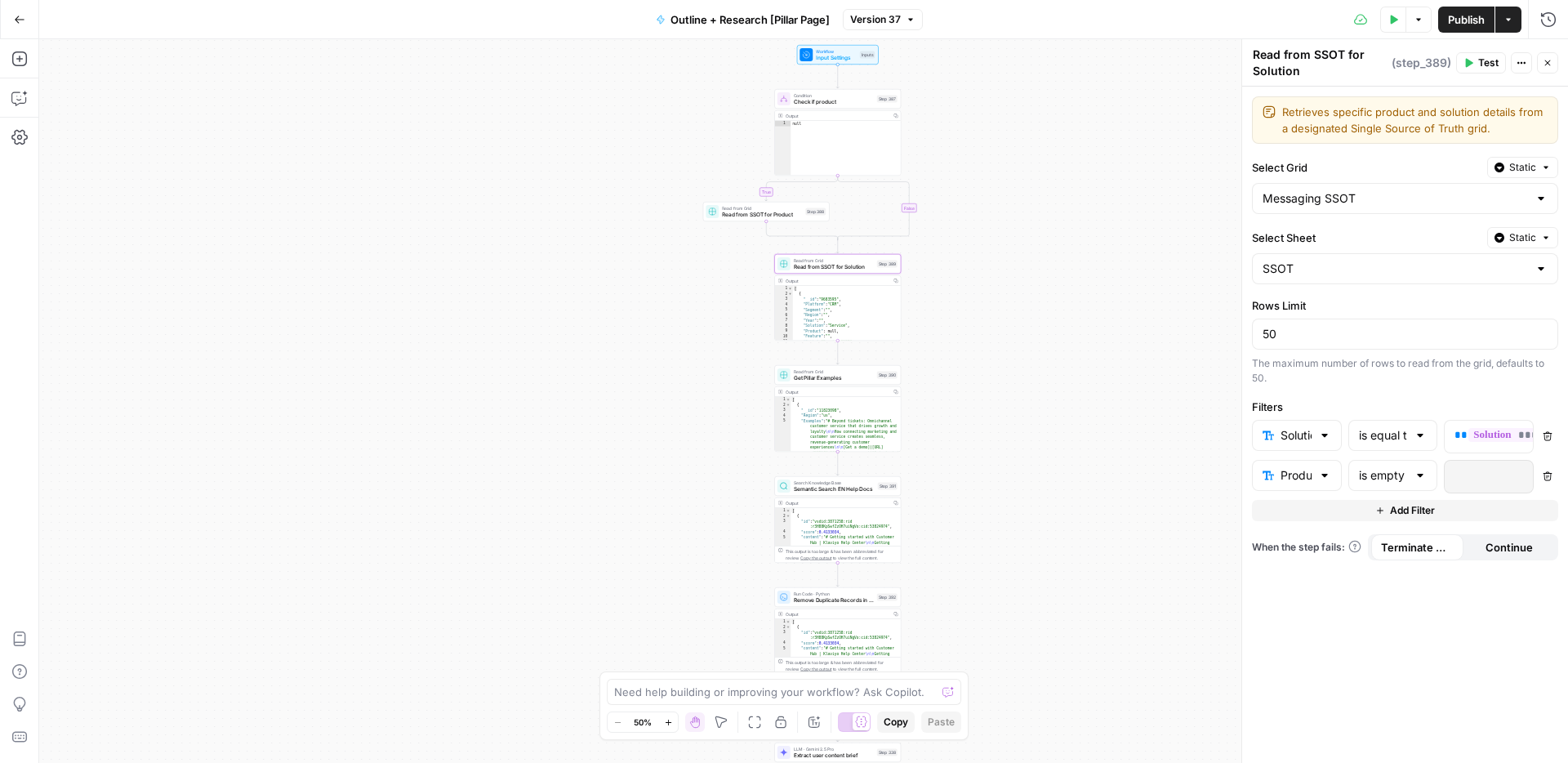
click at [744, 213] on span "Read from SSOT for Product" at bounding box center [763, 214] width 80 height 8
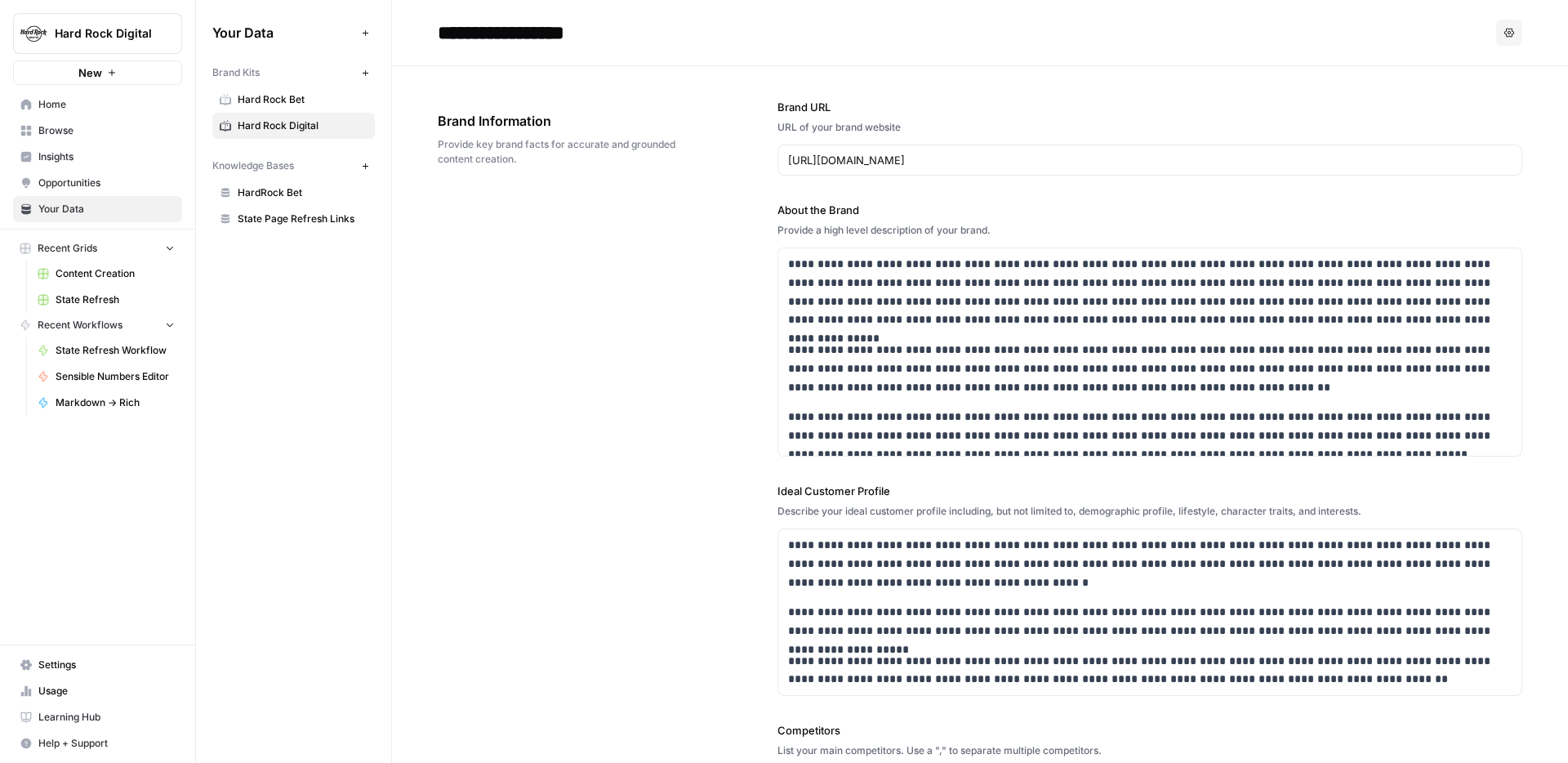
scroll to position [3398, 0]
